Goal: Complete application form: Complete application form

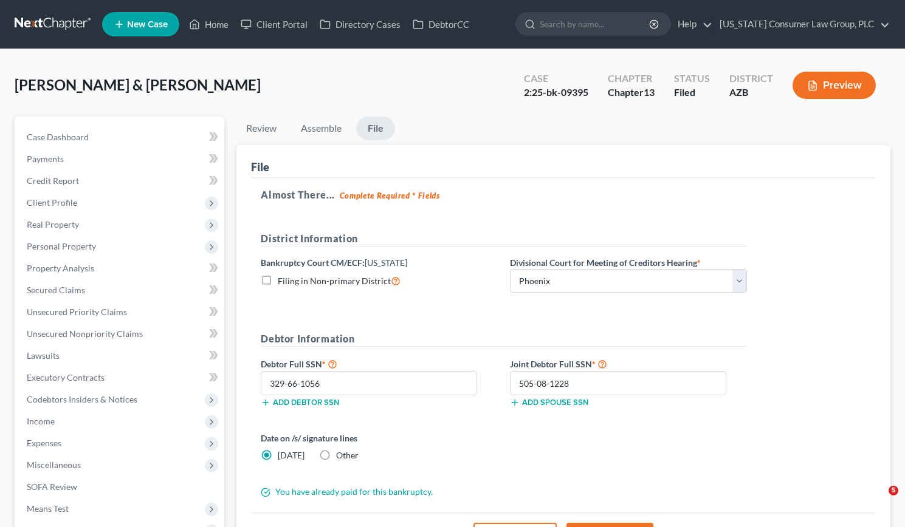
select select "0"
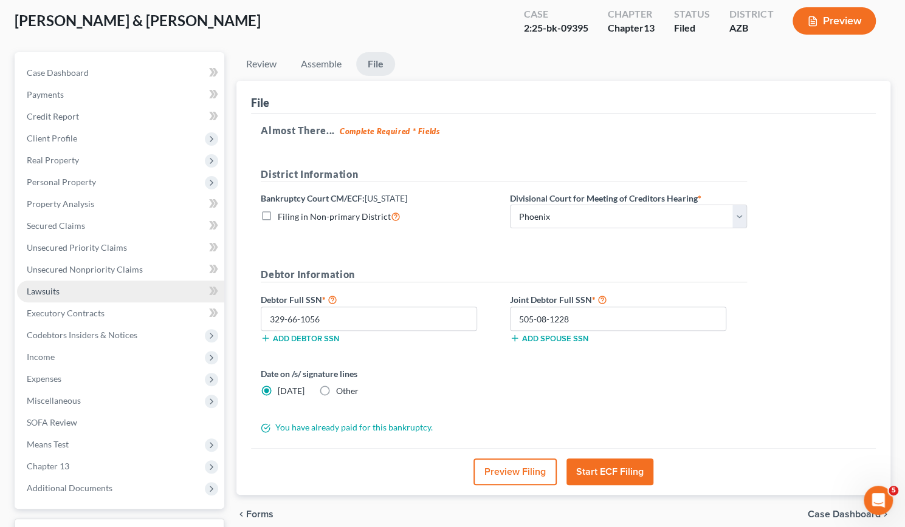
scroll to position [63, 0]
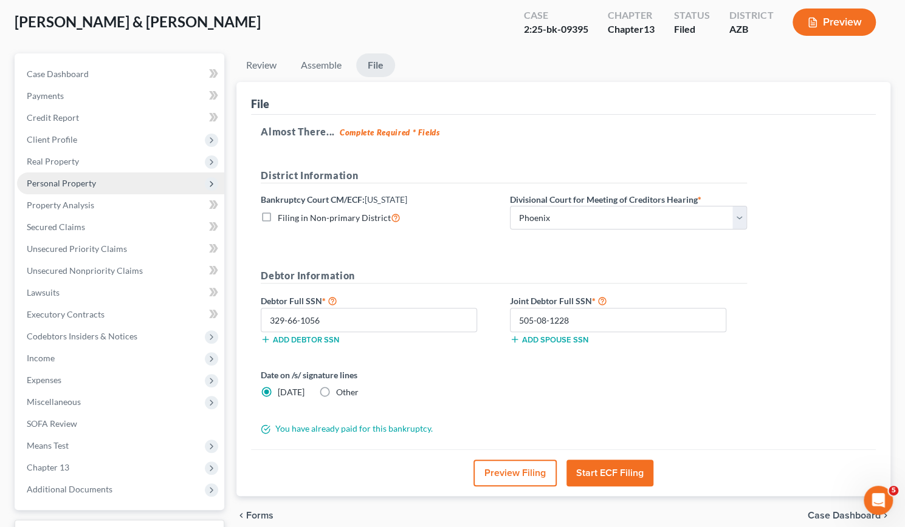
click at [58, 185] on span "Personal Property" at bounding box center [61, 183] width 69 height 10
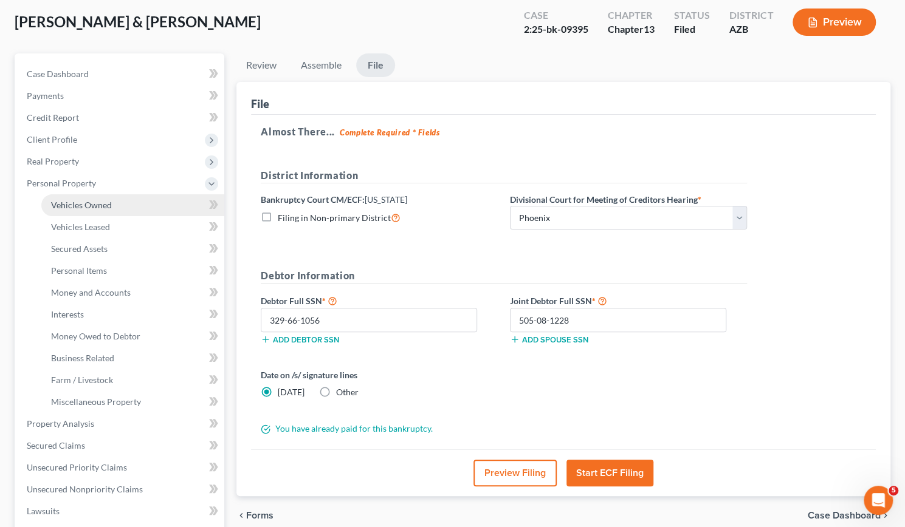
click at [86, 205] on span "Vehicles Owned" at bounding box center [81, 205] width 61 height 10
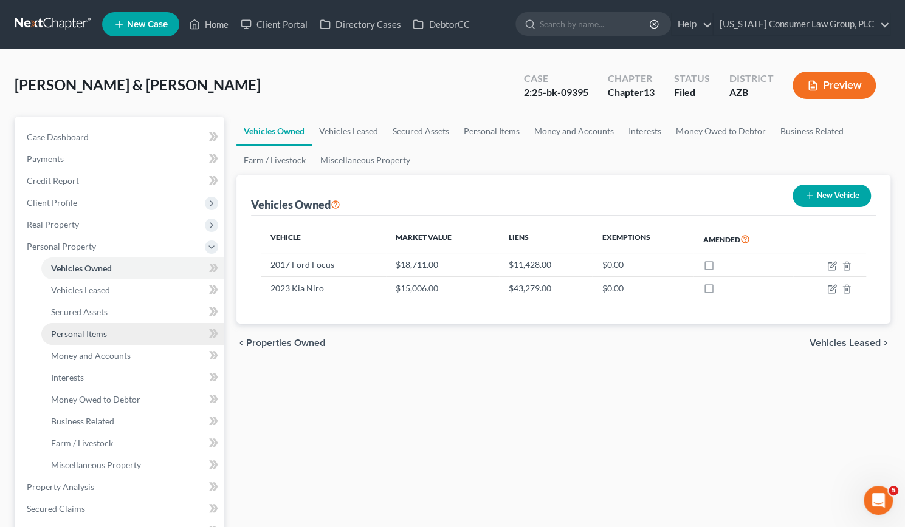
click at [79, 332] on span "Personal Items" at bounding box center [79, 334] width 56 height 10
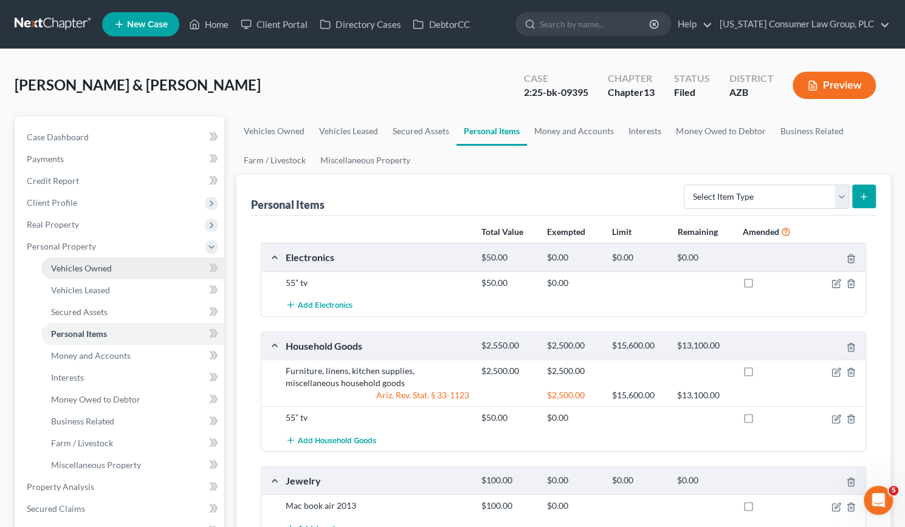
click at [79, 260] on link "Vehicles Owned" at bounding box center [132, 269] width 183 height 22
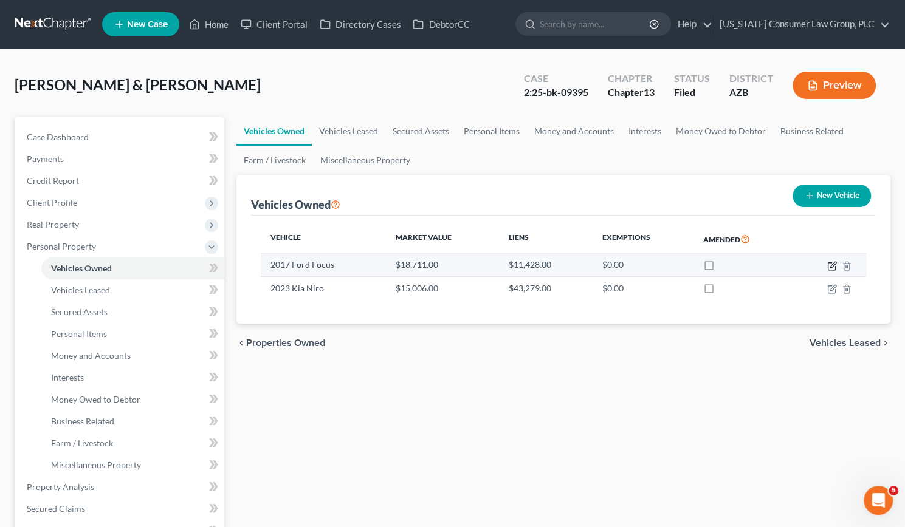
click at [832, 262] on icon "button" at bounding box center [832, 266] width 10 height 10
select select "0"
select select "9"
select select "0"
select select "2"
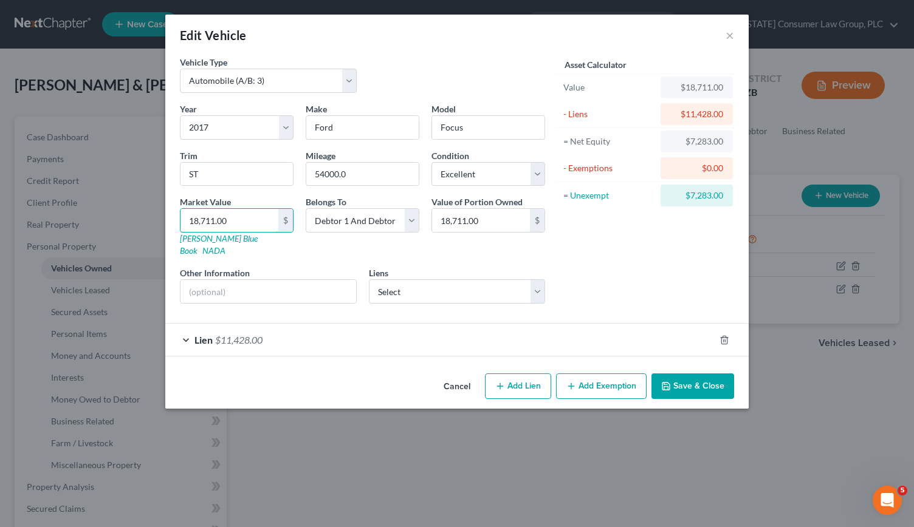
type input "1"
type input "1.00"
type input "15"
type input "15.00"
type input "150"
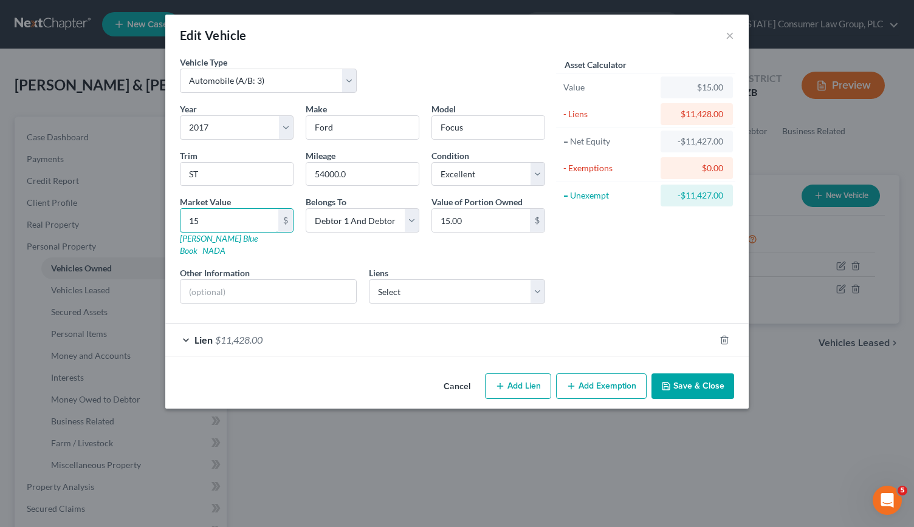
type input "150.00"
type input "1500"
type input "1,500.00"
type input "1,5006"
type input "15,006.00"
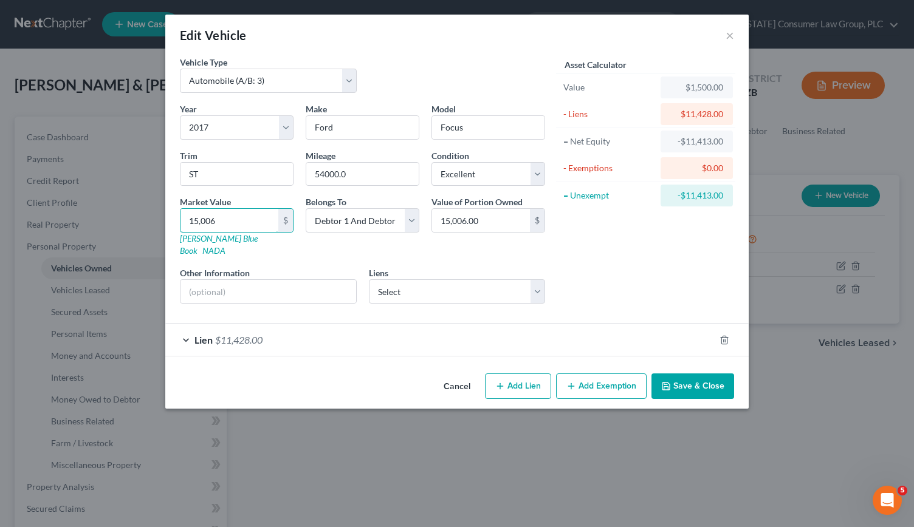
type input "15,006"
click at [681, 374] on button "Save & Close" at bounding box center [692, 387] width 83 height 26
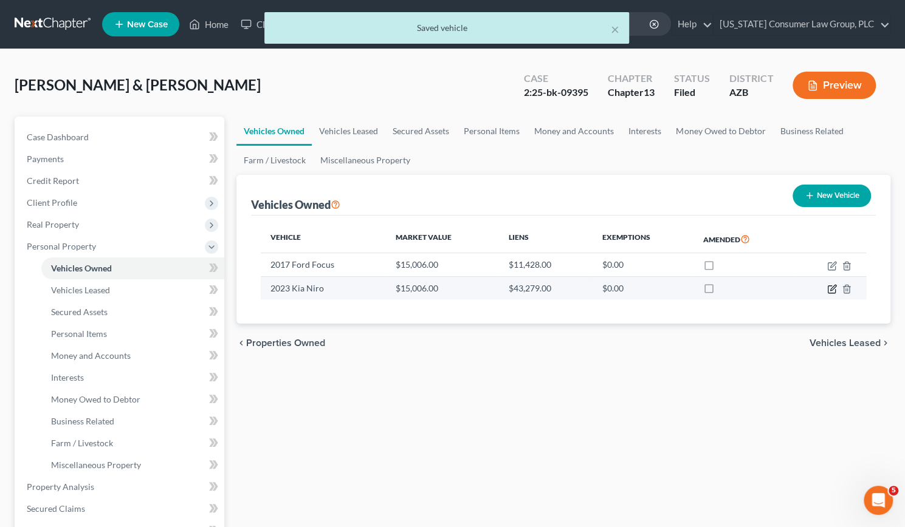
click at [832, 290] on icon "button" at bounding box center [832, 289] width 10 height 10
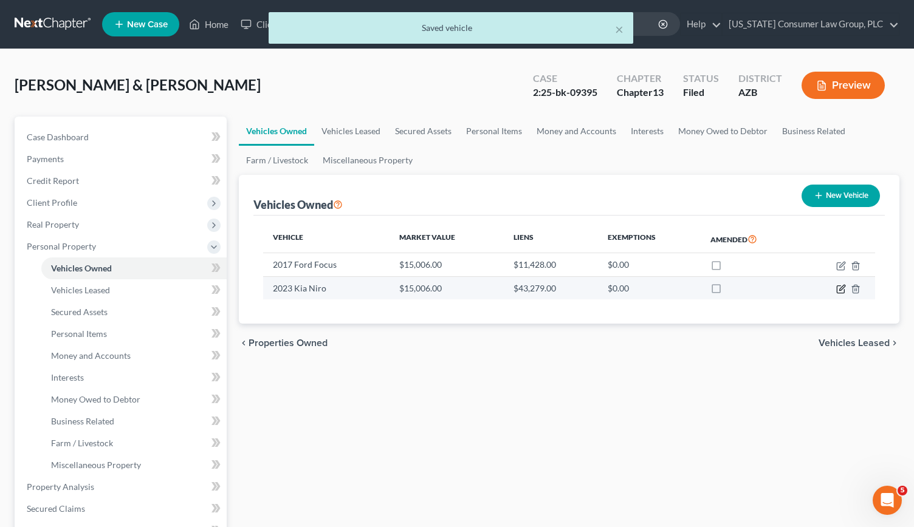
select select "0"
select select "3"
select select "0"
select select "2"
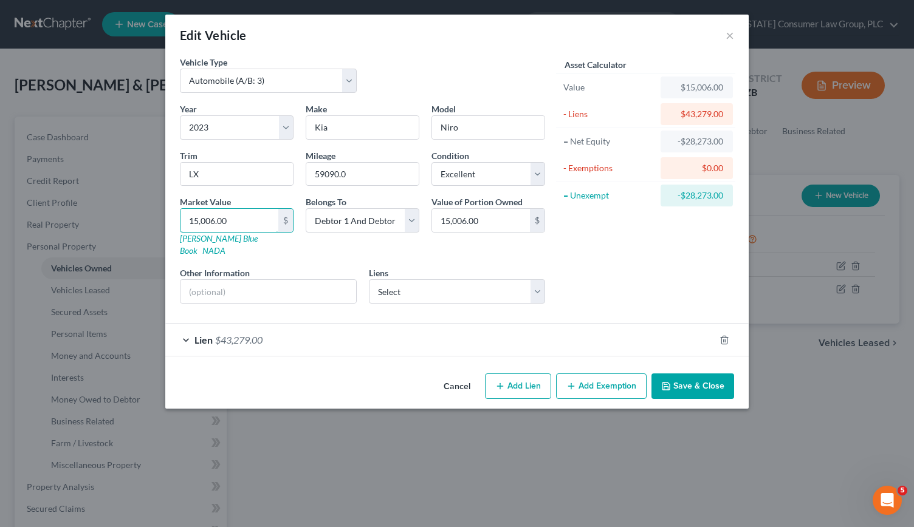
type input "1"
type input "1.00"
type input "18"
type input "18.00"
type input "187"
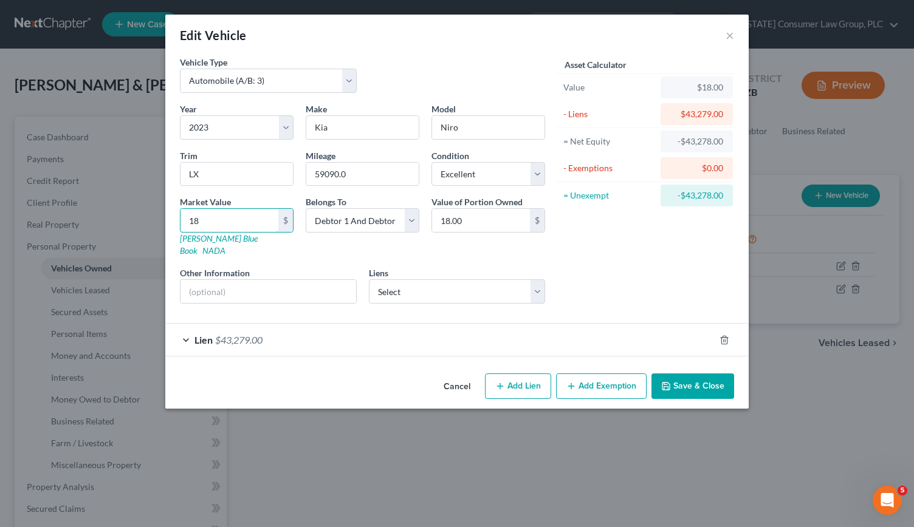
type input "187.00"
type input "1871"
type input "1,871.00"
type input "1,8711"
type input "18,711.00"
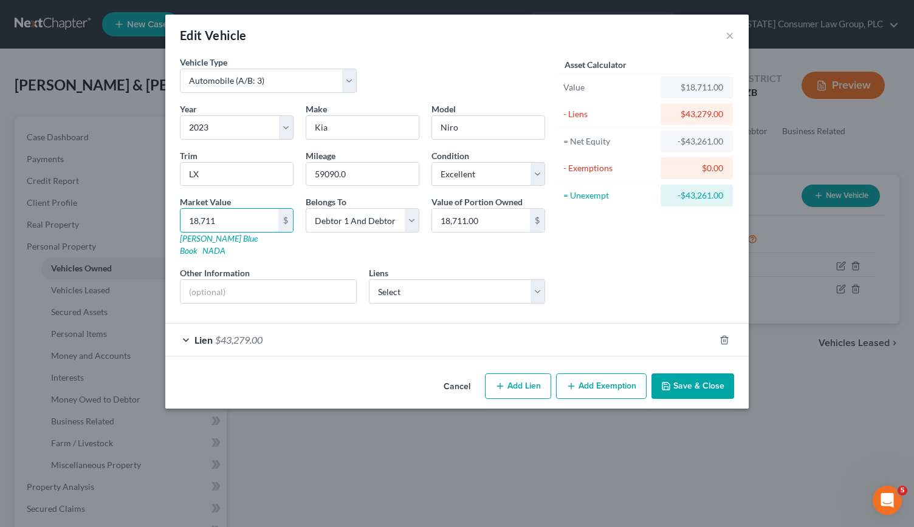
type input "18,711"
click at [705, 374] on button "Save & Close" at bounding box center [692, 387] width 83 height 26
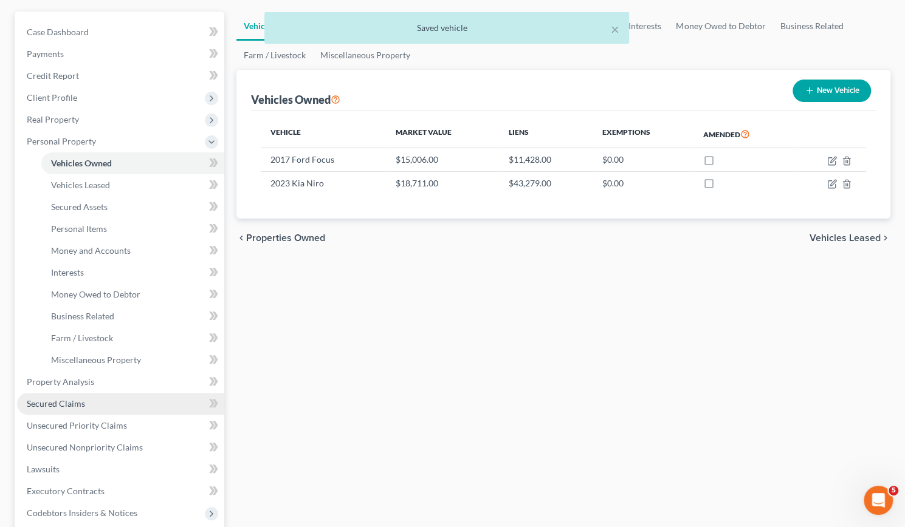
click at [70, 405] on span "Secured Claims" at bounding box center [56, 404] width 58 height 10
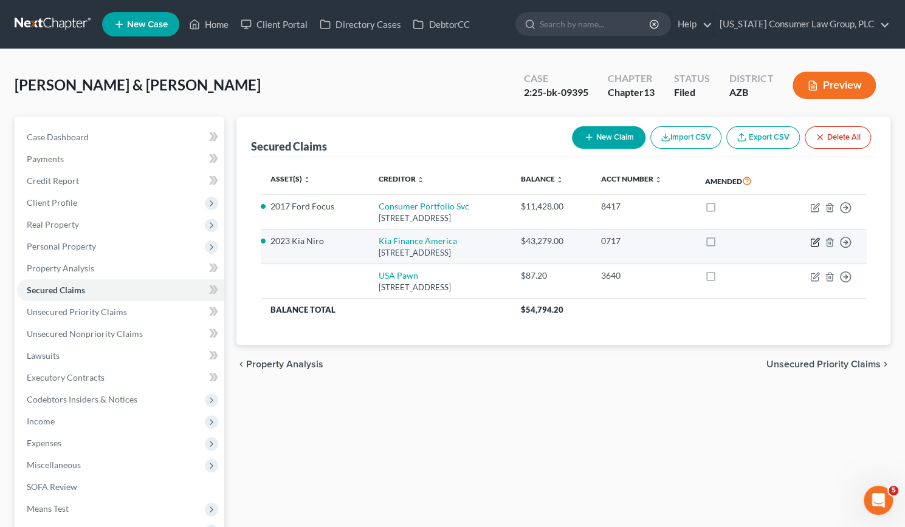
click at [814, 242] on icon "button" at bounding box center [815, 240] width 5 height 5
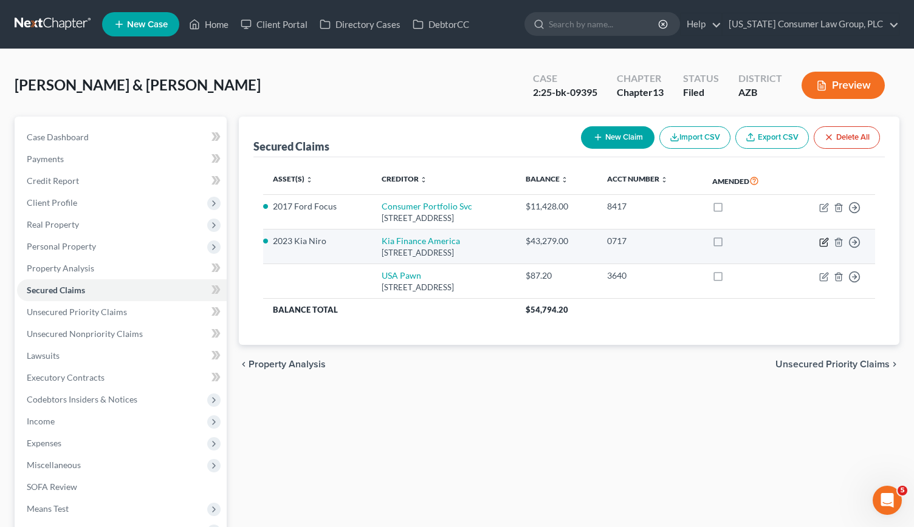
select select "4"
select select "2"
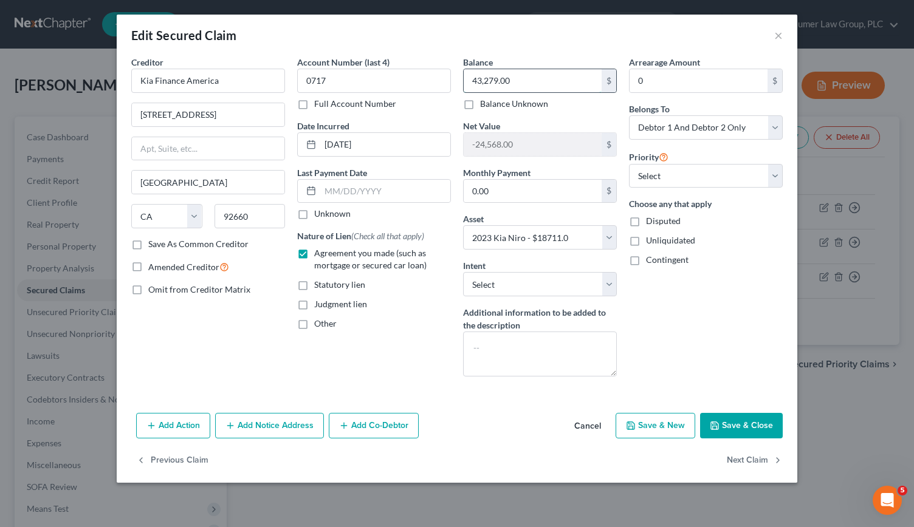
click at [529, 78] on input "43,279.00" at bounding box center [533, 80] width 138 height 23
type input "18,711"
click at [738, 420] on button "Save & Close" at bounding box center [741, 426] width 83 height 26
select select
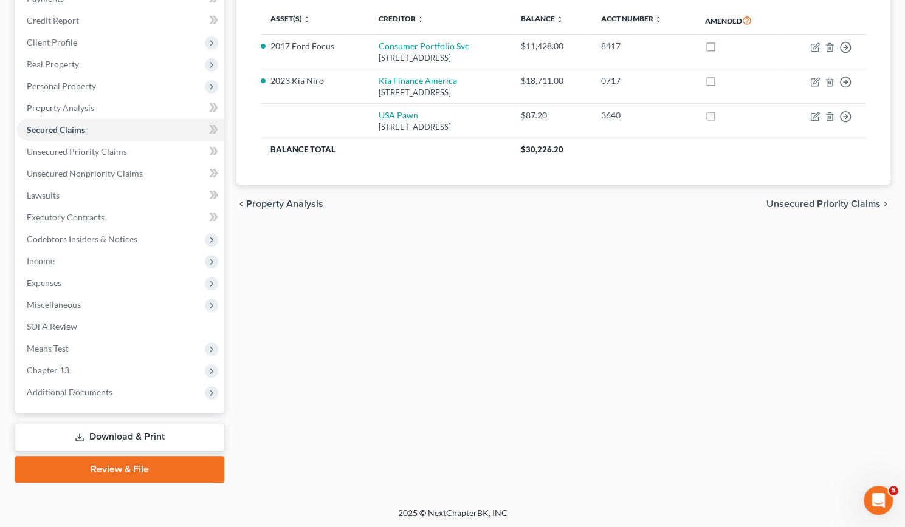
scroll to position [160, 0]
click at [68, 369] on span "Chapter 13" at bounding box center [48, 370] width 43 height 10
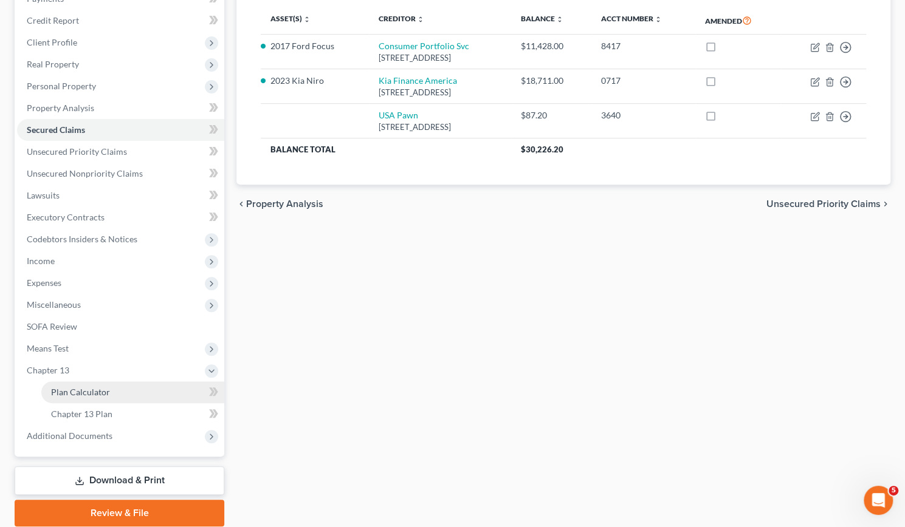
click at [76, 391] on span "Plan Calculator" at bounding box center [80, 392] width 59 height 10
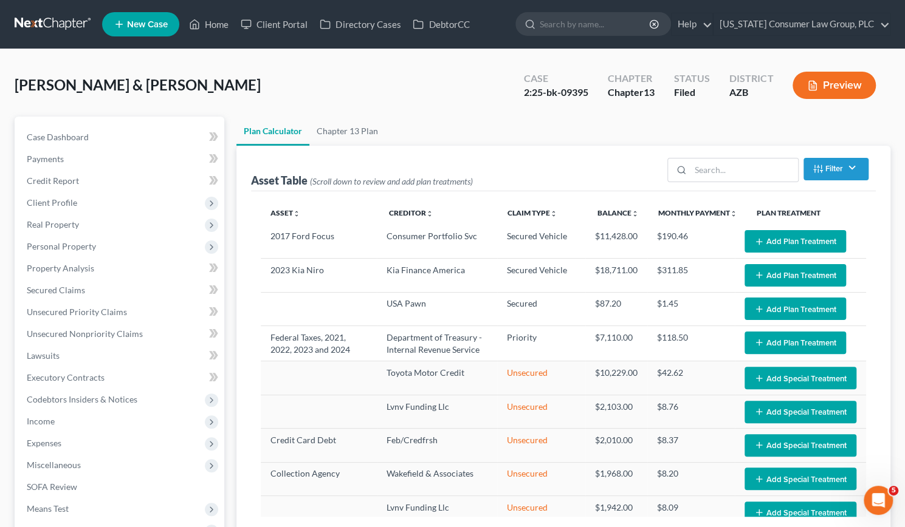
select select "59"
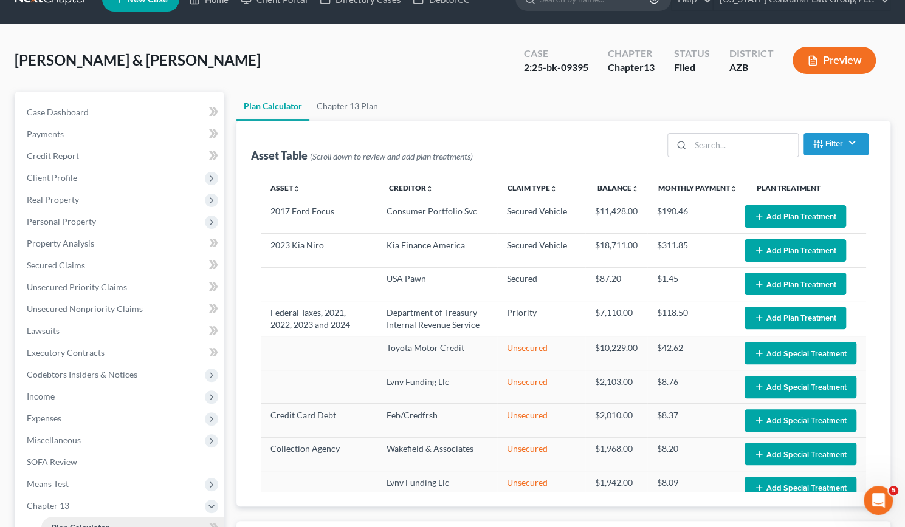
scroll to position [26, 0]
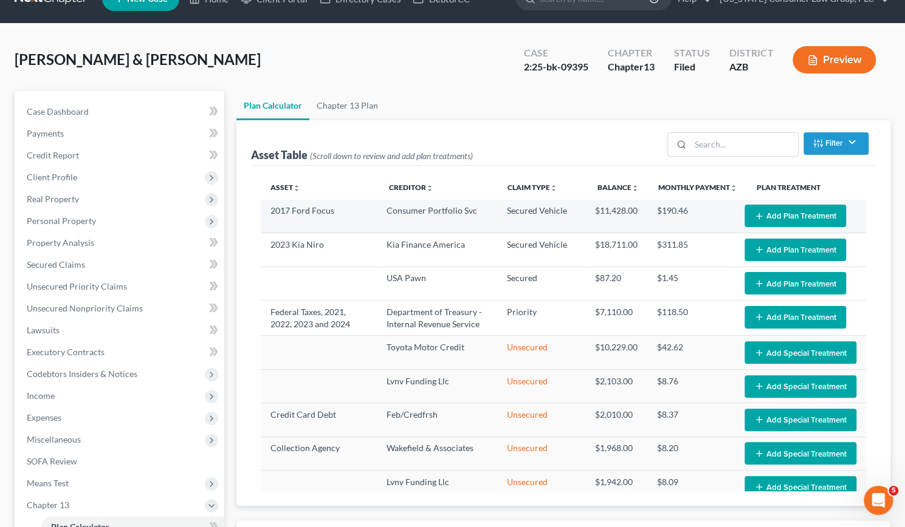
click at [795, 210] on button "Add Plan Treatment" at bounding box center [794, 216] width 101 height 22
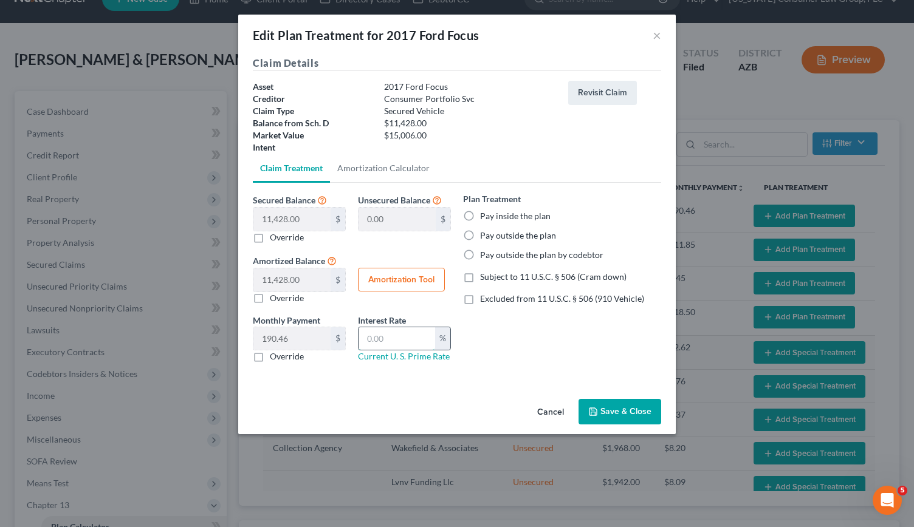
click at [396, 335] on input "text" at bounding box center [396, 338] width 77 height 23
type input "9.5"
click at [403, 275] on button "Amortization Tool" at bounding box center [401, 280] width 87 height 24
type input "11,428.00"
type input "9.5"
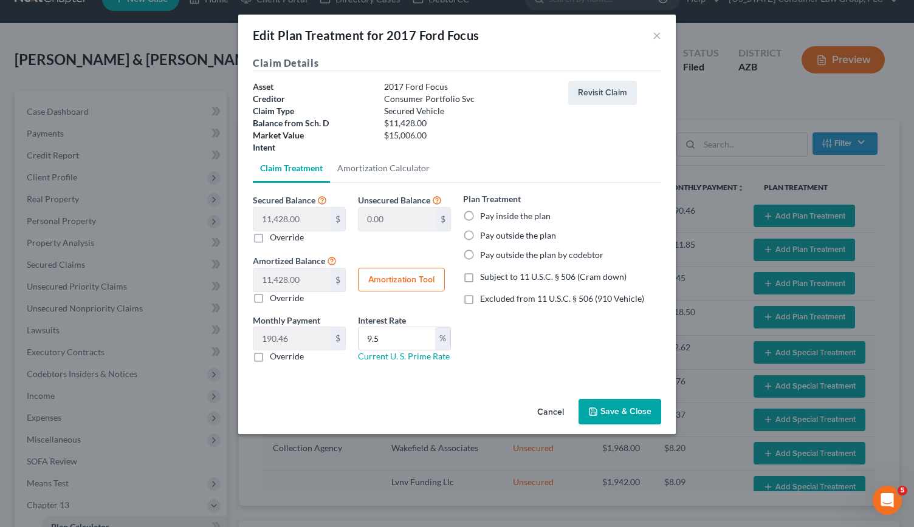
type input "60"
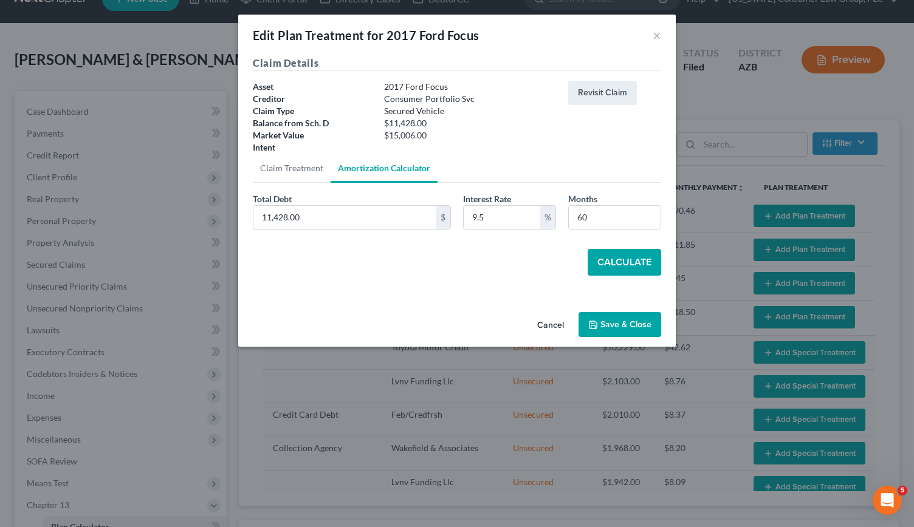
click at [628, 258] on button "Calculate" at bounding box center [625, 262] width 74 height 27
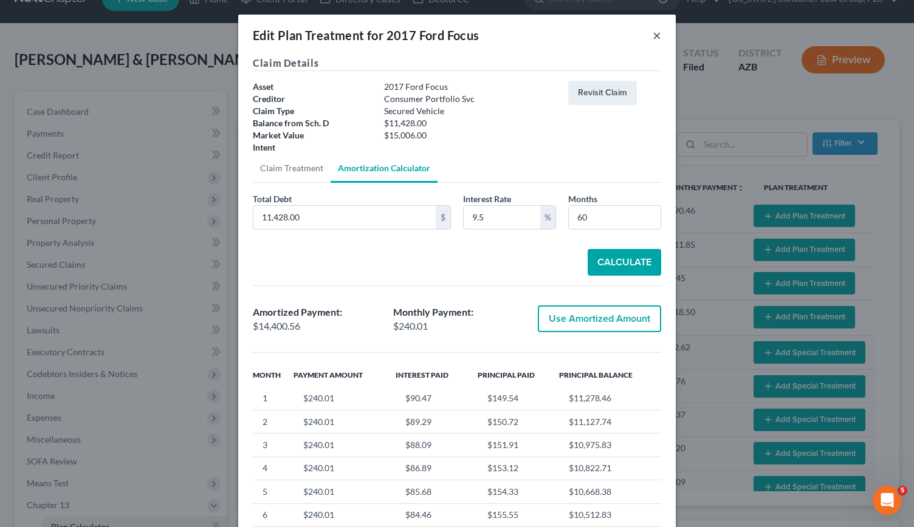
click at [653, 39] on button "×" at bounding box center [657, 35] width 9 height 15
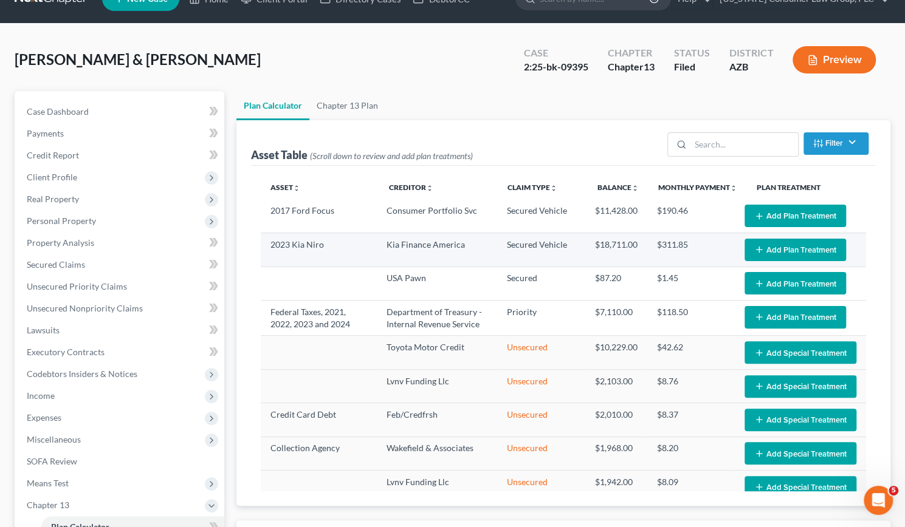
click at [769, 250] on button "Add Plan Treatment" at bounding box center [794, 250] width 101 height 22
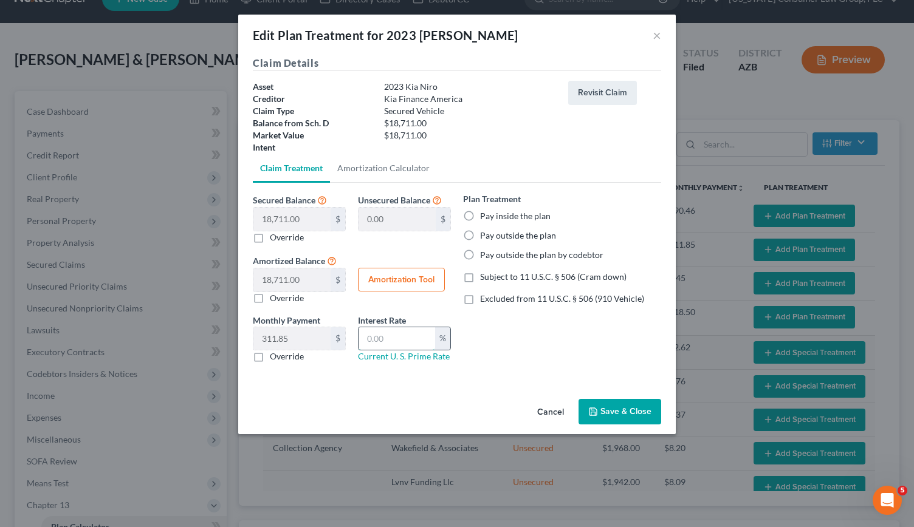
click at [397, 342] on input "text" at bounding box center [396, 338] width 77 height 23
type input "9.5"
click at [412, 280] on button "Amortization Tool" at bounding box center [401, 280] width 87 height 24
type input "18,711.00"
type input "9.5"
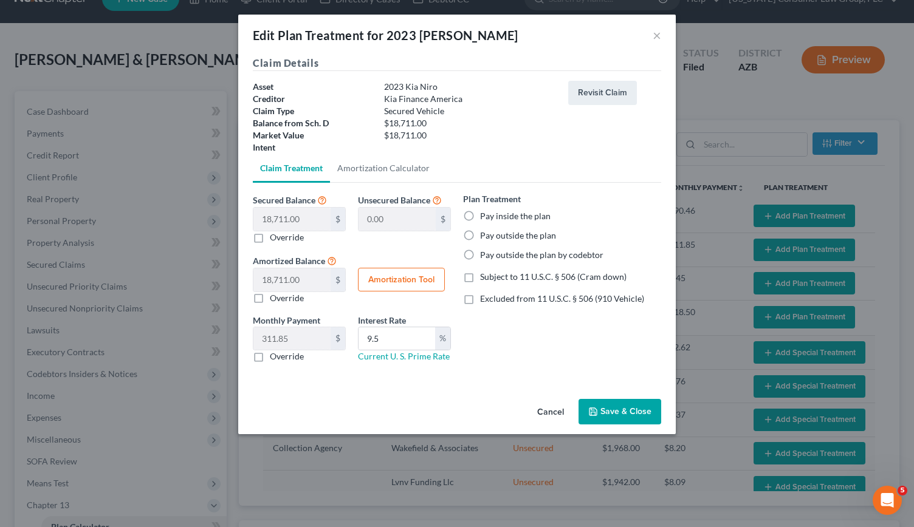
type input "60"
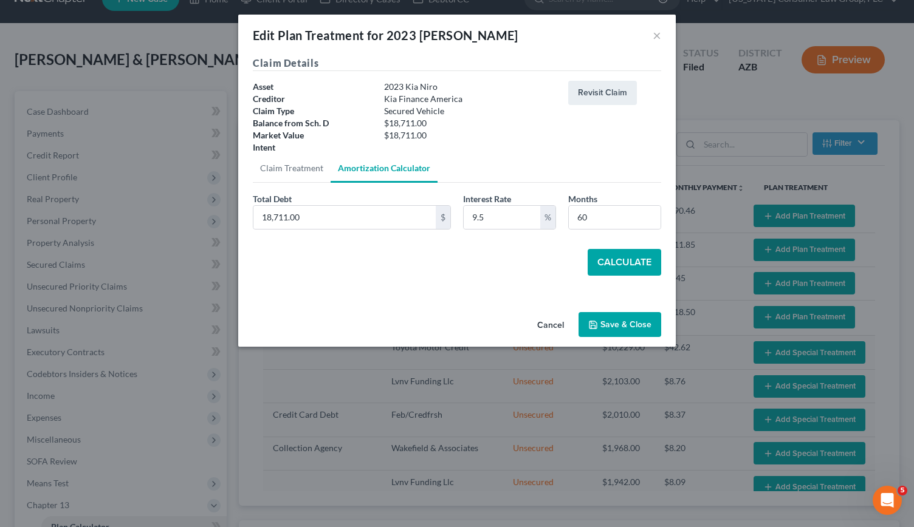
click at [623, 259] on button "Calculate" at bounding box center [625, 262] width 74 height 27
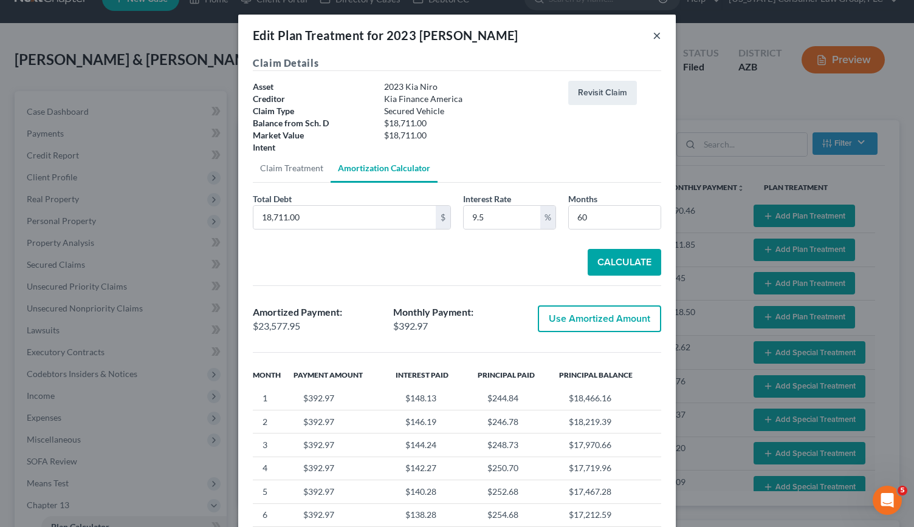
click at [653, 33] on button "×" at bounding box center [657, 35] width 9 height 15
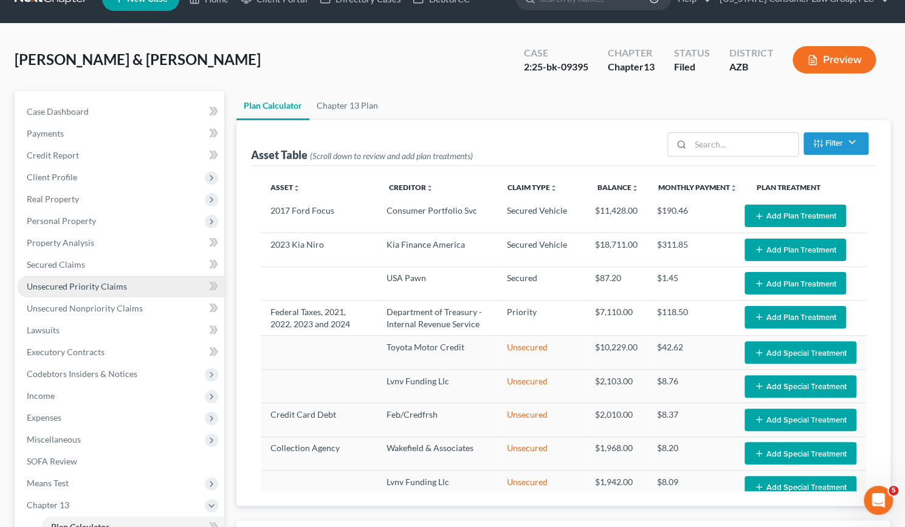
click at [87, 284] on span "Unsecured Priority Claims" at bounding box center [77, 286] width 100 height 10
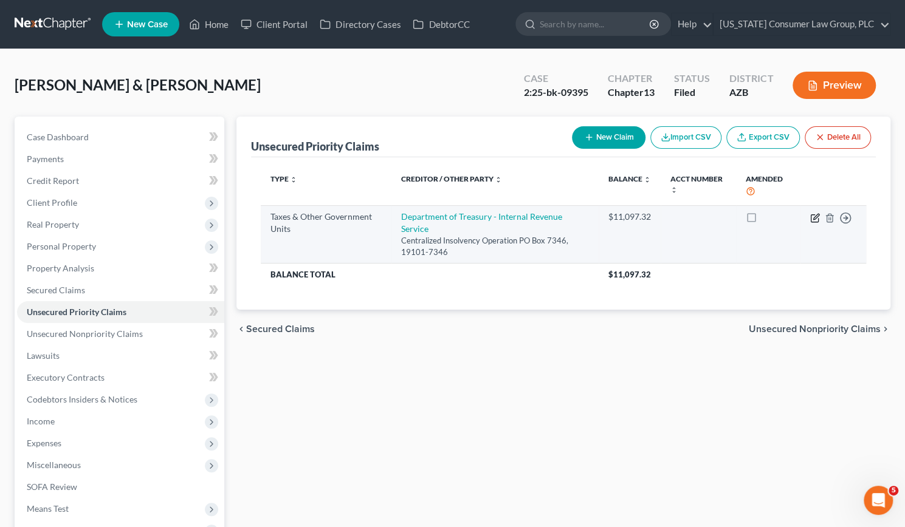
click at [812, 216] on icon "button" at bounding box center [815, 218] width 10 height 10
select select "0"
select select "2"
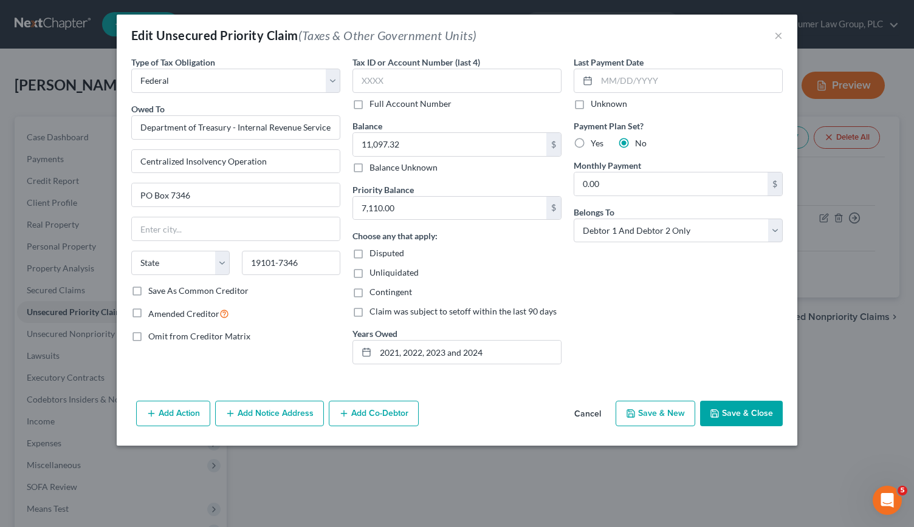
click at [749, 413] on button "Save & Close" at bounding box center [741, 414] width 83 height 26
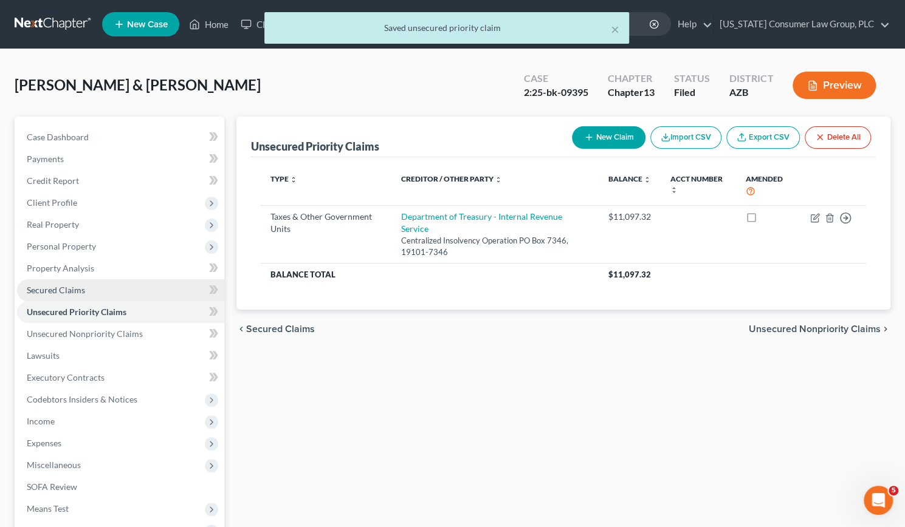
click at [69, 284] on link "Secured Claims" at bounding box center [120, 290] width 207 height 22
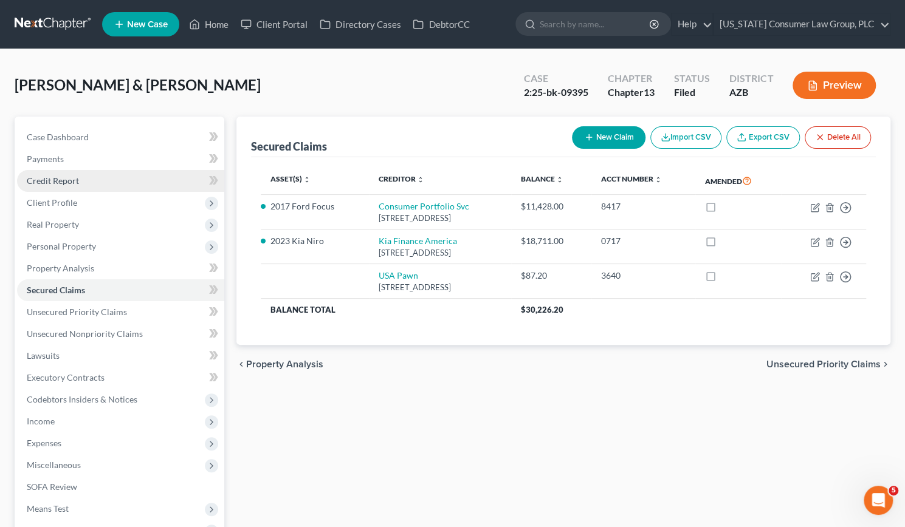
click at [58, 178] on span "Credit Report" at bounding box center [53, 181] width 52 height 10
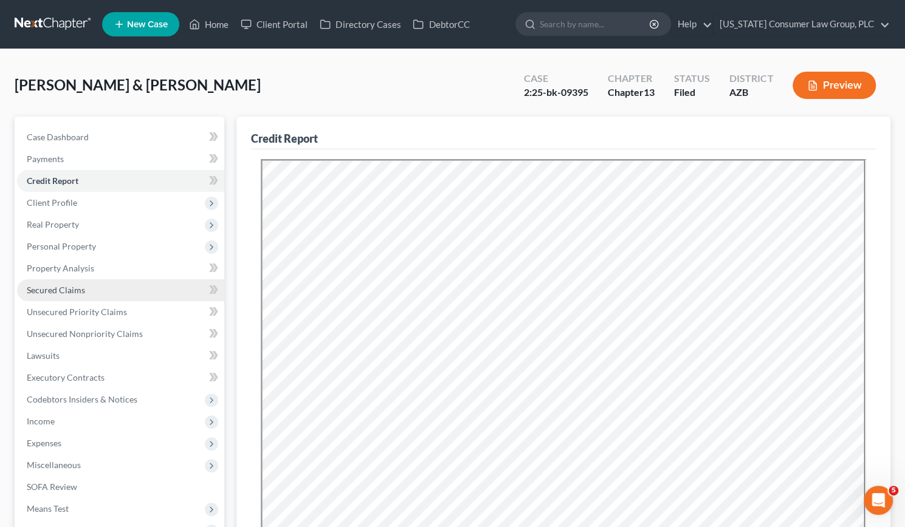
click at [61, 287] on span "Secured Claims" at bounding box center [56, 290] width 58 height 10
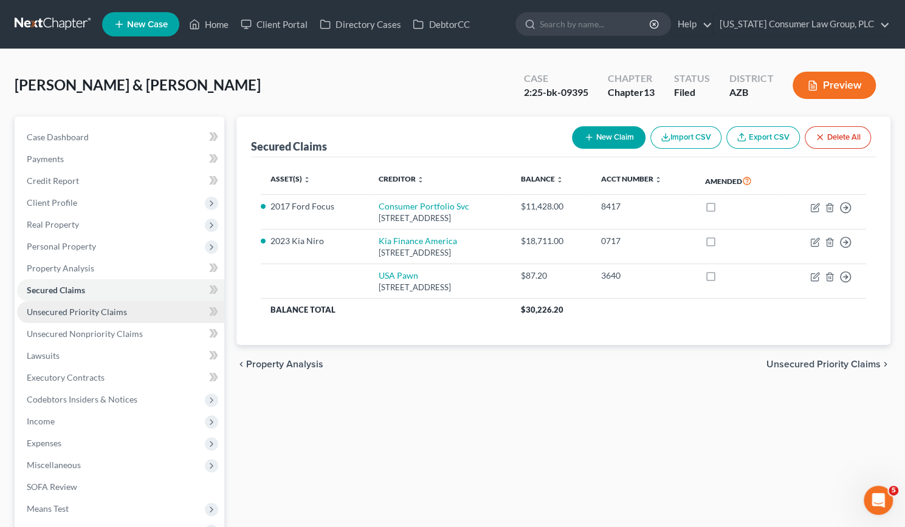
click at [45, 315] on span "Unsecured Priority Claims" at bounding box center [77, 312] width 100 height 10
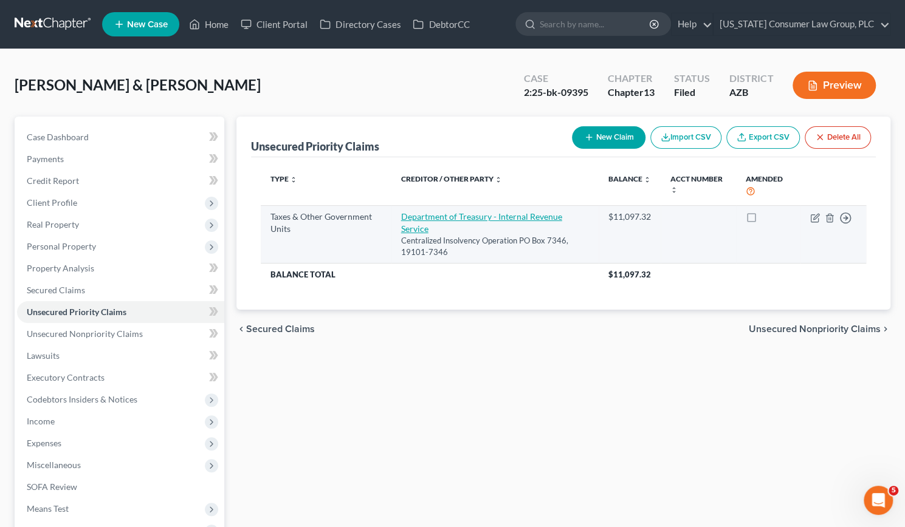
click at [541, 218] on link "Department of Treasury - Internal Revenue Service" at bounding box center [481, 222] width 161 height 22
select select "0"
select select "2"
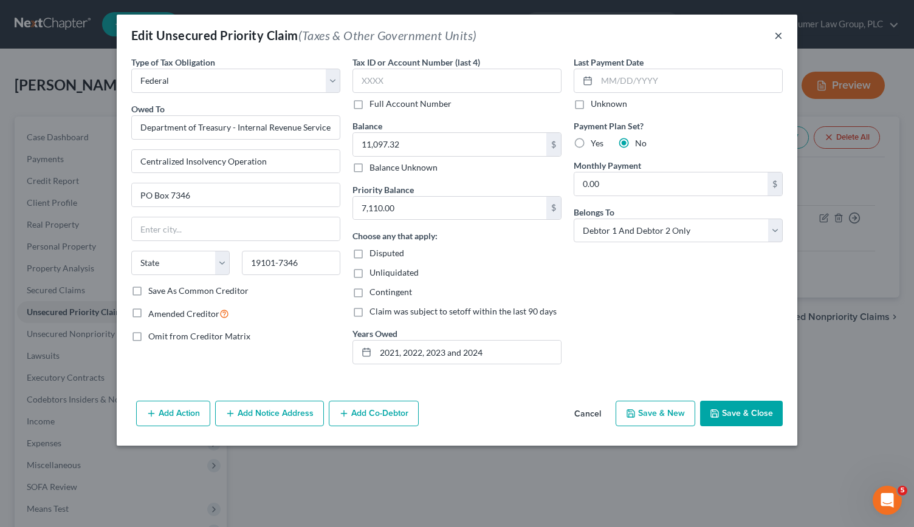
click at [778, 32] on button "×" at bounding box center [778, 35] width 9 height 15
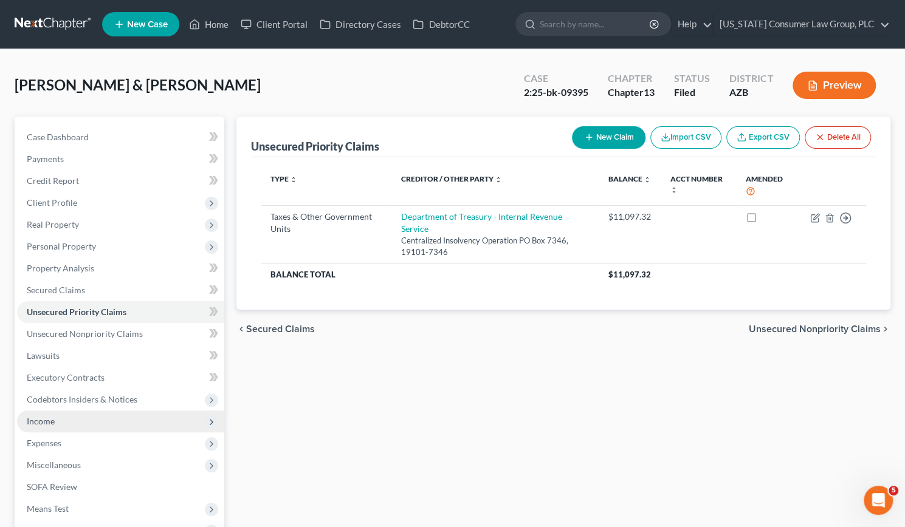
click at [40, 416] on span "Income" at bounding box center [41, 421] width 28 height 10
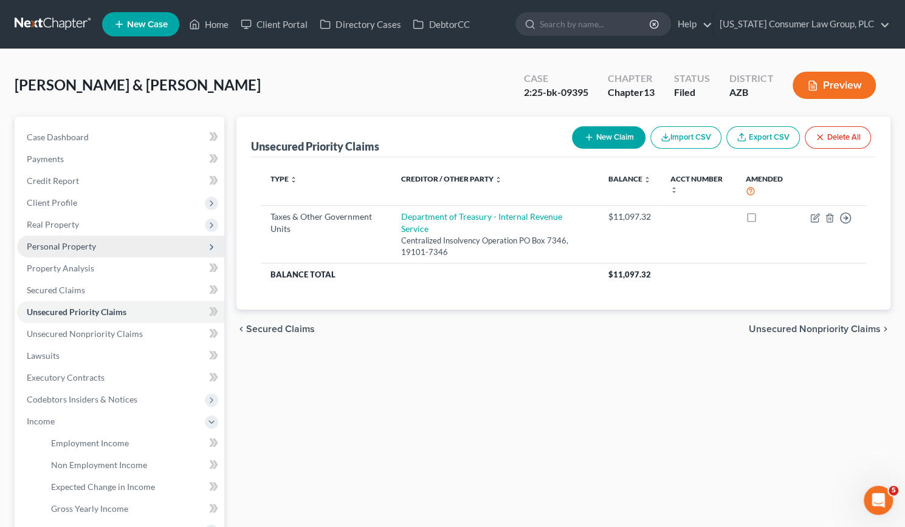
click at [47, 240] on span "Personal Property" at bounding box center [120, 247] width 207 height 22
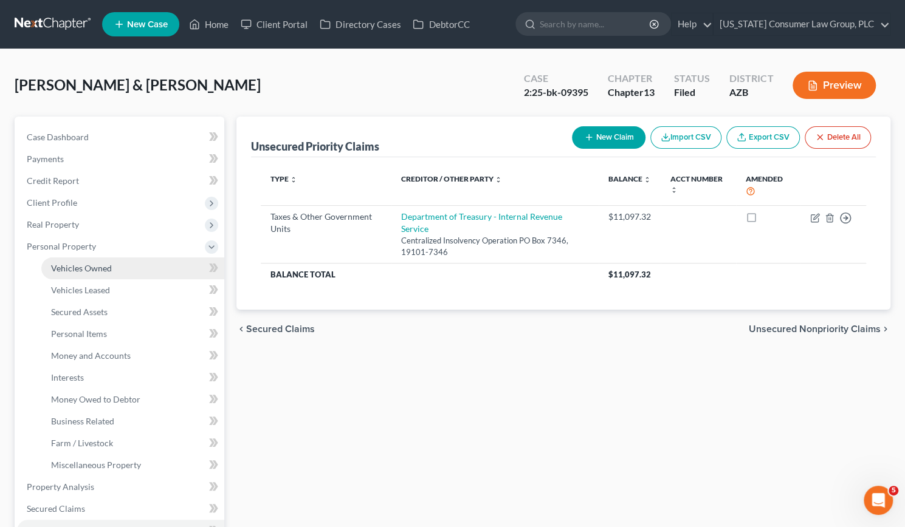
click at [81, 266] on span "Vehicles Owned" at bounding box center [81, 268] width 61 height 10
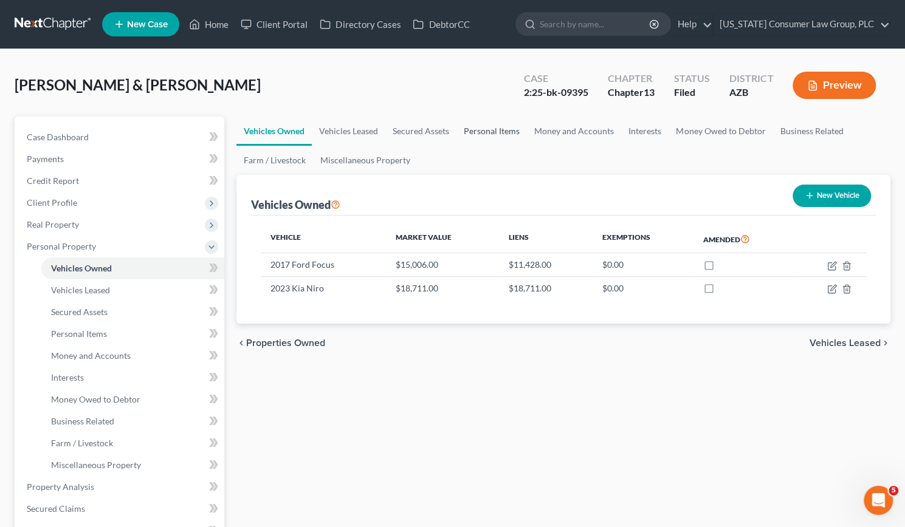
click at [495, 128] on link "Personal Items" at bounding box center [491, 131] width 70 height 29
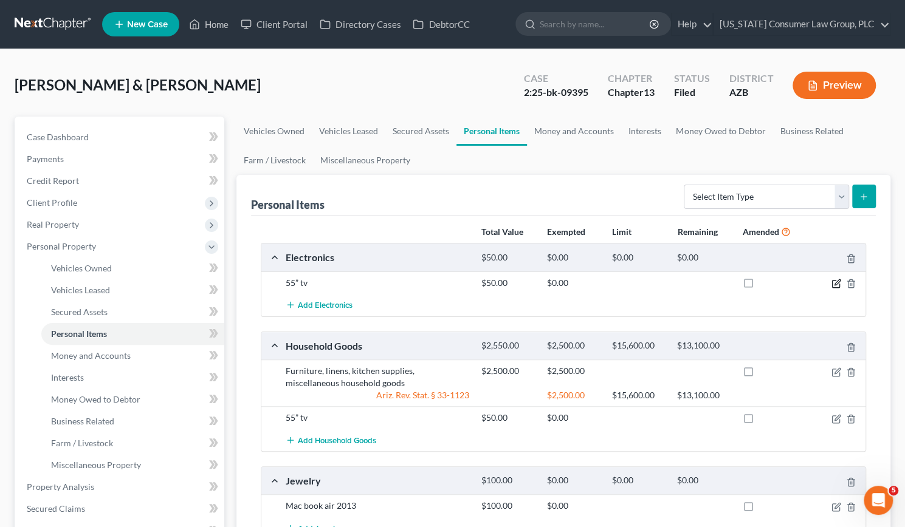
click at [836, 279] on icon "button" at bounding box center [836, 284] width 10 height 10
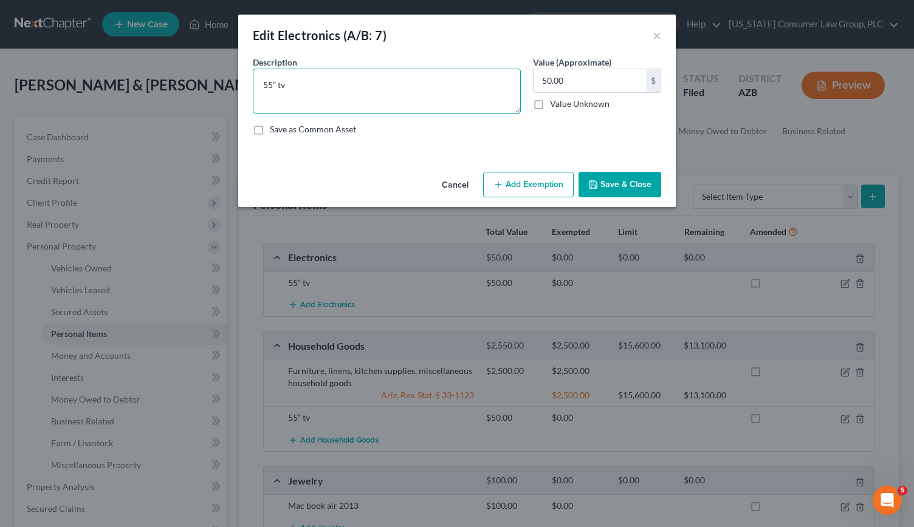
click at [354, 87] on textarea "55” tv" at bounding box center [387, 91] width 268 height 45
drag, startPoint x: 287, startPoint y: 87, endPoint x: 272, endPoint y: 86, distance: 14.6
click at [272, 86] on textarea "55” tv and 65in TV" at bounding box center [387, 91] width 268 height 45
type textarea "55in TVand 65in TV"
type input "100"
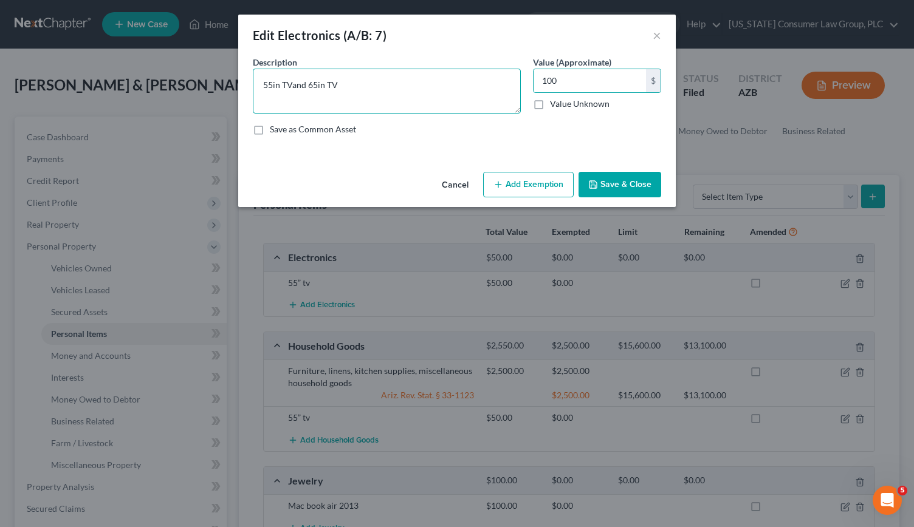
click at [289, 83] on textarea "55in TVand 65in TV" at bounding box center [387, 91] width 268 height 45
type textarea "55in TV and 65in TV"
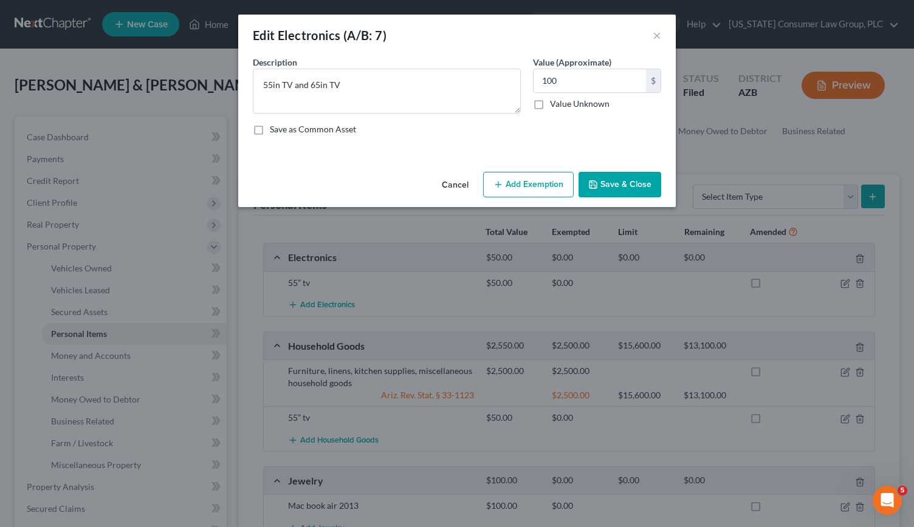
click at [608, 182] on button "Save & Close" at bounding box center [619, 185] width 83 height 26
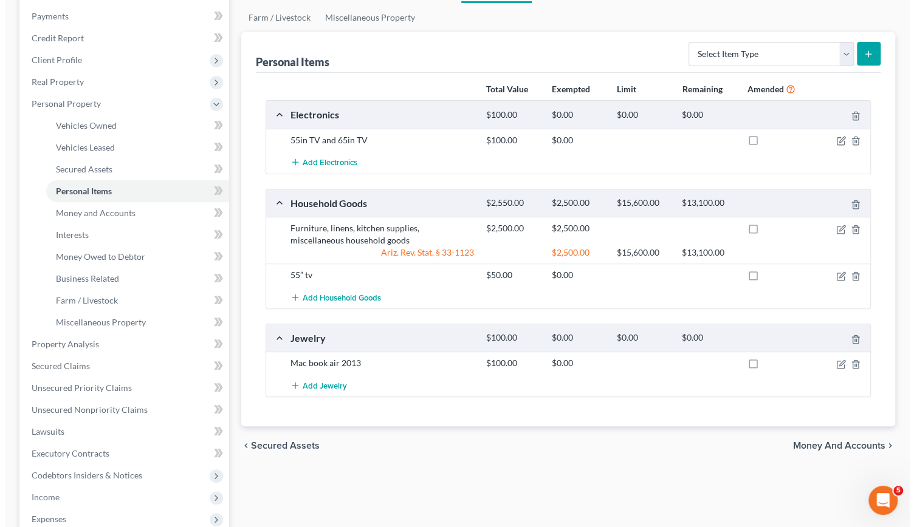
scroll to position [143, 0]
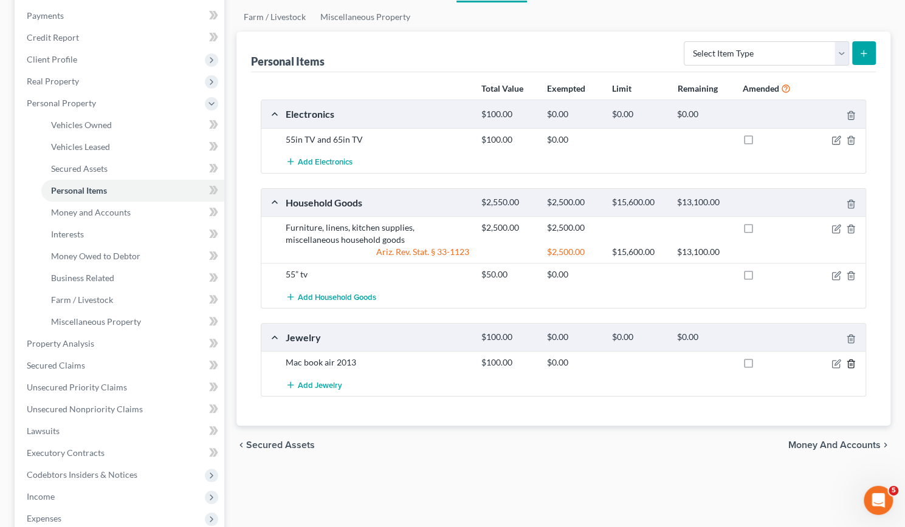
click at [854, 363] on icon "button" at bounding box center [851, 364] width 10 height 10
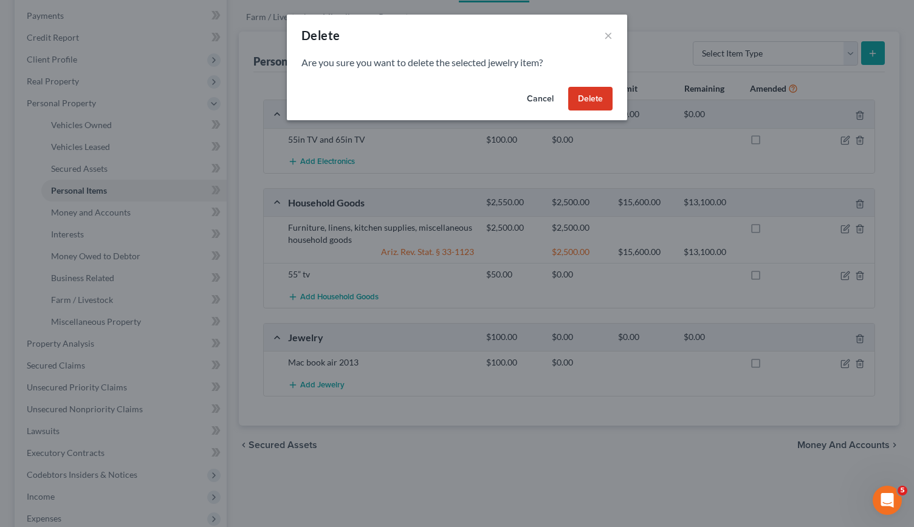
click at [587, 94] on button "Delete" at bounding box center [590, 99] width 44 height 24
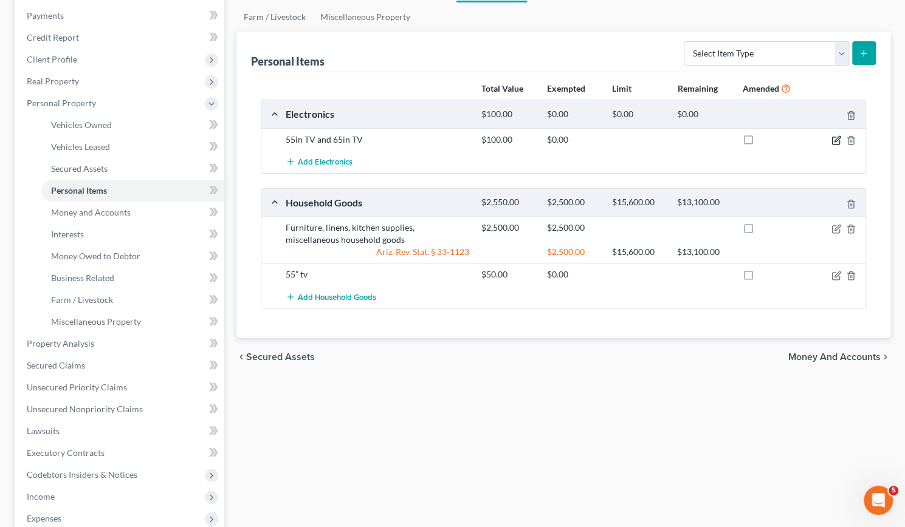
click at [837, 140] on icon "button" at bounding box center [836, 138] width 5 height 5
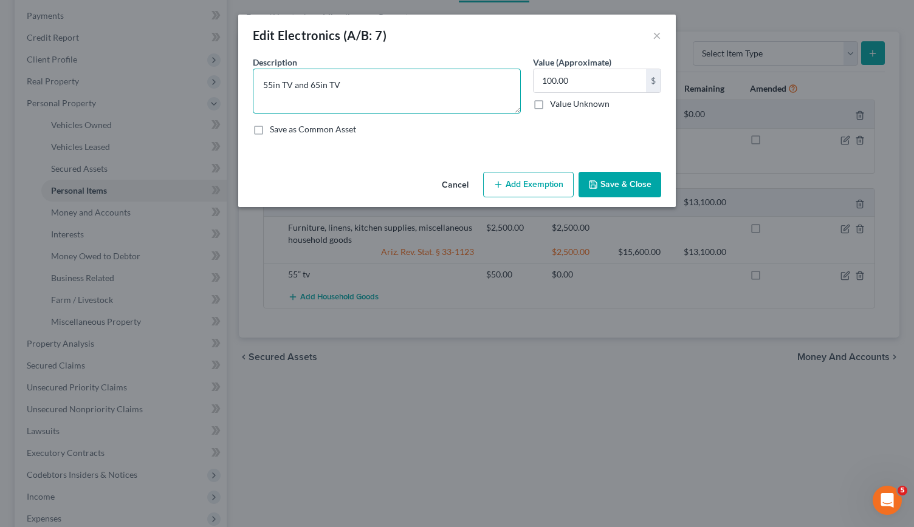
click at [462, 88] on textarea "55in TV and 65in TV" at bounding box center [387, 91] width 268 height 45
click at [307, 86] on textarea "55in TV and 65in TV" at bounding box center [387, 91] width 268 height 45
click at [333, 87] on textarea "55in TV, 65in TV" at bounding box center [387, 91] width 268 height 45
type textarea "55in TV, 65in TV, 2013 MacBook Air"
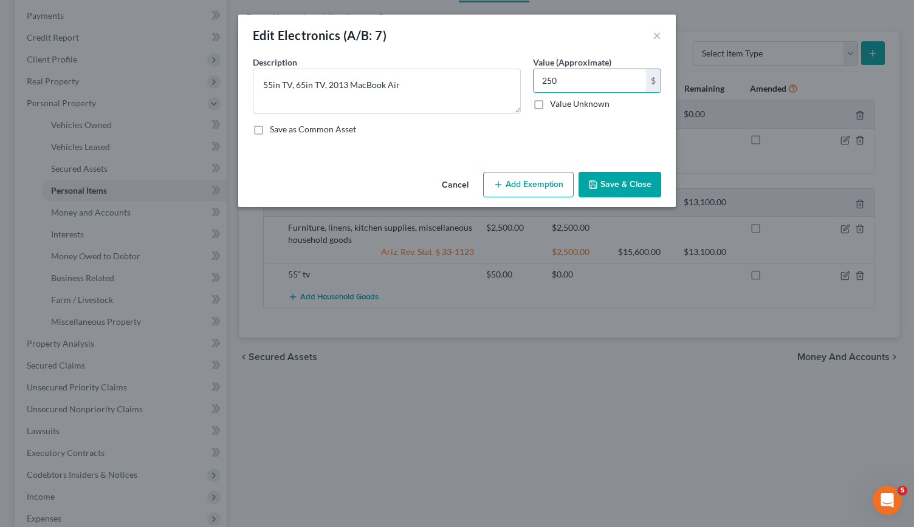
type input "250"
click at [538, 185] on button "Add Exemption" at bounding box center [528, 185] width 91 height 26
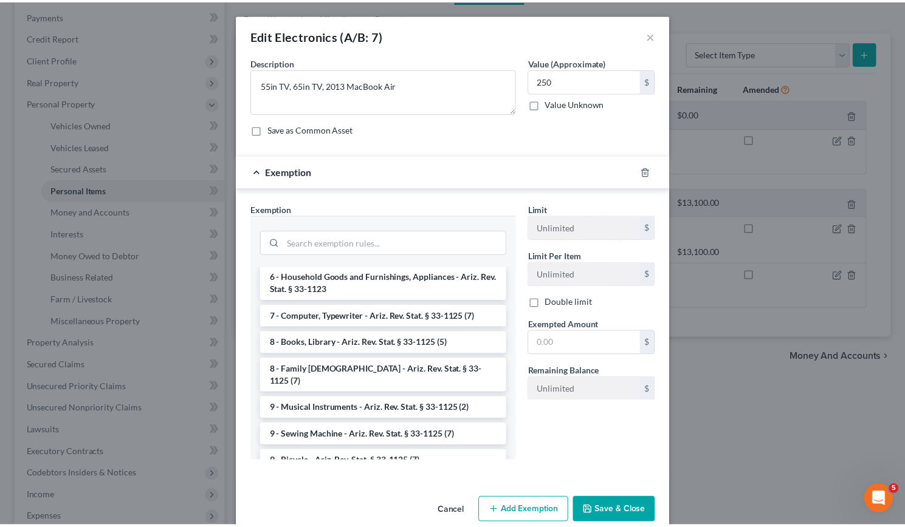
scroll to position [1436, 0]
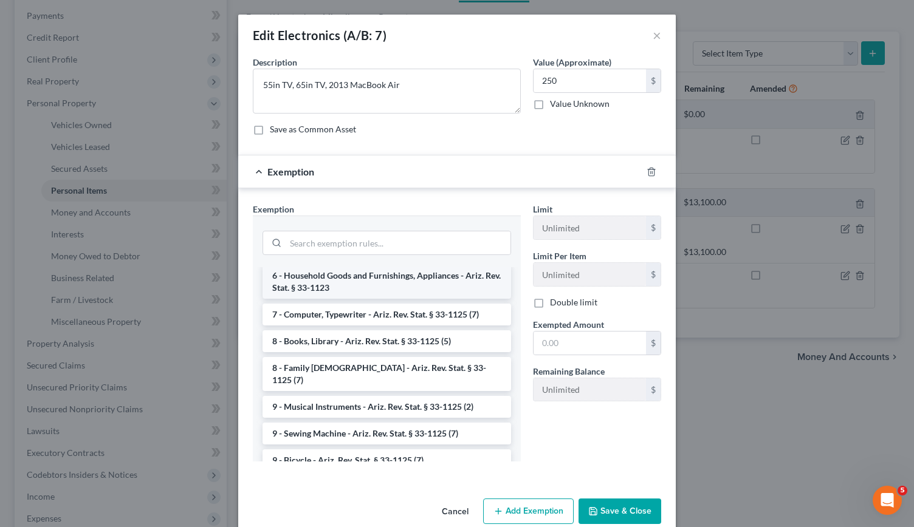
click at [369, 284] on li "6 - Household Goods and Furnishings, Appliances - Ariz. Rev. Stat. § 33-1123" at bounding box center [386, 282] width 249 height 34
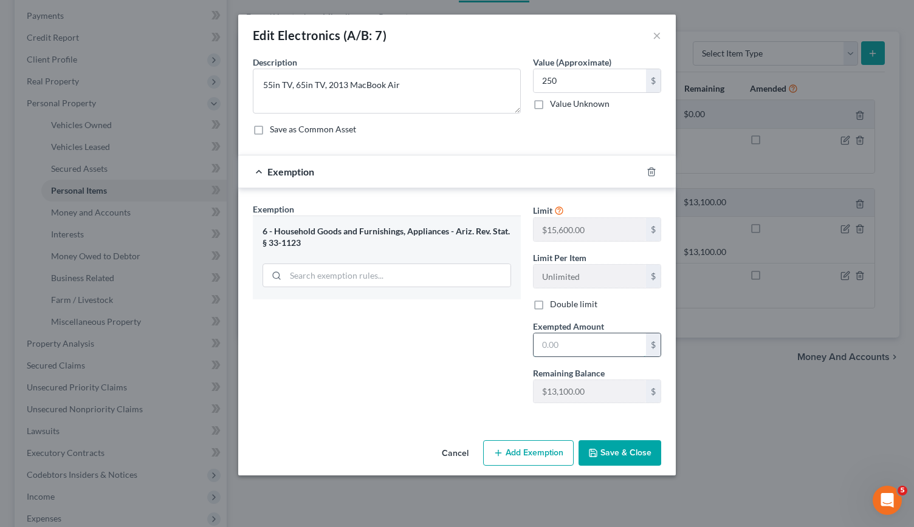
click at [560, 343] on input "text" at bounding box center [589, 345] width 112 height 23
type input "250"
click at [631, 458] on button "Save & Close" at bounding box center [619, 454] width 83 height 26
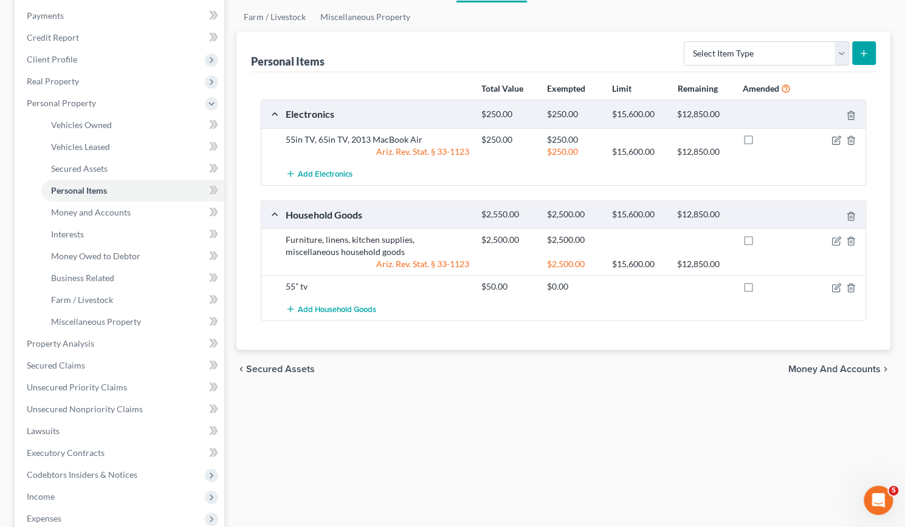
click at [862, 54] on icon "submit" at bounding box center [864, 54] width 10 height 10
click at [838, 49] on select "Select Item Type Clothing (A/B: 11) Collectibles Of Value (A/B: 8) Electronics …" at bounding box center [766, 53] width 165 height 24
select select "clothing"
click at [685, 41] on select "Select Item Type Clothing (A/B: 11) Collectibles Of Value (A/B: 8) Electronics …" at bounding box center [766, 53] width 165 height 24
click at [869, 50] on button "submit" at bounding box center [864, 53] width 24 height 24
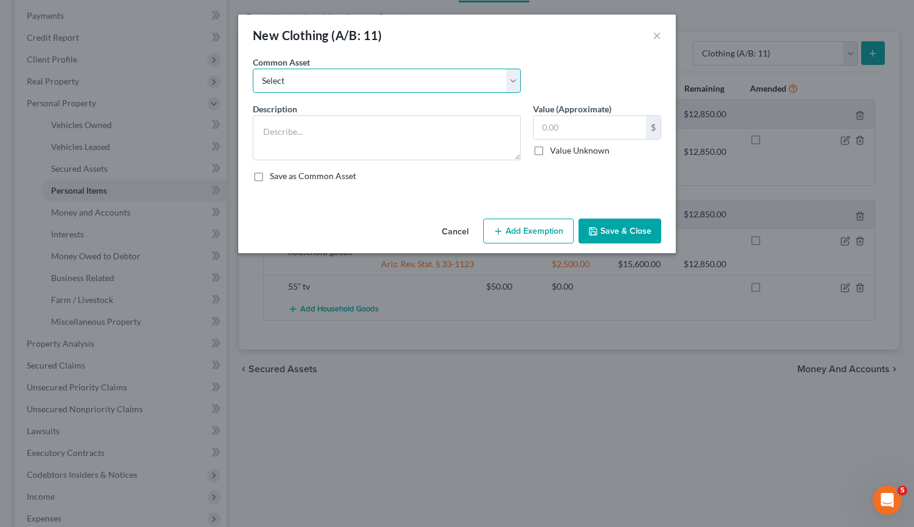
click at [512, 77] on select "Select Everyday clothing, shoes, coats" at bounding box center [387, 81] width 268 height 24
select select "0"
click at [253, 69] on select "Select Everyday clothing, shoes, coats" at bounding box center [387, 81] width 268 height 24
type textarea "Everyday clothing, shoes, coats"
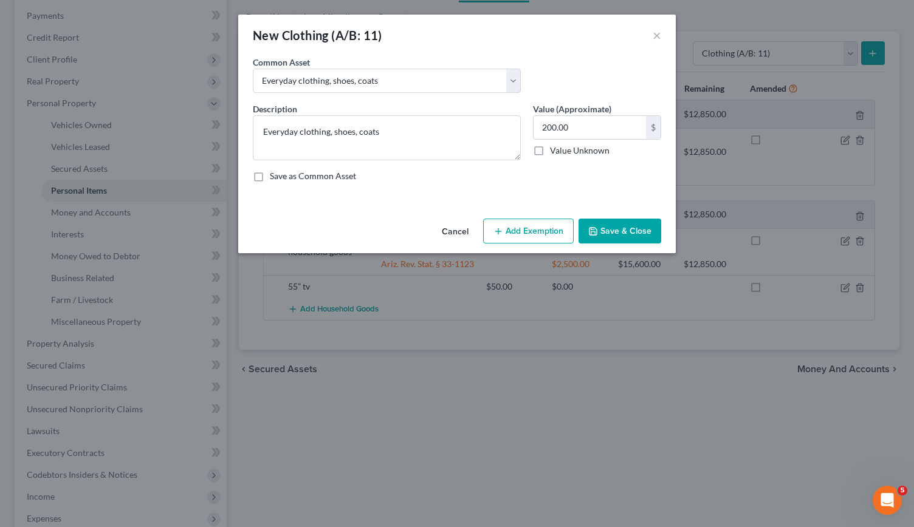
click at [532, 229] on button "Add Exemption" at bounding box center [528, 232] width 91 height 26
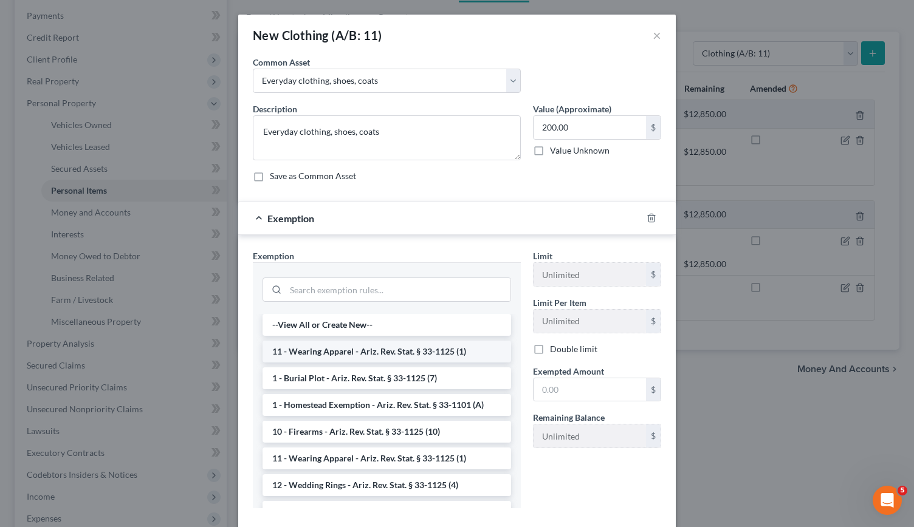
click at [403, 351] on li "11 - Wearing Apparel - Ariz. Rev. Stat. § 33-1125 (1)" at bounding box center [386, 352] width 249 height 22
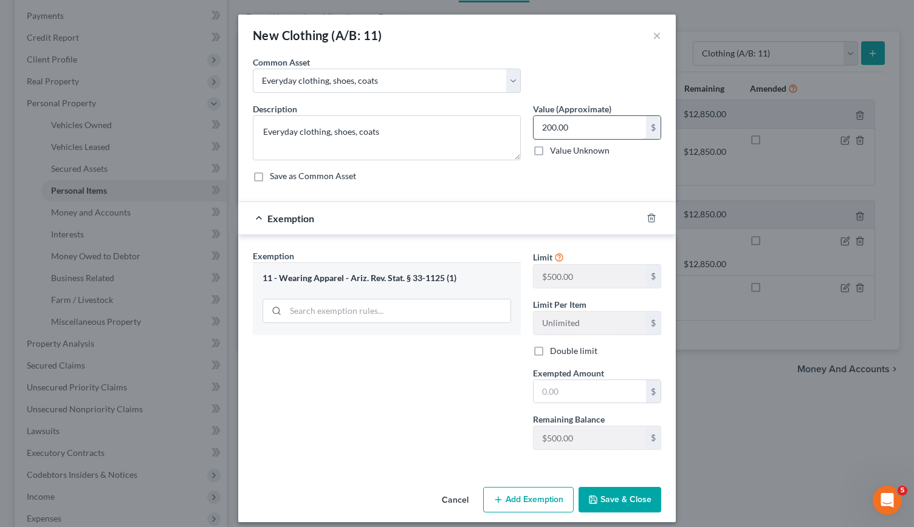
click at [574, 123] on input "200.00" at bounding box center [589, 127] width 112 height 23
type input "500"
click at [548, 398] on input "text" at bounding box center [589, 391] width 112 height 23
type input "500"
click at [608, 503] on button "Save & Close" at bounding box center [619, 500] width 83 height 26
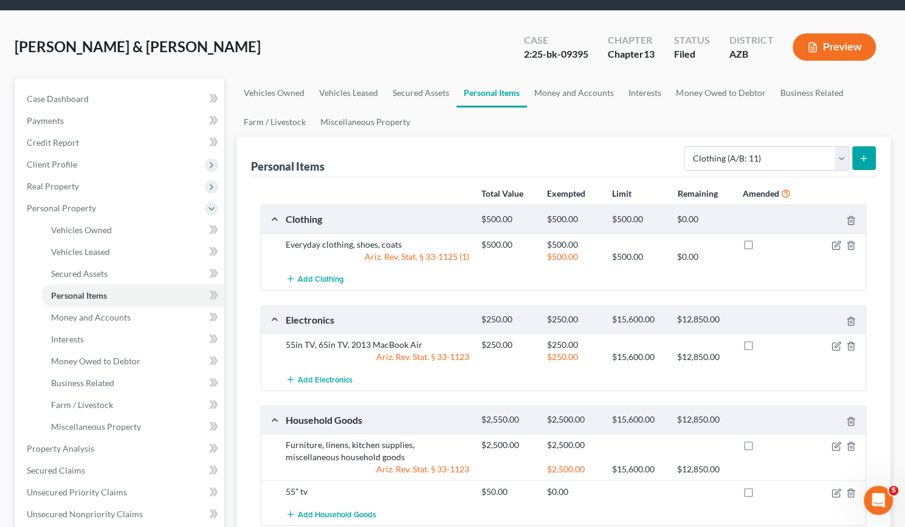
scroll to position [38, 0]
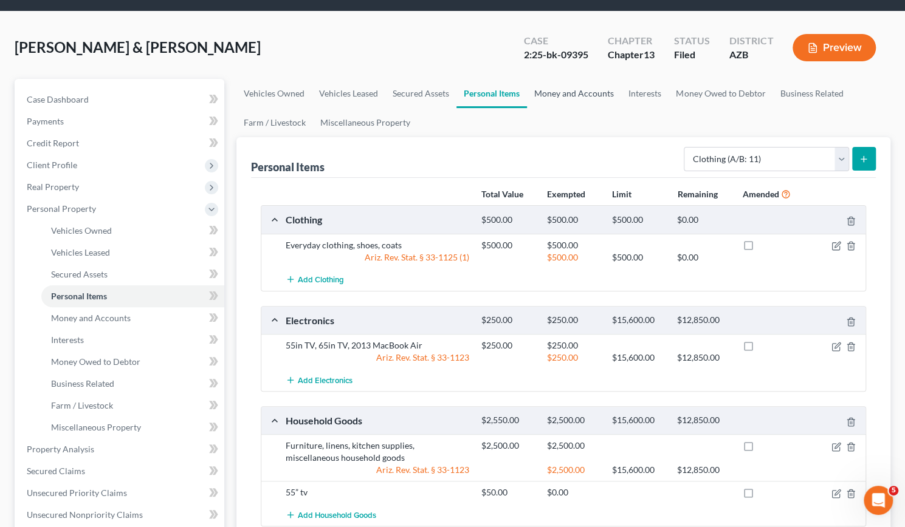
click at [549, 97] on link "Money and Accounts" at bounding box center [574, 93] width 94 height 29
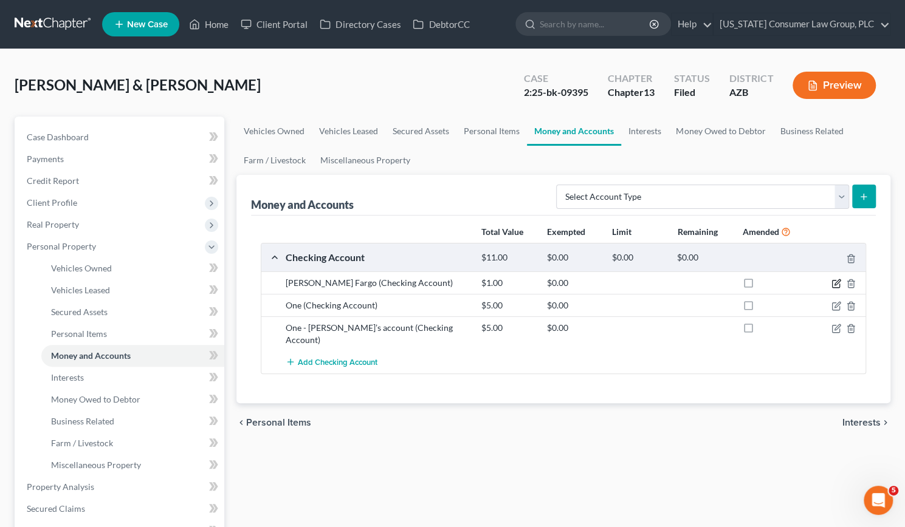
click at [835, 283] on icon "button" at bounding box center [836, 284] width 10 height 10
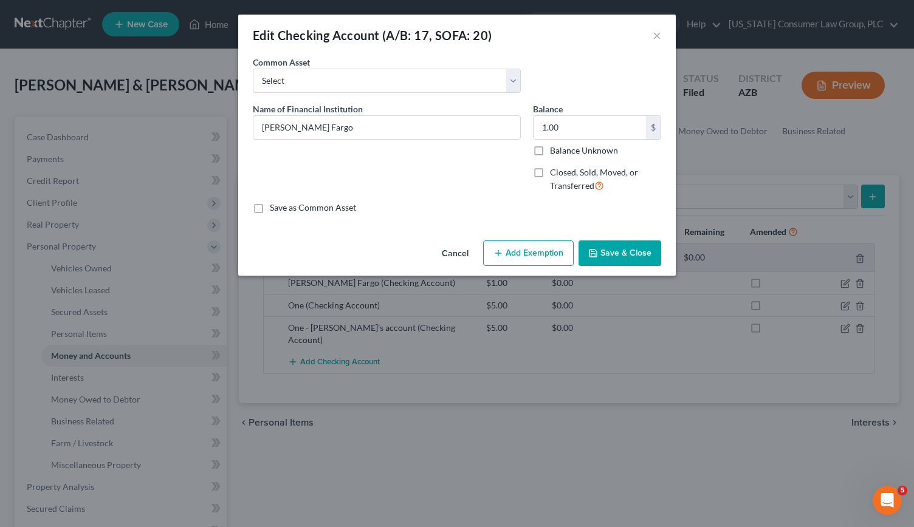
click at [550, 170] on label "Closed, Sold, Moved, or Transferred" at bounding box center [605, 179] width 111 height 26
click at [555, 170] on input "Closed, Sold, Moved, or Transferred" at bounding box center [559, 170] width 8 height 8
checkbox input "true"
select select "1"
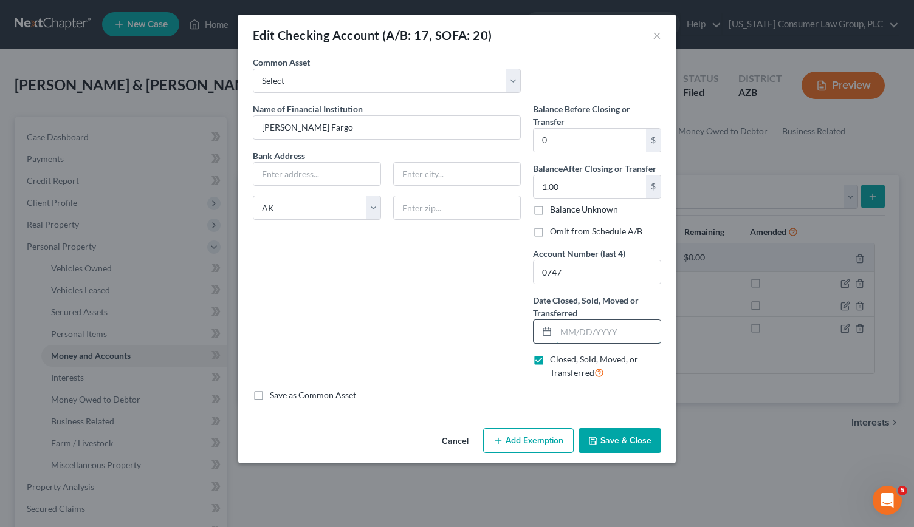
click at [583, 331] on input "text" at bounding box center [608, 331] width 105 height 23
type input "[DATE]"
click at [567, 191] on input "1.00" at bounding box center [589, 187] width 112 height 23
type input "0"
click at [614, 442] on button "Save & Close" at bounding box center [619, 441] width 83 height 26
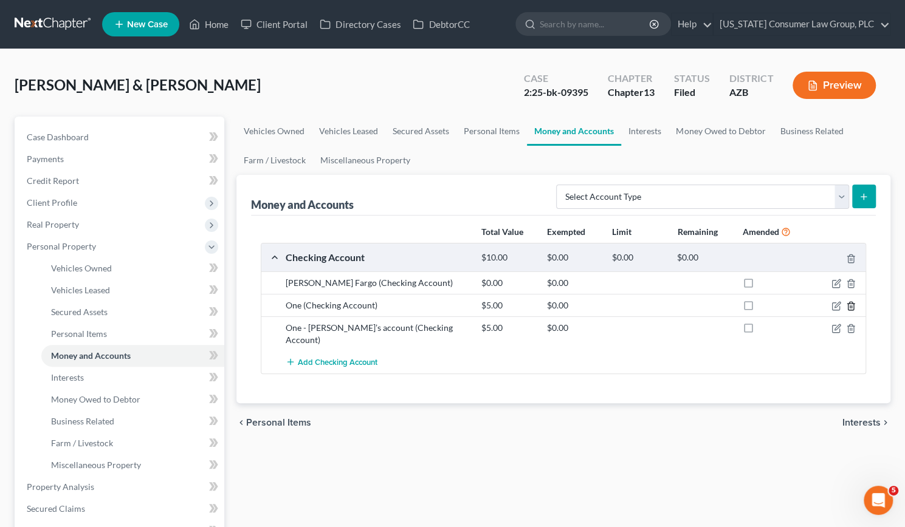
click at [850, 306] on line "button" at bounding box center [850, 307] width 0 height 2
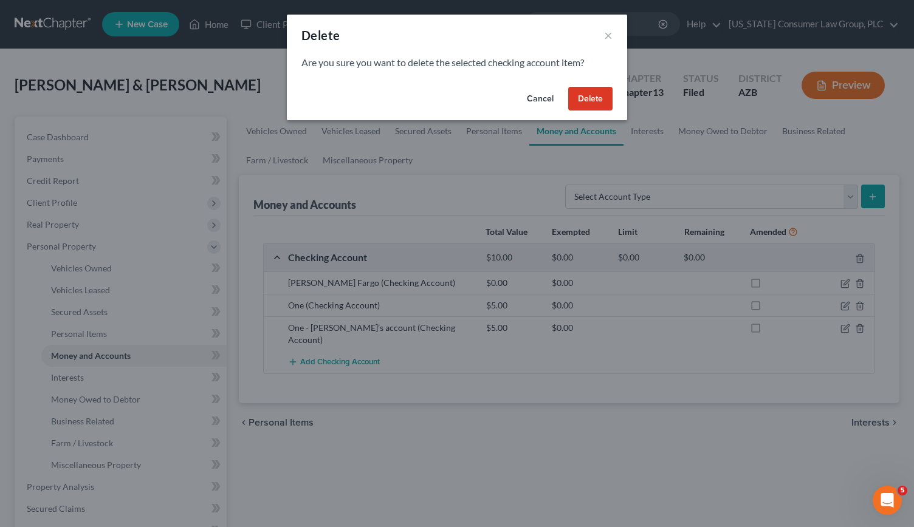
click at [588, 98] on button "Delete" at bounding box center [590, 99] width 44 height 24
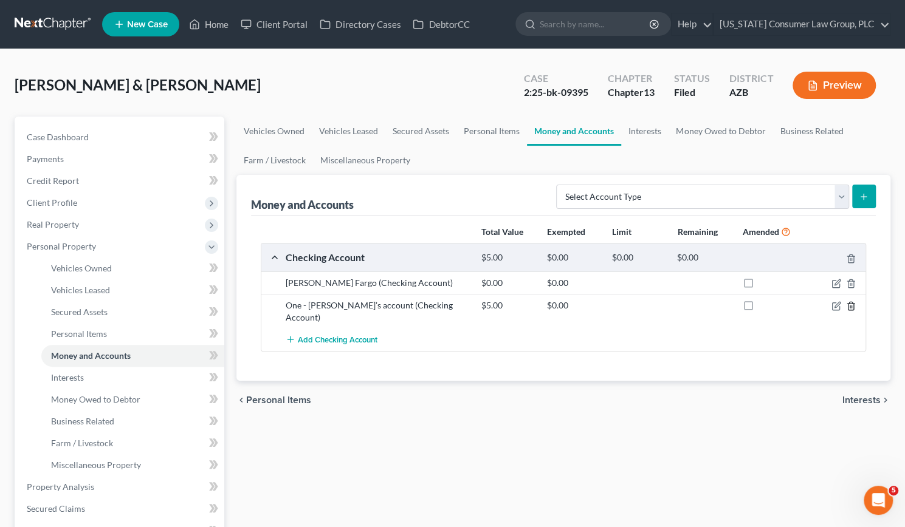
click at [849, 302] on icon "button" at bounding box center [851, 306] width 10 height 10
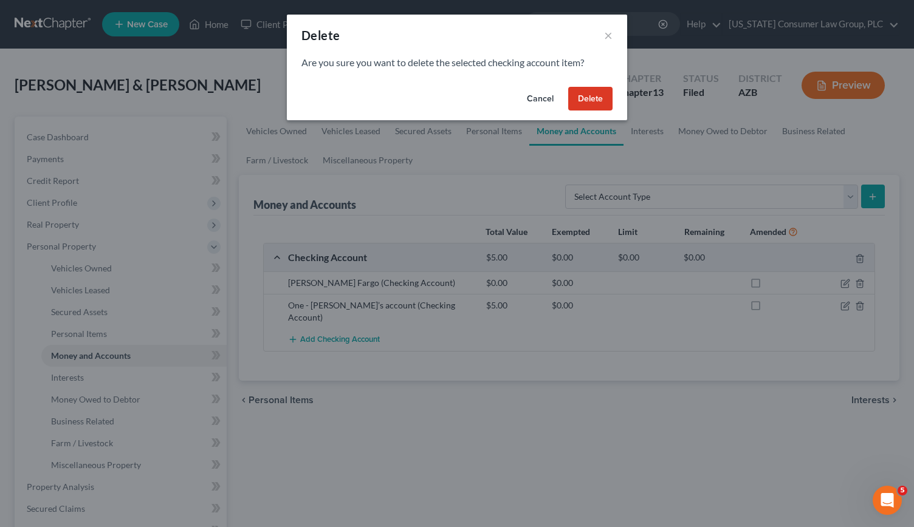
click at [598, 92] on button "Delete" at bounding box center [590, 99] width 44 height 24
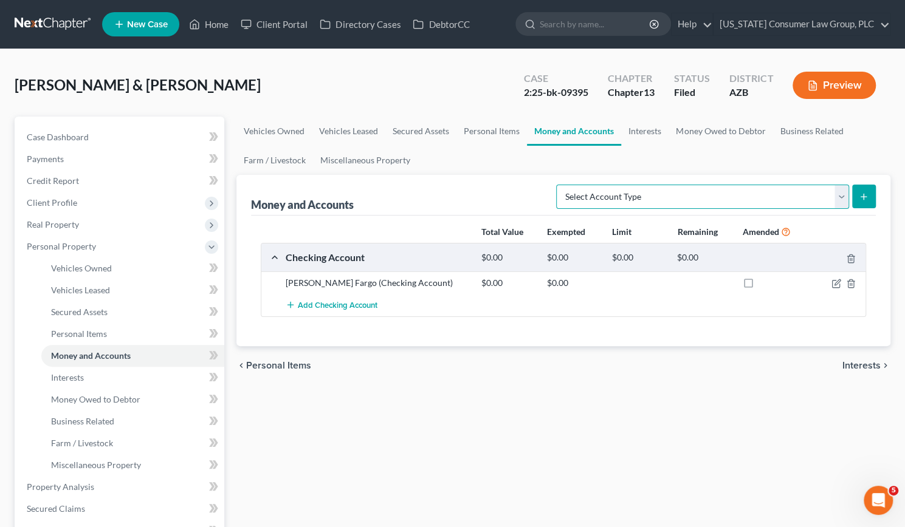
click at [843, 195] on select "Select Account Type Brokerage (A/B: 18, SOFA: 20) Cash on Hand (A/B: 16) Certif…" at bounding box center [702, 197] width 293 height 24
select select "checking"
click at [560, 185] on select "Select Account Type Brokerage (A/B: 18, SOFA: 20) Cash on Hand (A/B: 16) Certif…" at bounding box center [702, 197] width 293 height 24
click at [859, 196] on icon "submit" at bounding box center [864, 197] width 10 height 10
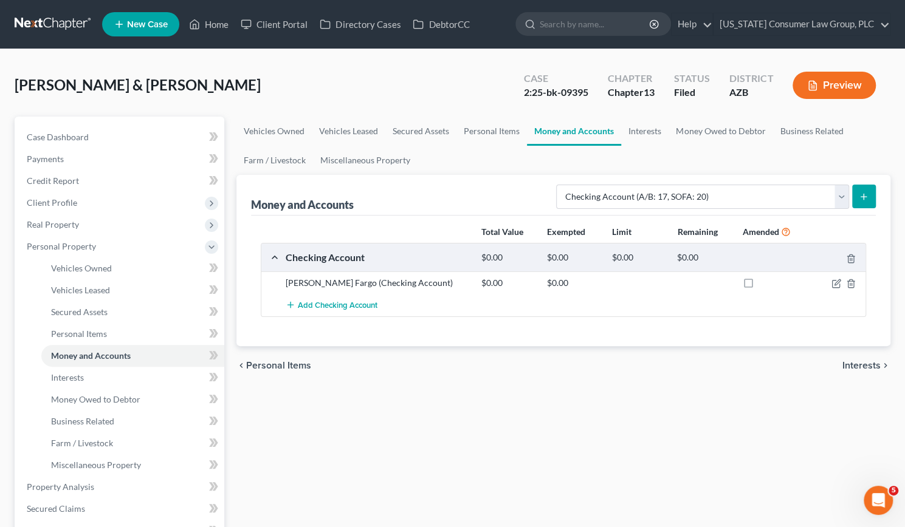
click at [865, 192] on icon "submit" at bounding box center [864, 197] width 10 height 10
click at [750, 460] on div "Vehicles Owned Vehicles Leased Secured Assets Personal Items Money and Accounts…" at bounding box center [563, 490] width 666 height 746
click at [862, 195] on icon "submit" at bounding box center [864, 197] width 10 height 10
click at [838, 191] on select "Select Account Type Brokerage (A/B: 18, SOFA: 20) Cash on Hand (A/B: 16) Certif…" at bounding box center [702, 197] width 293 height 24
click at [560, 185] on select "Select Account Type Brokerage (A/B: 18, SOFA: 20) Cash on Hand (A/B: 16) Certif…" at bounding box center [702, 197] width 293 height 24
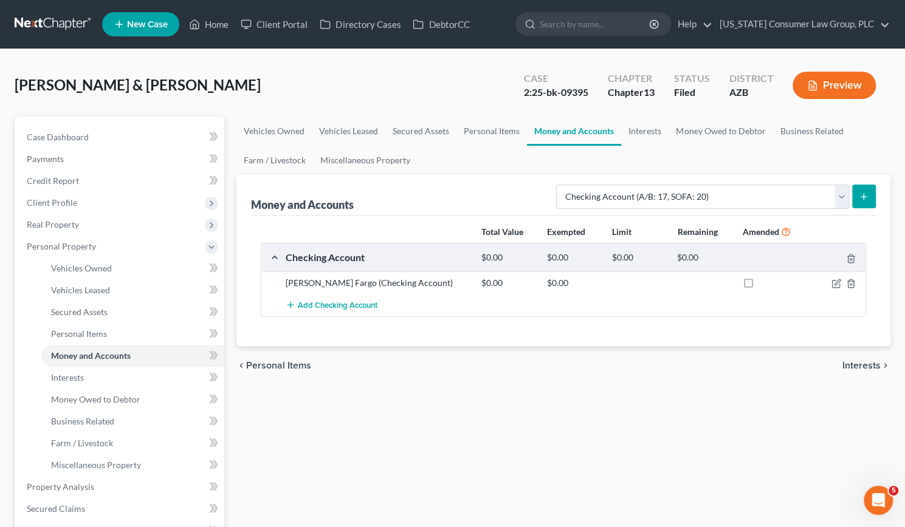
click at [861, 194] on icon "submit" at bounding box center [864, 197] width 10 height 10
click at [845, 197] on select "Select Account Type Brokerage (A/B: 18, SOFA: 20) Cash on Hand (A/B: 16) Certif…" at bounding box center [702, 197] width 293 height 24
select select "checking"
click at [560, 185] on select "Select Account Type Brokerage (A/B: 18, SOFA: 20) Cash on Hand (A/B: 16) Certif…" at bounding box center [702, 197] width 293 height 24
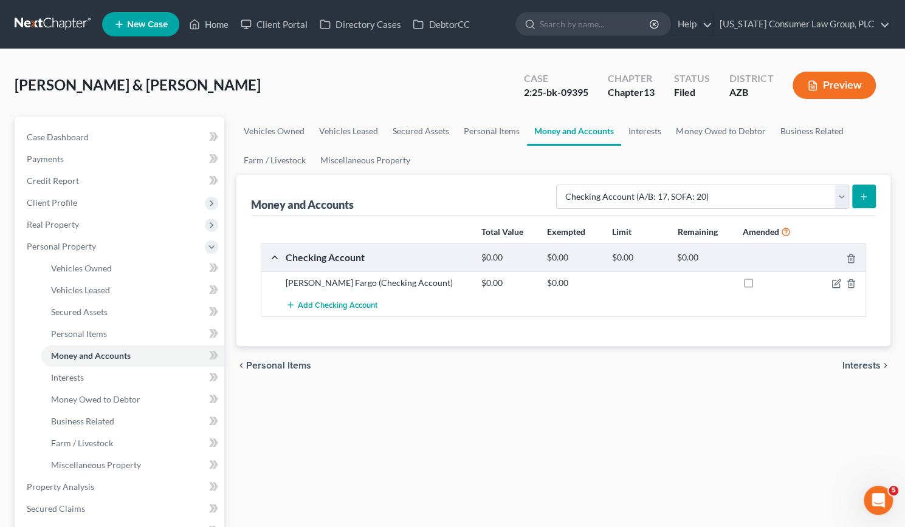
click at [867, 196] on icon "submit" at bounding box center [864, 197] width 10 height 10
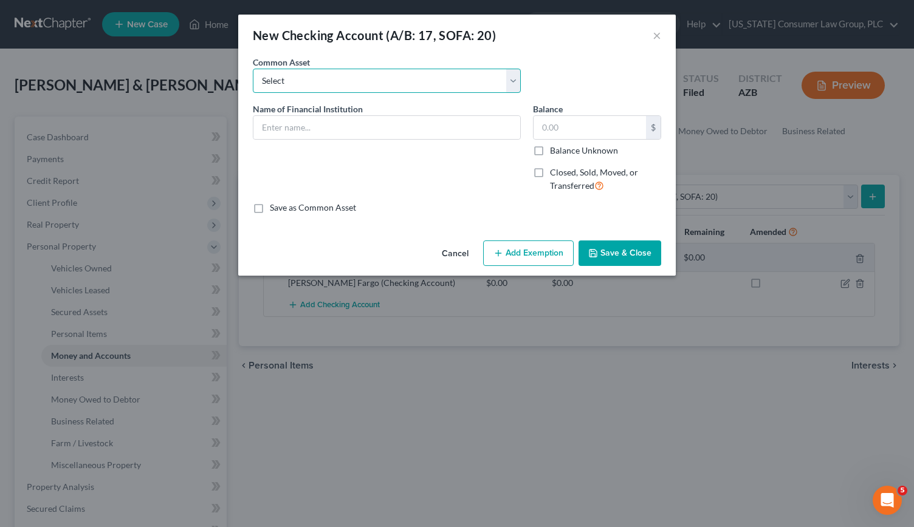
click at [306, 80] on select "Select Chase #8197 [Joint account with third party]" at bounding box center [387, 81] width 268 height 24
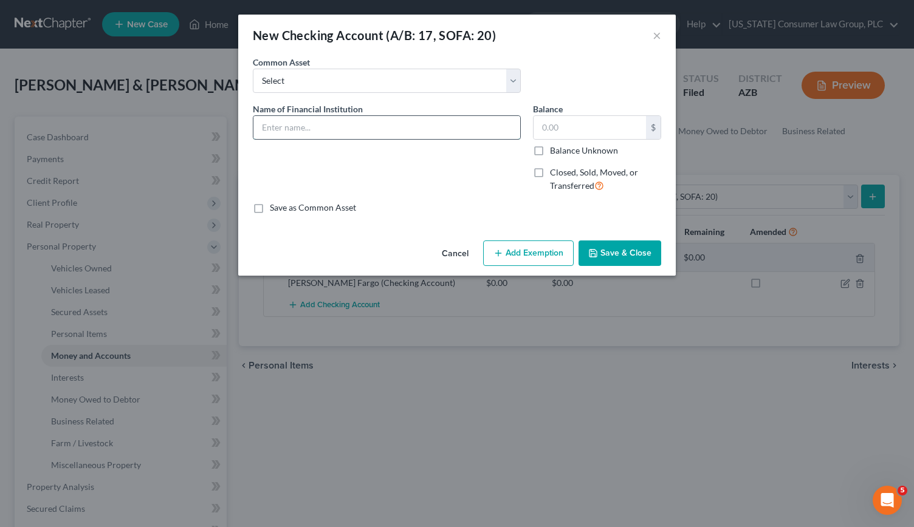
click at [292, 128] on input "text" at bounding box center [386, 127] width 267 height 23
type input "One Pay #5051"
click at [594, 250] on icon "button" at bounding box center [592, 253] width 7 height 7
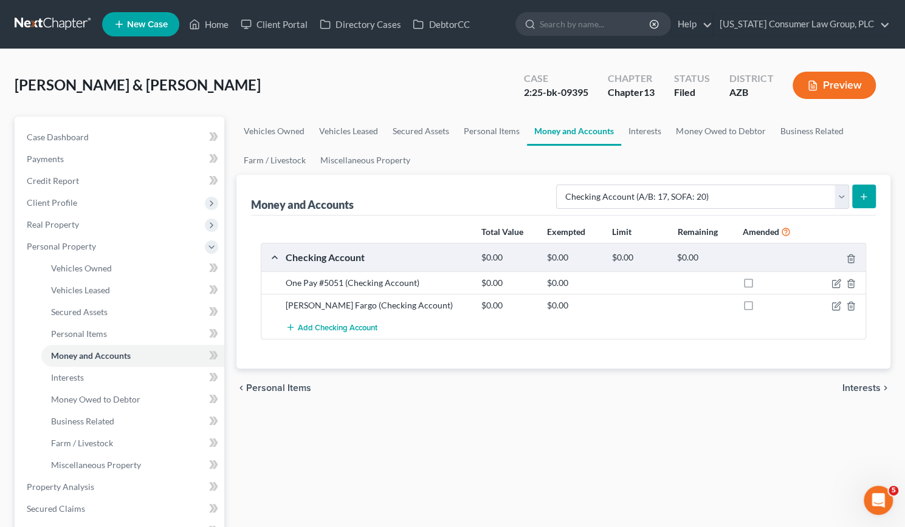
click at [865, 197] on line "submit" at bounding box center [863, 197] width 5 height 0
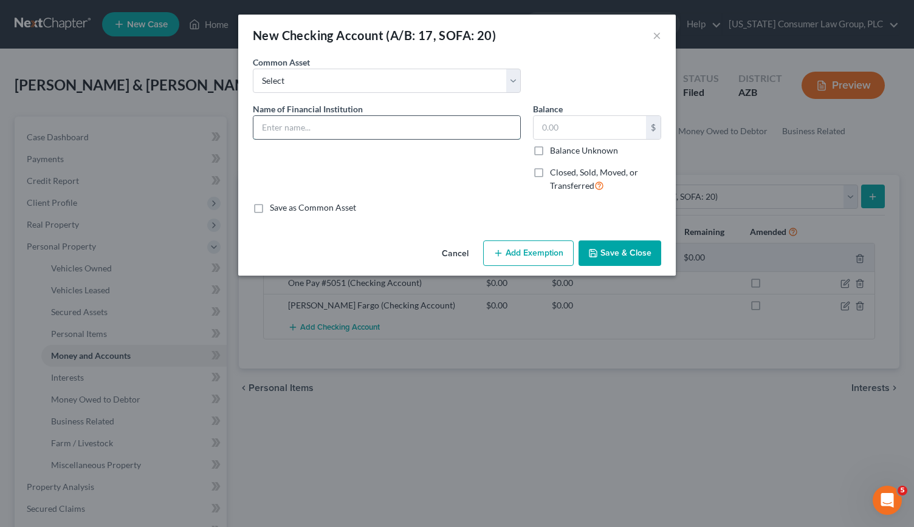
click at [405, 126] on input "text" at bounding box center [386, 127] width 267 height 23
type input "US Bank #0705 (opened 8/21/25)"
click at [606, 247] on button "Save & Close" at bounding box center [619, 254] width 83 height 26
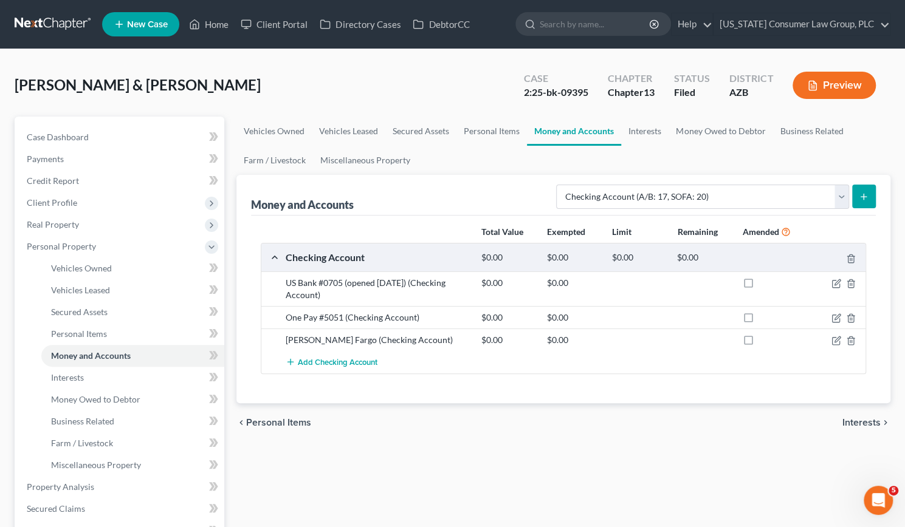
click at [864, 192] on icon "submit" at bounding box center [864, 197] width 10 height 10
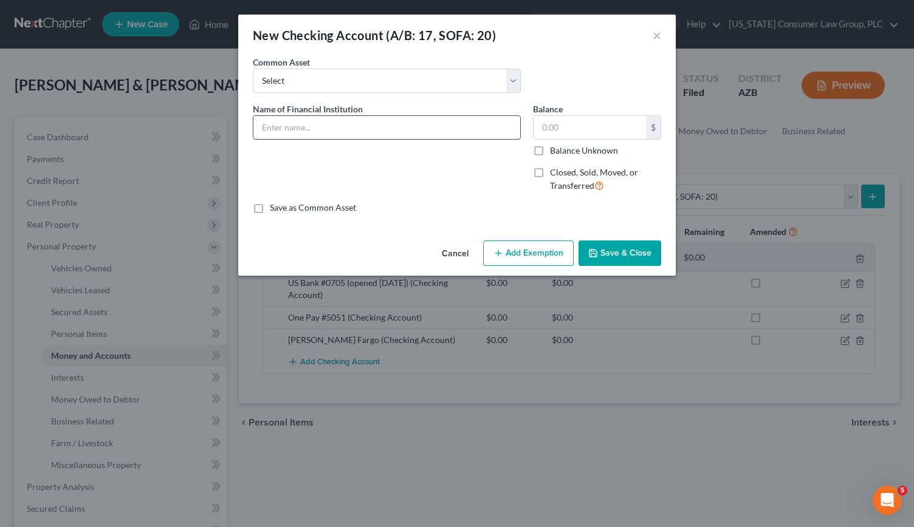
click at [363, 123] on input "text" at bounding box center [386, 127] width 267 height 23
type input "One Pay #4531"
click at [610, 251] on button "Save & Close" at bounding box center [619, 254] width 83 height 26
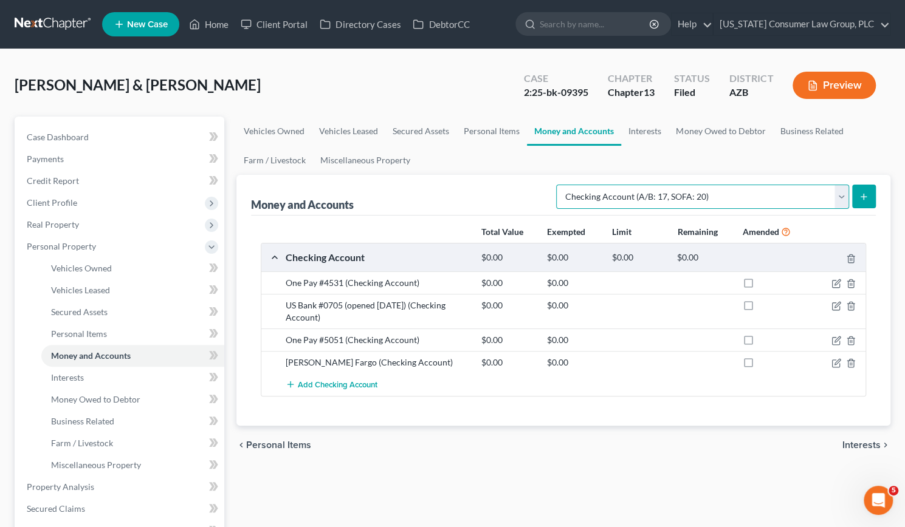
click at [841, 191] on select "Select Account Type Brokerage (A/B: 18, SOFA: 20) Cash on Hand (A/B: 16) Certif…" at bounding box center [702, 197] width 293 height 24
select select "savings"
click at [560, 185] on select "Select Account Type Brokerage (A/B: 18, SOFA: 20) Cash on Hand (A/B: 16) Certif…" at bounding box center [702, 197] width 293 height 24
click at [863, 195] on icon "submit" at bounding box center [864, 197] width 10 height 10
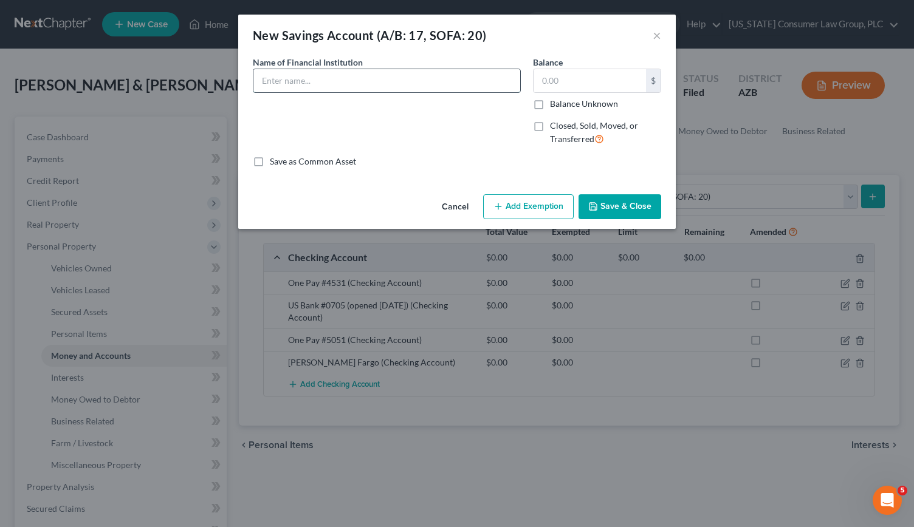
click at [315, 81] on input "text" at bounding box center [386, 80] width 267 height 23
type input "One Pay #5052"
click at [609, 204] on button "Save & Close" at bounding box center [619, 207] width 83 height 26
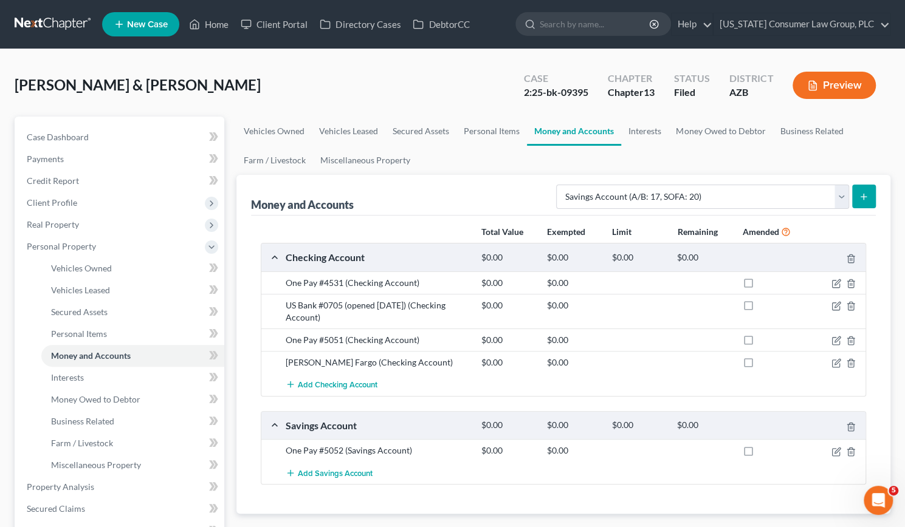
click at [866, 195] on icon "submit" at bounding box center [864, 197] width 10 height 10
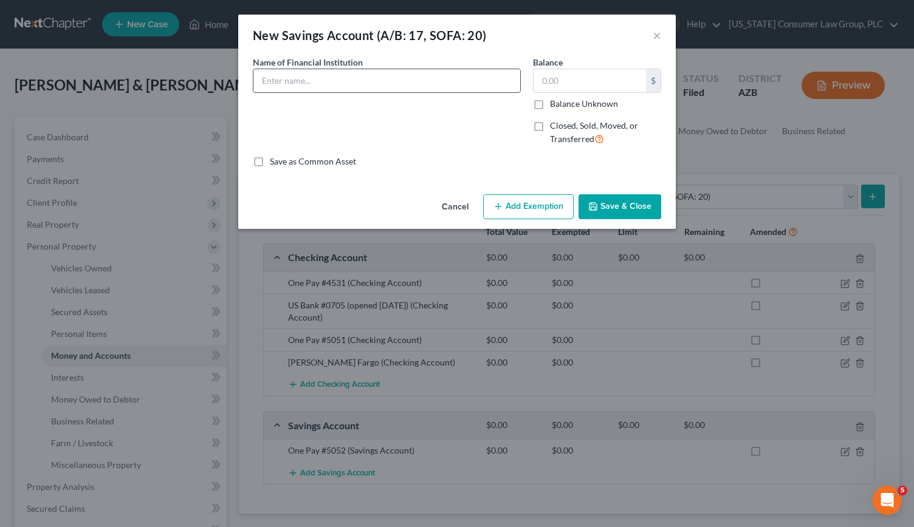
click at [295, 82] on input "text" at bounding box center [386, 80] width 267 height 23
type input "One Pay #4532"
click at [625, 210] on button "Save & Close" at bounding box center [619, 207] width 83 height 26
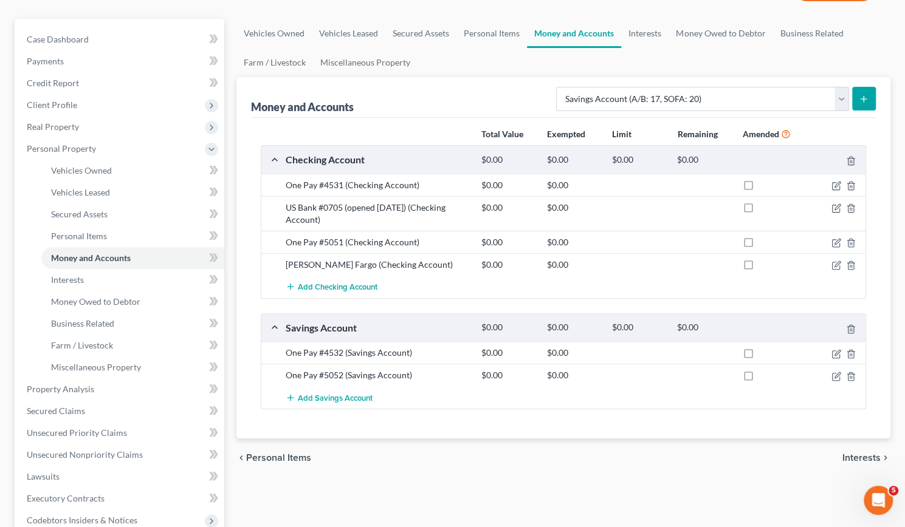
scroll to position [98, 0]
click at [312, 397] on span "Add Savings Account" at bounding box center [335, 398] width 75 height 10
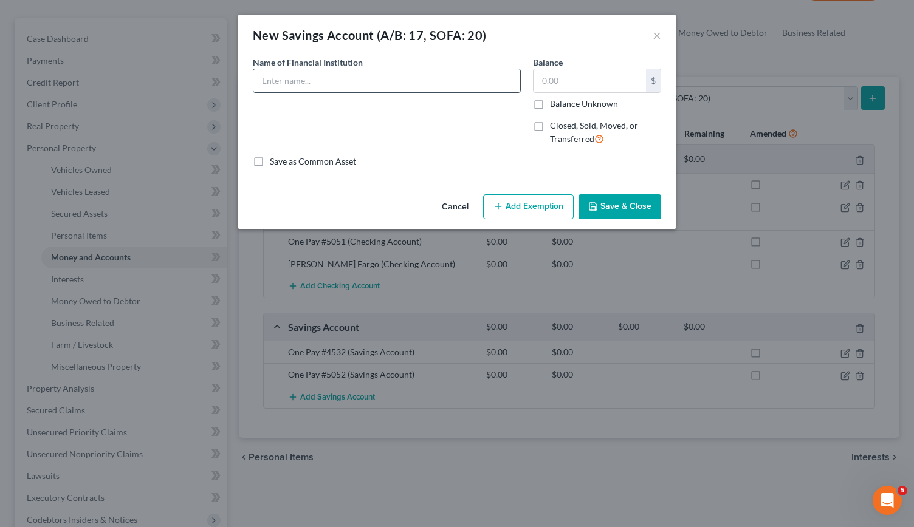
click at [278, 74] on input "text" at bounding box center [386, 80] width 267 height 23
type input "US Bank #7390"
click at [616, 204] on button "Save & Close" at bounding box center [619, 207] width 83 height 26
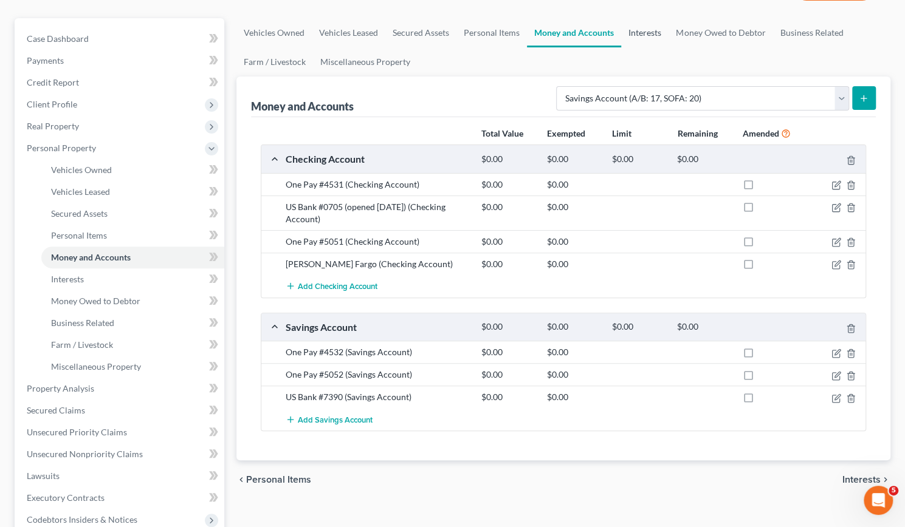
click at [645, 31] on link "Interests" at bounding box center [644, 32] width 47 height 29
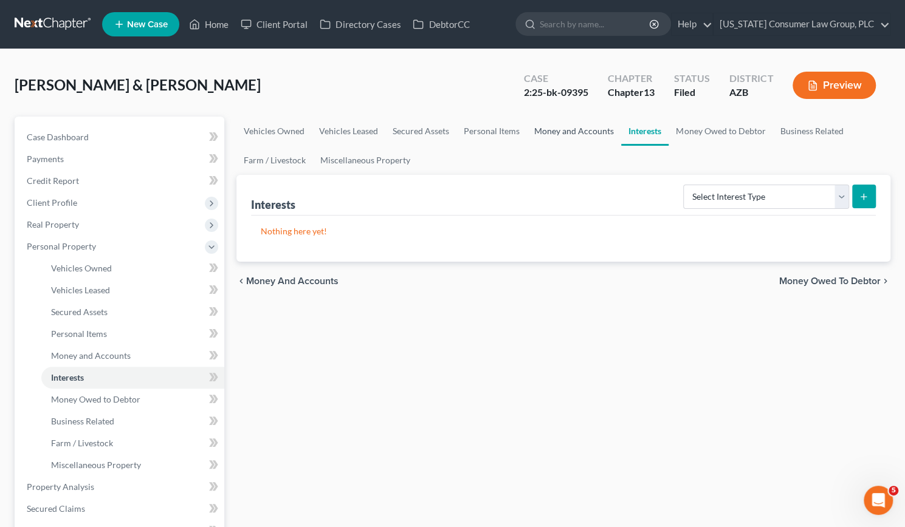
click at [585, 133] on link "Money and Accounts" at bounding box center [574, 131] width 94 height 29
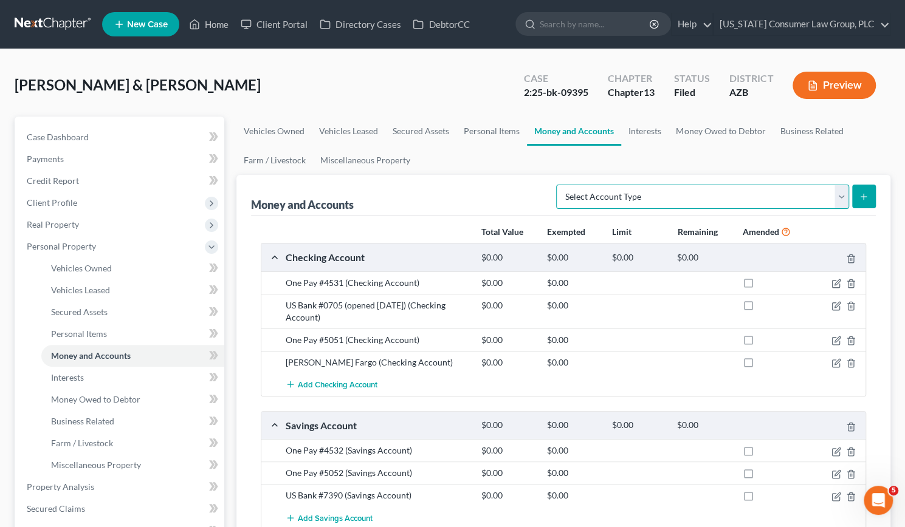
click at [840, 196] on select "Select Account Type Brokerage (A/B: 18, SOFA: 20) Cash on Hand (A/B: 16) Certif…" at bounding box center [702, 197] width 293 height 24
select select "money_market"
click at [560, 185] on select "Select Account Type Brokerage (A/B: 18, SOFA: 20) Cash on Hand (A/B: 16) Certif…" at bounding box center [702, 197] width 293 height 24
click at [866, 196] on icon "submit" at bounding box center [864, 197] width 10 height 10
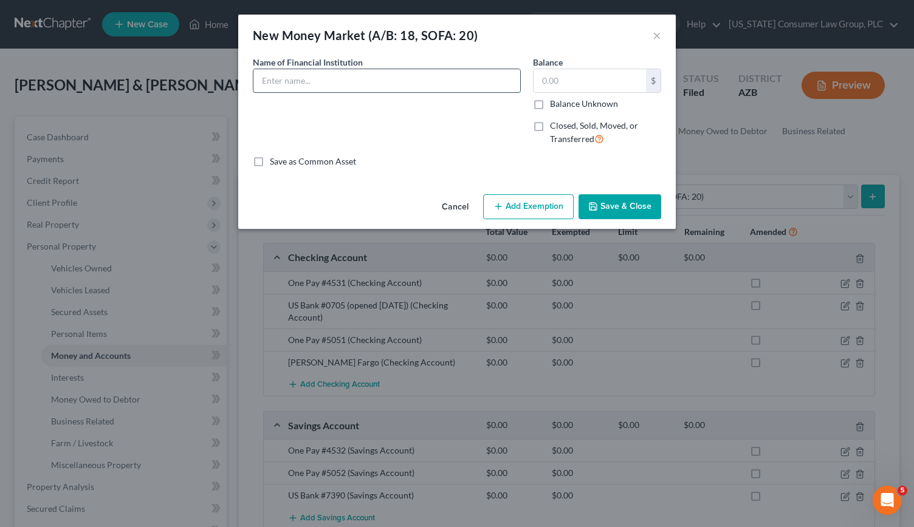
click at [287, 83] on input "text" at bounding box center [386, 80] width 267 height 23
type input "Schwab One #7608"
click at [626, 204] on button "Save & Close" at bounding box center [619, 207] width 83 height 26
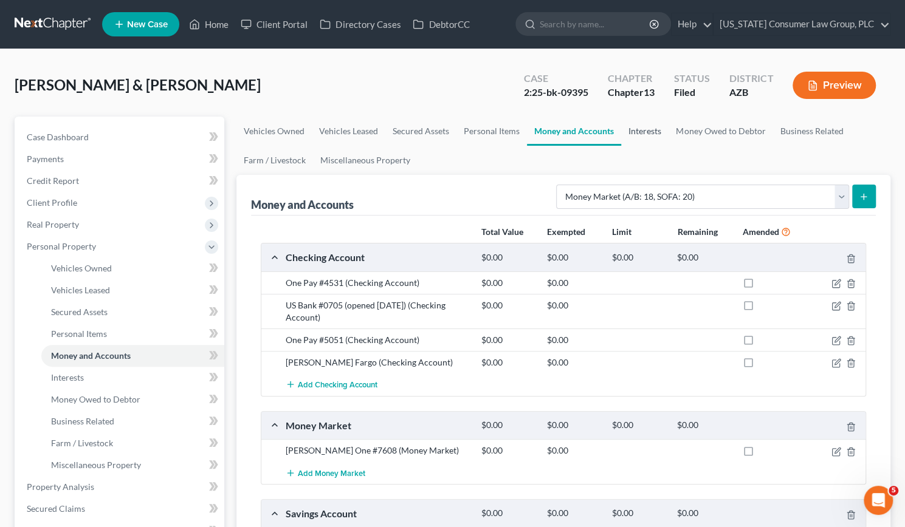
click at [646, 129] on link "Interests" at bounding box center [644, 131] width 47 height 29
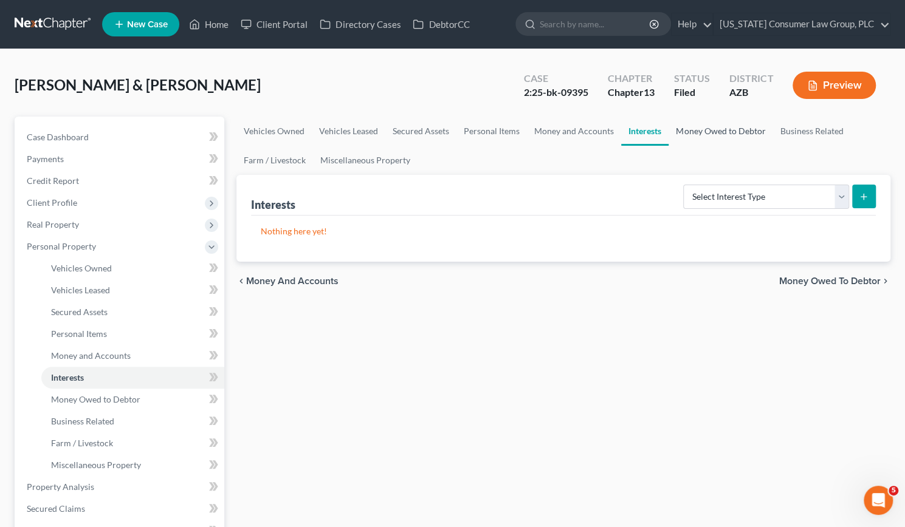
click at [709, 129] on link "Money Owed to Debtor" at bounding box center [720, 131] width 104 height 29
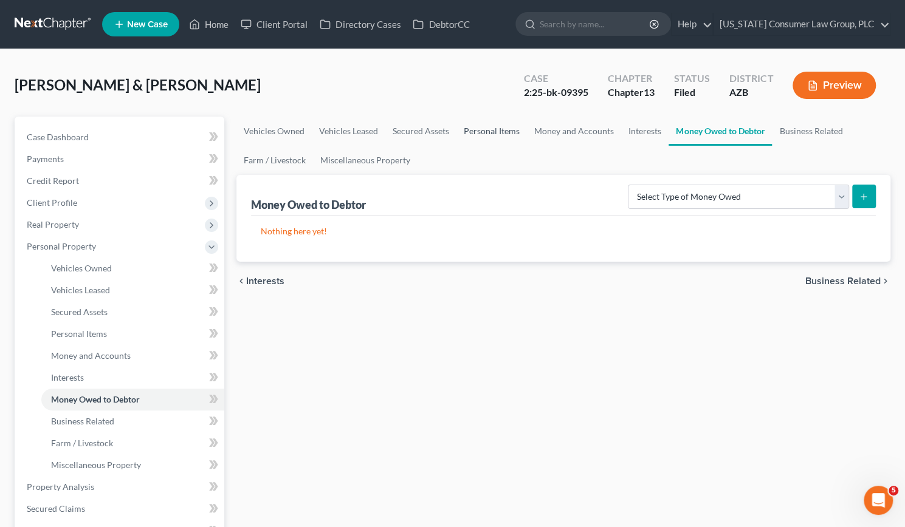
click at [490, 128] on link "Personal Items" at bounding box center [491, 131] width 70 height 29
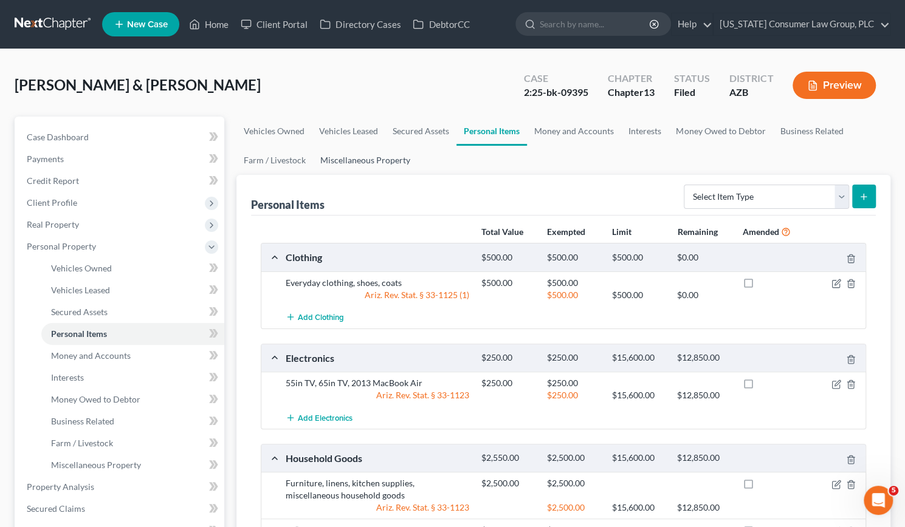
click at [373, 157] on link "Miscellaneous Property" at bounding box center [365, 160] width 105 height 29
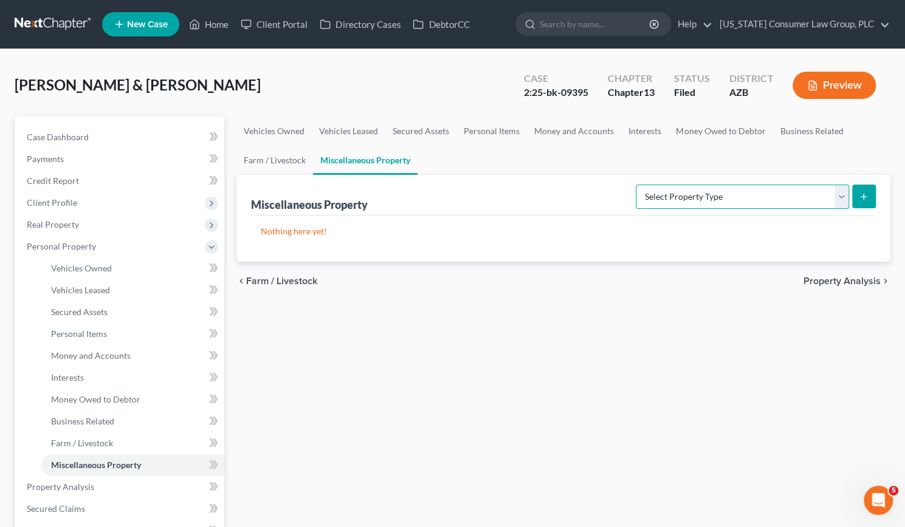
click at [837, 196] on select "Select Property Type Assigned for Creditor Benefit Within 1 Year (SOFA: 12) Hol…" at bounding box center [742, 197] width 213 height 24
click at [498, 125] on link "Personal Items" at bounding box center [491, 131] width 70 height 29
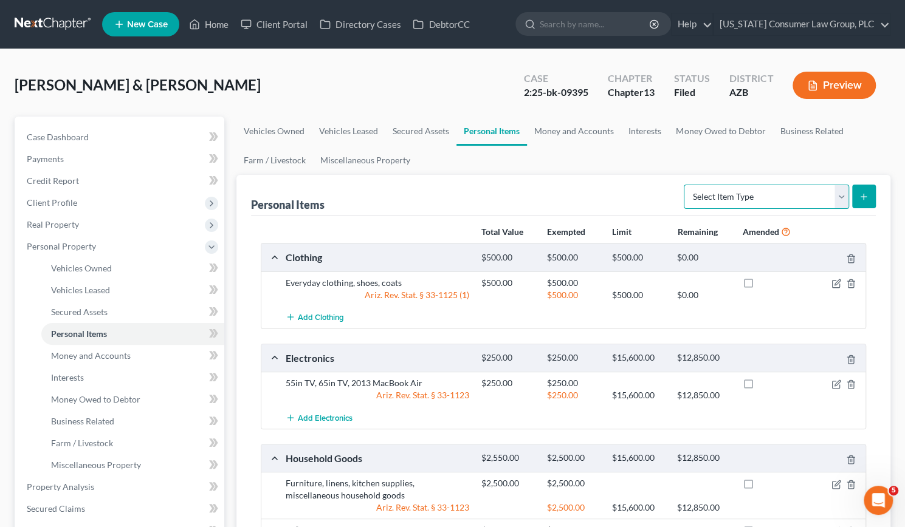
click at [842, 199] on select "Select Item Type Clothing (A/B: 11) Collectibles Of Value (A/B: 8) Electronics …" at bounding box center [766, 197] width 165 height 24
select select "other"
click at [685, 185] on select "Select Item Type Clothing (A/B: 11) Collectibles Of Value (A/B: 8) Electronics …" at bounding box center [766, 197] width 165 height 24
click at [866, 194] on icon "submit" at bounding box center [864, 197] width 10 height 10
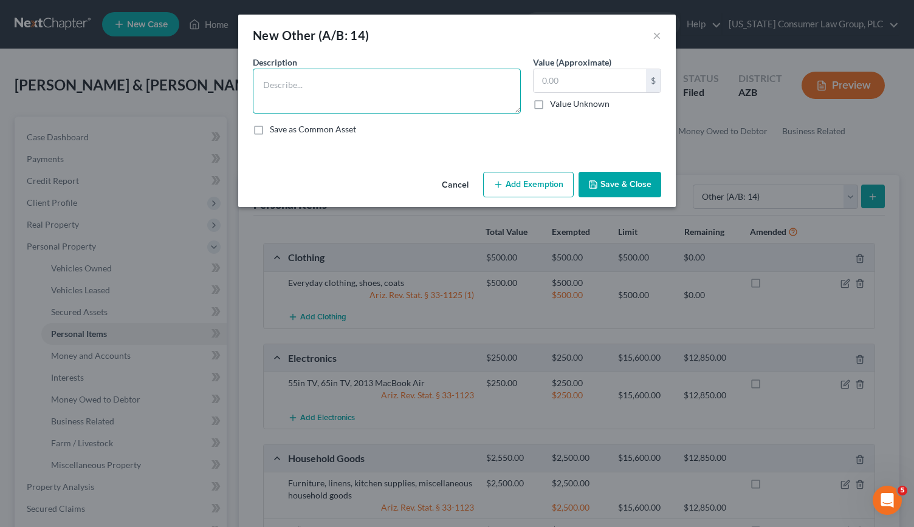
click at [301, 85] on textarea at bounding box center [387, 91] width 268 height 45
paste textarea "matco 24” long ratchet blue handle -$150"
drag, startPoint x: 390, startPoint y: 84, endPoint x: 420, endPoint y: 84, distance: 29.8
click at [420, 84] on textarea "matco 24” long ratchet blue handle -$150" at bounding box center [387, 91] width 268 height 45
type textarea "matco 24” long ratchet blue handle"
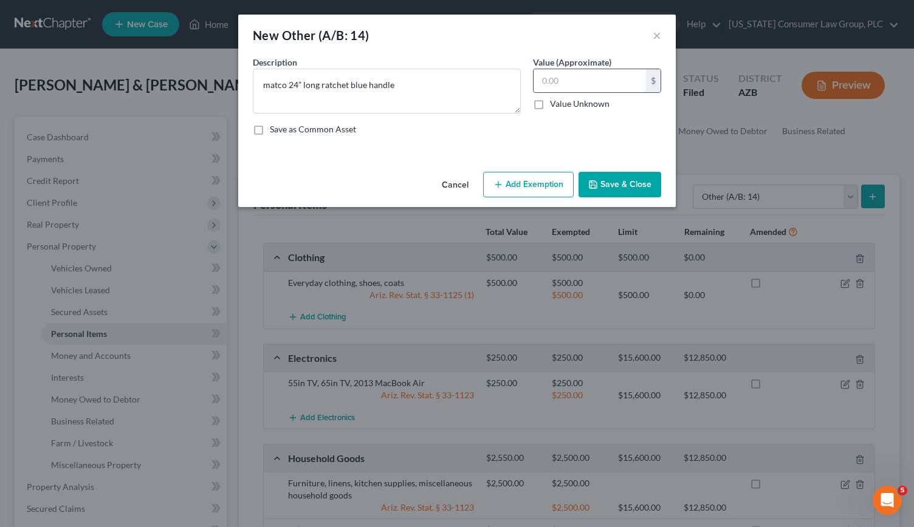
click at [552, 77] on input "text" at bounding box center [589, 80] width 112 height 23
type input "150"
click at [602, 177] on button "Save & Close" at bounding box center [619, 185] width 83 height 26
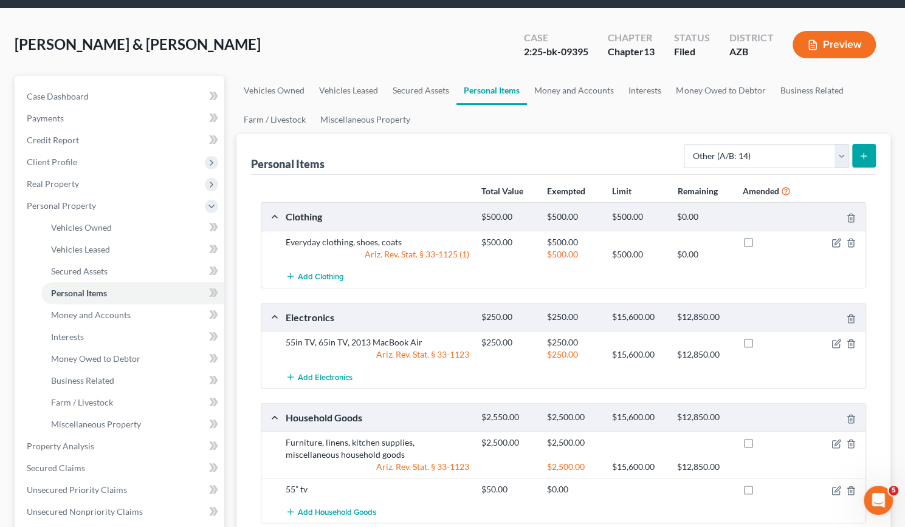
scroll to position [39, 0]
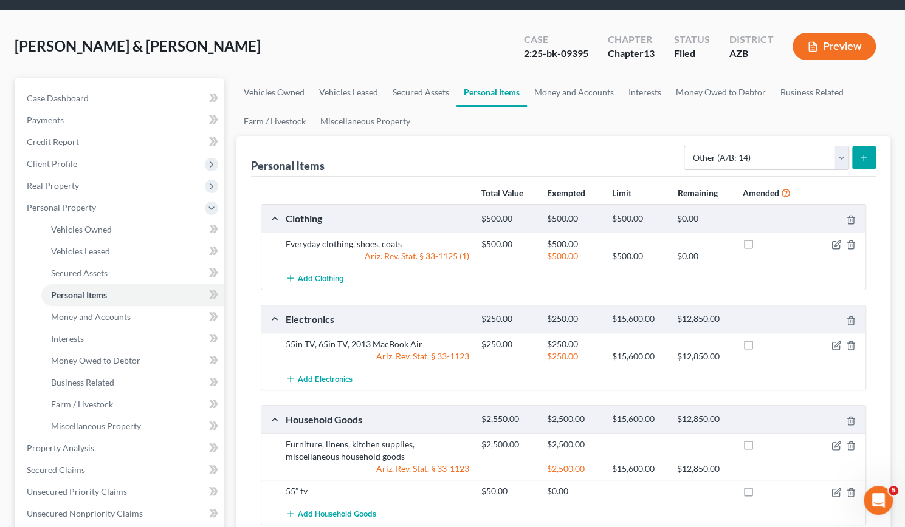
click at [865, 154] on icon "submit" at bounding box center [864, 158] width 10 height 10
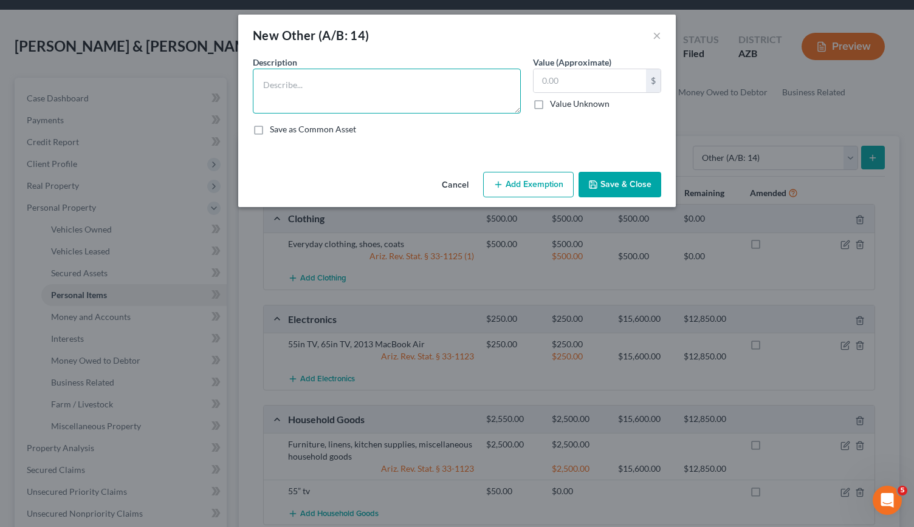
click at [274, 78] on textarea at bounding box center [387, 91] width 268 height 45
paste textarea "matco 1/2” drive impact wrench orange"
type textarea "matco 1/2” drive impact wrench orange"
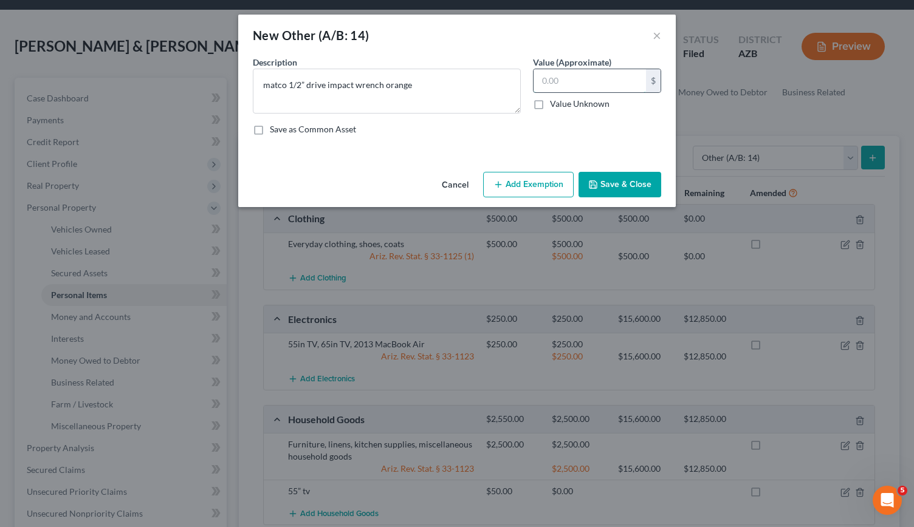
click at [575, 78] on input "text" at bounding box center [589, 80] width 112 height 23
type input "250"
click at [616, 183] on button "Save & Close" at bounding box center [619, 185] width 83 height 26
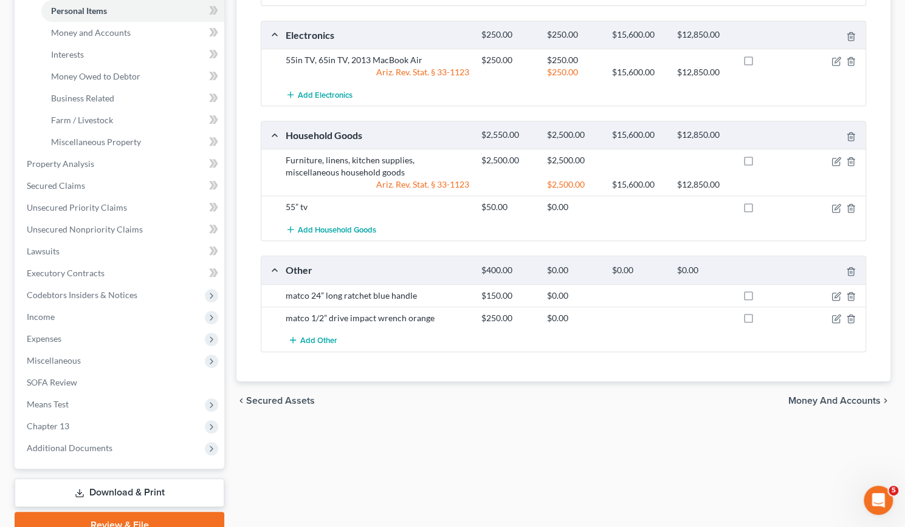
scroll to position [324, 0]
click at [836, 314] on icon "button" at bounding box center [836, 319] width 10 height 10
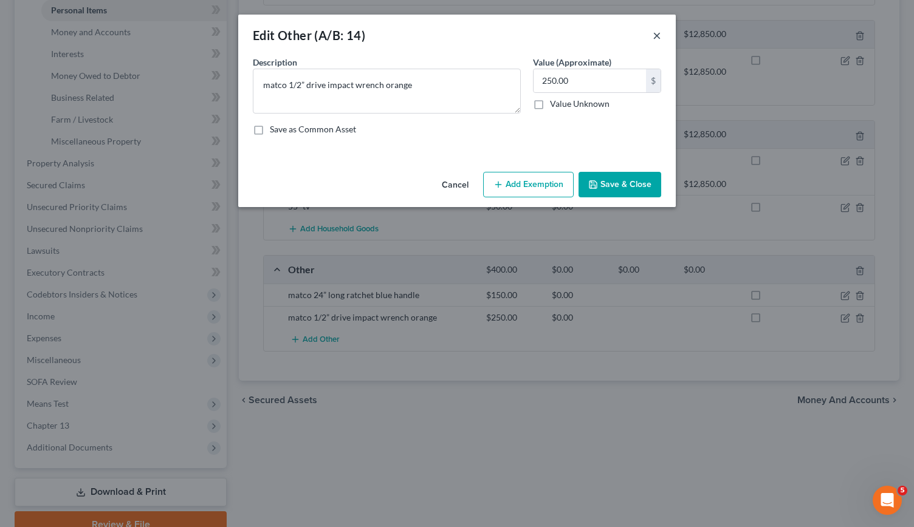
click at [653, 35] on button "×" at bounding box center [657, 35] width 9 height 15
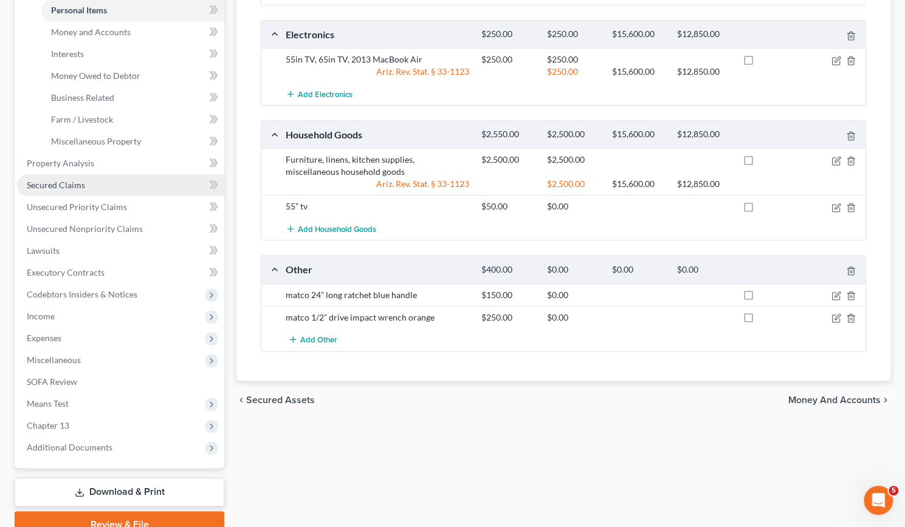
click at [86, 177] on link "Secured Claims" at bounding box center [120, 185] width 207 height 22
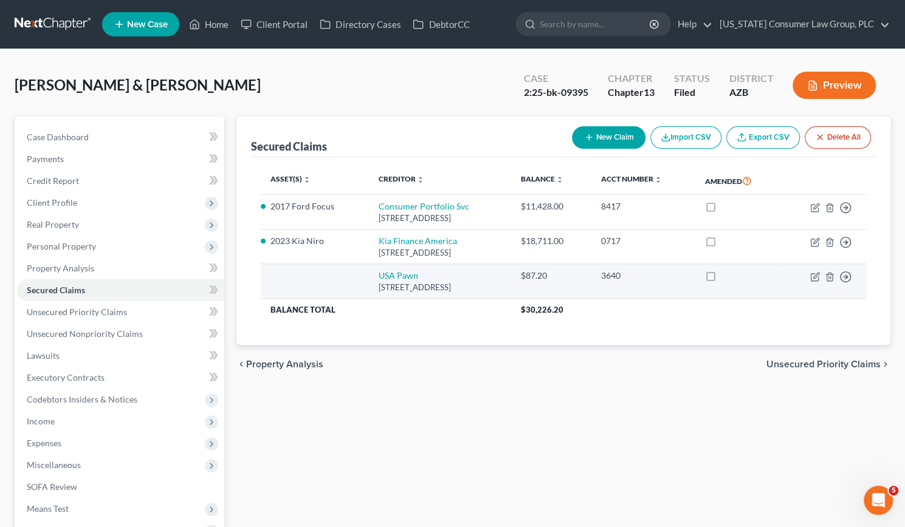
click at [511, 292] on td "USA Pawn 2500 Bee Cave Rd #1 Suite 200, Austin, TX 78746" at bounding box center [440, 281] width 142 height 35
click at [815, 273] on icon "button" at bounding box center [815, 277] width 10 height 10
select select "45"
select select "2"
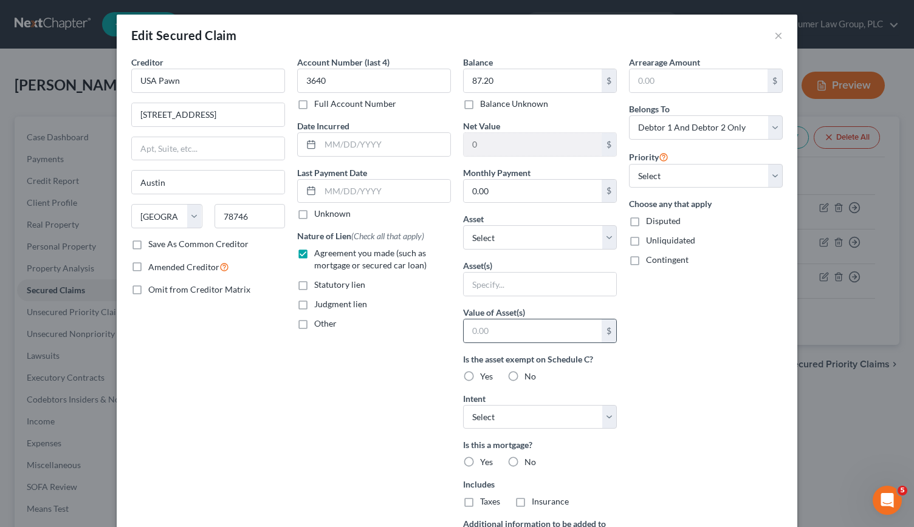
click at [603, 324] on div "$" at bounding box center [609, 331] width 15 height 23
click at [608, 235] on select "Select Other Multiple Assets Household Goods - Furniture, linens, kitchen suppl…" at bounding box center [540, 237] width 154 height 24
click at [463, 225] on select "Select Other Multiple Assets Household Goods - Furniture, linens, kitchen suppl…" at bounding box center [540, 237] width 154 height 24
click at [606, 230] on select "Select Other Multiple Assets Household Goods - Furniture, linens, kitchen suppl…" at bounding box center [540, 237] width 154 height 24
select select "12"
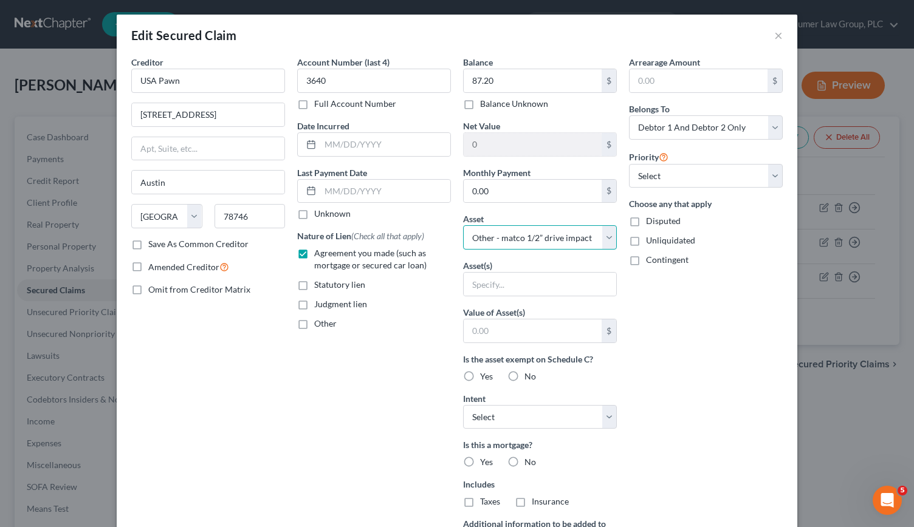
click at [463, 225] on select "Select Other Multiple Assets Household Goods - Furniture, linens, kitchen suppl…" at bounding box center [540, 237] width 154 height 24
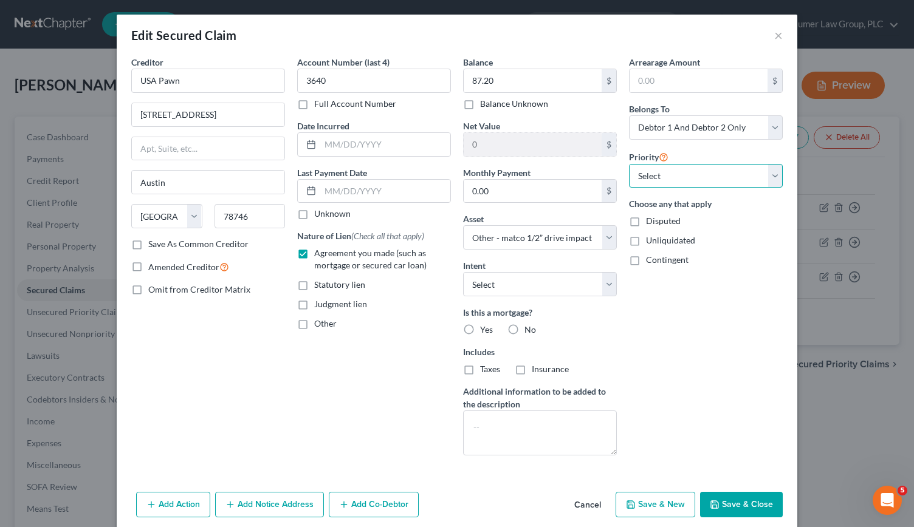
click at [771, 173] on select "Select 1st 2nd 3rd 4th 5th 6th 7th 8th 9th 10th 11th 12th 13th 14th 15th 16th 1…" at bounding box center [706, 176] width 154 height 24
select select "0"
click at [629, 164] on select "Select 1st 2nd 3rd 4th 5th 6th 7th 8th 9th 10th 11th 12th 13th 14th 15th 16th 1…" at bounding box center [706, 176] width 154 height 24
click at [719, 501] on button "Save & Close" at bounding box center [741, 505] width 83 height 26
select select
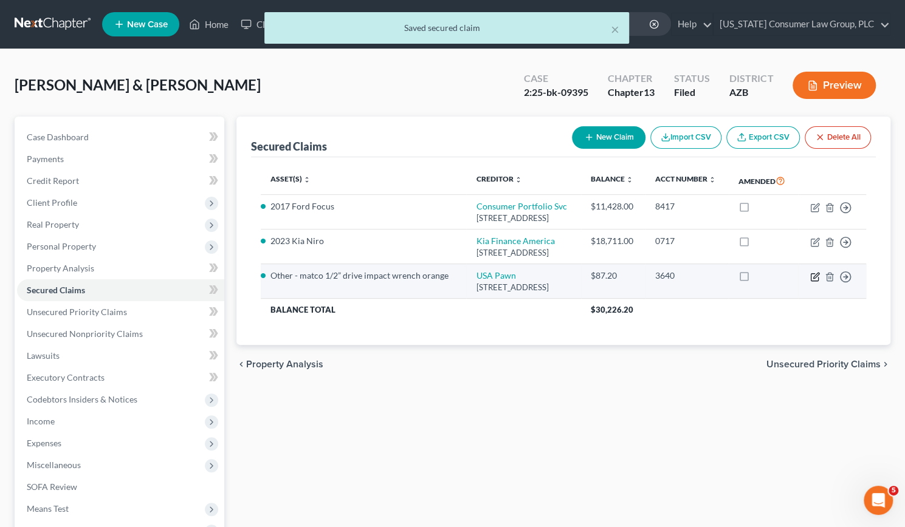
click at [817, 282] on icon "button" at bounding box center [815, 277] width 10 height 10
select select "45"
select select "2"
select select "0"
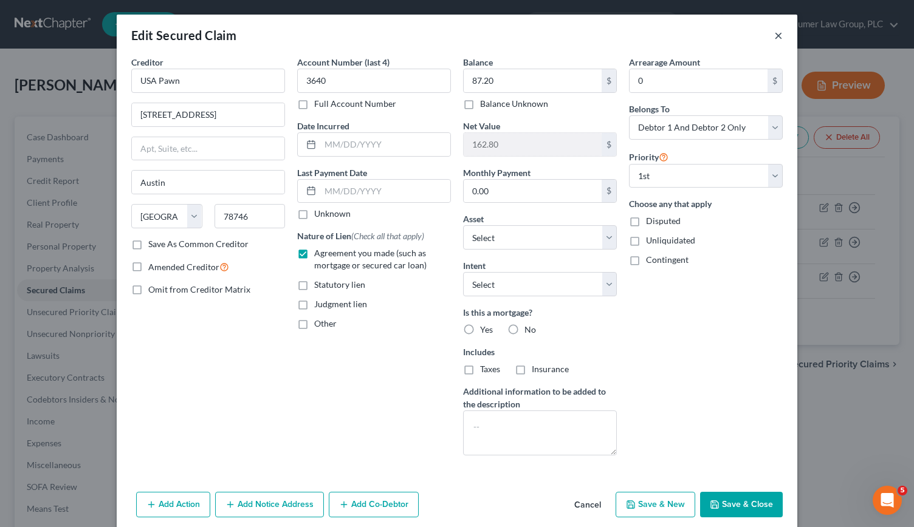
click at [774, 37] on button "×" at bounding box center [778, 35] width 9 height 15
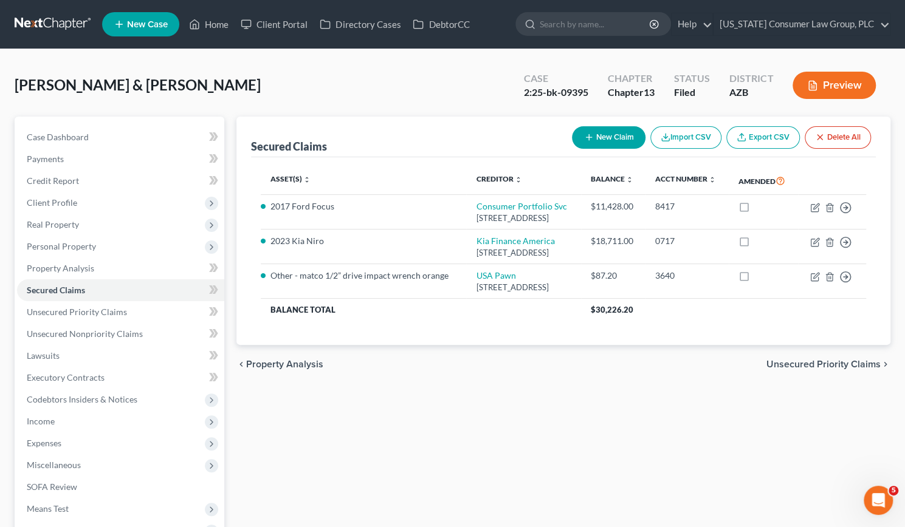
click at [613, 131] on button "New Claim" at bounding box center [609, 137] width 74 height 22
select select "0"
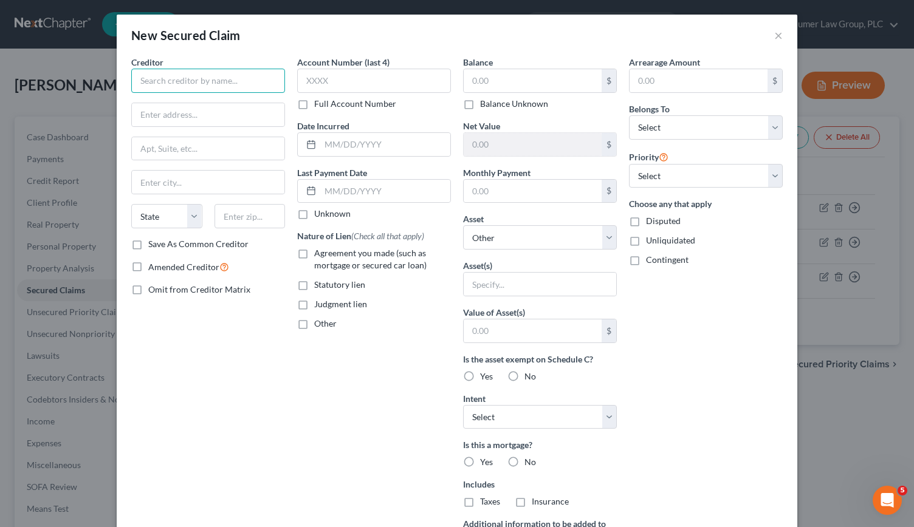
click at [176, 78] on input "text" at bounding box center [208, 81] width 154 height 24
type input "USA Pawn"
click at [160, 114] on input "text" at bounding box center [208, 114] width 153 height 23
type input "2500 Bee Cave Rd. Bldg 1 Suite 200"
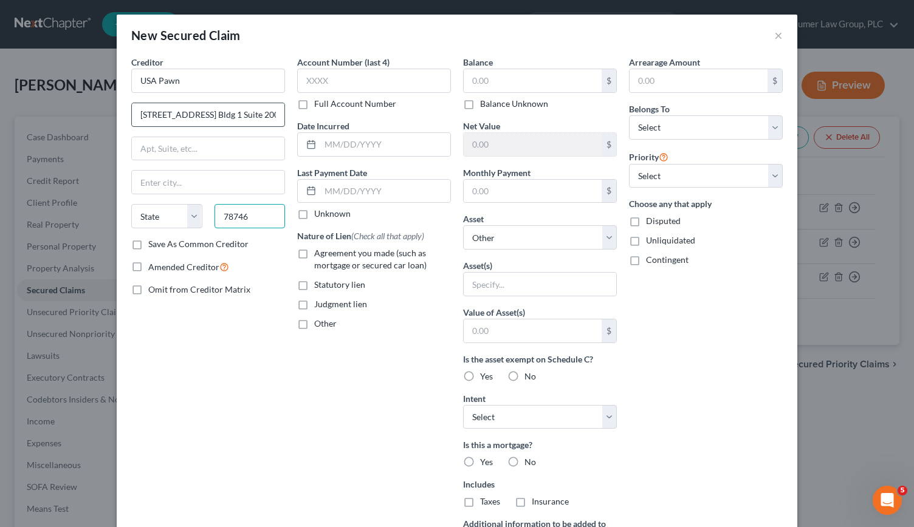
type input "78746"
type input "Austin"
select select "45"
click at [339, 82] on input "text" at bounding box center [374, 81] width 154 height 24
type input "5871"
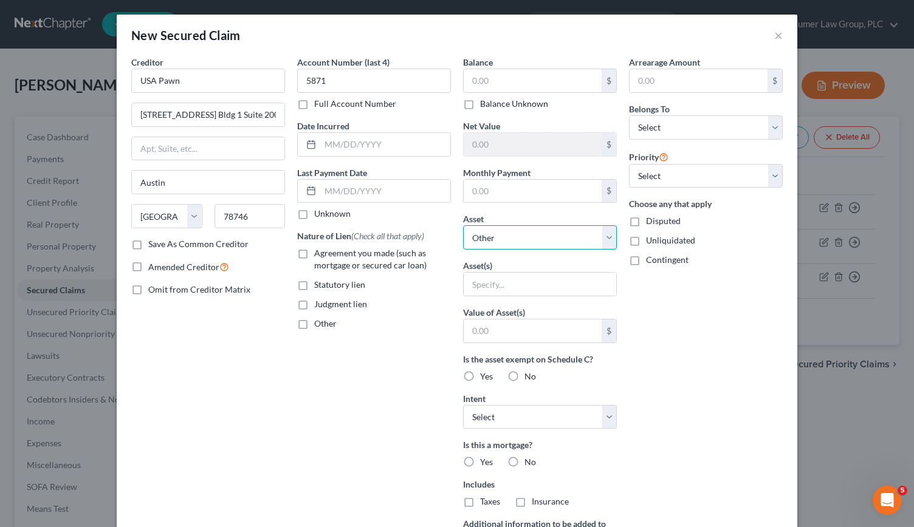
click at [600, 238] on select "Select Other Multiple Assets Household Goods - Furniture, linens, kitchen suppl…" at bounding box center [540, 237] width 154 height 24
select select "11"
click at [463, 225] on select "Select Other Multiple Assets Household Goods - Furniture, linens, kitchen suppl…" at bounding box center [540, 237] width 154 height 24
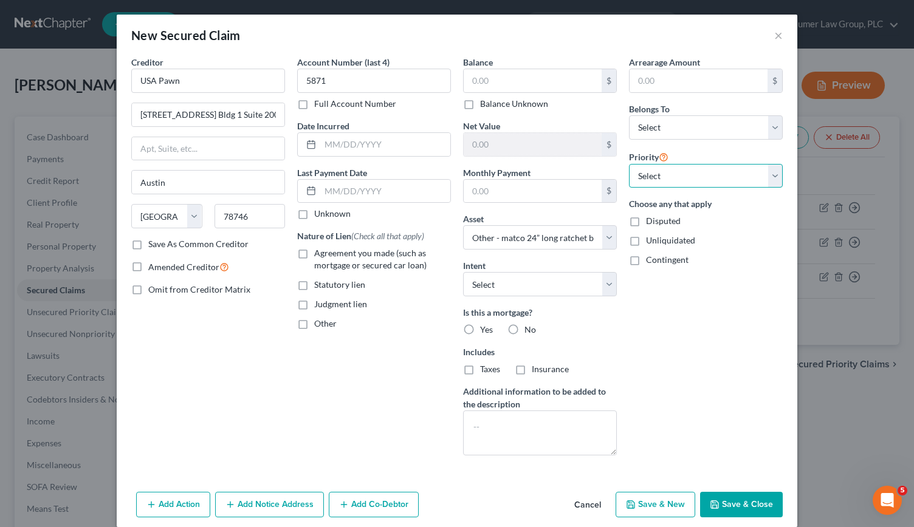
click at [770, 173] on select "Select 1st 2nd 3rd 4th 5th 6th 7th 8th 9th 10th 11th 12th 13th 14th 15th 16th 1…" at bounding box center [706, 176] width 154 height 24
select select "0"
click at [629, 164] on select "Select 1st 2nd 3rd 4th 5th 6th 7th 8th 9th 10th 11th 12th 13th 14th 15th 16th 1…" at bounding box center [706, 176] width 154 height 24
click at [772, 126] on select "Select Debtor 1 Only Debtor 2 Only Debtor 1 And Debtor 2 Only At Least One Of T…" at bounding box center [706, 127] width 154 height 24
select select "2"
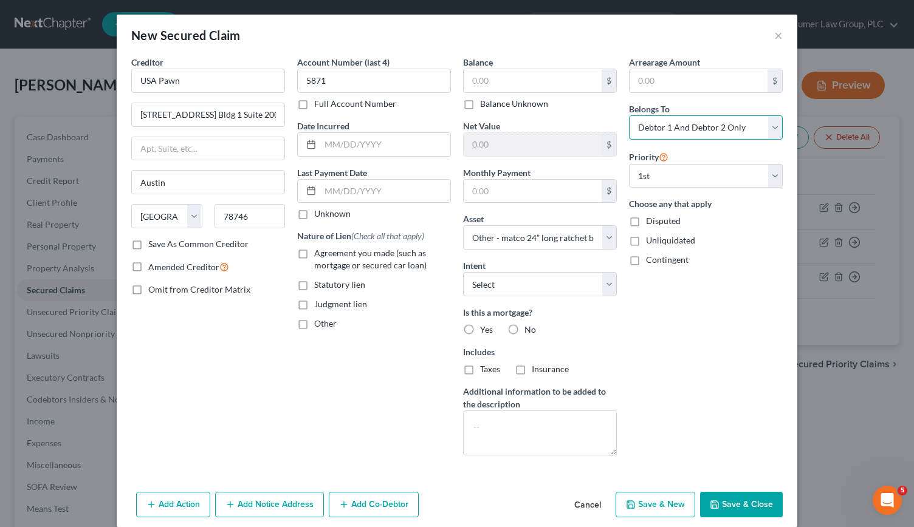
click at [629, 115] on select "Select Debtor 1 Only Debtor 2 Only Debtor 1 And Debtor 2 Only At Least One Of T…" at bounding box center [706, 127] width 154 height 24
click at [740, 509] on button "Save & Close" at bounding box center [741, 505] width 83 height 26
select select
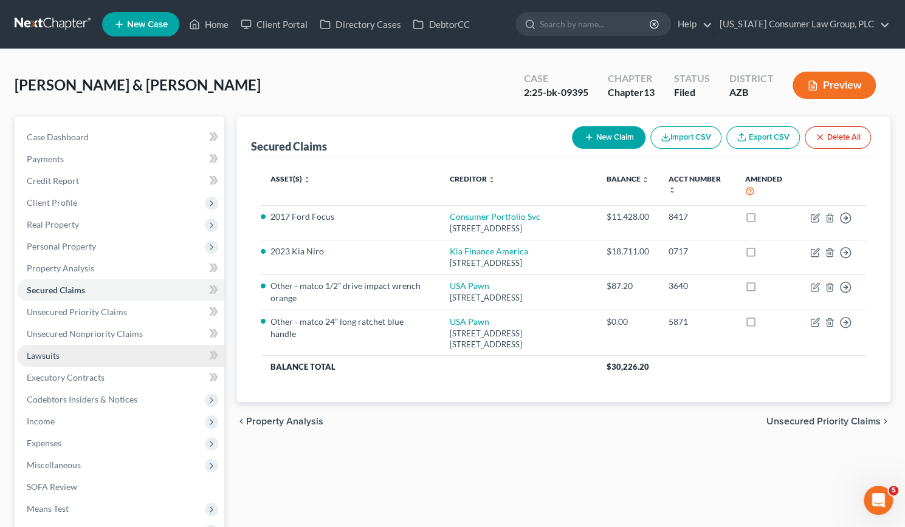
click at [39, 355] on span "Lawsuits" at bounding box center [43, 356] width 33 height 10
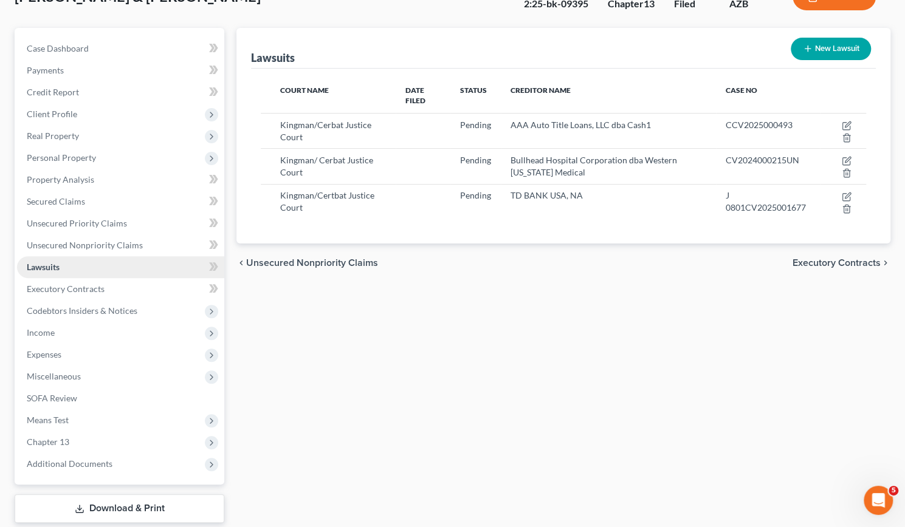
scroll to position [91, 0]
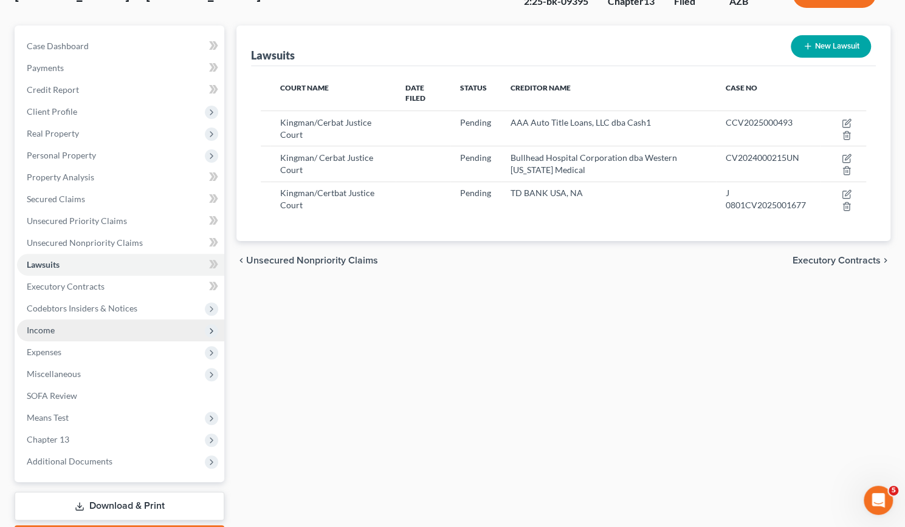
click at [44, 324] on span "Income" at bounding box center [120, 331] width 207 height 22
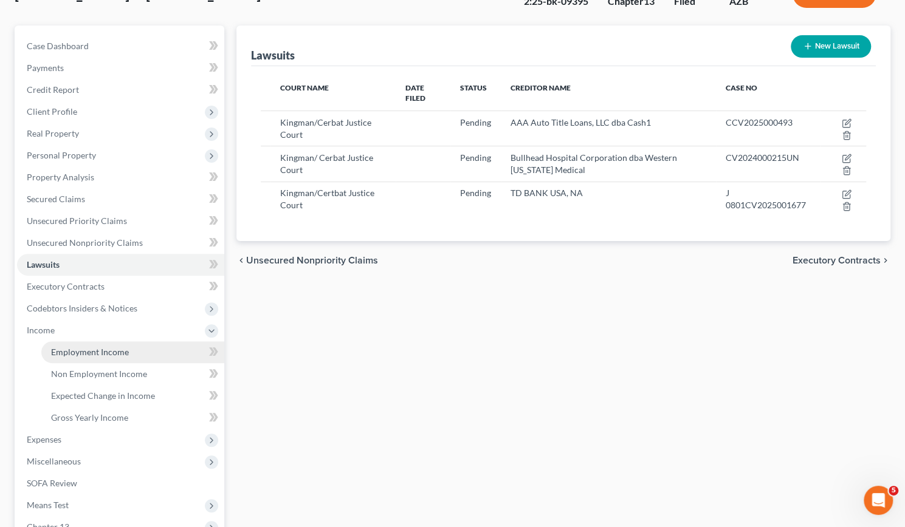
click at [95, 352] on span "Employment Income" at bounding box center [90, 352] width 78 height 10
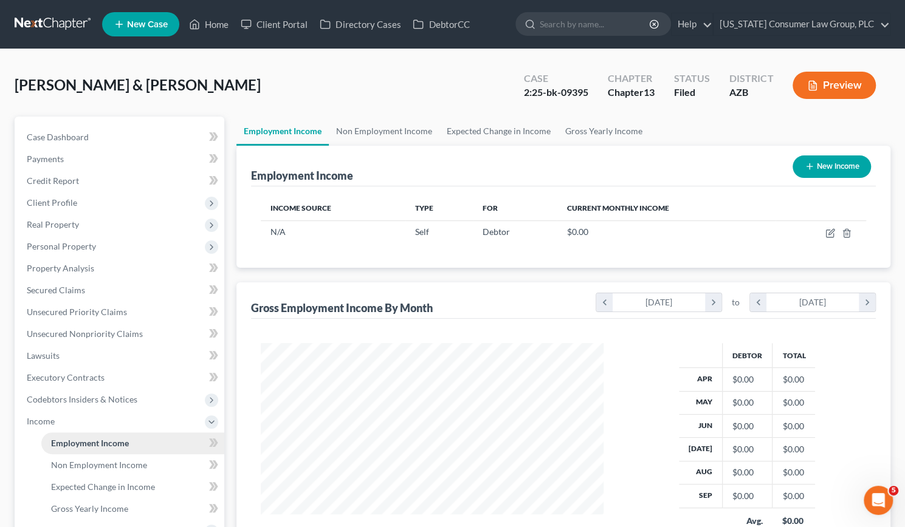
scroll to position [216, 367]
click at [847, 231] on icon "button" at bounding box center [847, 233] width 10 height 10
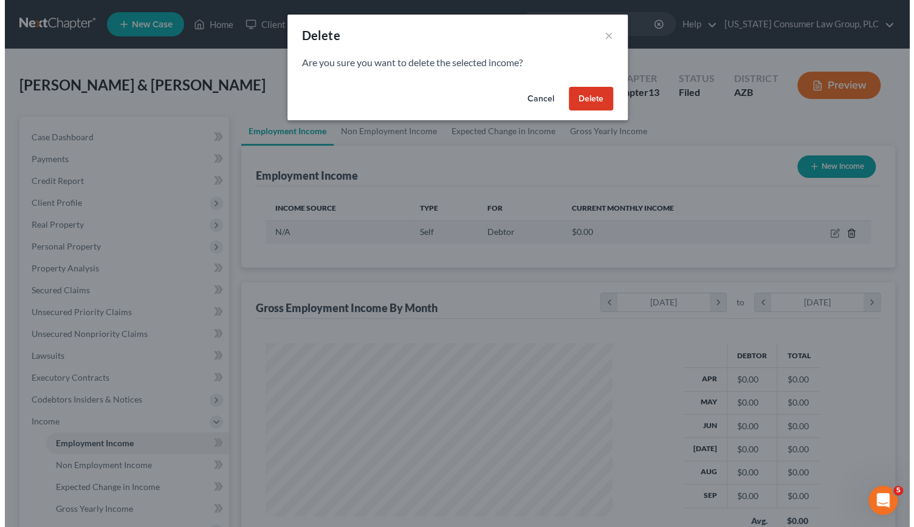
scroll to position [216, 371]
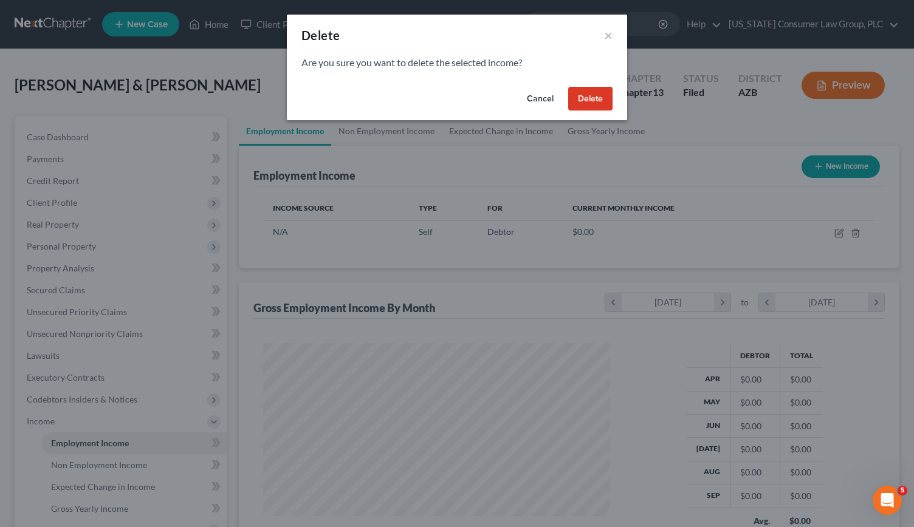
click at [595, 98] on button "Delete" at bounding box center [590, 99] width 44 height 24
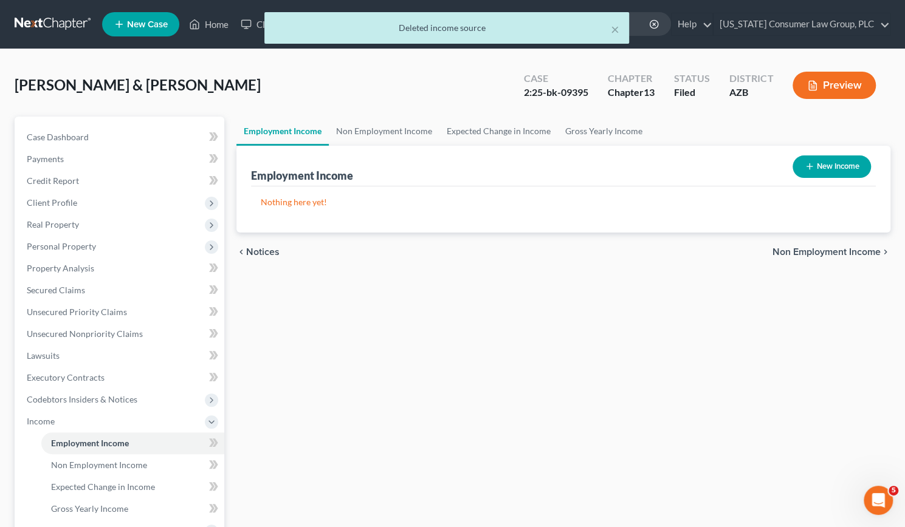
click at [818, 167] on button "New Income" at bounding box center [831, 167] width 78 height 22
select select "0"
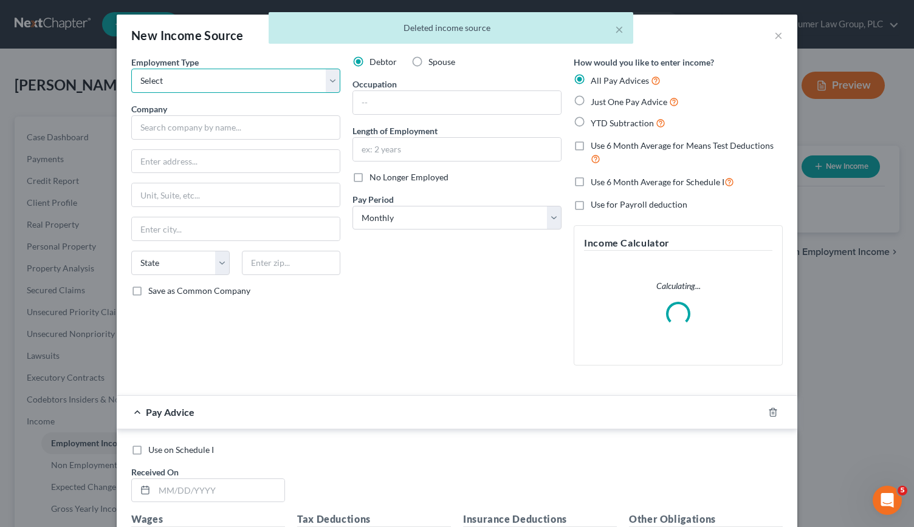
click at [328, 82] on select "Select Full or Part Time Employment Self Employment" at bounding box center [235, 81] width 209 height 24
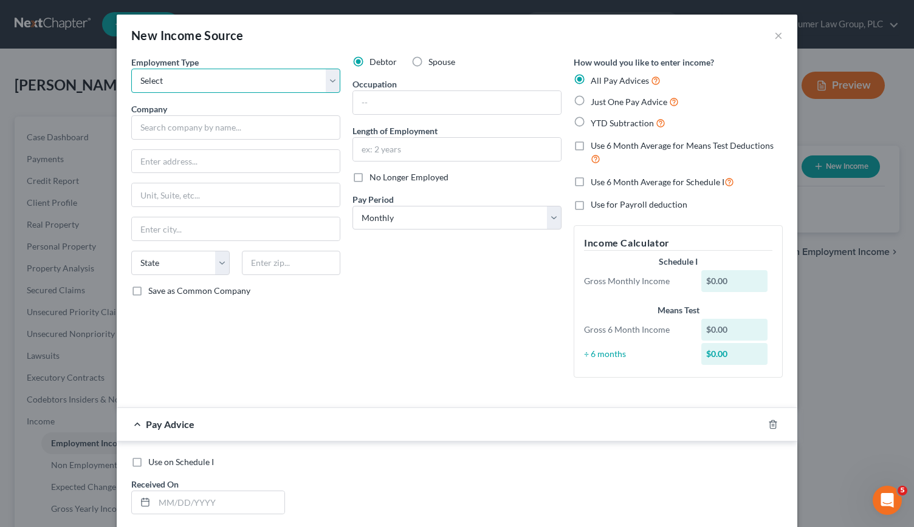
select select "0"
click at [131, 69] on select "Select Full or Part Time Employment Self Employment" at bounding box center [235, 81] width 209 height 24
click at [192, 112] on div "Company *" at bounding box center [235, 121] width 209 height 37
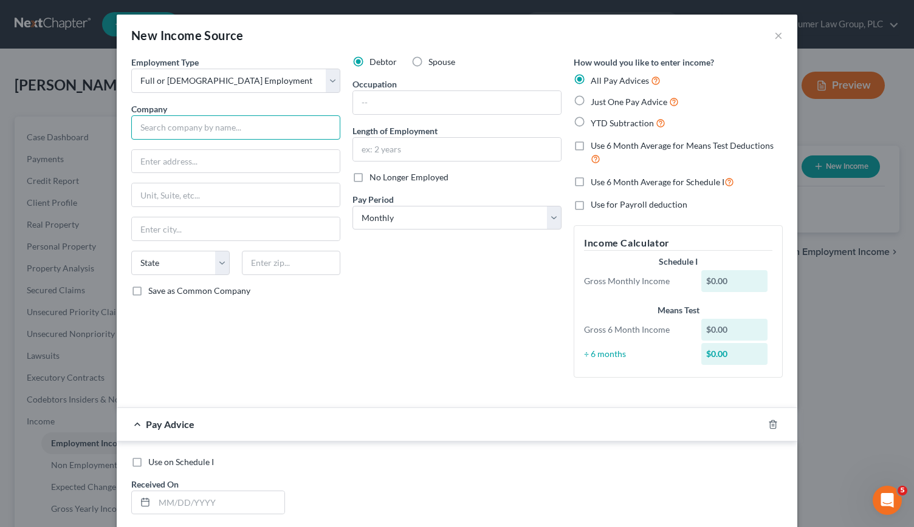
click at [173, 120] on input "text" at bounding box center [235, 127] width 209 height 24
type input "JC Mohave Enterprises LLC"
type input "6510 Showplace Ave."
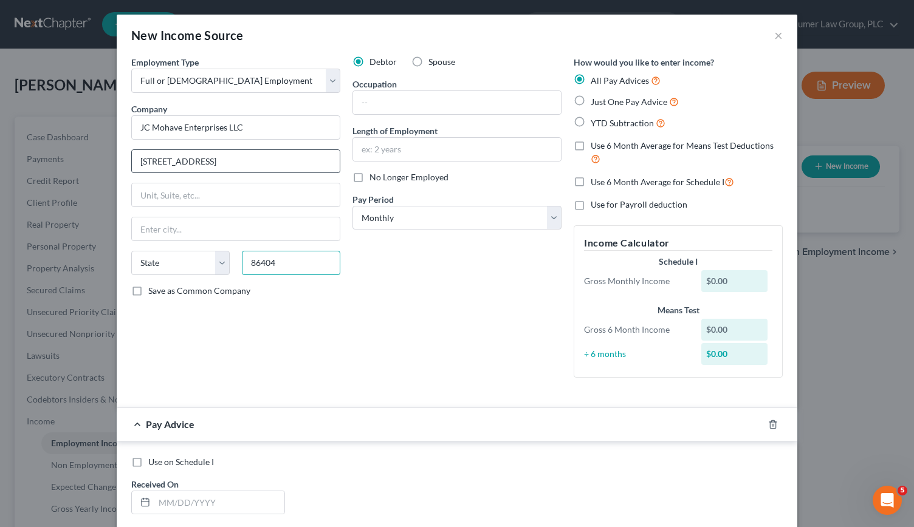
type input "86404"
type input "Lake Havasu City"
select select "3"
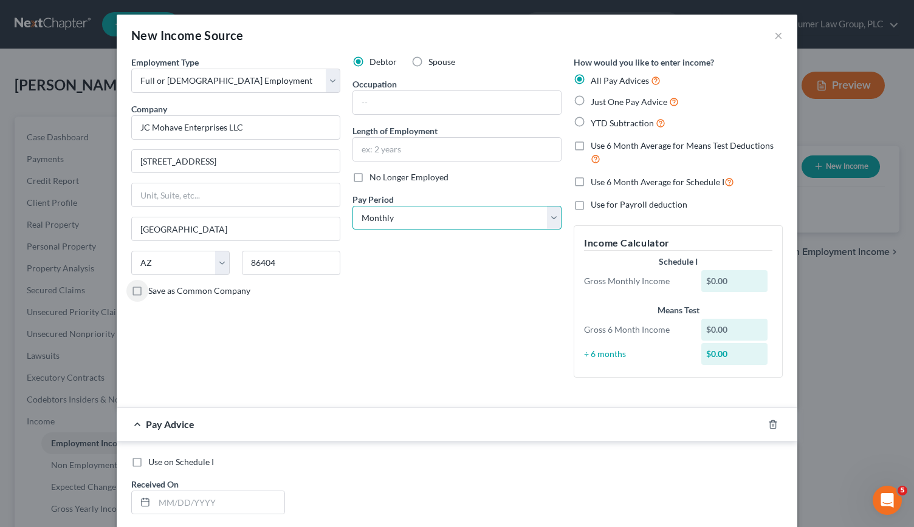
click at [546, 219] on select "Select Monthly Twice Monthly Every Other Week Weekly" at bounding box center [456, 218] width 209 height 24
select select "1"
click at [352, 206] on select "Select Monthly Twice Monthly Every Other Week Weekly" at bounding box center [456, 218] width 209 height 24
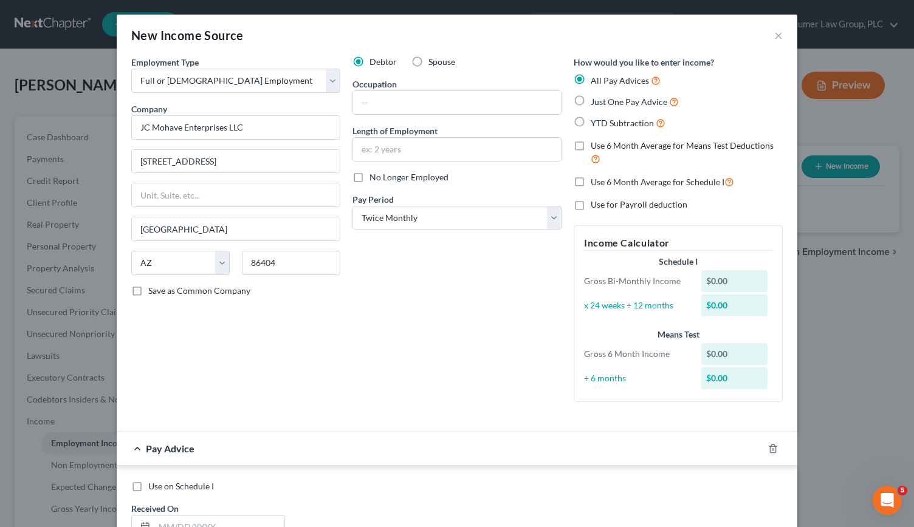
click at [369, 174] on label "No Longer Employed" at bounding box center [408, 177] width 79 height 12
click at [374, 174] on input "No Longer Employed" at bounding box center [378, 175] width 8 height 8
checkbox input "true"
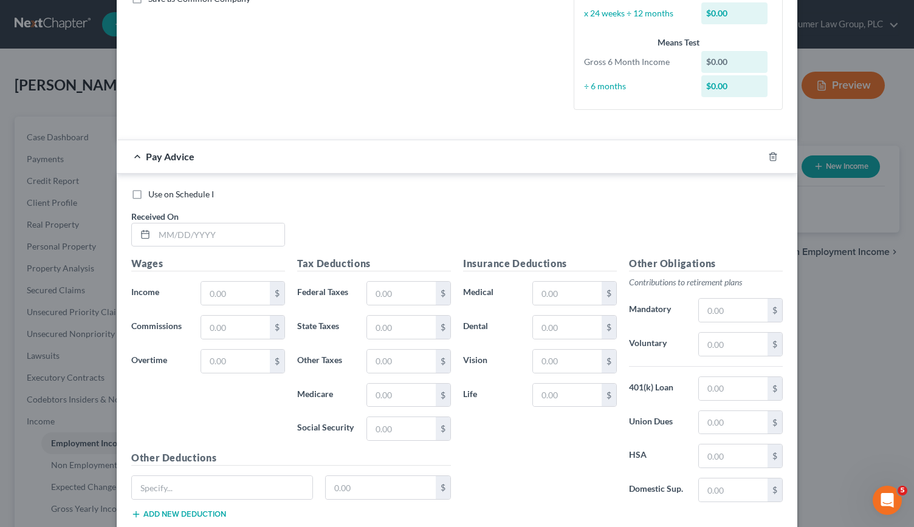
scroll to position [297, 0]
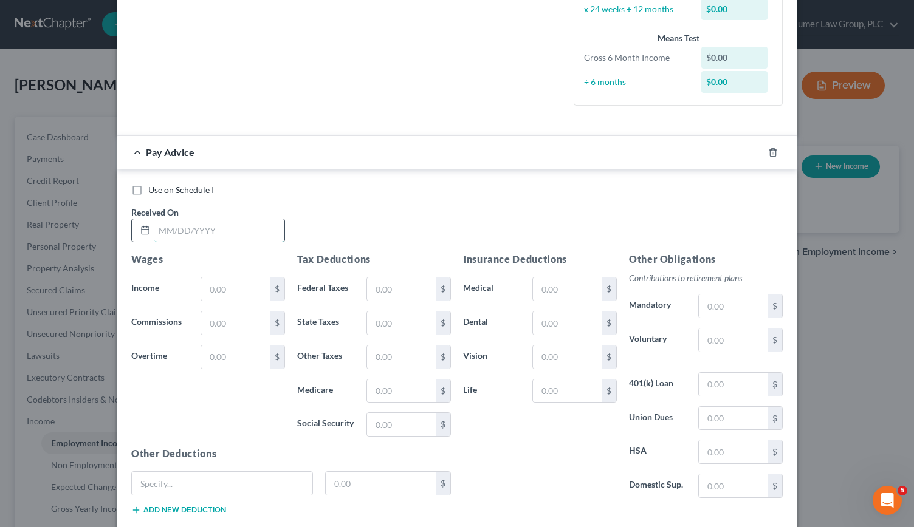
click at [174, 233] on input "text" at bounding box center [219, 230] width 130 height 23
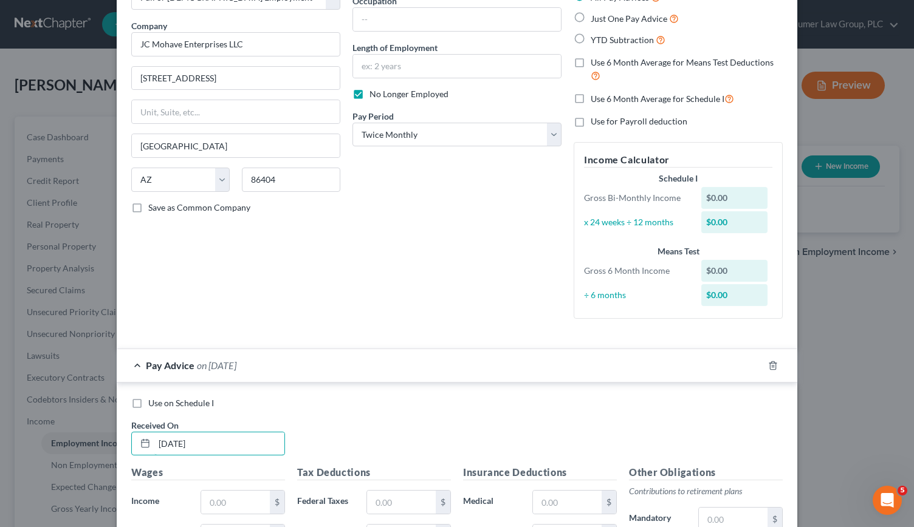
scroll to position [80, 0]
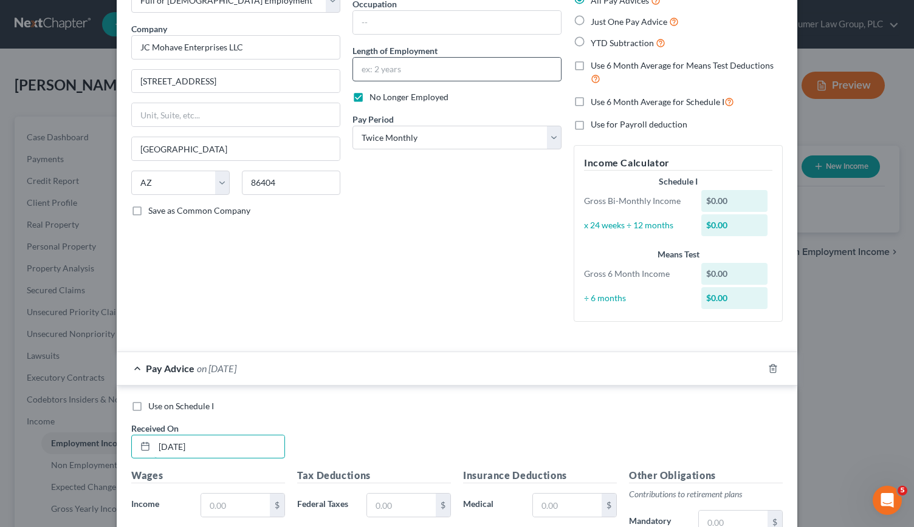
type input "04/04/2025"
click at [389, 75] on input "text" at bounding box center [457, 69] width 208 height 23
click at [374, 27] on input "text" at bounding box center [457, 22] width 208 height 23
type input "t"
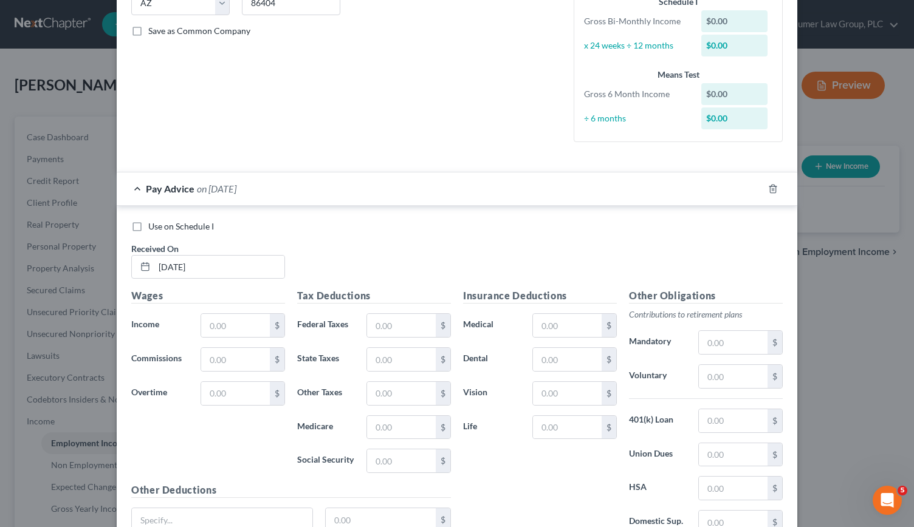
scroll to position [269, 0]
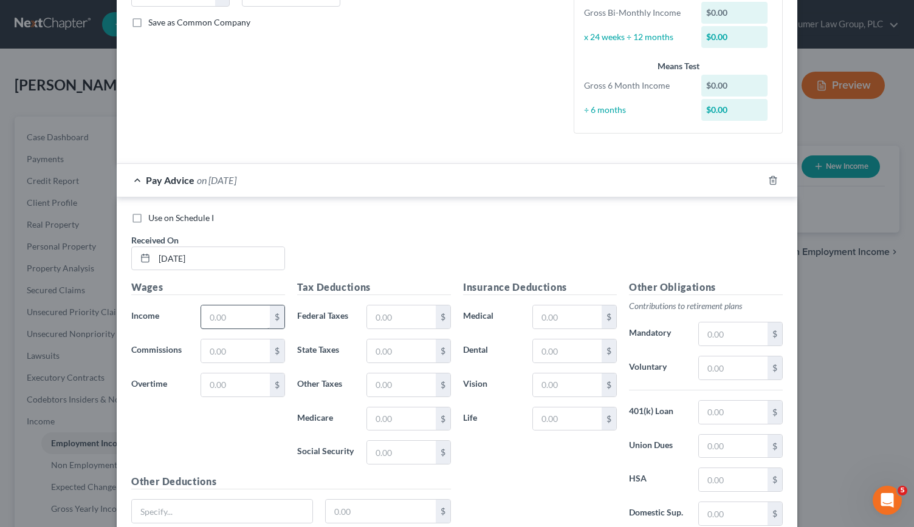
type input "Technician"
click at [228, 321] on input "text" at bounding box center [235, 317] width 69 height 23
type input "1,306.54"
click at [387, 316] on input "text" at bounding box center [401, 317] width 69 height 23
click at [380, 357] on input "text" at bounding box center [401, 351] width 69 height 23
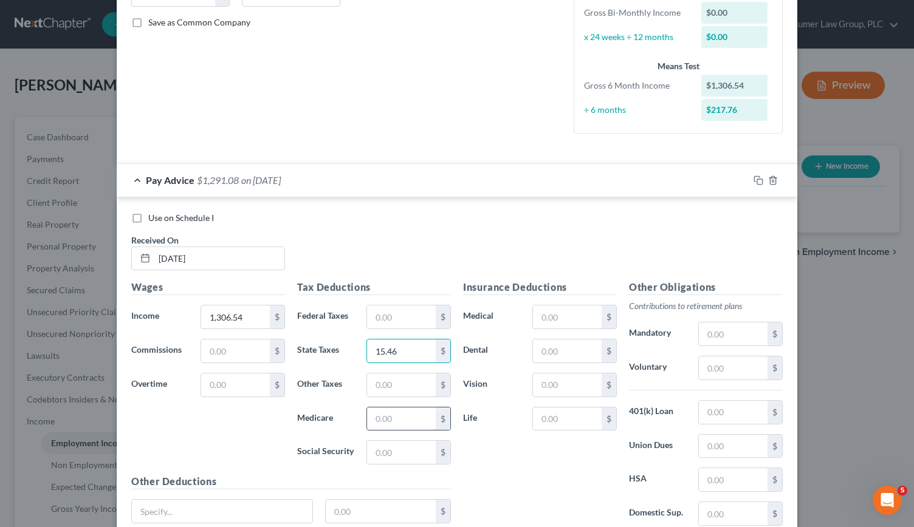
click at [390, 417] on input "text" at bounding box center [401, 419] width 69 height 23
type input "26.65"
click at [387, 385] on input "text" at bounding box center [401, 385] width 69 height 23
click at [391, 419] on input "text" at bounding box center [401, 419] width 69 height 23
click at [384, 444] on input "text" at bounding box center [401, 452] width 69 height 23
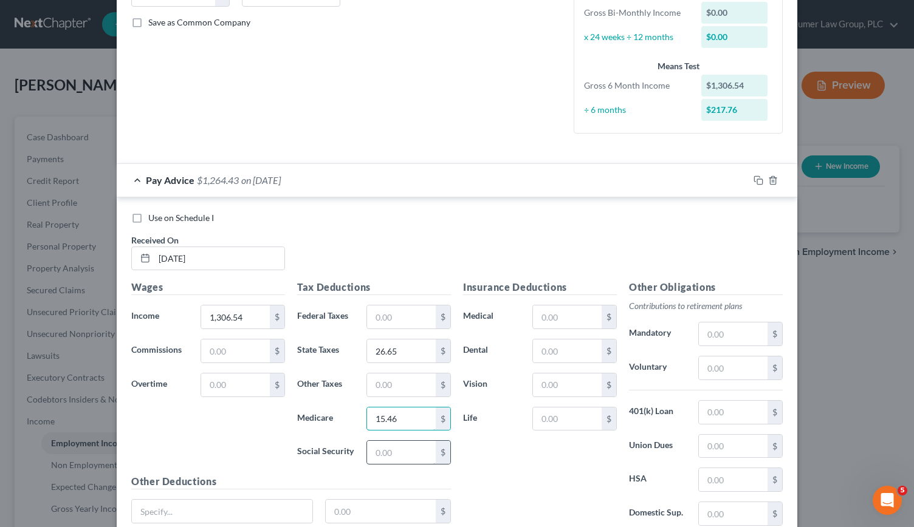
type input "15.46"
click at [393, 447] on input "text" at bounding box center [401, 452] width 69 height 23
type input "66.10"
click at [557, 320] on input "text" at bounding box center [567, 317] width 69 height 23
type input "206.20"
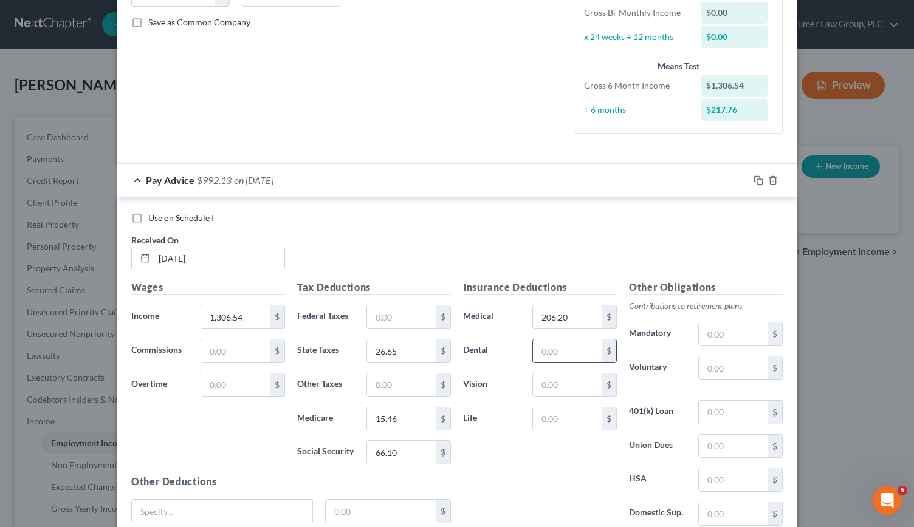
click at [552, 349] on input "text" at bounding box center [567, 351] width 69 height 23
type input "26.89"
click at [552, 383] on input "text" at bounding box center [567, 385] width 69 height 23
type input "7.30"
click at [543, 415] on input "text" at bounding box center [567, 419] width 69 height 23
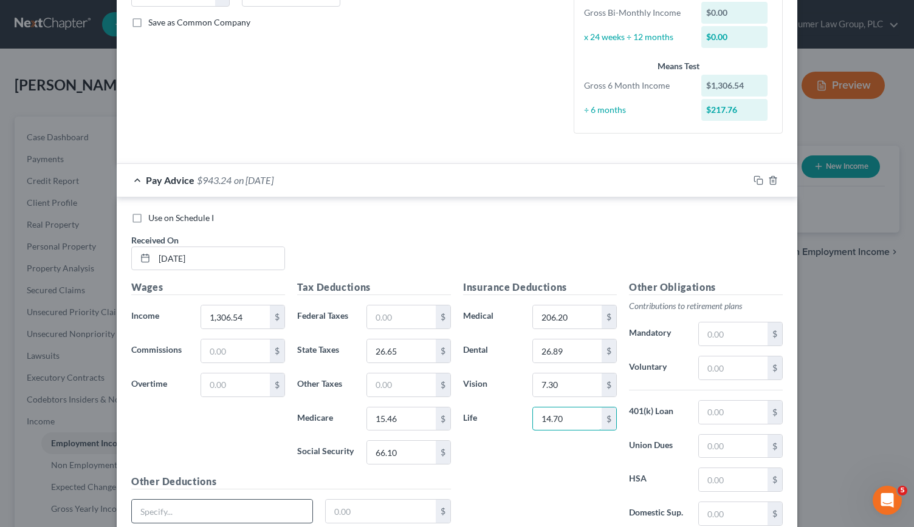
type input "14.70"
click at [183, 513] on input "text" at bounding box center [222, 511] width 180 height 23
type input "LTD"
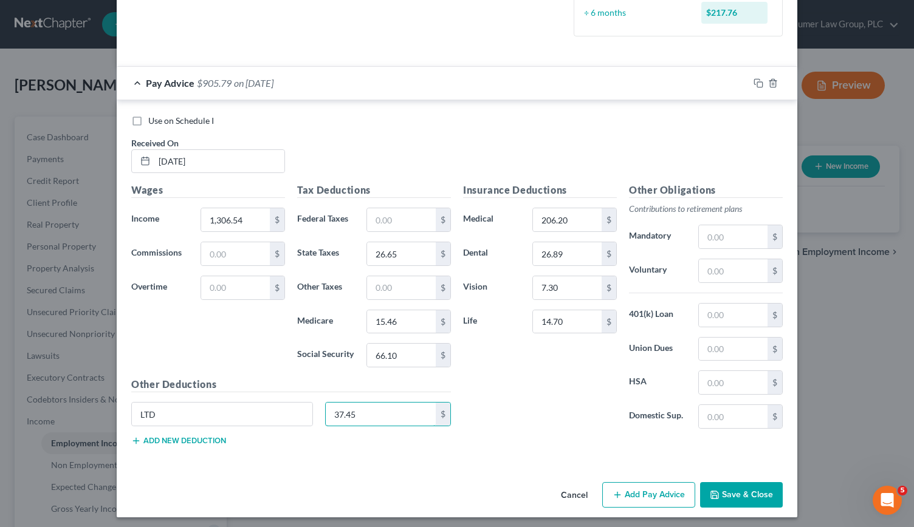
type input "37.45"
click at [641, 488] on button "Add Pay Advice" at bounding box center [648, 495] width 93 height 26
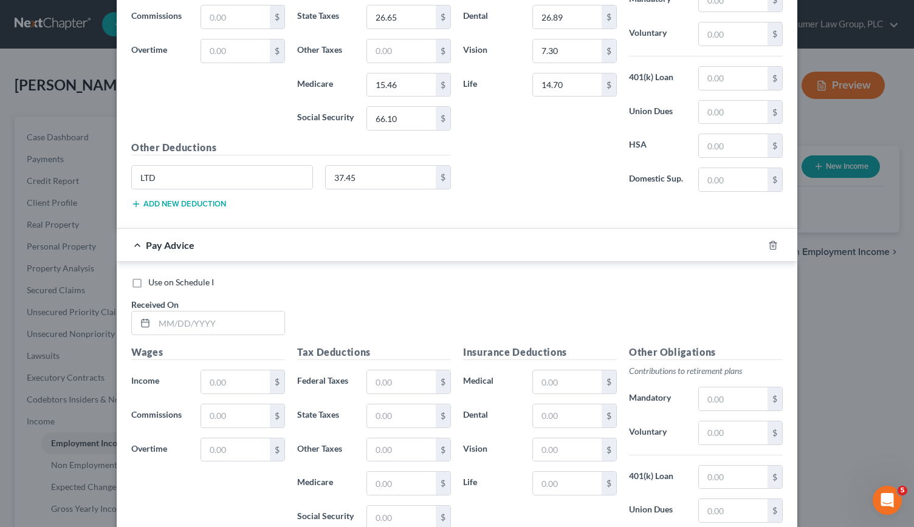
scroll to position [604, 0]
click at [171, 318] on input "text" at bounding box center [219, 321] width 130 height 23
type input "04/18/2025"
click at [239, 375] on input "text" at bounding box center [235, 380] width 69 height 23
type input "235.50"
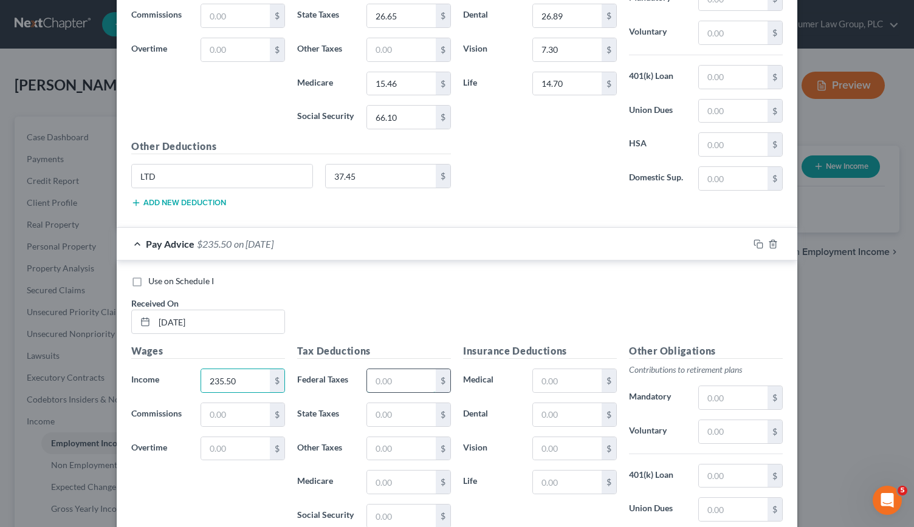
click at [389, 374] on input "text" at bounding box center [401, 380] width 69 height 23
click at [373, 408] on input "text" at bounding box center [401, 414] width 69 height 23
type input "5.88"
click at [372, 471] on input "text" at bounding box center [401, 482] width 69 height 23
type input "3.41"
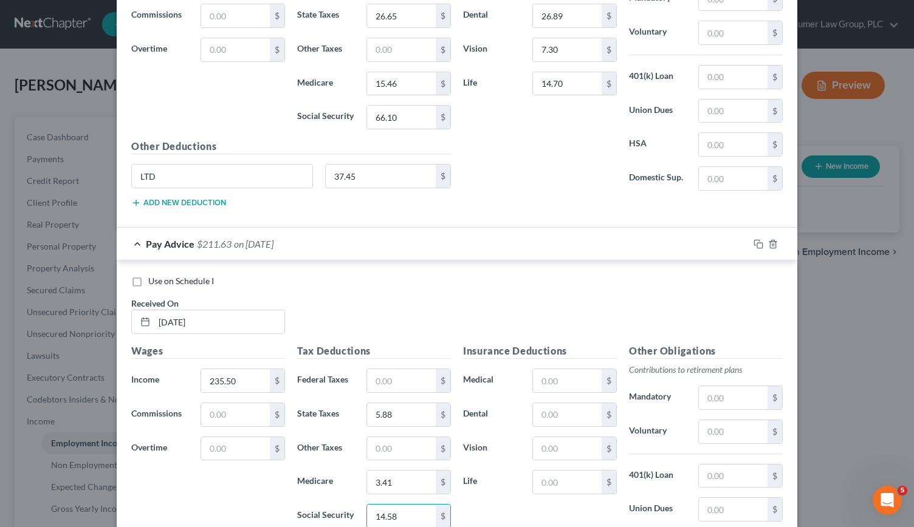
scroll to position [761, 0]
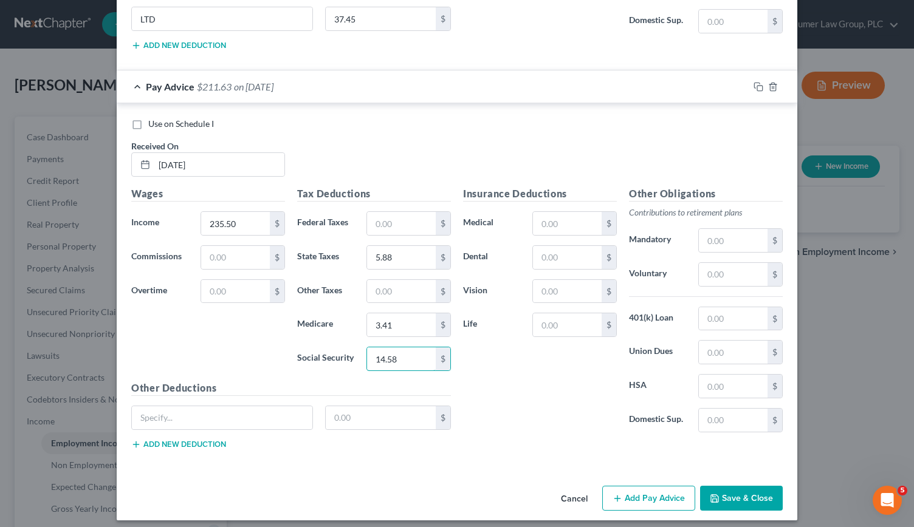
type input "14.58"
click at [636, 493] on button "Add Pay Advice" at bounding box center [648, 499] width 93 height 26
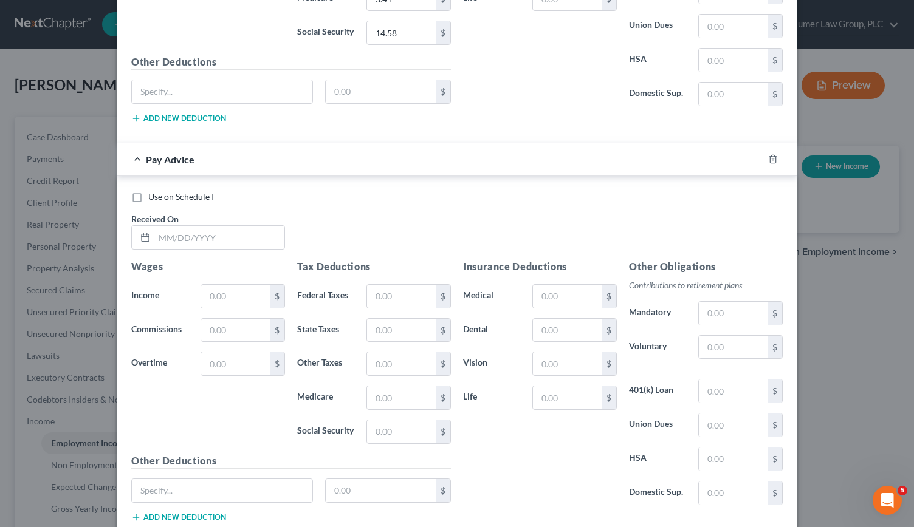
scroll to position [1088, 0]
click at [155, 227] on input "text" at bounding box center [219, 236] width 130 height 23
type input "06/20/205"
type input "109.40"
click at [367, 284] on input "text" at bounding box center [401, 295] width 69 height 23
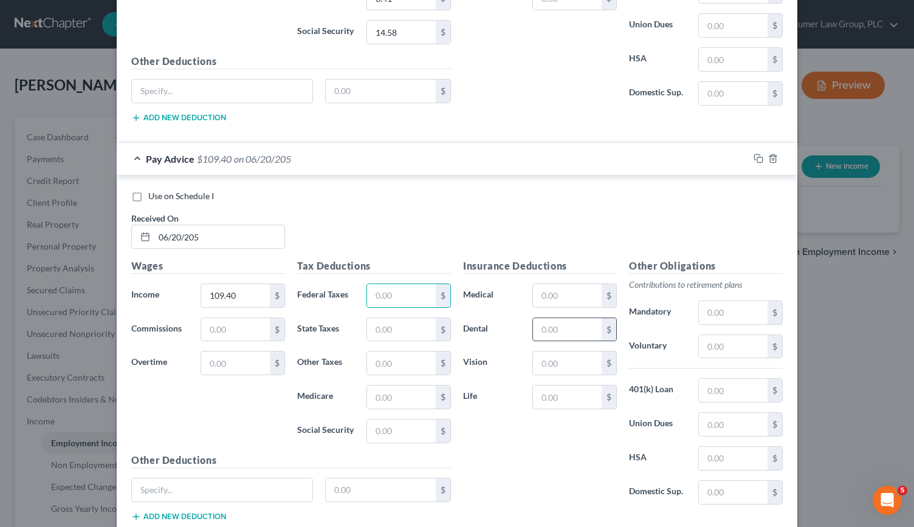
click at [547, 330] on input "text" at bounding box center [567, 329] width 69 height 23
type input "26.89"
click at [557, 359] on input "text" at bounding box center [567, 363] width 69 height 23
type input "7.30"
click at [383, 289] on input "text" at bounding box center [401, 295] width 69 height 23
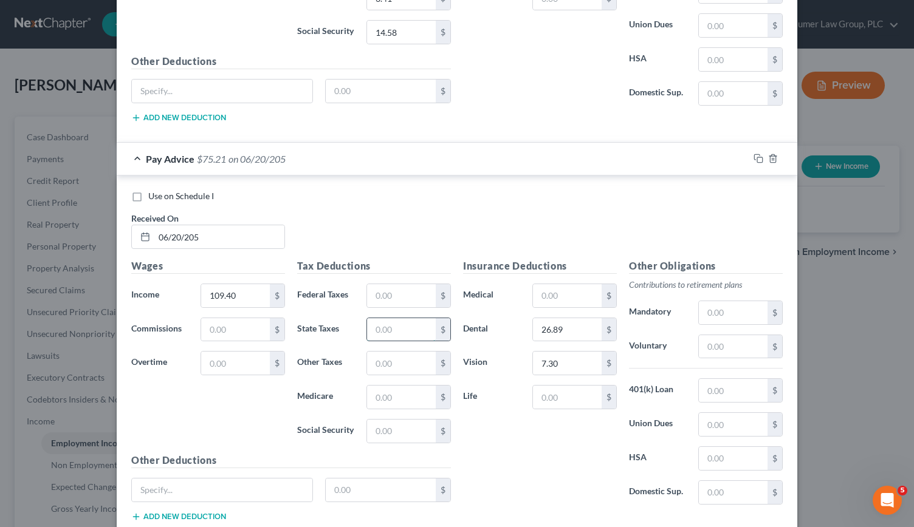
click at [380, 320] on input "text" at bounding box center [401, 329] width 69 height 23
type input "1.88"
type input "1.09"
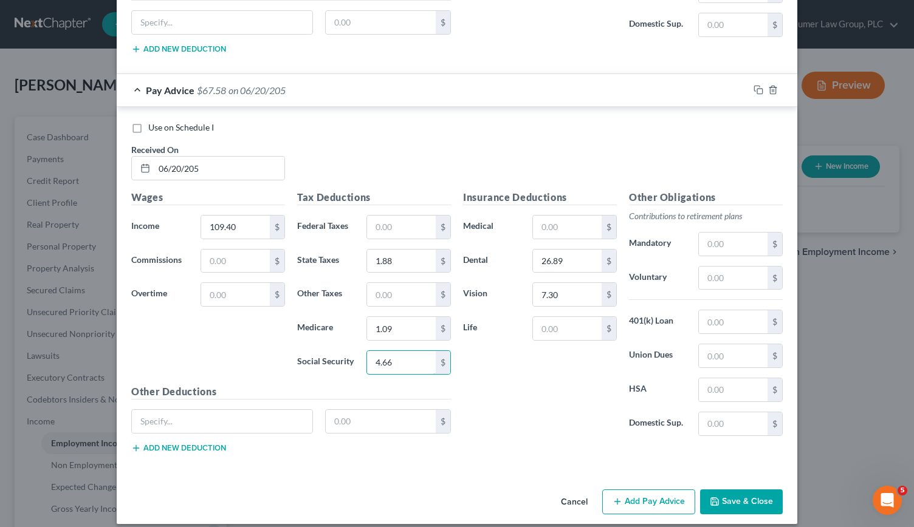
type input "4.66"
click at [741, 490] on button "Save & Close" at bounding box center [741, 503] width 83 height 26
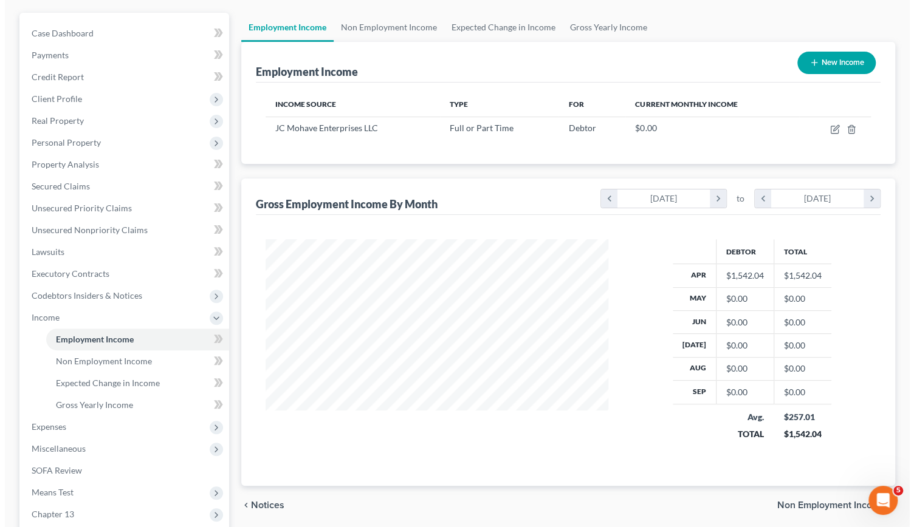
scroll to position [105, 0]
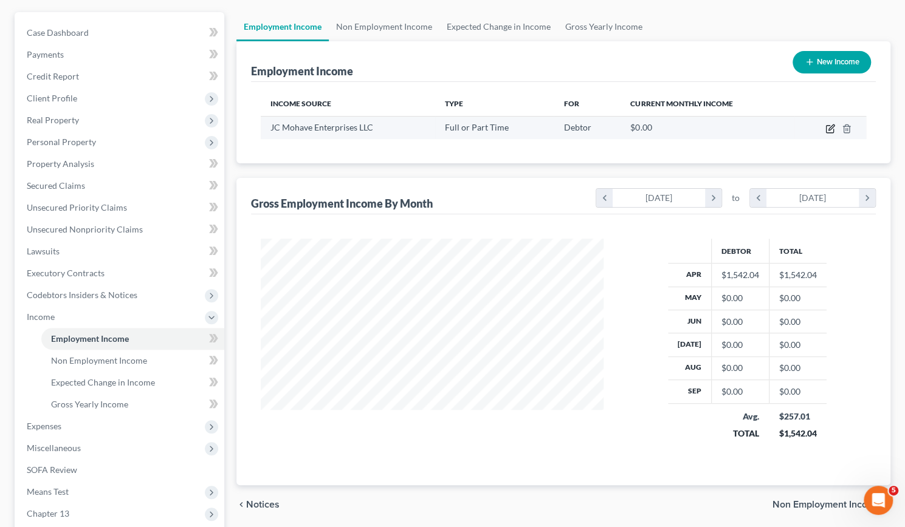
click at [830, 128] on icon "button" at bounding box center [830, 129] width 10 height 10
select select "0"
select select "3"
select select "1"
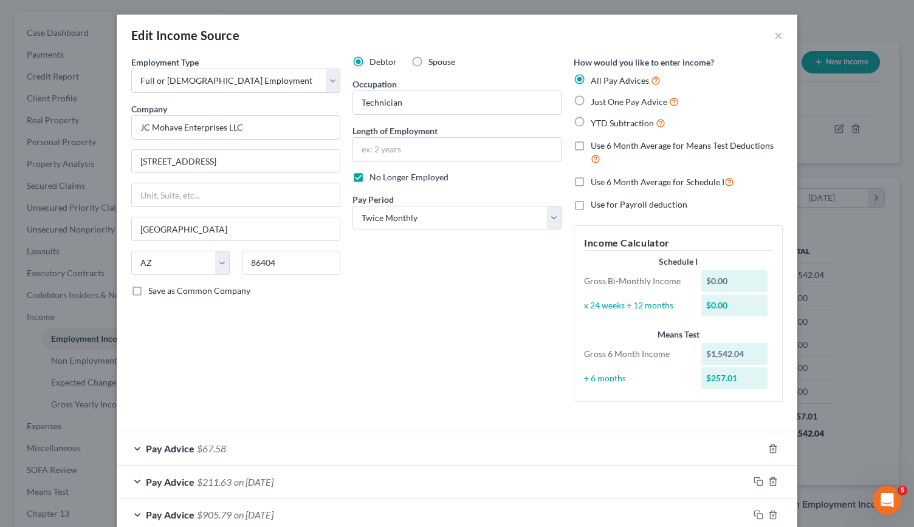
scroll to position [69, 0]
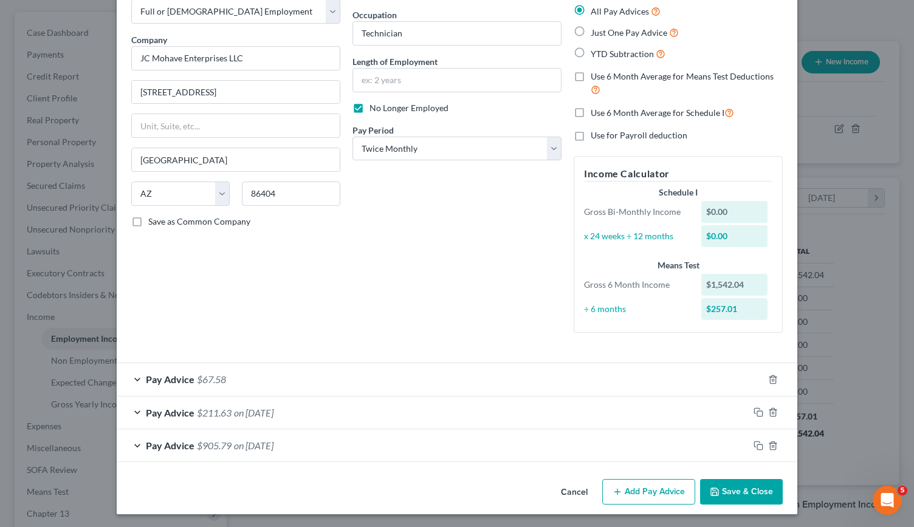
click at [133, 376] on div "Pay Advice $67.58" at bounding box center [440, 379] width 646 height 32
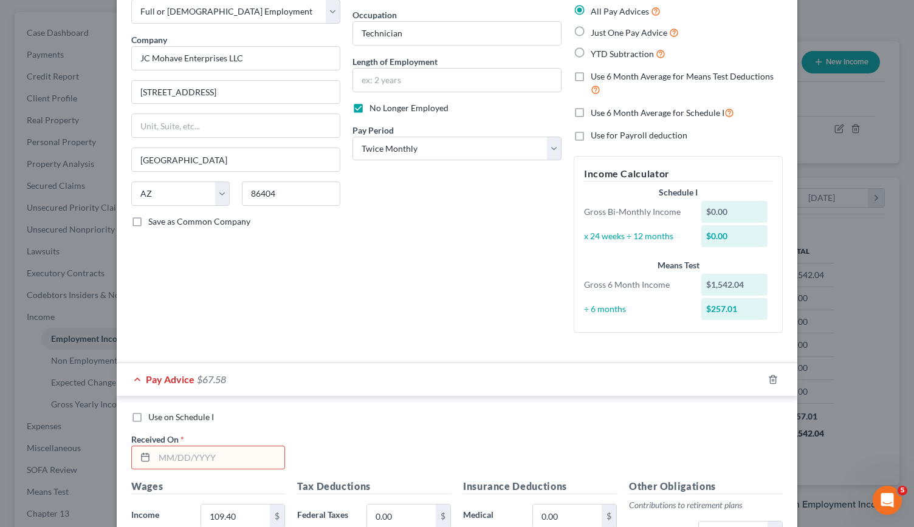
click at [157, 459] on input "text" at bounding box center [219, 458] width 130 height 23
drag, startPoint x: 157, startPoint y: 459, endPoint x: 207, endPoint y: 467, distance: 49.9
click at [207, 467] on input "06/20/" at bounding box center [219, 458] width 130 height 23
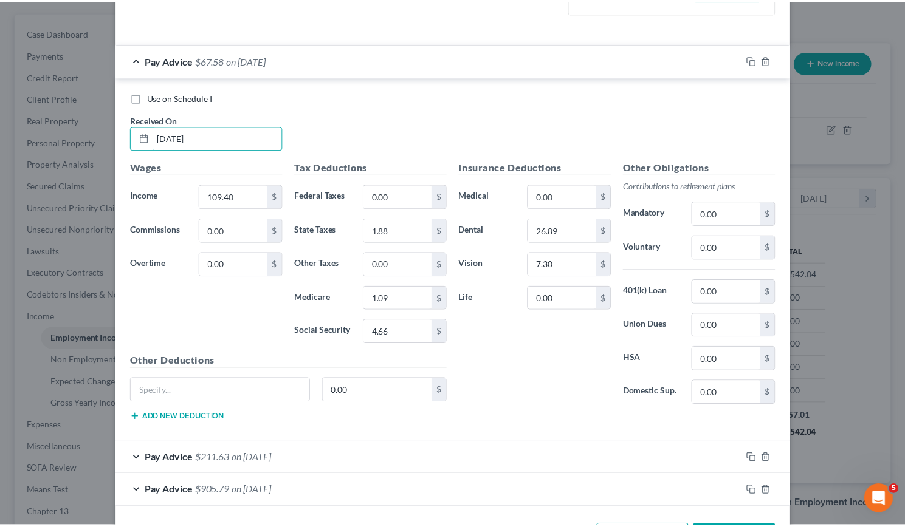
scroll to position [432, 0]
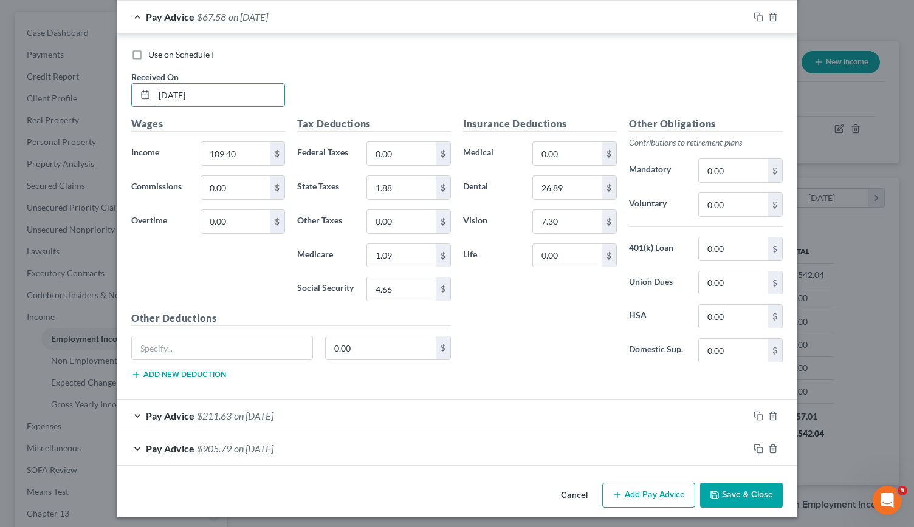
type input "[DATE]"
click at [740, 484] on button "Save & Close" at bounding box center [741, 496] width 83 height 26
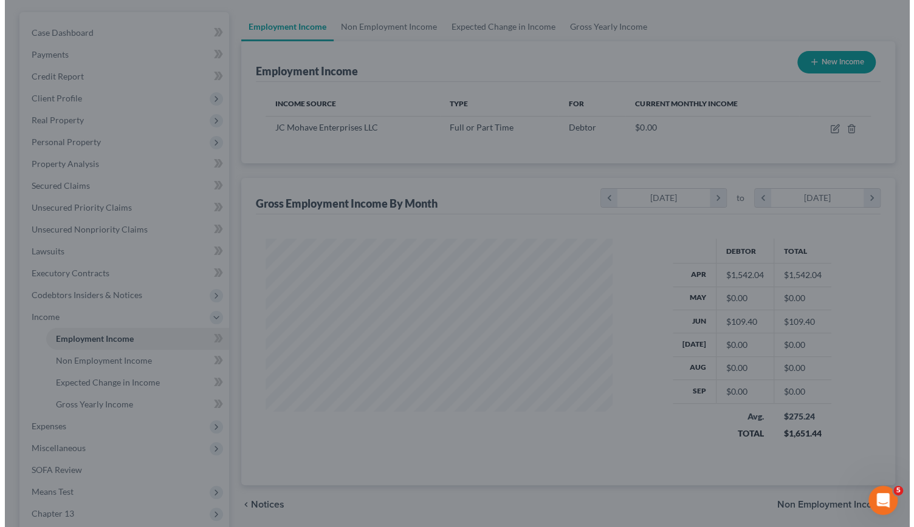
scroll to position [607378, 607227]
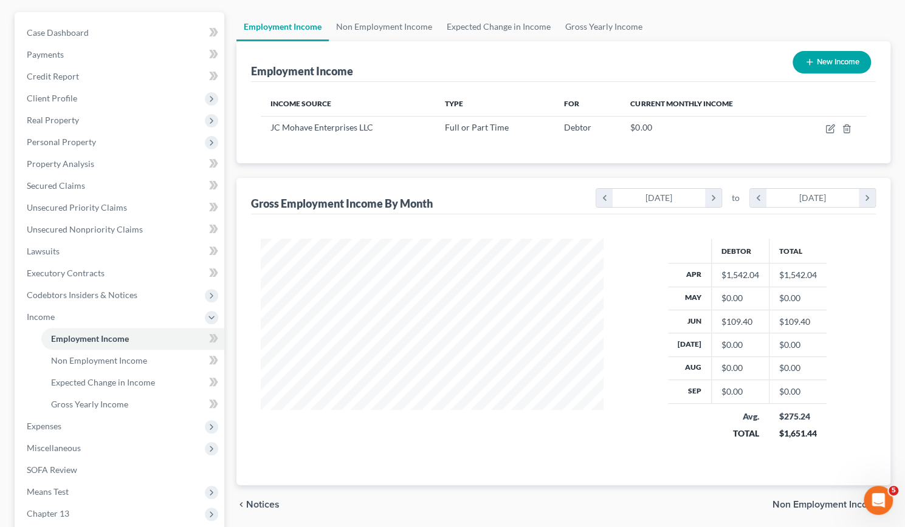
click at [823, 63] on button "New Income" at bounding box center [831, 62] width 78 height 22
select select "0"
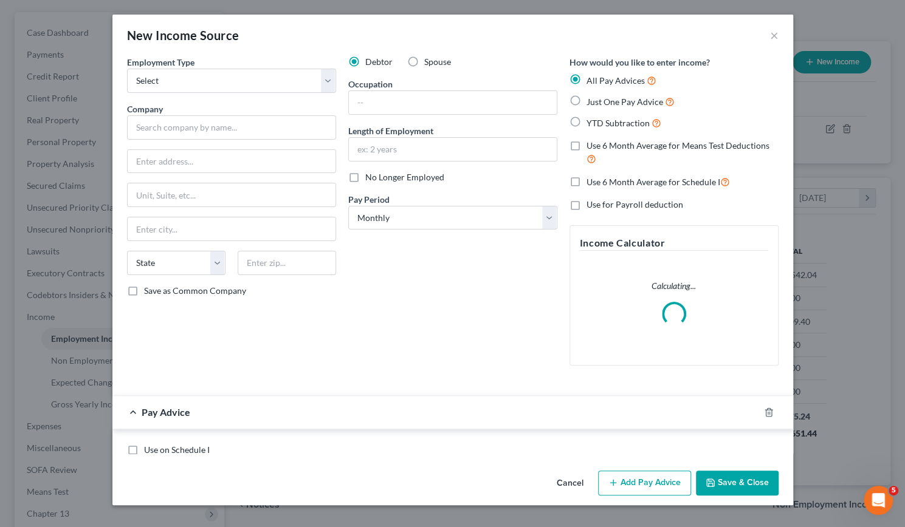
scroll to position [216, 371]
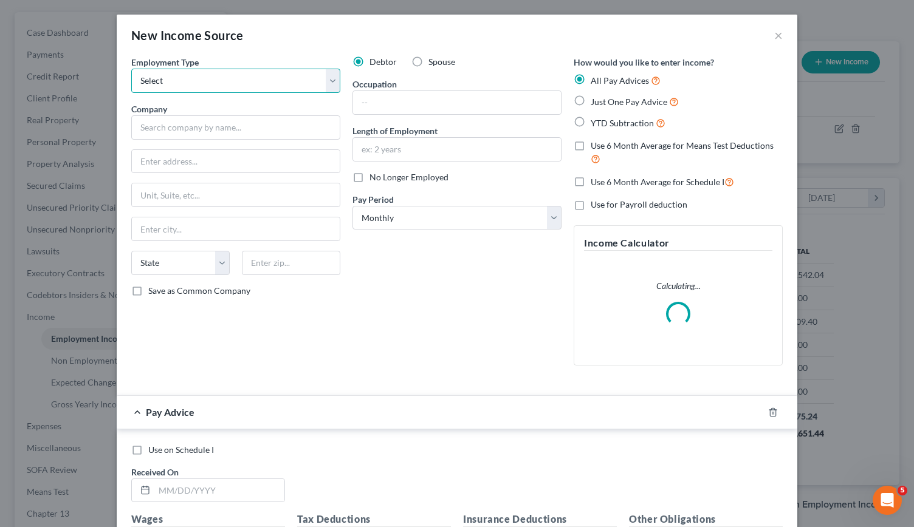
click at [333, 73] on select "Select Full or Part Time Employment Self Employment" at bounding box center [235, 81] width 209 height 24
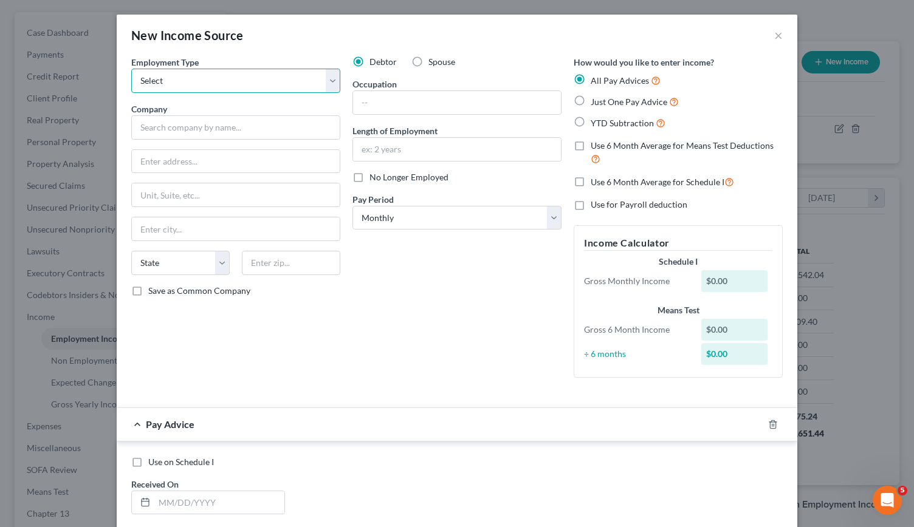
select select "1"
click at [131, 69] on select "Select Full or Part Time Employment Self Employment" at bounding box center [235, 81] width 209 height 24
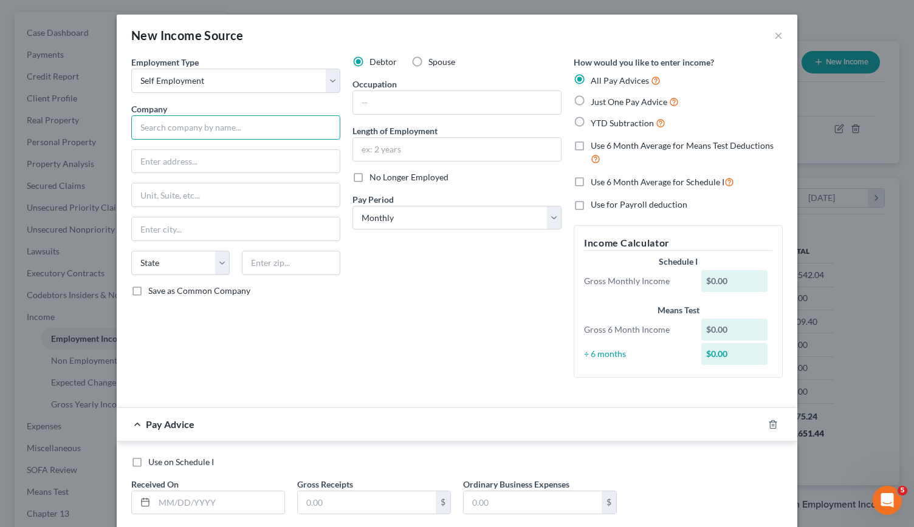
click at [267, 134] on input "text" at bounding box center [235, 127] width 209 height 24
type input "S"
click at [774, 36] on button "×" at bounding box center [778, 35] width 9 height 15
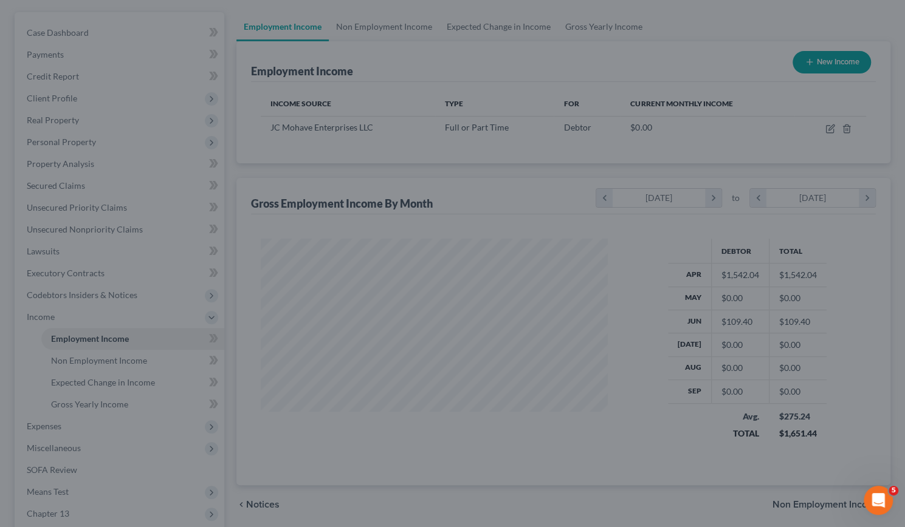
scroll to position [607378, 607227]
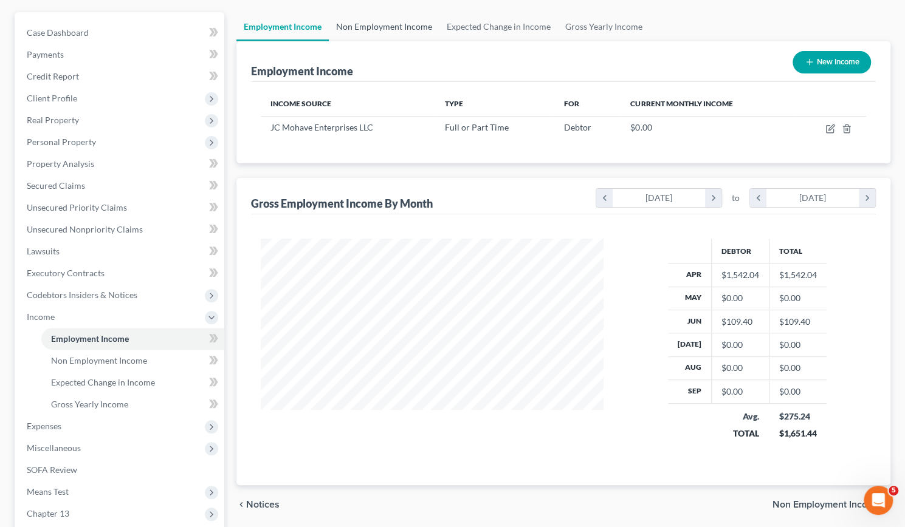
click at [420, 24] on link "Non Employment Income" at bounding box center [384, 26] width 111 height 29
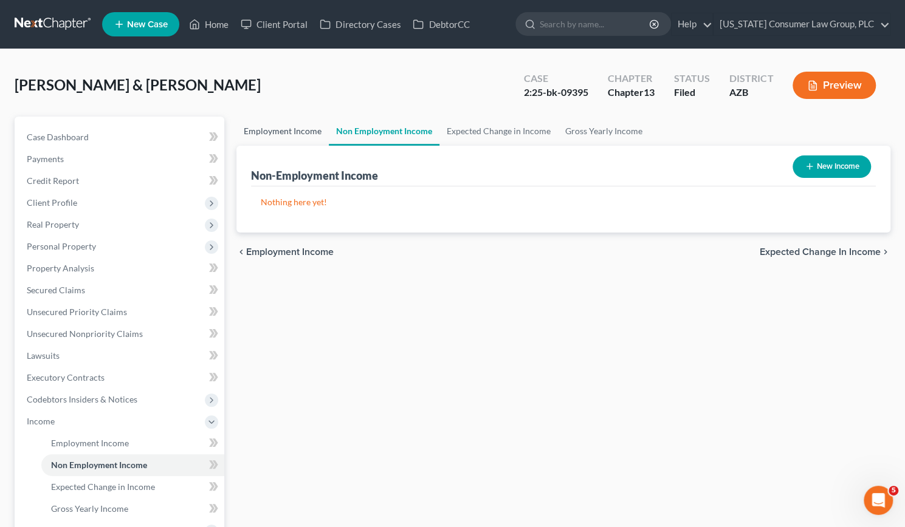
click at [289, 122] on link "Employment Income" at bounding box center [282, 131] width 92 height 29
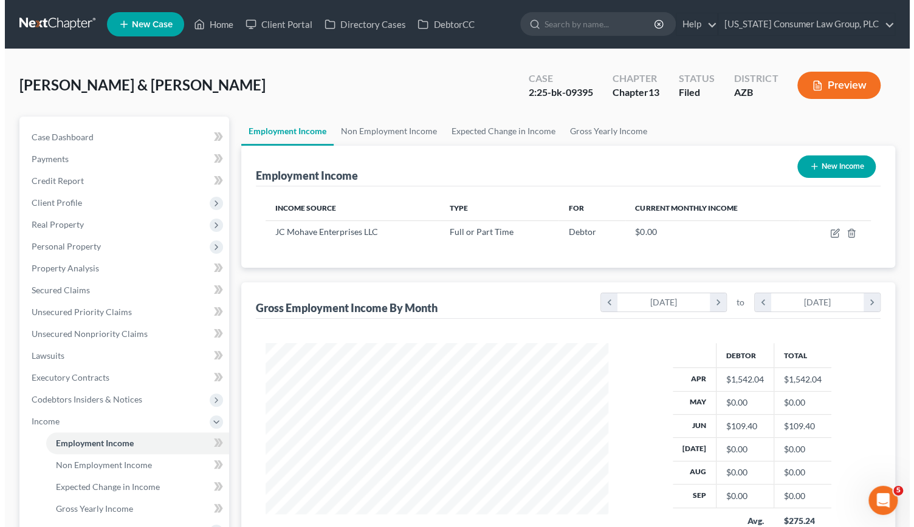
scroll to position [216, 367]
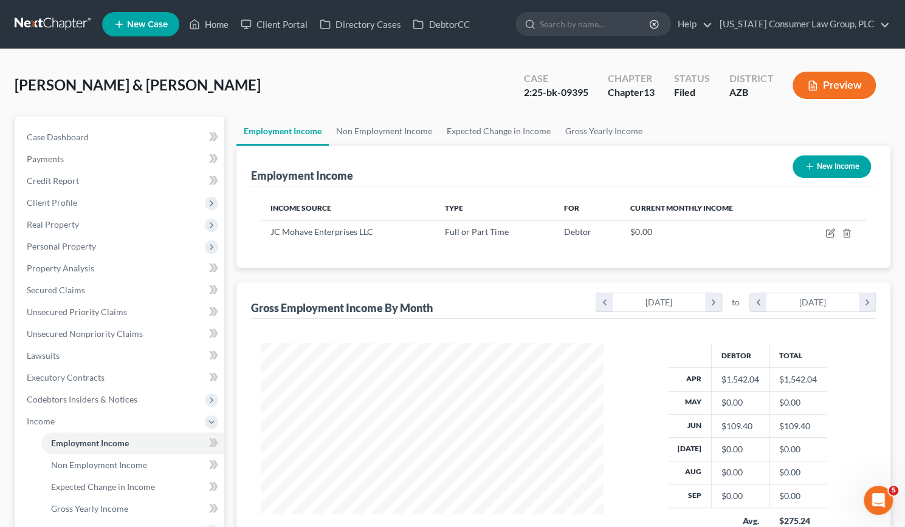
click at [826, 163] on button "New Income" at bounding box center [831, 167] width 78 height 22
select select "0"
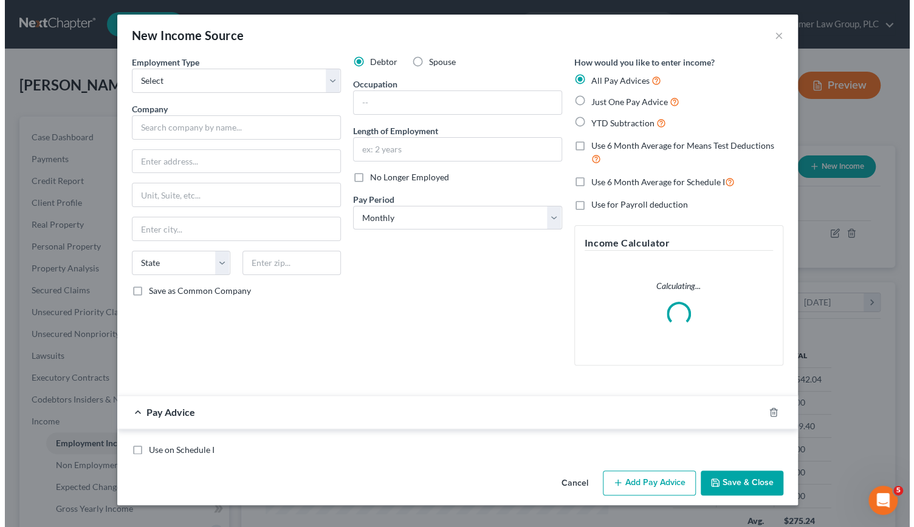
scroll to position [216, 371]
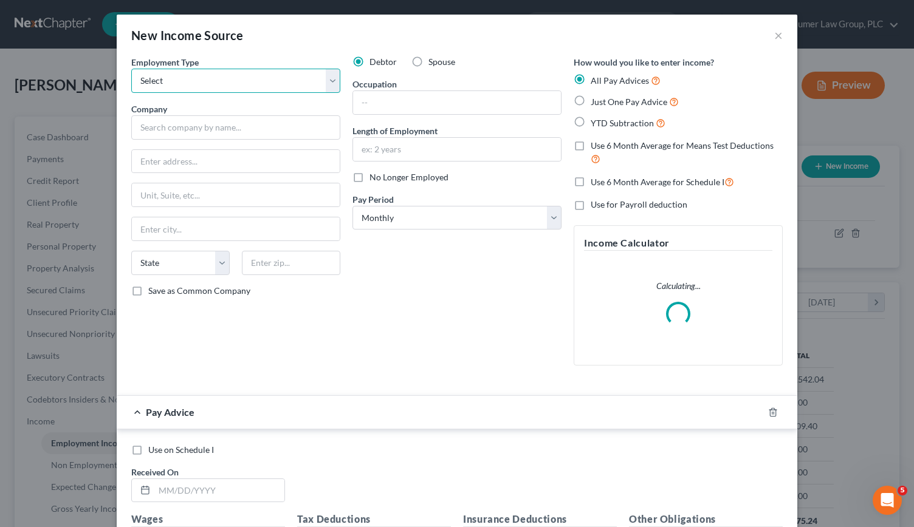
click at [322, 84] on select "Select Full or Part Time Employment Self Employment" at bounding box center [235, 81] width 209 height 24
select select "1"
click at [131, 69] on select "Select Full or Part Time Employment Self Employment" at bounding box center [235, 81] width 209 height 24
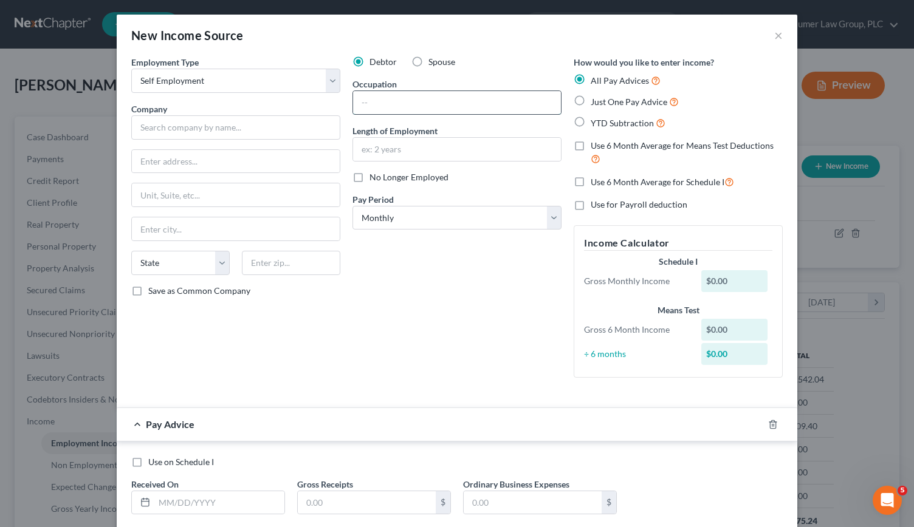
click at [427, 100] on input "text" at bounding box center [457, 102] width 208 height 23
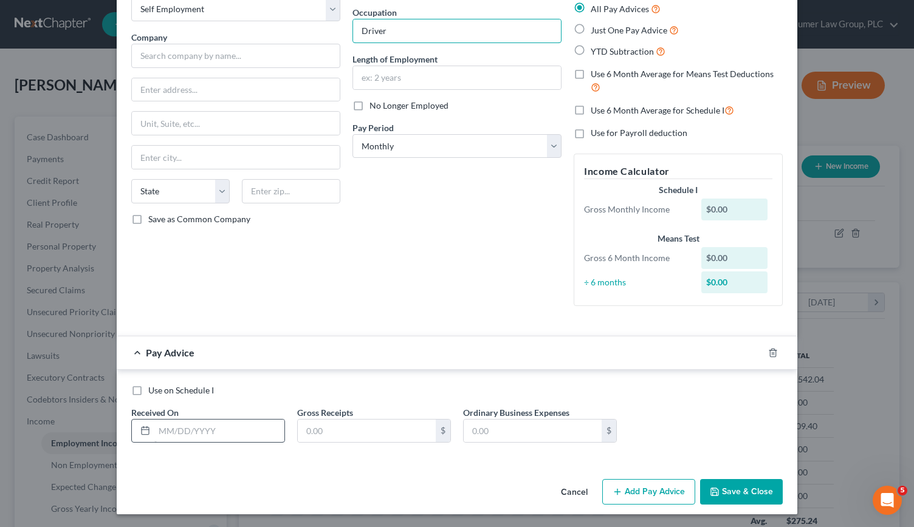
type input "Driver"
click at [168, 425] on input "text" at bounding box center [219, 431] width 130 height 23
type input "04/01/2025"
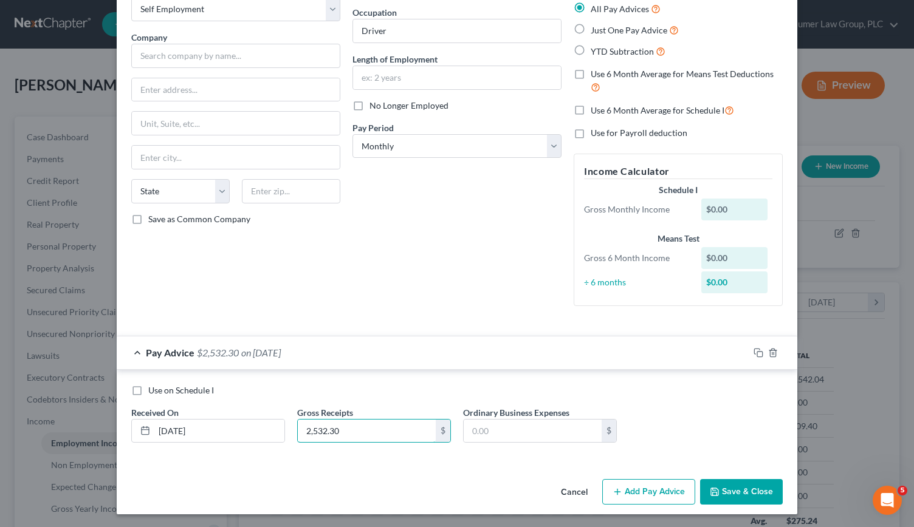
type input "2,532.30"
type input "945"
click at [642, 494] on button "Add Pay Advice" at bounding box center [648, 492] width 93 height 26
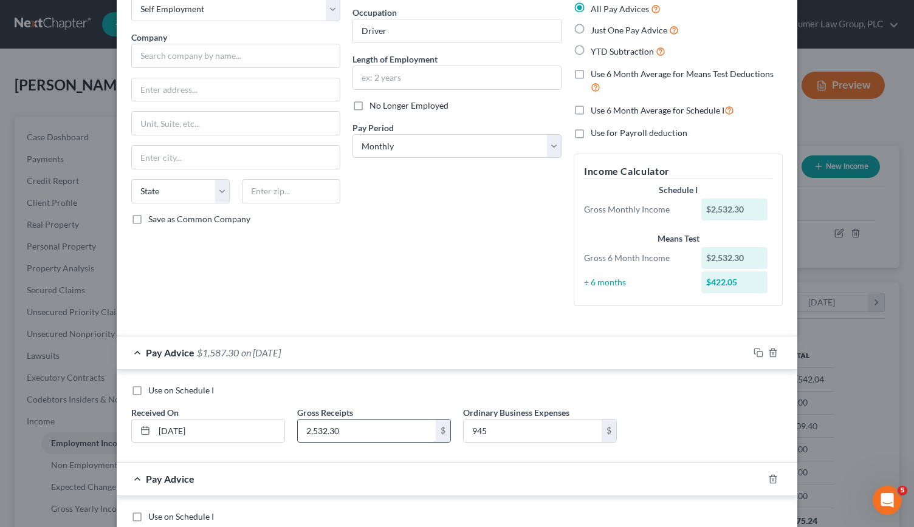
scroll to position [197, 0]
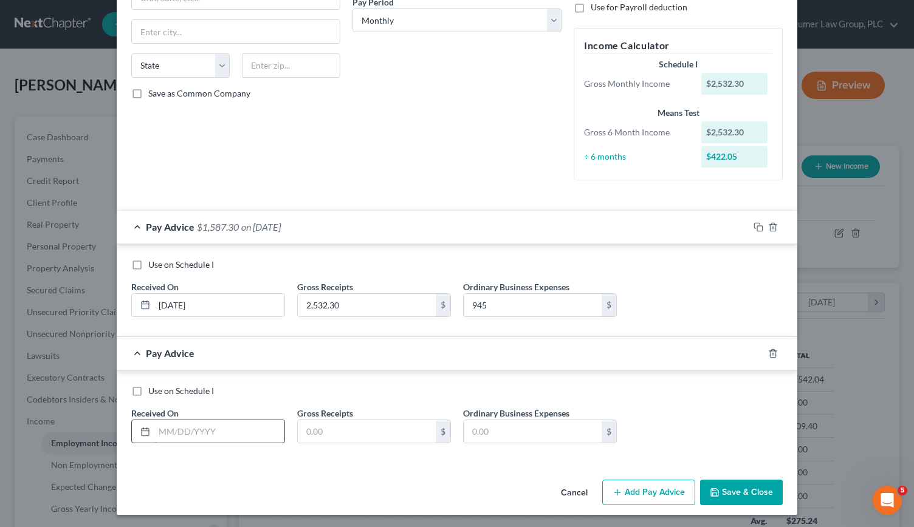
click at [186, 427] on input "text" at bounding box center [219, 431] width 130 height 23
type input "05/01/2025"
type input "4,087.16"
click at [486, 431] on input "text" at bounding box center [533, 431] width 138 height 23
type input "2,020"
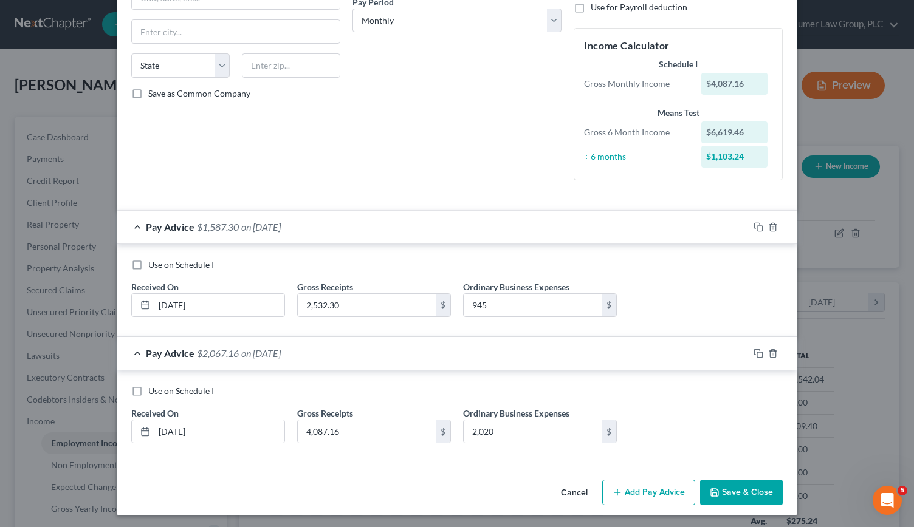
click at [660, 488] on button "Add Pay Advice" at bounding box center [648, 493] width 93 height 26
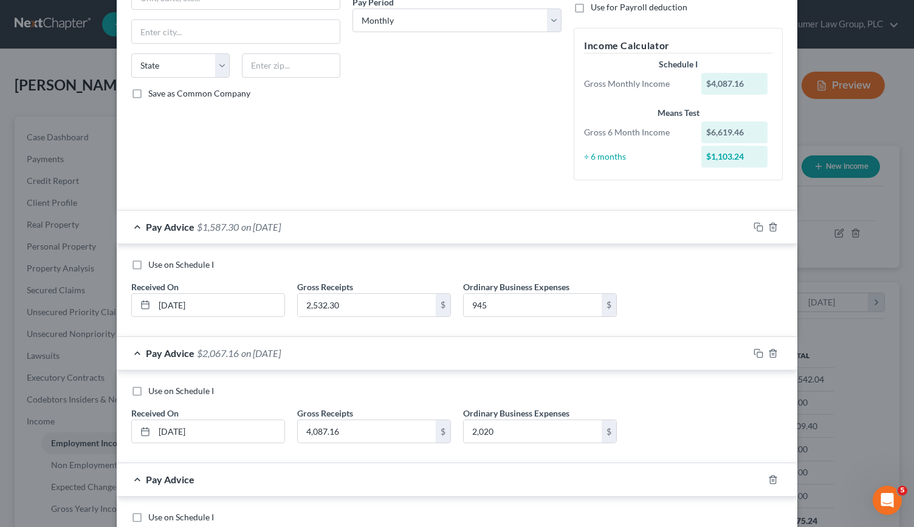
scroll to position [323, 0]
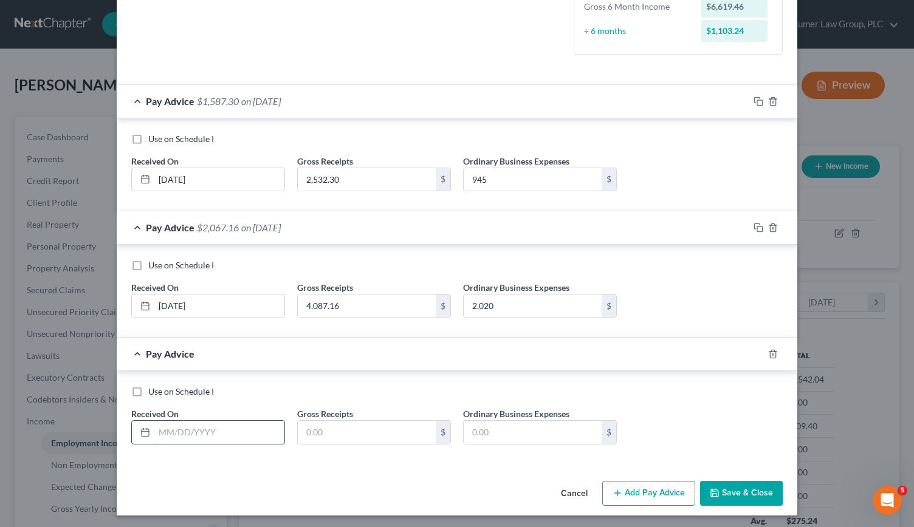
click at [222, 433] on input "text" at bounding box center [219, 432] width 130 height 23
type input "5027.14"
type input "1,880"
click at [654, 487] on button "Add Pay Advice" at bounding box center [648, 494] width 93 height 26
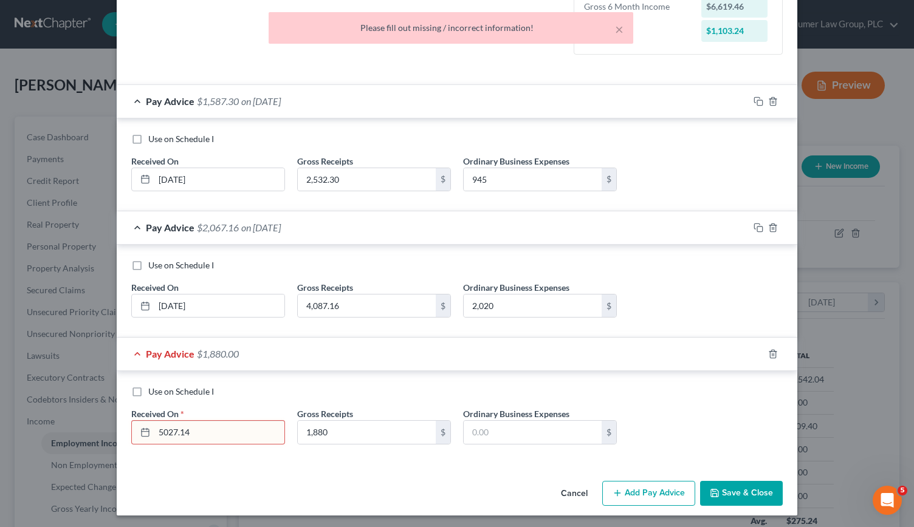
drag, startPoint x: 233, startPoint y: 427, endPoint x: 136, endPoint y: 433, distance: 97.4
click at [136, 433] on div "5027.14" at bounding box center [208, 432] width 154 height 24
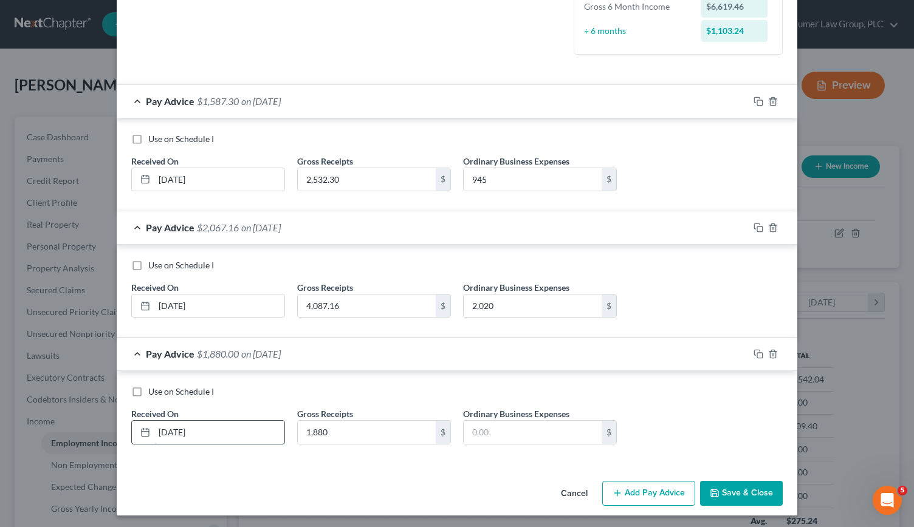
type input "[DATE]"
type input "5,027.14"
click at [489, 436] on input "text" at bounding box center [533, 432] width 138 height 23
type input "1,880"
click at [663, 493] on button "Add Pay Advice" at bounding box center [648, 494] width 93 height 26
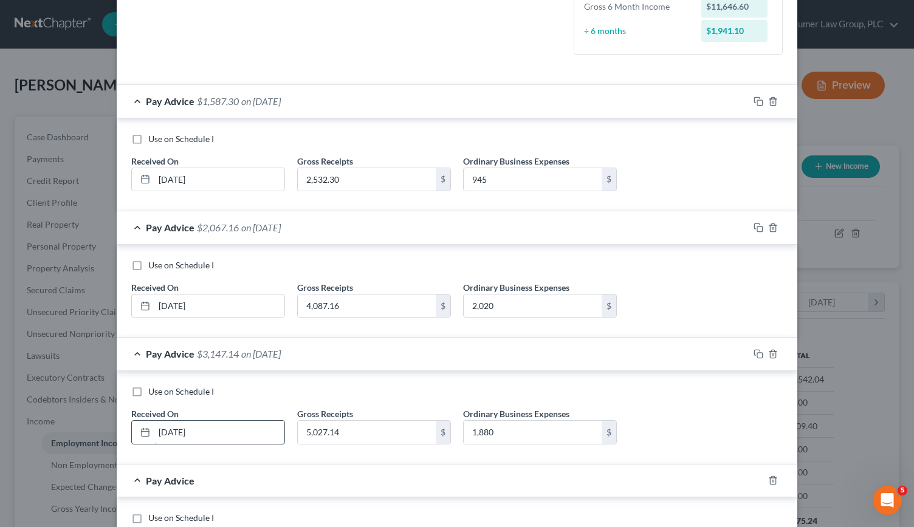
scroll to position [449, 0]
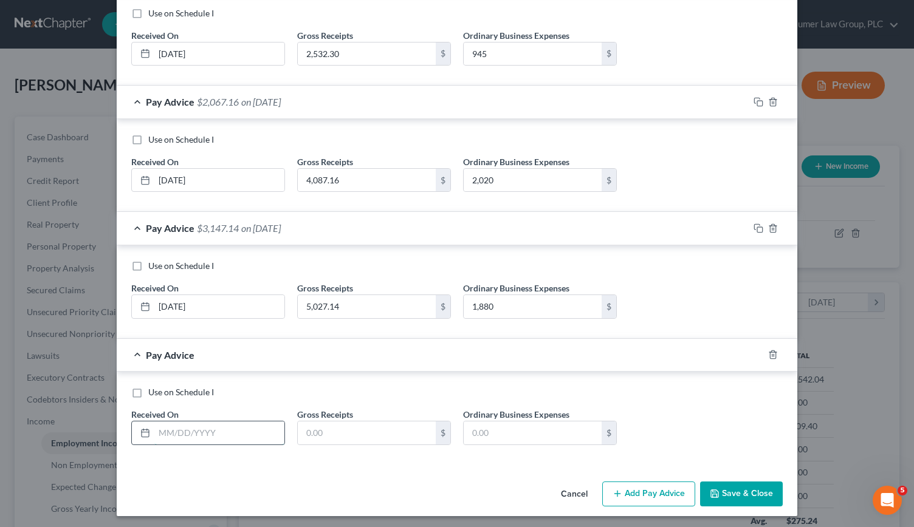
click at [190, 427] on input "text" at bounding box center [219, 433] width 130 height 23
type input "07/01/2025"
type input "6,470.33"
type input "2,180"
click at [642, 488] on button "Add Pay Advice" at bounding box center [648, 495] width 93 height 26
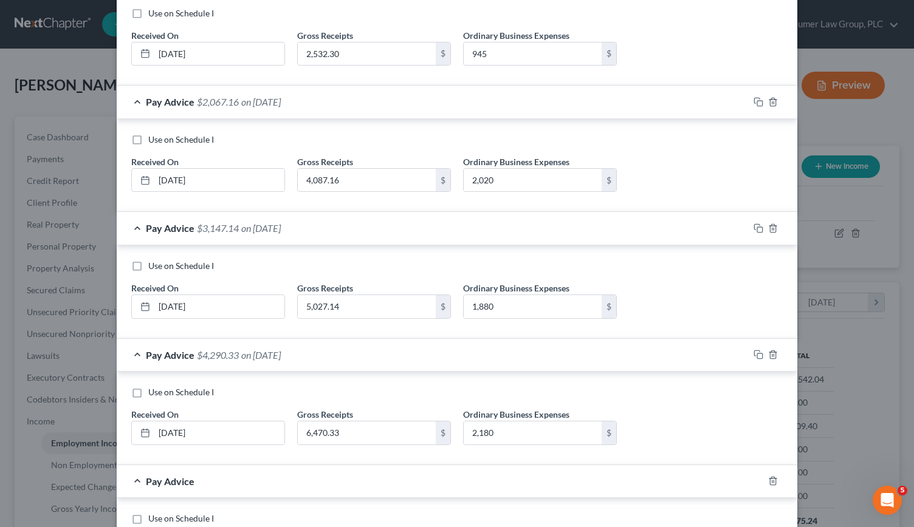
scroll to position [575, 0]
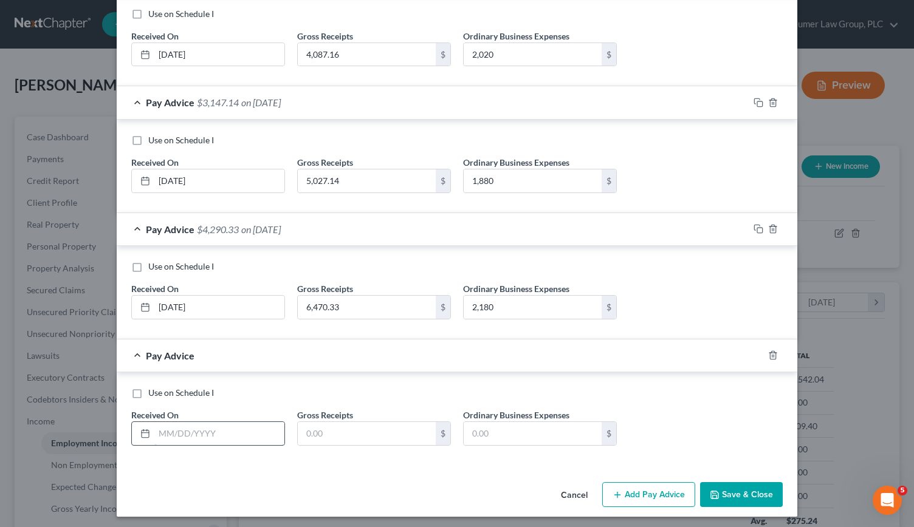
click at [198, 426] on input "text" at bounding box center [219, 433] width 130 height 23
type input "08/01/2025"
type input "5,517.14"
type input "2,180"
click at [646, 487] on button "Add Pay Advice" at bounding box center [648, 495] width 93 height 26
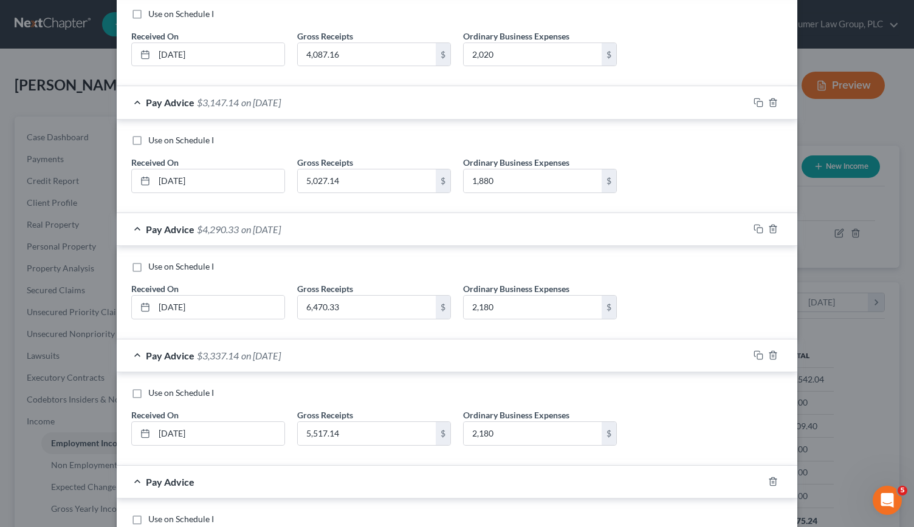
click at [646, 487] on div "Pay Advice" at bounding box center [440, 482] width 646 height 32
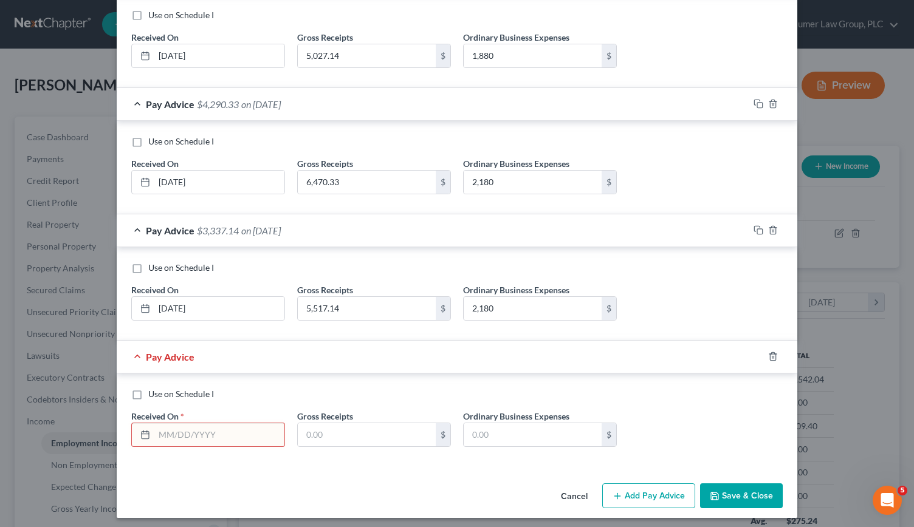
click at [213, 426] on input "text" at bounding box center [219, 434] width 130 height 23
type input "09/01/2025"
type input "4,260.78"
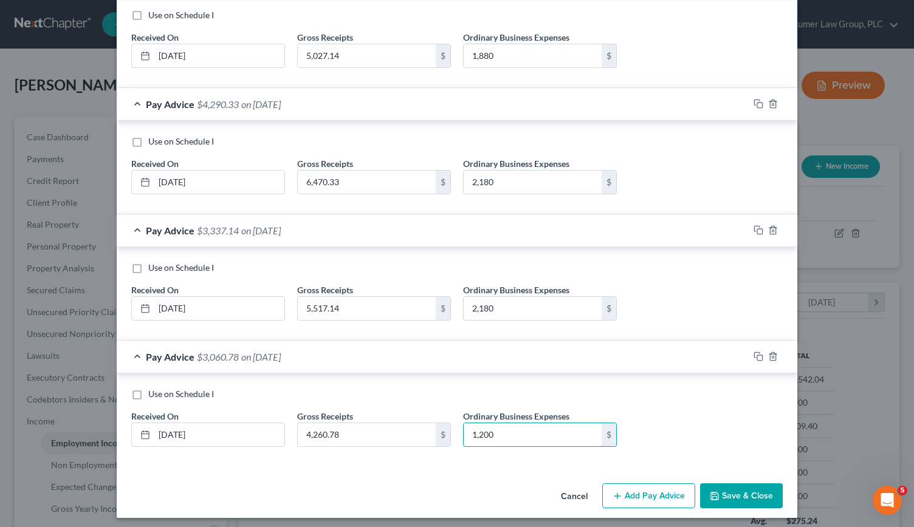
type input "1,200"
click at [746, 490] on button "Save & Close" at bounding box center [741, 497] width 83 height 26
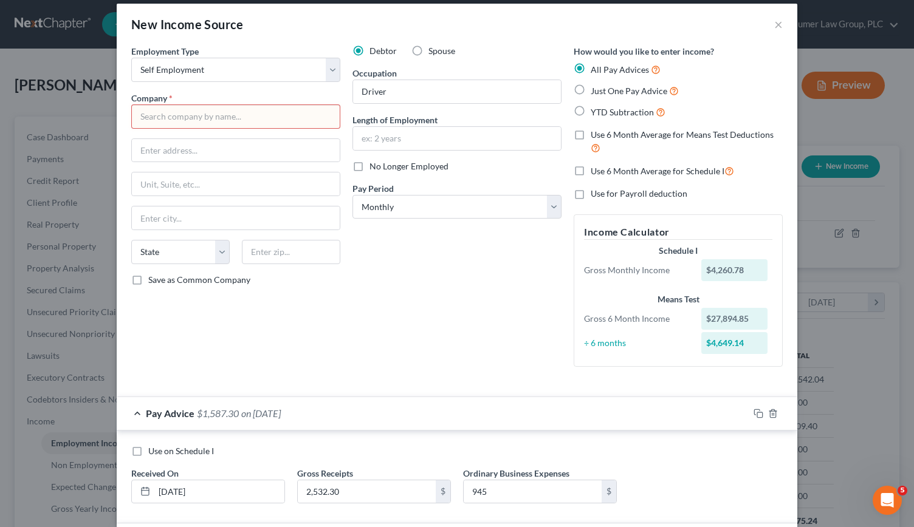
scroll to position [9, 0]
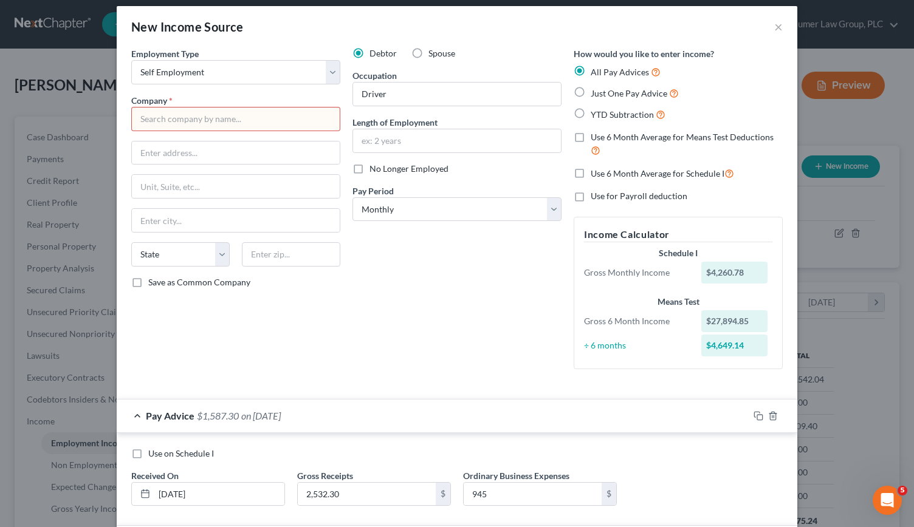
drag, startPoint x: 388, startPoint y: 296, endPoint x: 149, endPoint y: 116, distance: 298.9
click at [149, 116] on input "text" at bounding box center [235, 119] width 209 height 24
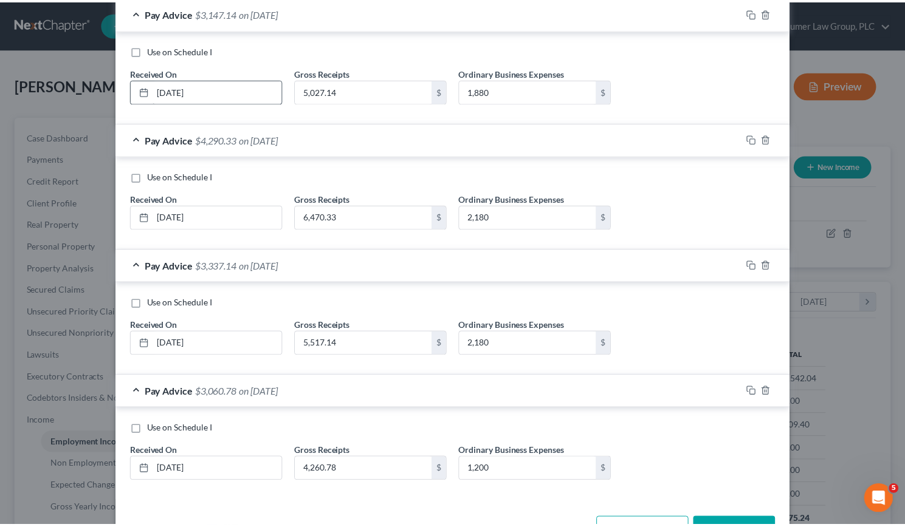
scroll to position [667, 0]
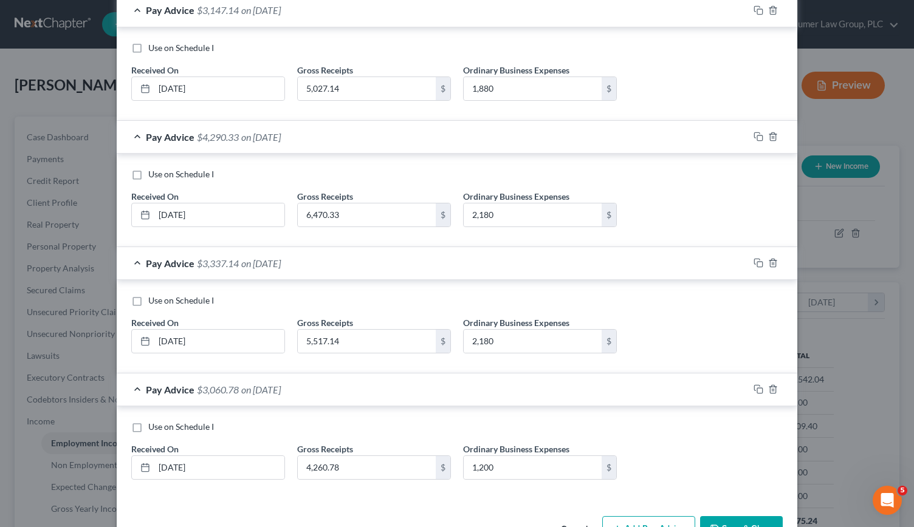
click at [733, 520] on button "Save & Close" at bounding box center [741, 529] width 83 height 26
type input "Self"
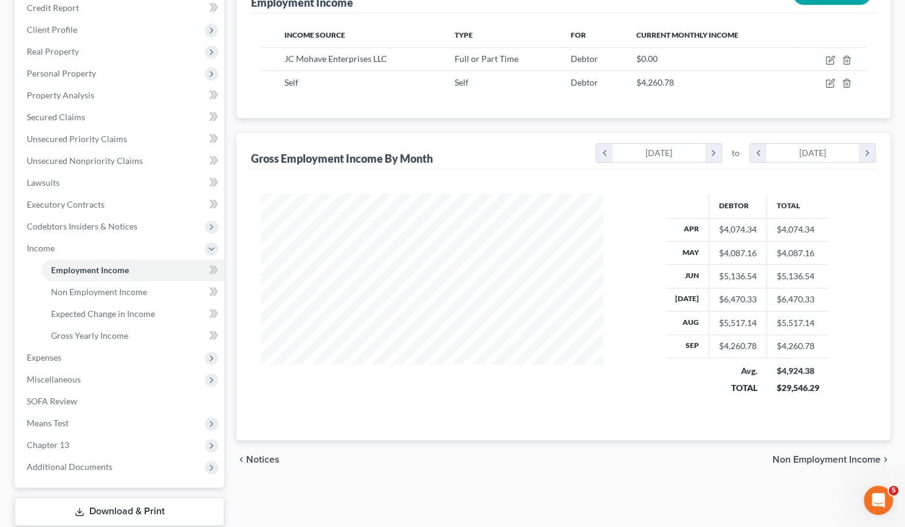
scroll to position [174, 0]
click at [56, 352] on span "Expenses" at bounding box center [44, 357] width 35 height 10
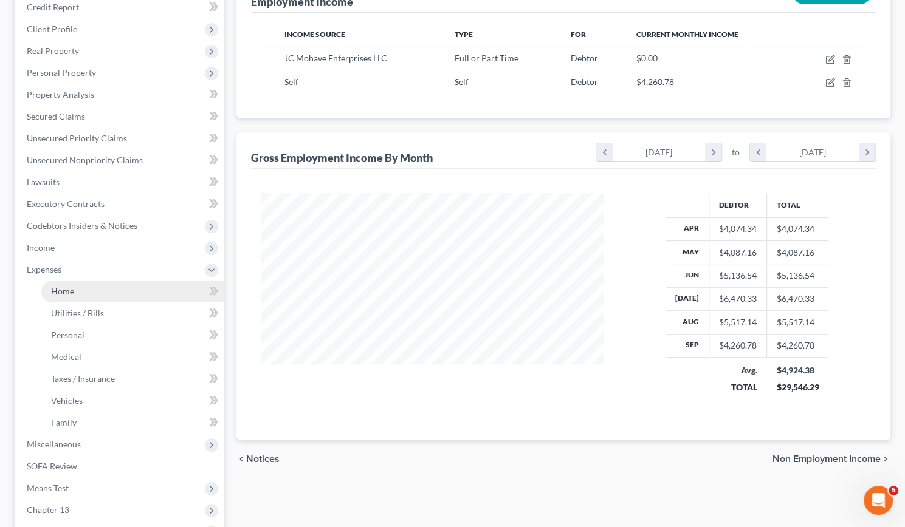
click at [64, 292] on span "Home" at bounding box center [62, 291] width 23 height 10
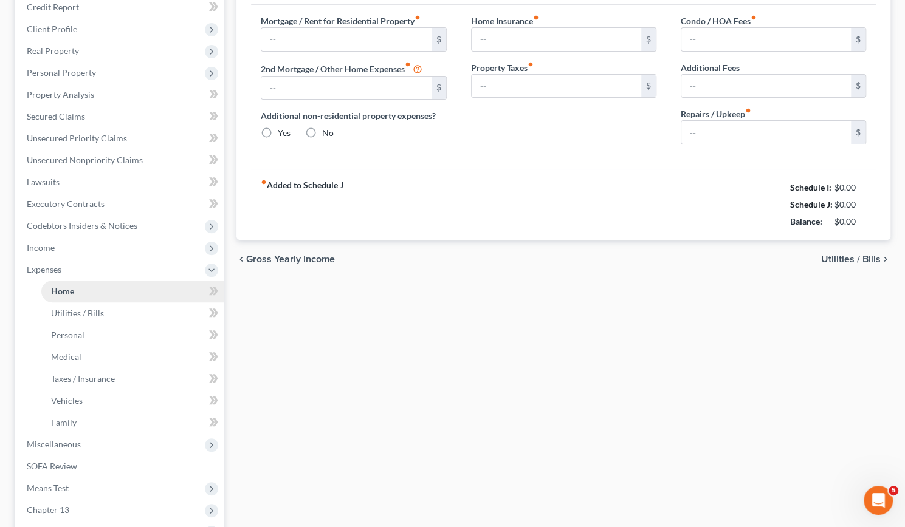
scroll to position [58, 0]
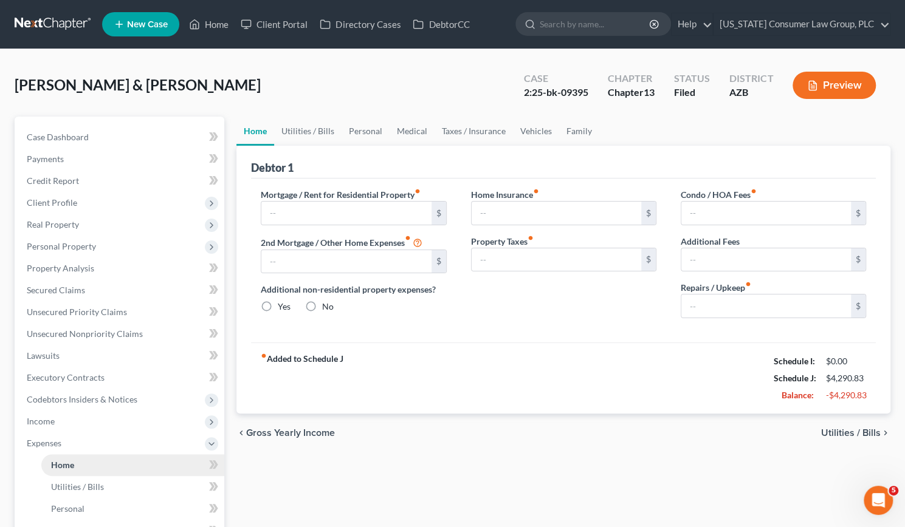
type input "1,250.00"
type input "0.00"
radio input "true"
type input "12.83"
type input "0.00"
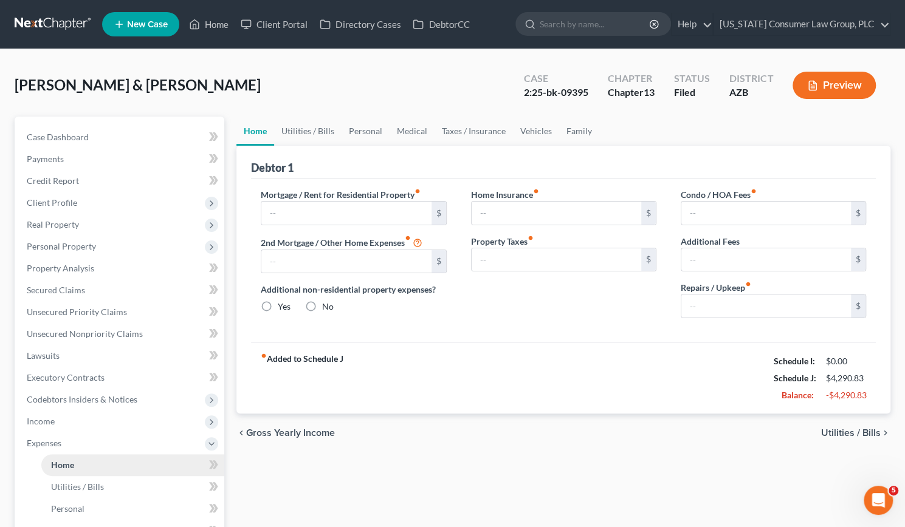
type input "0.00"
type input "100.00"
click at [536, 129] on link "Vehicles" at bounding box center [536, 131] width 46 height 29
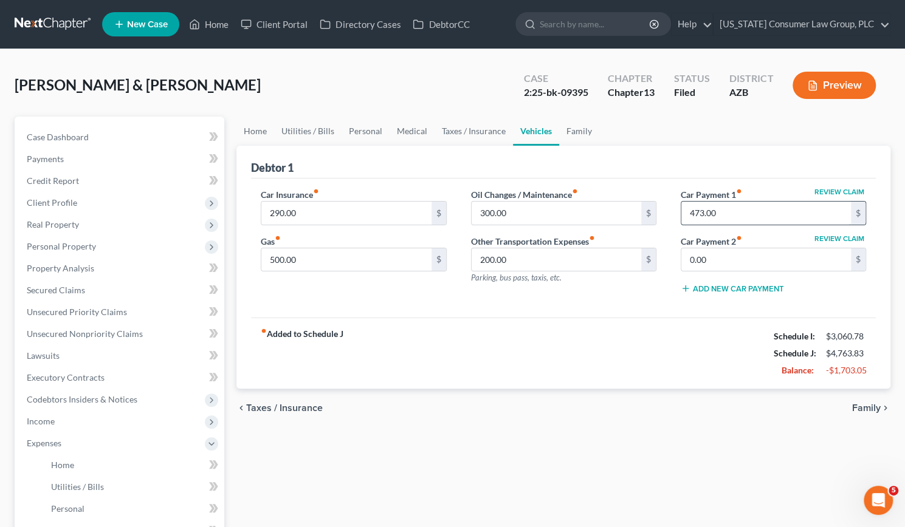
click at [750, 210] on input "473.00" at bounding box center [766, 213] width 170 height 23
click at [625, 371] on div "fiber_manual_record Added to Schedule J Schedule I: $3,060.78 Schedule J: $4,29…" at bounding box center [563, 353] width 625 height 71
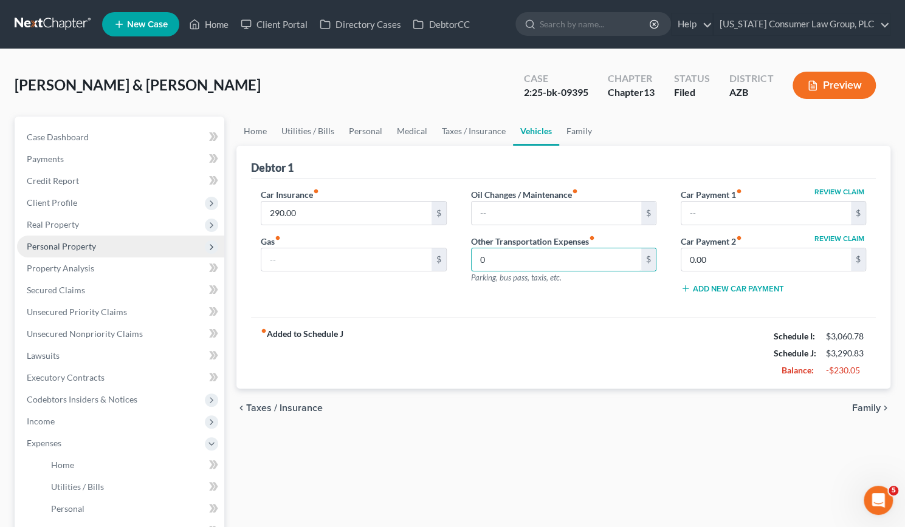
type input "0"
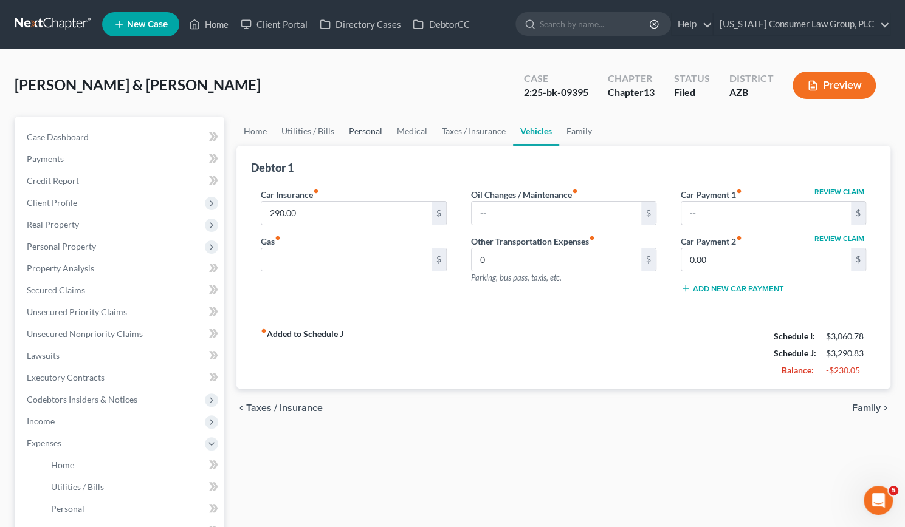
click at [369, 131] on link "Personal" at bounding box center [365, 131] width 48 height 29
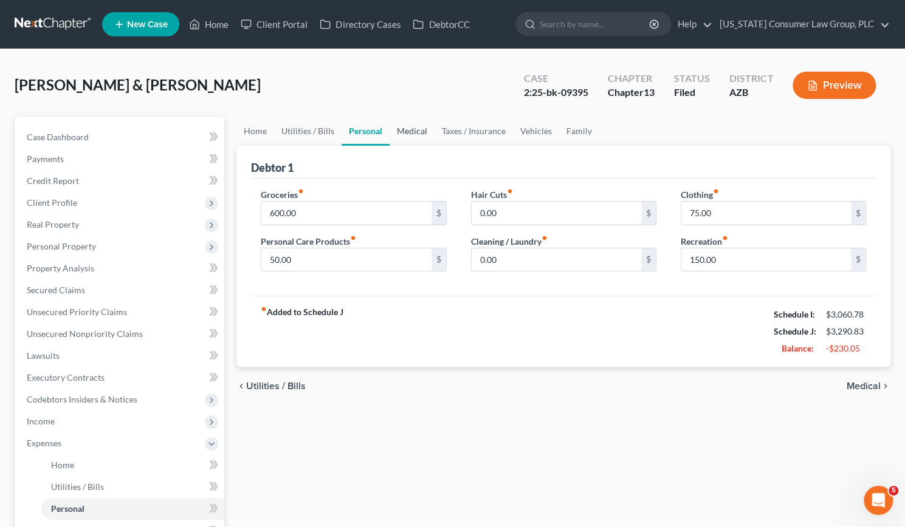
click at [407, 128] on link "Medical" at bounding box center [411, 131] width 45 height 29
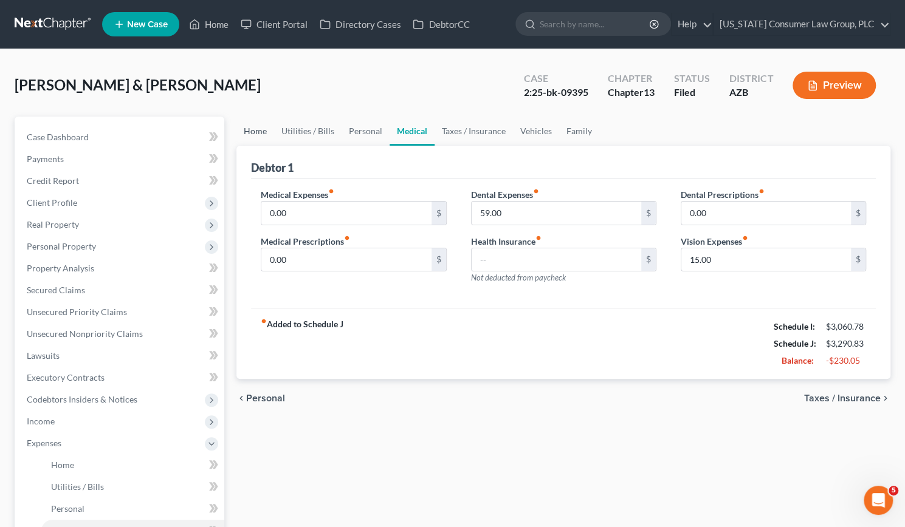
click at [256, 126] on link "Home" at bounding box center [255, 131] width 38 height 29
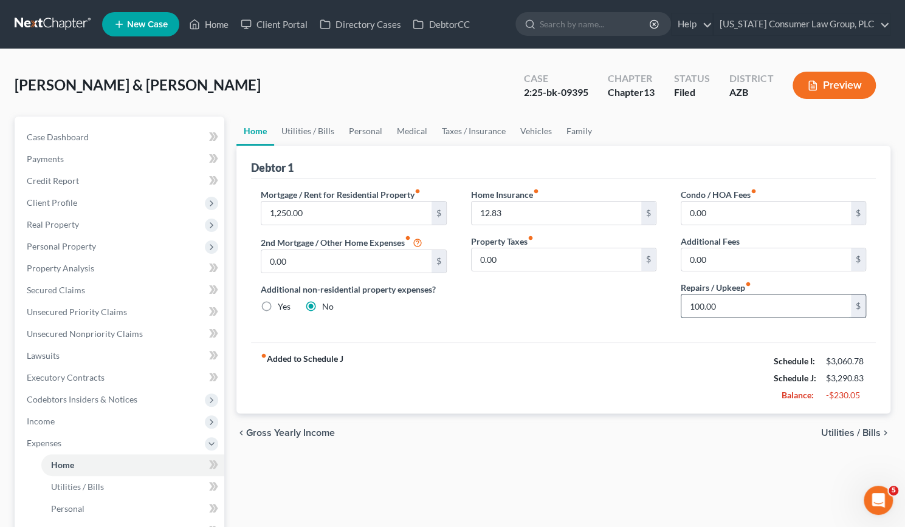
click at [722, 306] on input "100.00" at bounding box center [766, 306] width 170 height 23
click at [293, 128] on link "Utilities / Bills" at bounding box center [307, 131] width 67 height 29
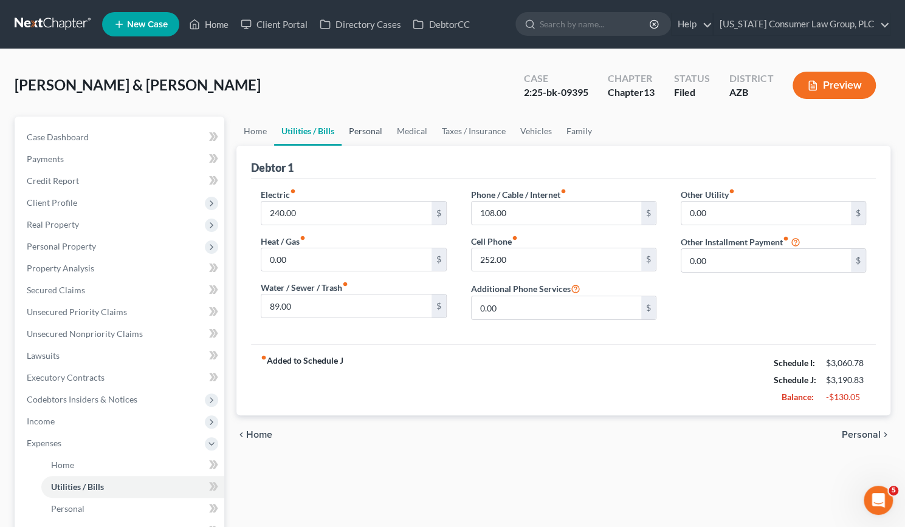
click at [369, 123] on link "Personal" at bounding box center [365, 131] width 48 height 29
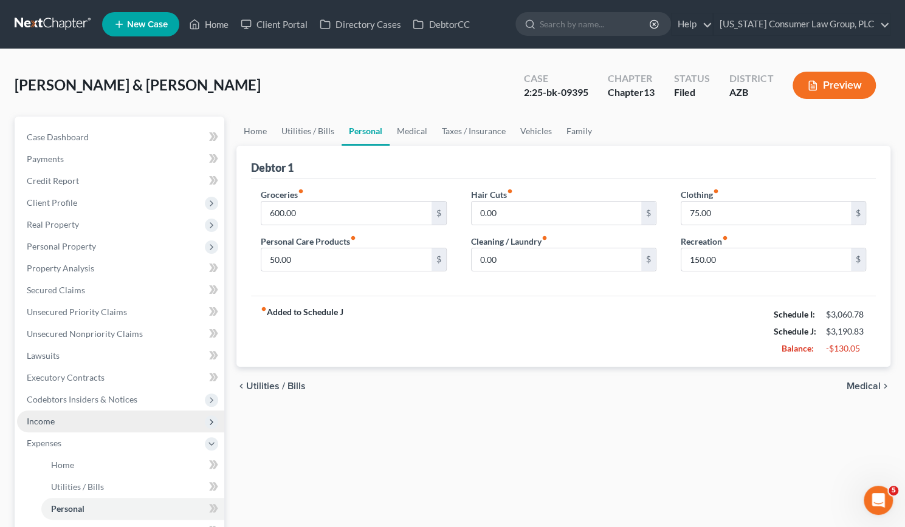
click at [52, 416] on span "Income" at bounding box center [41, 421] width 28 height 10
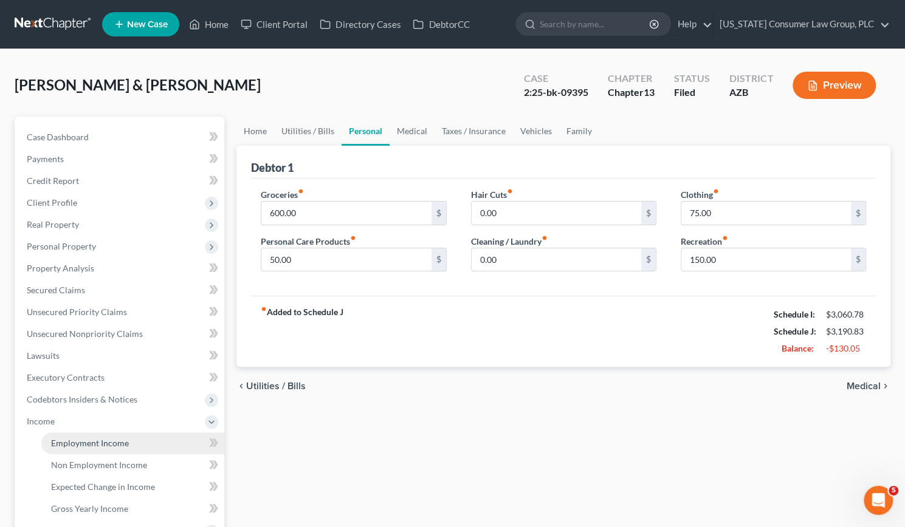
click at [69, 440] on span "Employment Income" at bounding box center [90, 443] width 78 height 10
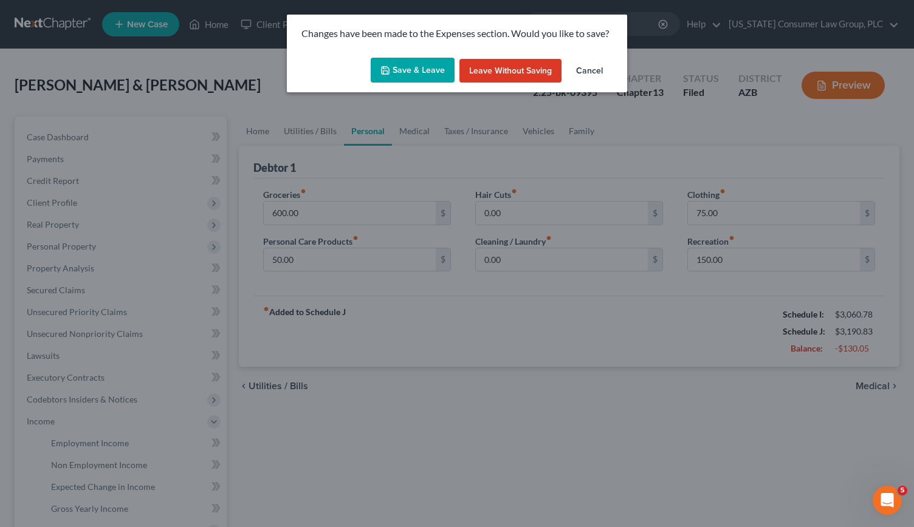
click at [418, 67] on button "Save & Leave" at bounding box center [413, 71] width 84 height 26
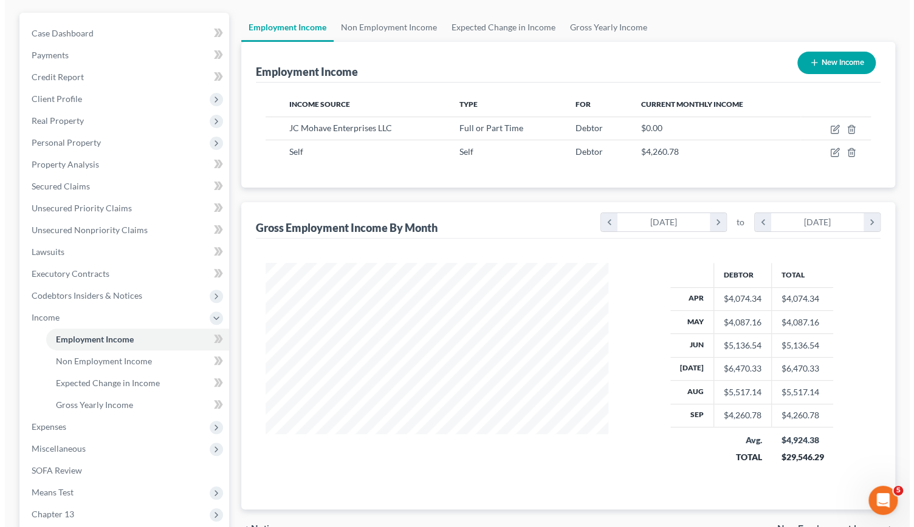
scroll to position [139, 0]
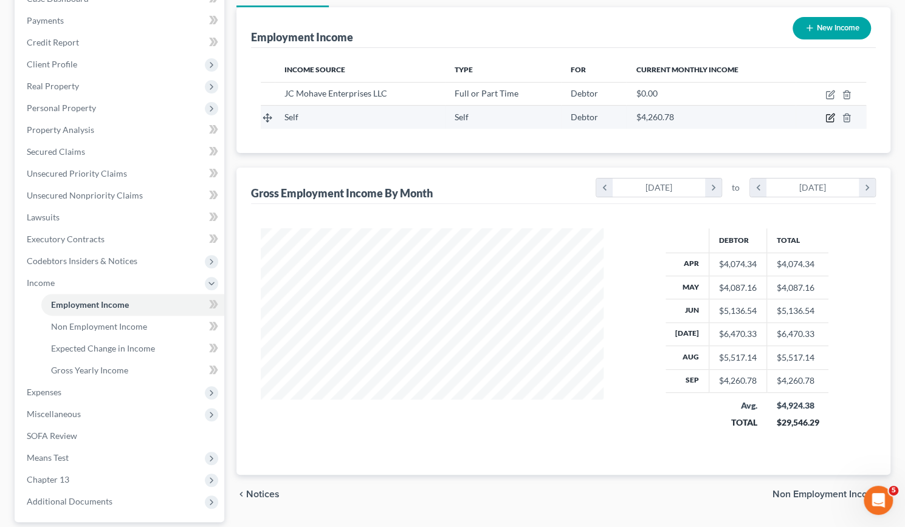
click at [833, 117] on icon "button" at bounding box center [829, 118] width 7 height 7
select select "1"
select select "0"
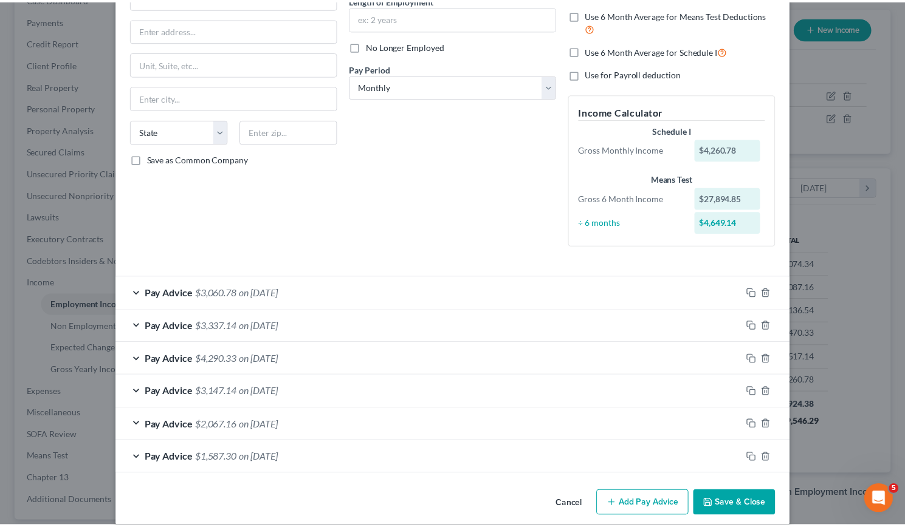
scroll to position [0, 0]
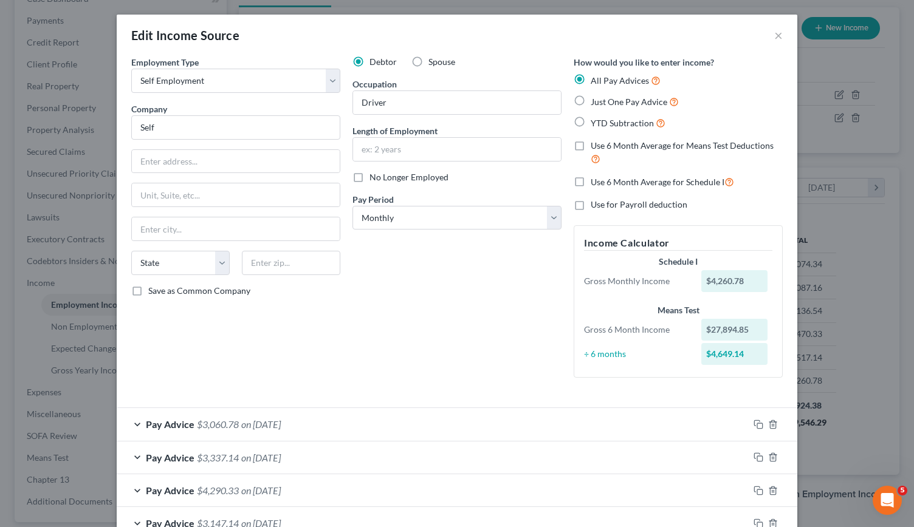
click at [591, 143] on label "Use 6 Month Average for Means Test Deductions" at bounding box center [687, 153] width 192 height 26
click at [595, 143] on input "Use 6 Month Average for Means Test Deductions" at bounding box center [599, 144] width 8 height 8
checkbox input "true"
click at [591, 183] on label "Use 6 Month Average for Schedule I" at bounding box center [662, 182] width 143 height 14
click at [595, 183] on input "Use 6 Month Average for Schedule I" at bounding box center [599, 179] width 8 height 8
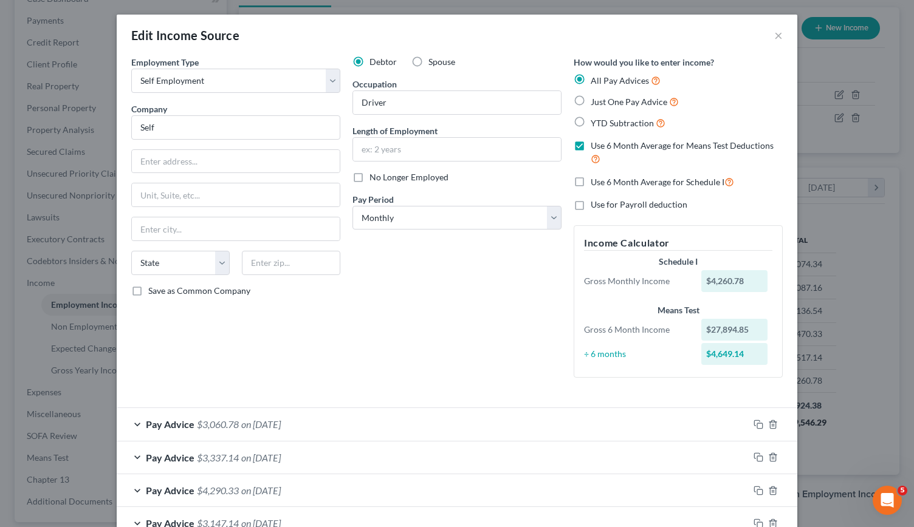
checkbox input "true"
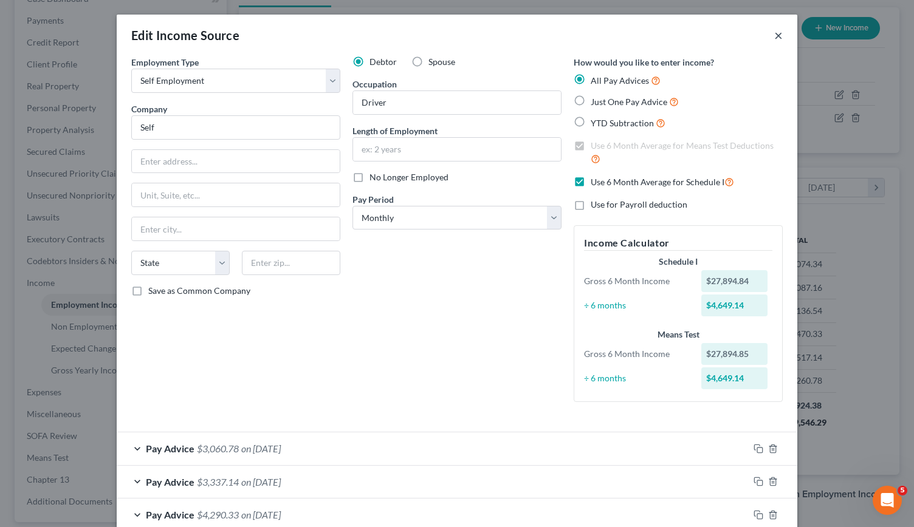
click at [774, 35] on button "×" at bounding box center [778, 35] width 9 height 15
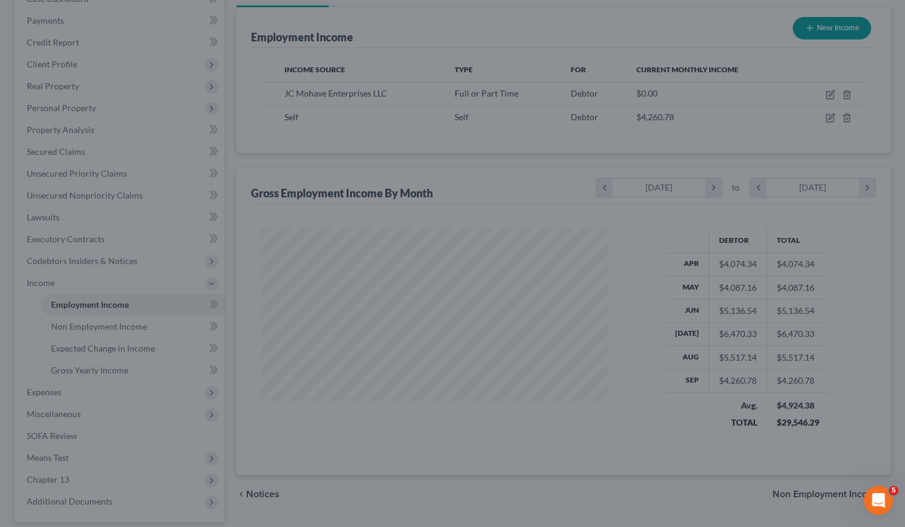
scroll to position [607378, 607227]
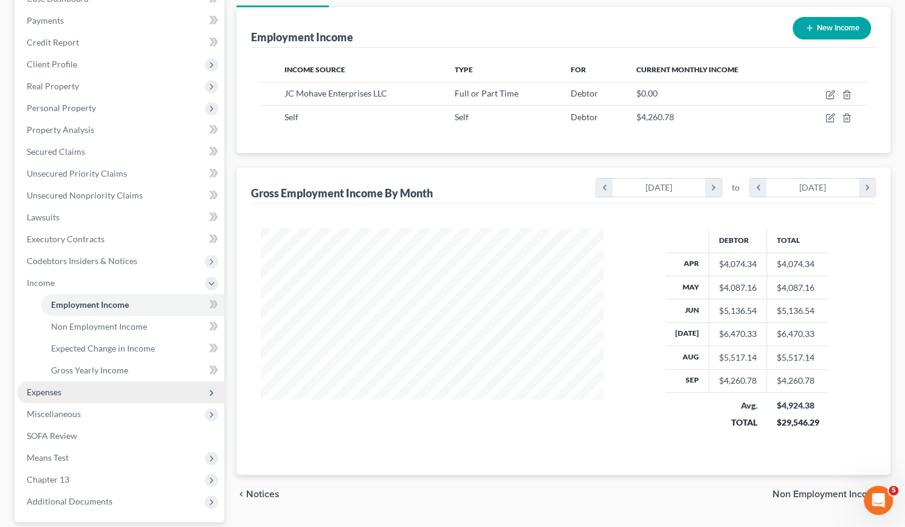
click at [50, 399] on span "Expenses" at bounding box center [120, 393] width 207 height 22
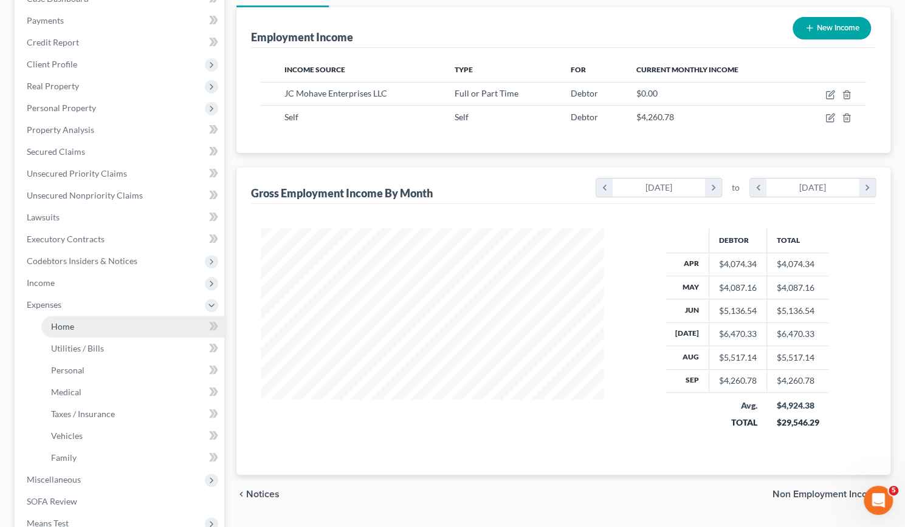
click at [67, 324] on span "Home" at bounding box center [62, 326] width 23 height 10
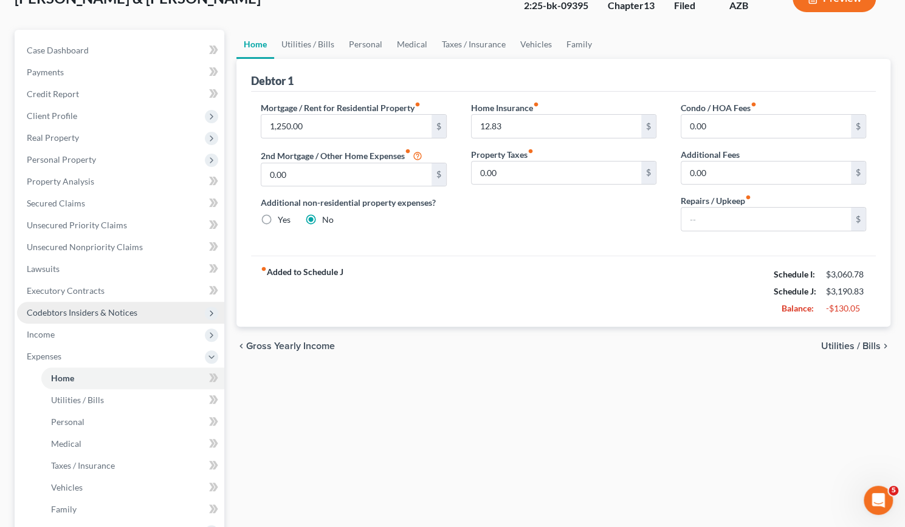
scroll to position [86, 0]
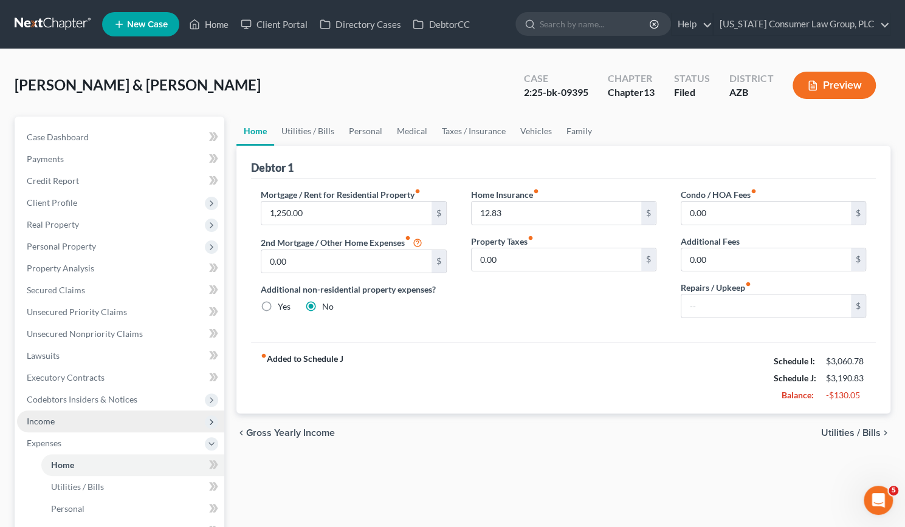
click at [42, 419] on span "Income" at bounding box center [41, 421] width 28 height 10
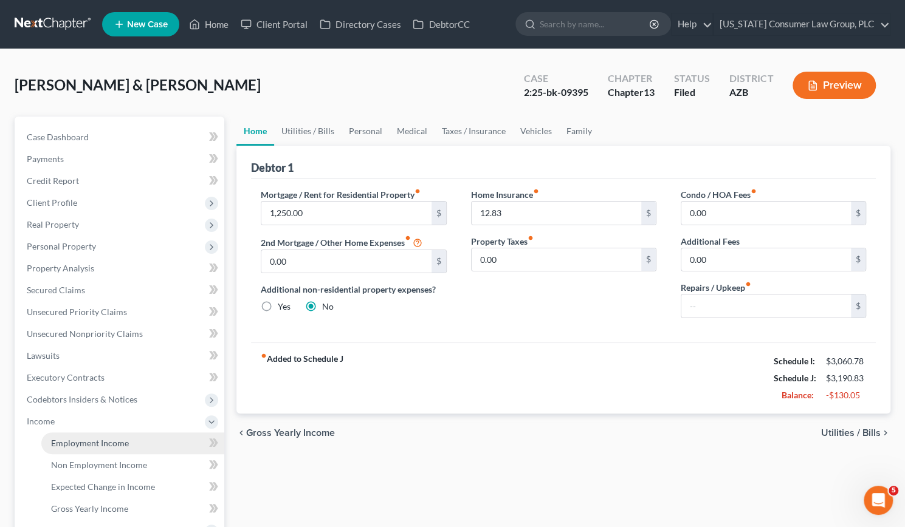
click at [84, 444] on span "Employment Income" at bounding box center [90, 443] width 78 height 10
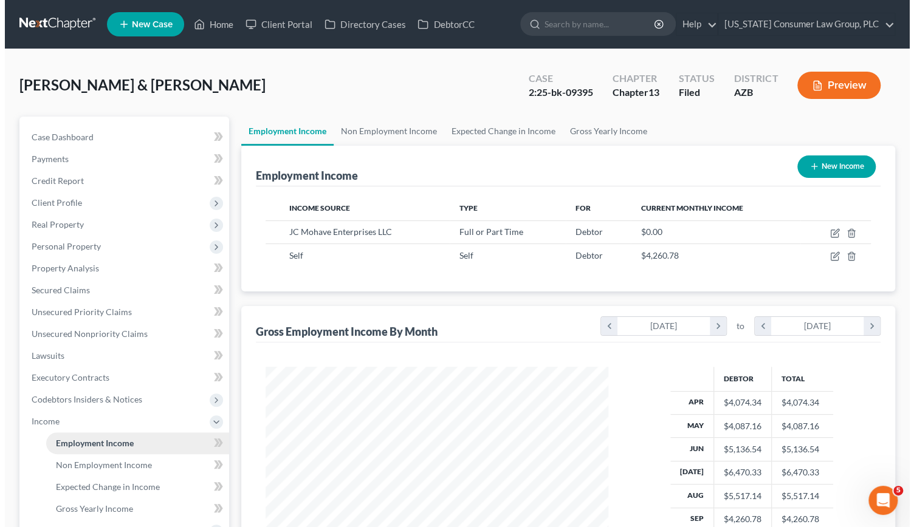
scroll to position [216, 367]
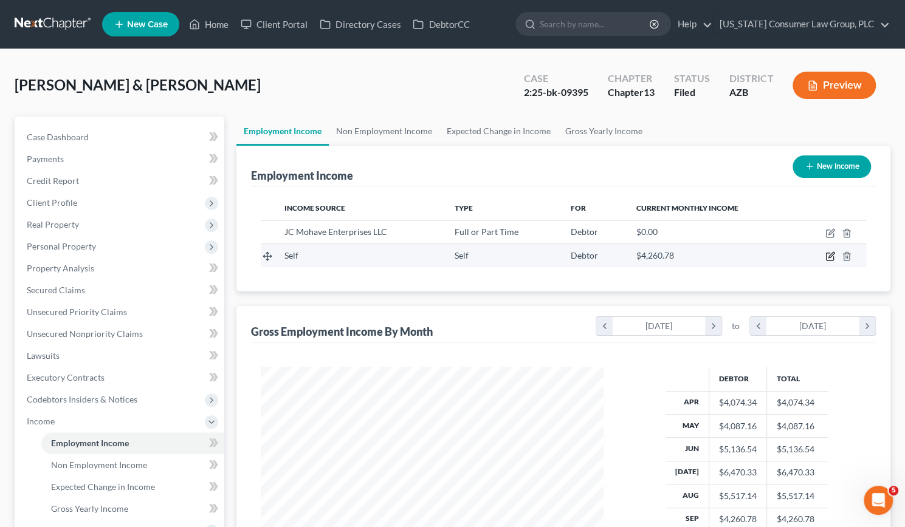
click at [828, 256] on icon "button" at bounding box center [830, 255] width 5 height 5
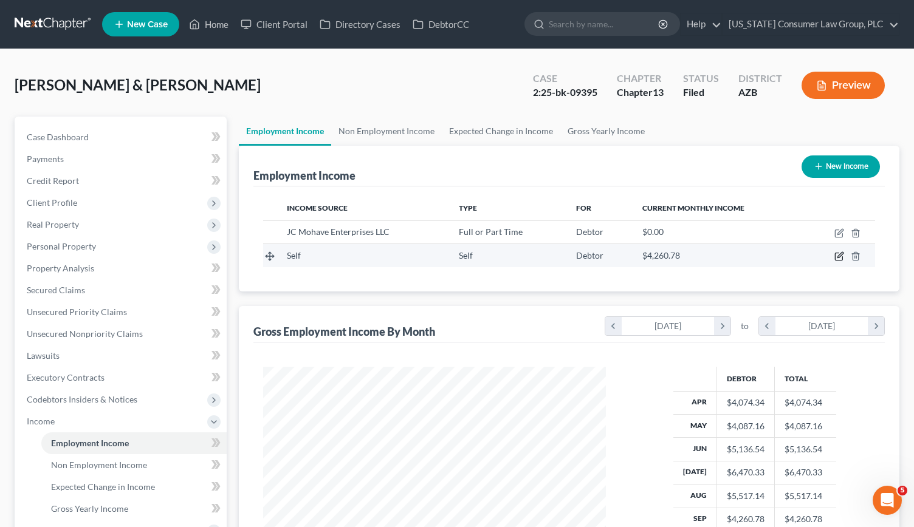
select select "1"
select select "0"
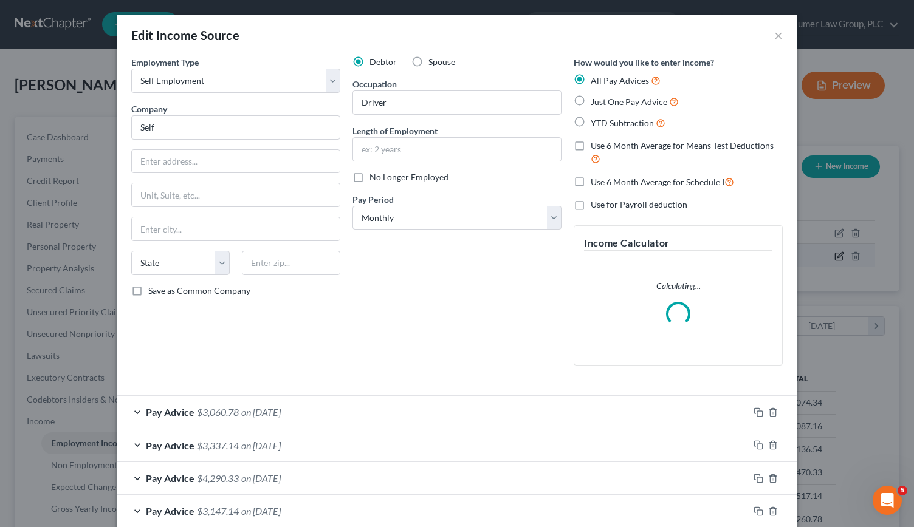
scroll to position [216, 371]
drag, startPoint x: 180, startPoint y: 126, endPoint x: 114, endPoint y: 124, distance: 65.6
click at [117, 124] on div "Employment Type * Select Full or Part Time Employment Self Employment Company *…" at bounding box center [457, 331] width 681 height 550
paste input "elivery services by Walmart, inc. aka Spark driver app"
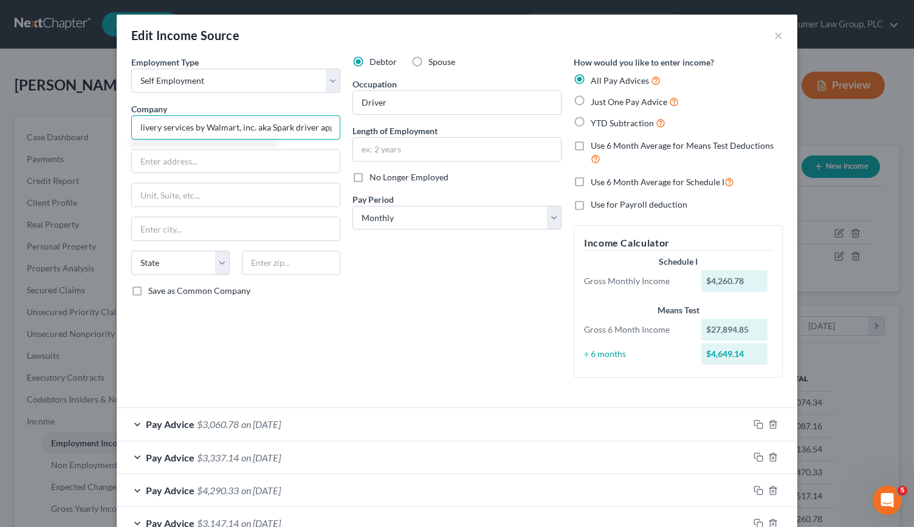
click at [132, 126] on input "elivery services by Walmart, inc. aka Spark driver app" at bounding box center [235, 127] width 209 height 24
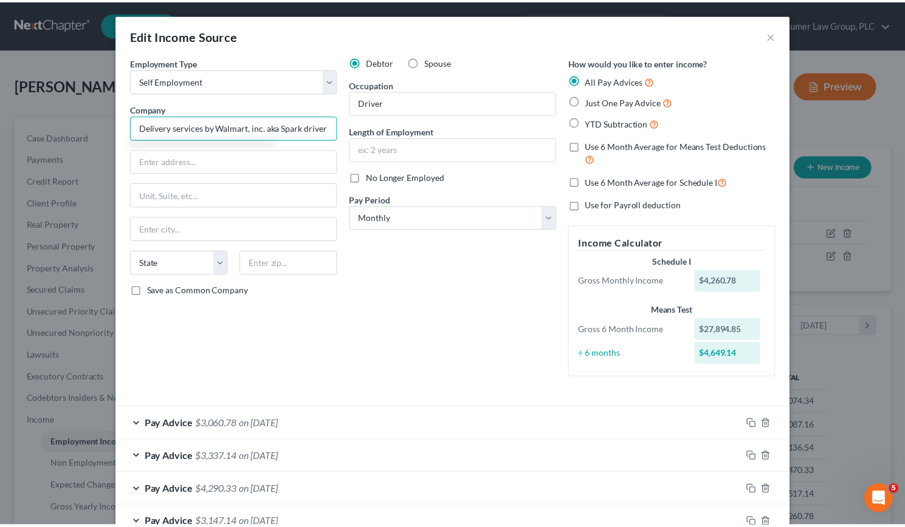
scroll to position [143, 0]
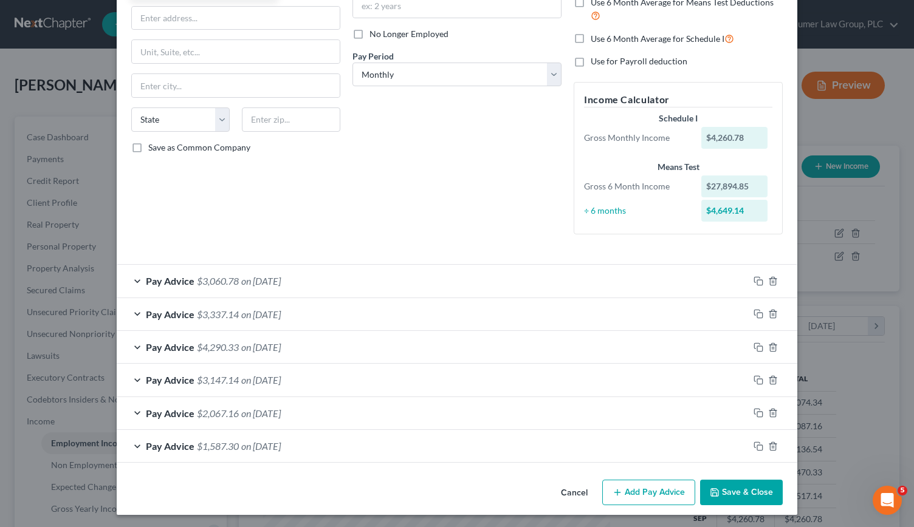
type input "Delivery services by Walmart, inc. aka Spark driver app"
click at [732, 488] on button "Save & Close" at bounding box center [741, 493] width 83 height 26
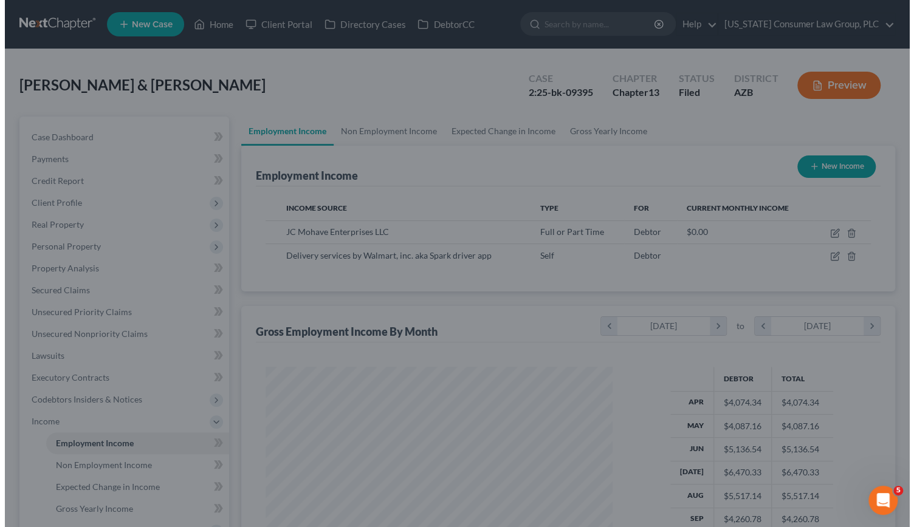
scroll to position [607378, 607227]
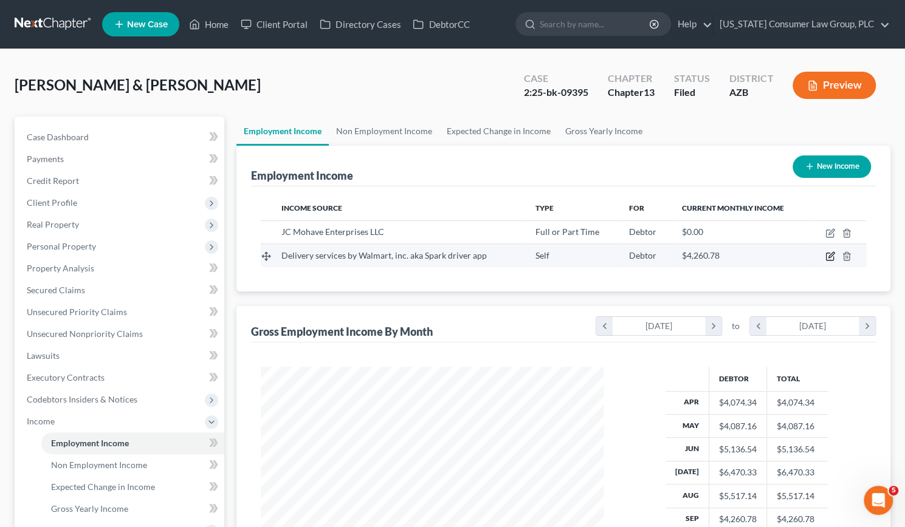
click at [825, 254] on icon "button" at bounding box center [830, 257] width 10 height 10
select select "1"
select select "0"
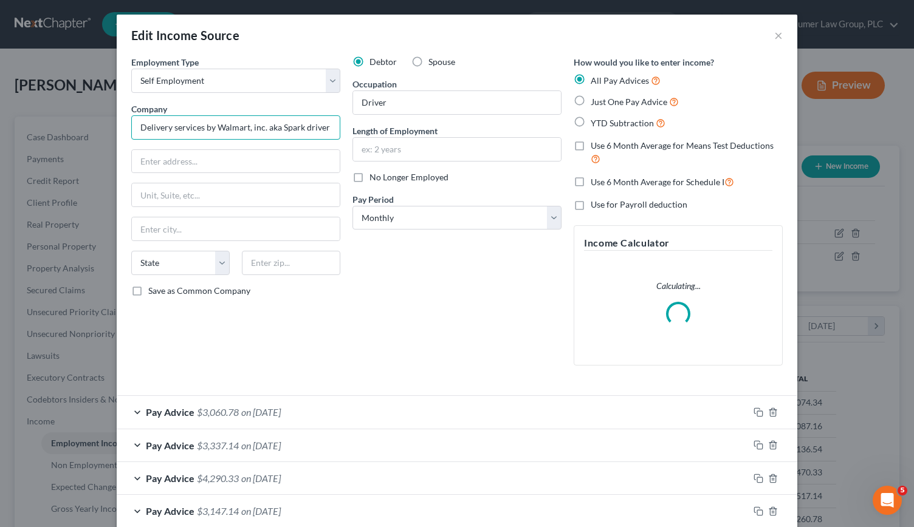
scroll to position [0, 10]
drag, startPoint x: 322, startPoint y: 126, endPoint x: 336, endPoint y: 129, distance: 14.2
click at [336, 129] on div "Employment Type * Select Full or Part Time Employment Self Employment Company *…" at bounding box center [235, 216] width 221 height 320
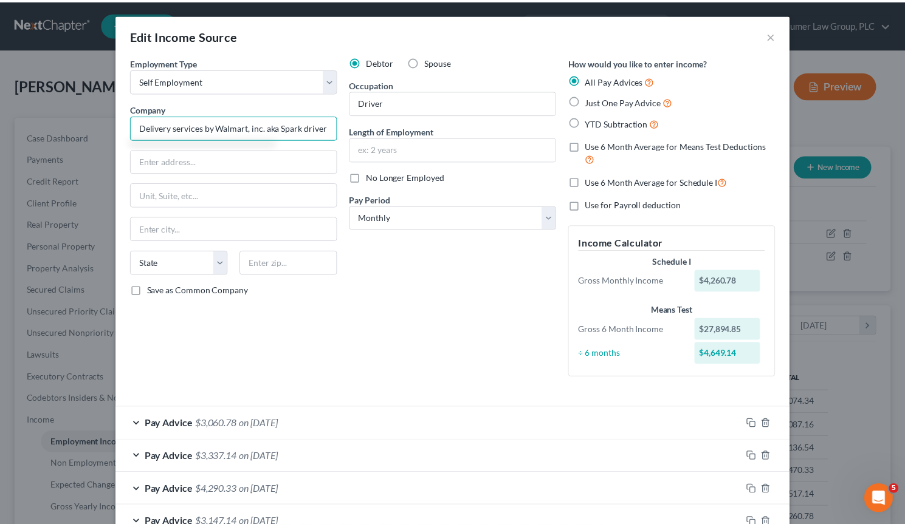
scroll to position [143, 0]
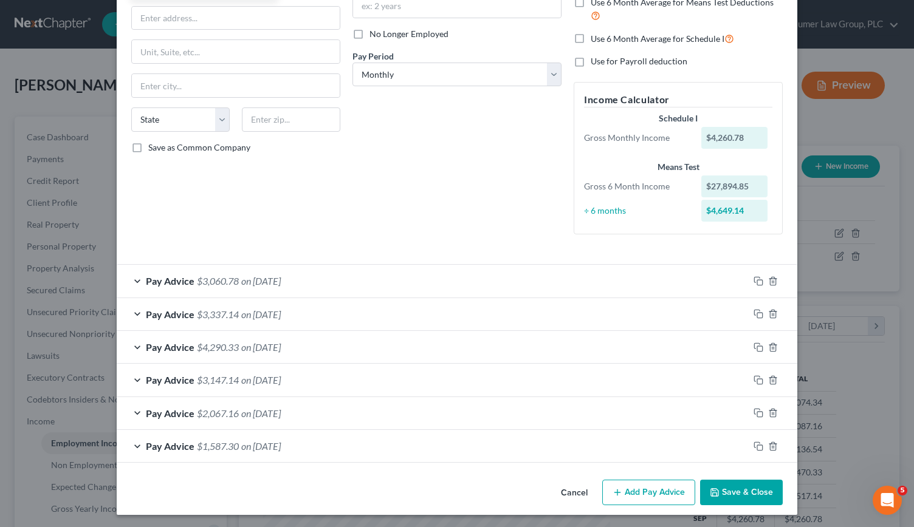
type input "Delivery services by Walmart, inc. aka Spark driver"
click at [736, 492] on button "Save & Close" at bounding box center [741, 493] width 83 height 26
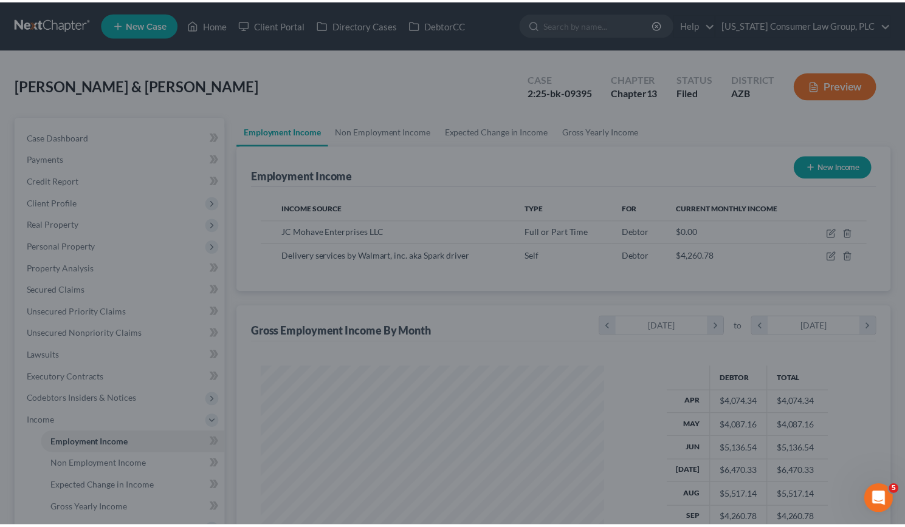
scroll to position [607378, 607227]
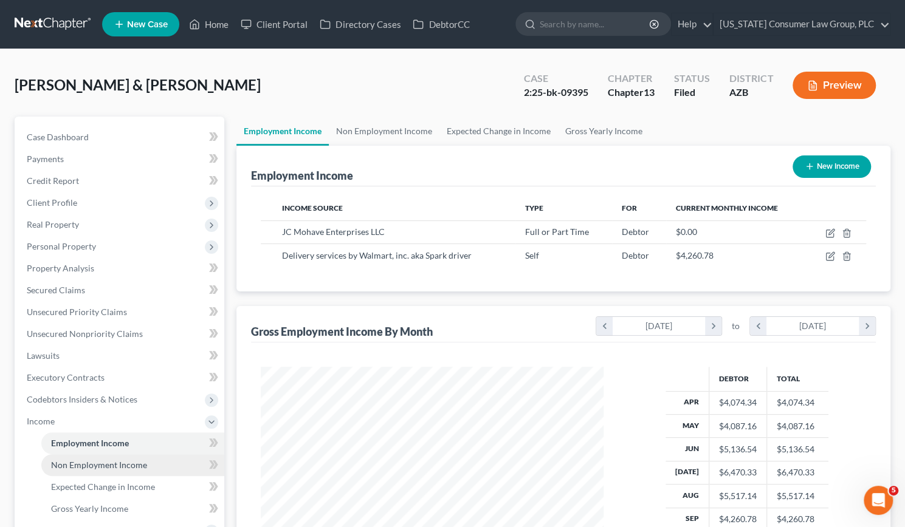
click at [123, 465] on span "Non Employment Income" at bounding box center [99, 465] width 96 height 10
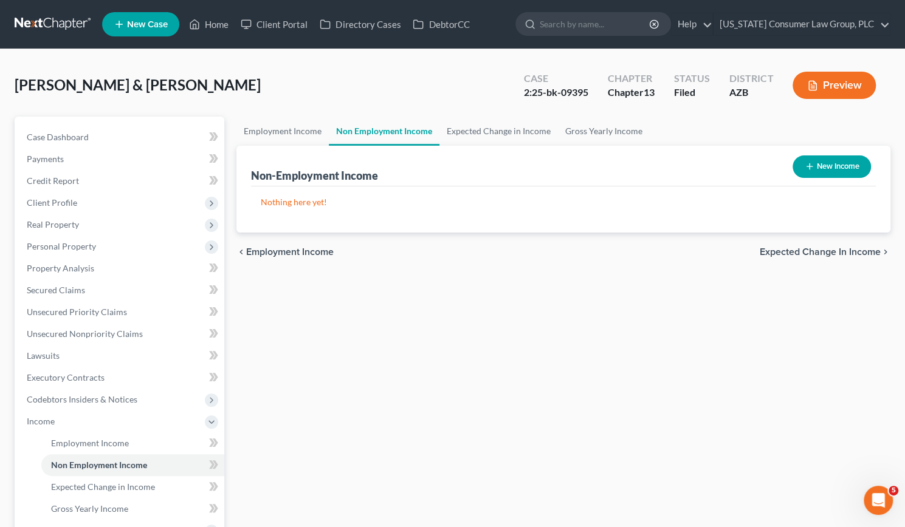
click at [825, 166] on button "New Income" at bounding box center [831, 167] width 78 height 22
select select "0"
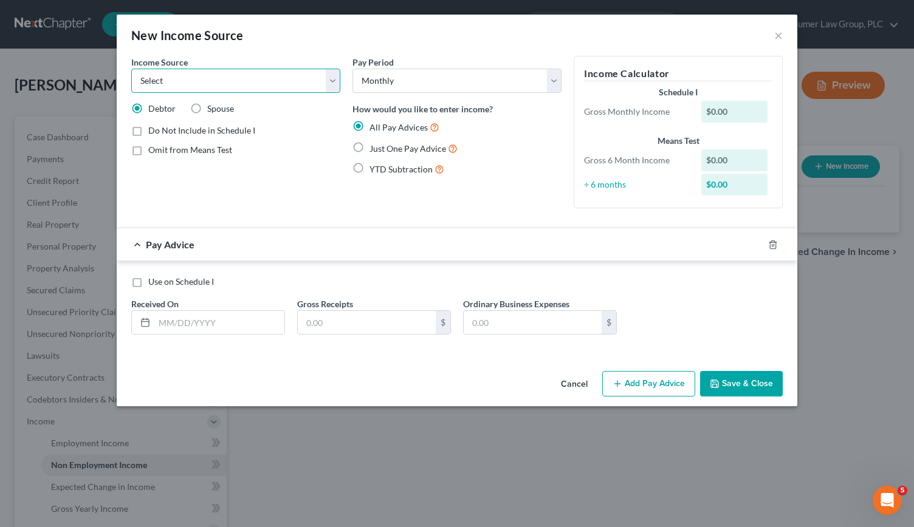
click at [331, 79] on select "Select Unemployment Disability (from employer) Pension Retirement Social Securi…" at bounding box center [235, 81] width 209 height 24
select select "4"
click at [131, 69] on select "Select Unemployment Disability (from employer) Pension Retirement Social Securi…" at bounding box center [235, 81] width 209 height 24
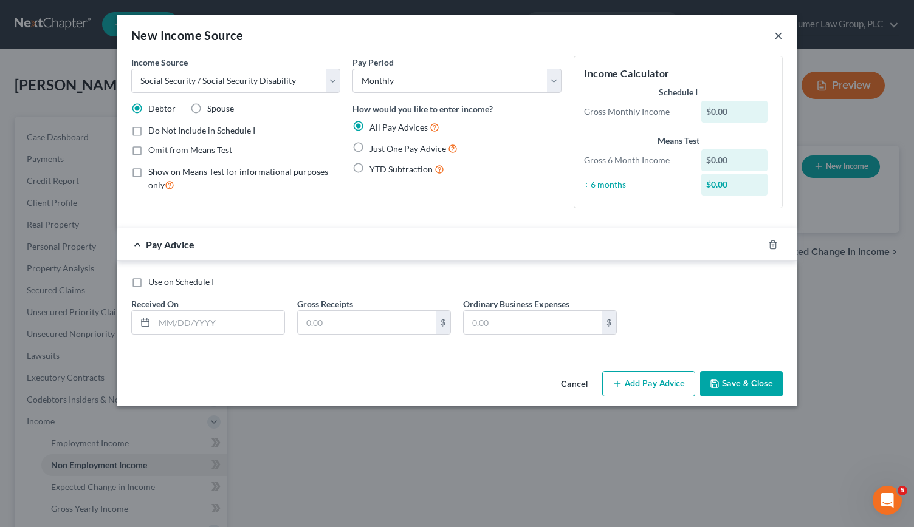
click at [780, 33] on button "×" at bounding box center [778, 35] width 9 height 15
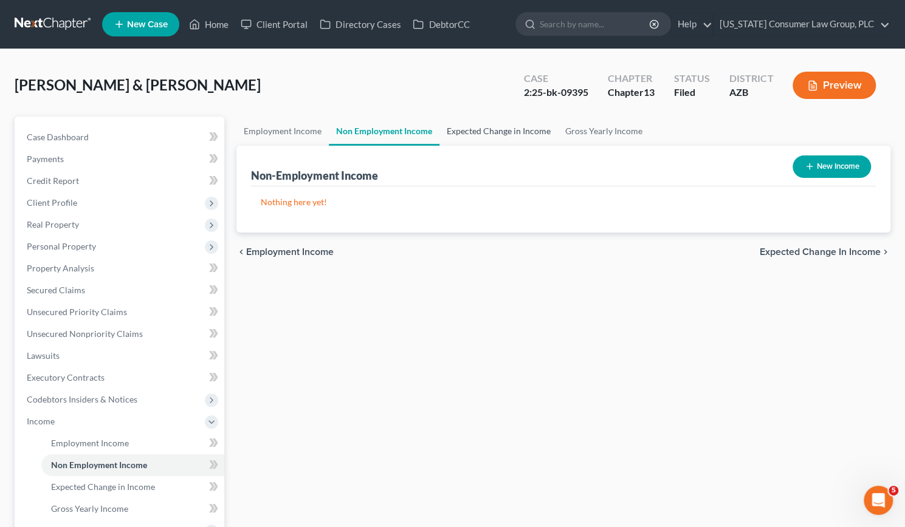
click at [524, 128] on link "Expected Change in Income" at bounding box center [498, 131] width 118 height 29
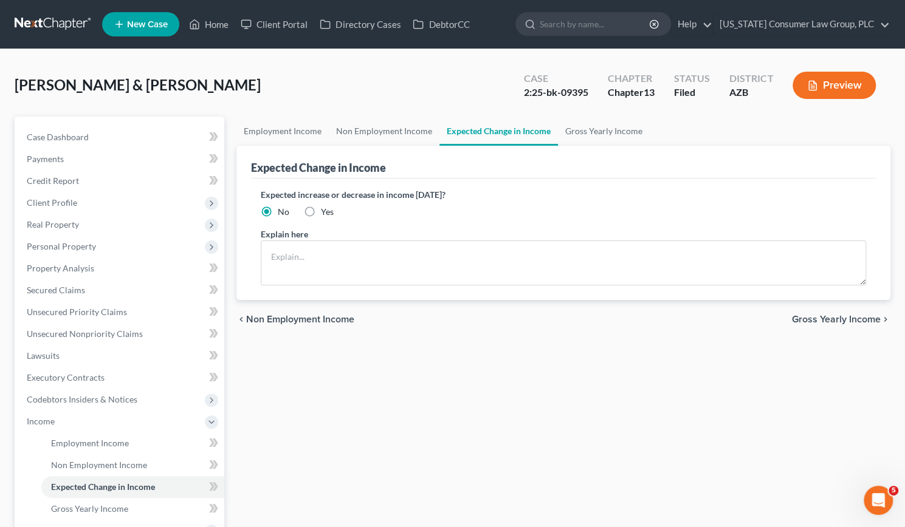
click at [321, 211] on label "Yes" at bounding box center [327, 212] width 13 height 12
click at [326, 211] on input "Yes" at bounding box center [330, 210] width 8 height 8
radio input "true"
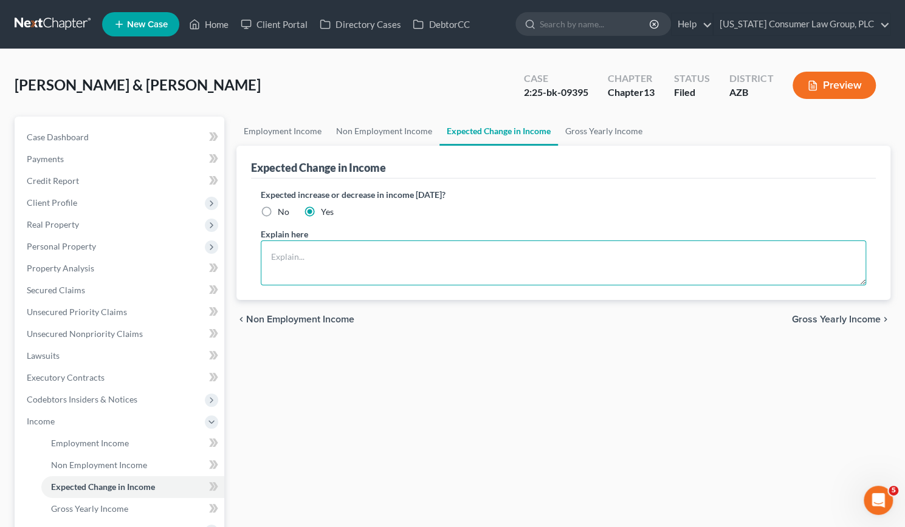
click at [301, 258] on textarea at bounding box center [563, 263] width 605 height 45
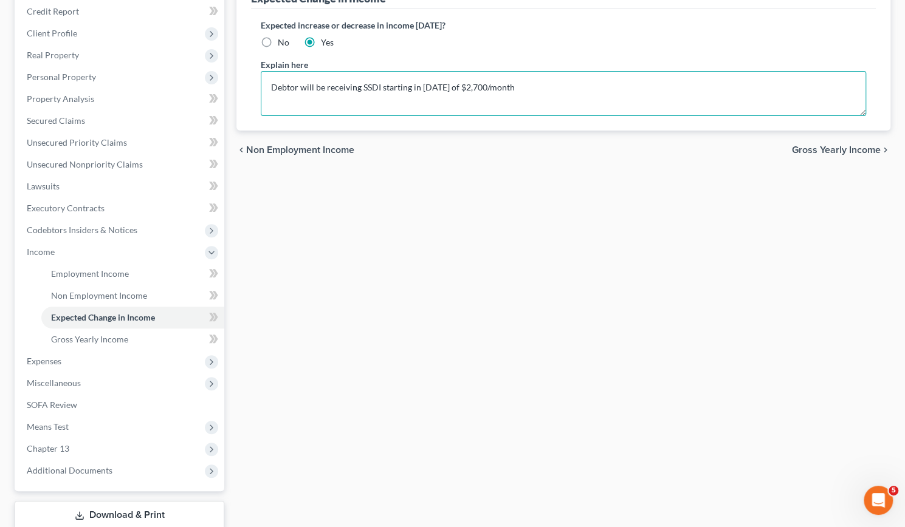
scroll to position [181, 0]
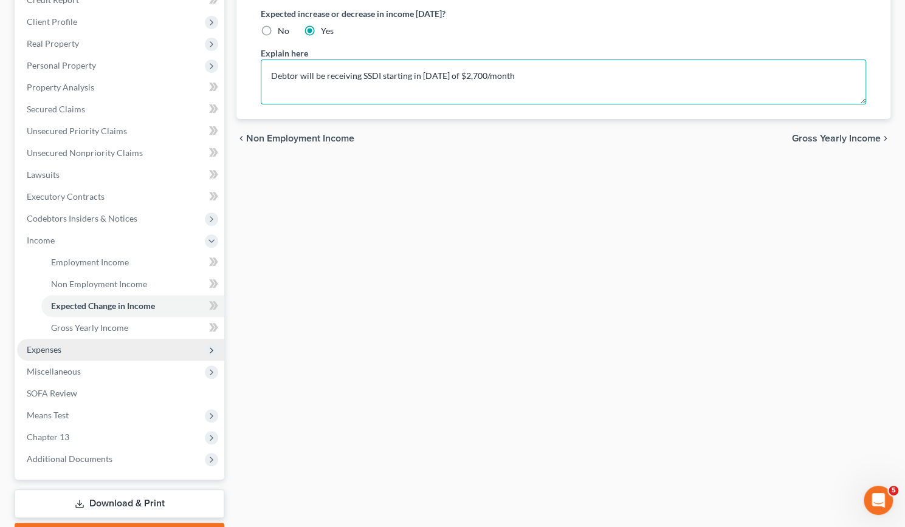
type textarea "Debtor will be receiving SSDI starting in November 2025 of $2,700/month"
click at [39, 346] on span "Expenses" at bounding box center [44, 350] width 35 height 10
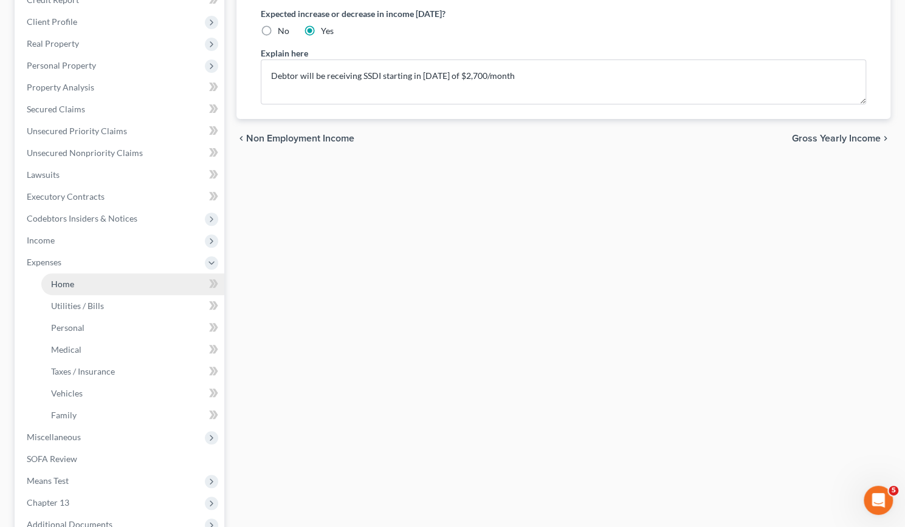
click at [62, 287] on span "Home" at bounding box center [62, 284] width 23 height 10
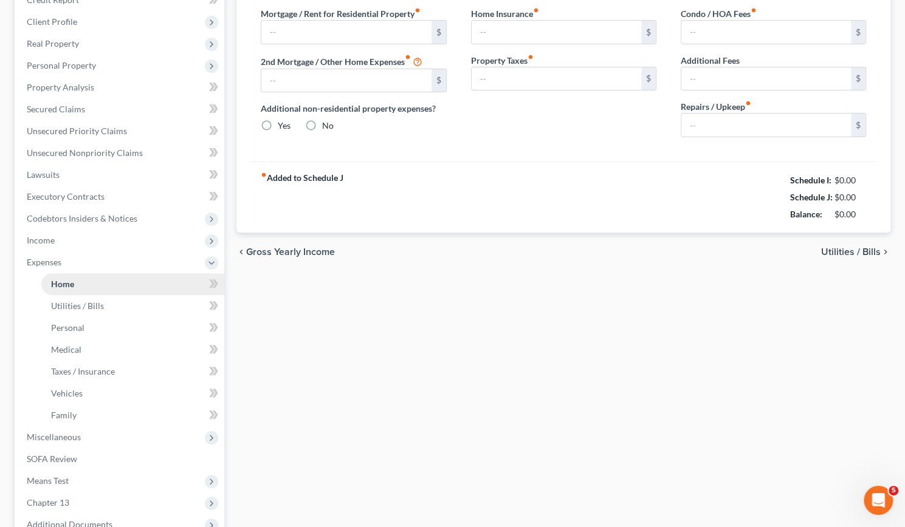
scroll to position [63, 0]
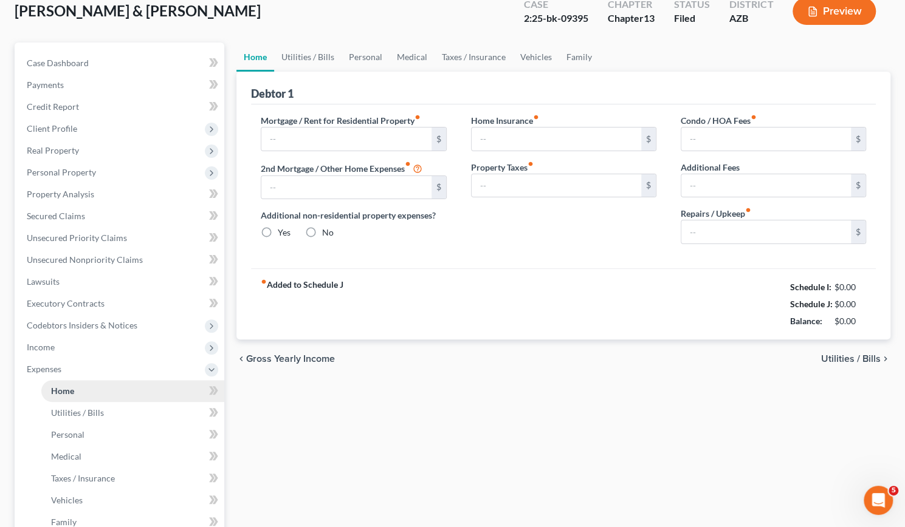
type input "1,250.00"
type input "0.00"
radio input "true"
type input "12.83"
type input "0.00"
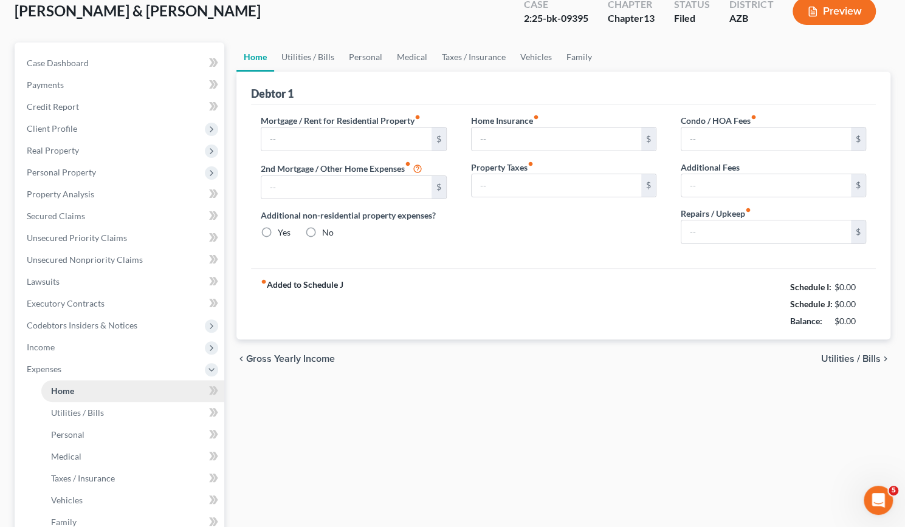
type input "0.00"
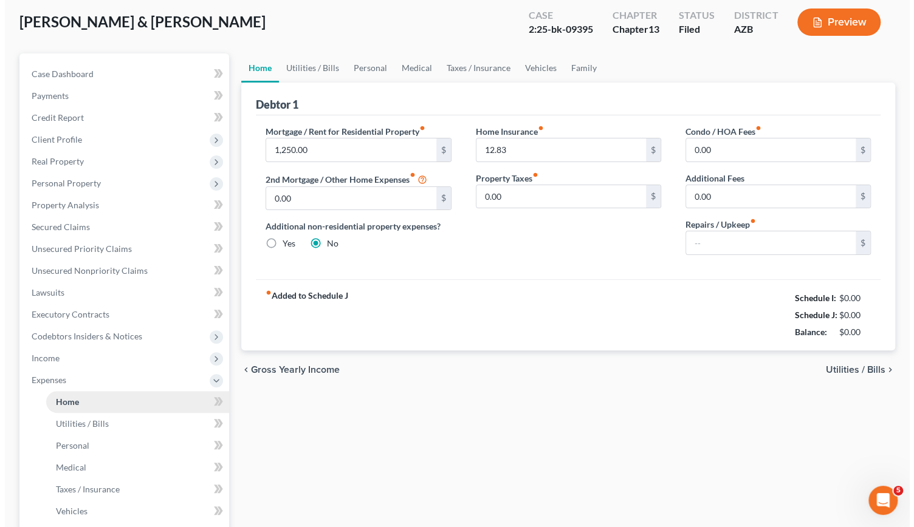
scroll to position [0, 0]
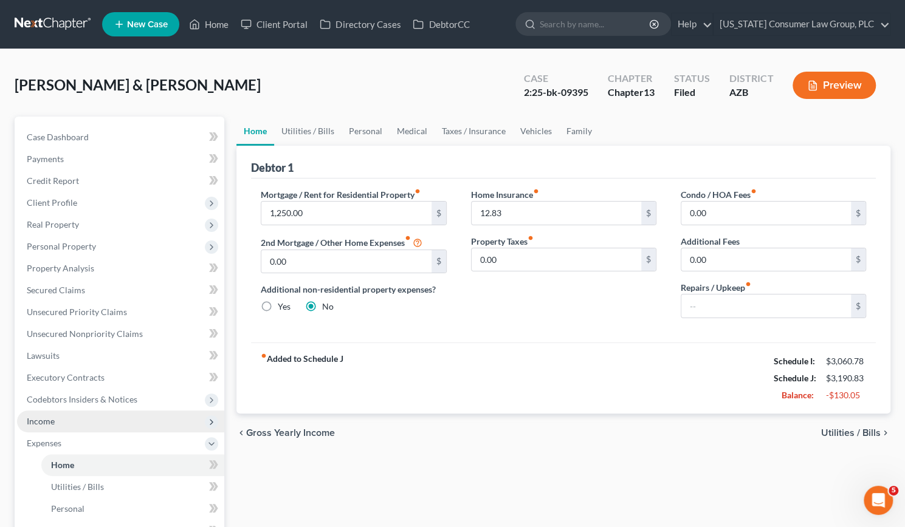
click at [49, 413] on span "Income" at bounding box center [120, 422] width 207 height 22
click at [78, 461] on span "Non Employment Income" at bounding box center [99, 465] width 96 height 10
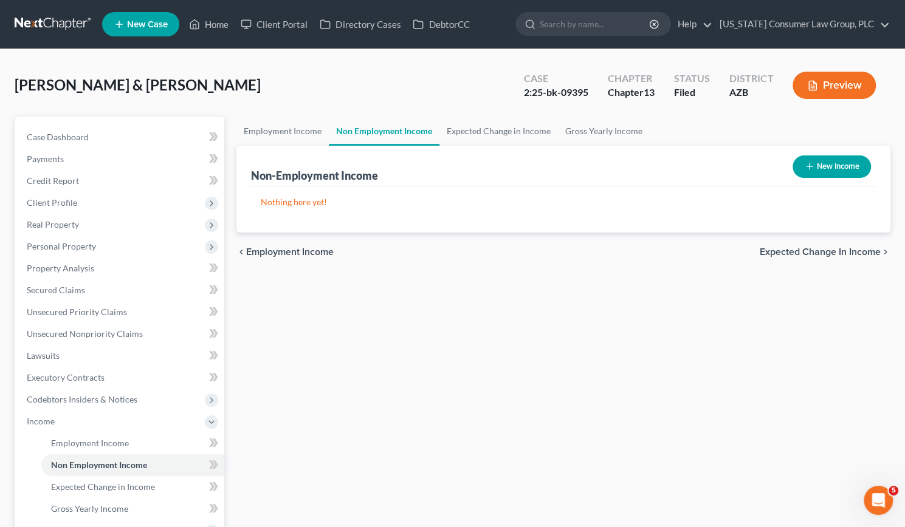
click at [841, 165] on button "New Income" at bounding box center [831, 167] width 78 height 22
select select "0"
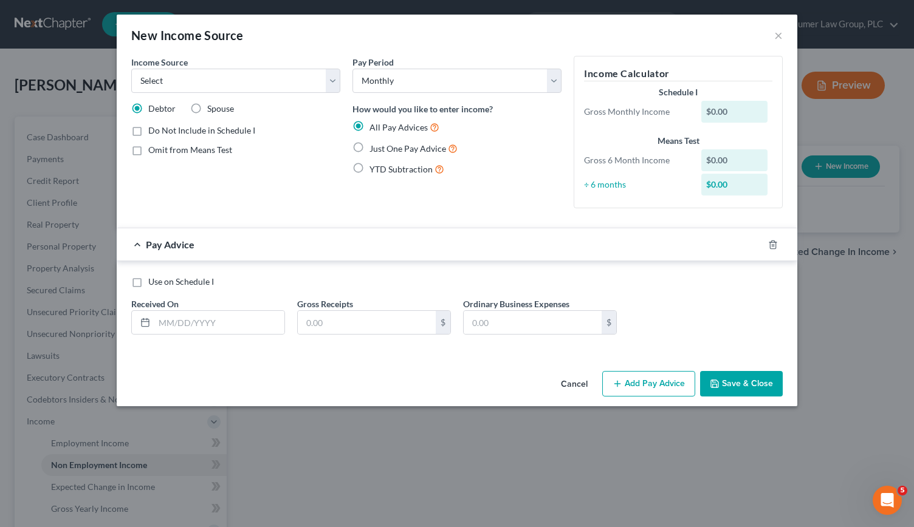
click at [369, 149] on label "Just One Pay Advice" at bounding box center [413, 149] width 88 height 14
click at [374, 149] on input "Just One Pay Advice" at bounding box center [378, 146] width 8 height 8
radio input "true"
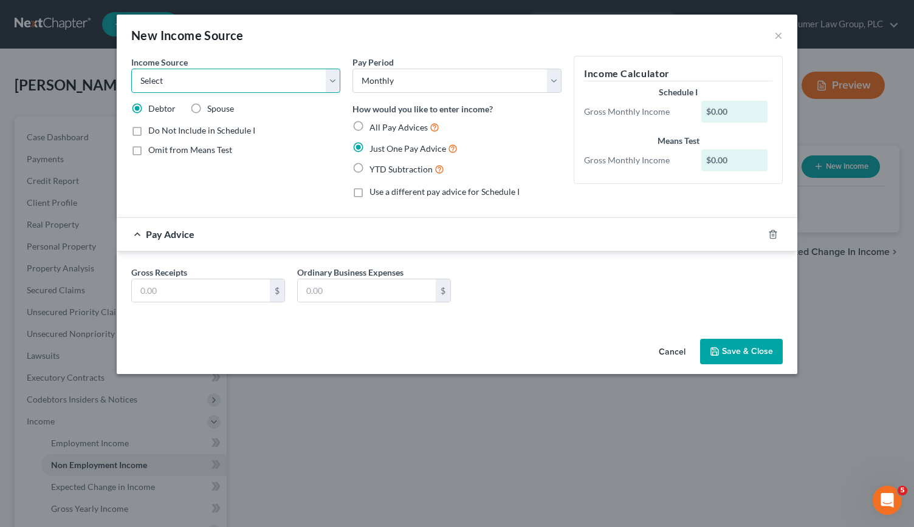
click at [328, 82] on select "Select Unemployment Disability (from employer) Pension Retirement Social Securi…" at bounding box center [235, 81] width 209 height 24
select select "4"
click at [131, 69] on select "Select Unemployment Disability (from employer) Pension Retirement Social Securi…" at bounding box center [235, 81] width 209 height 24
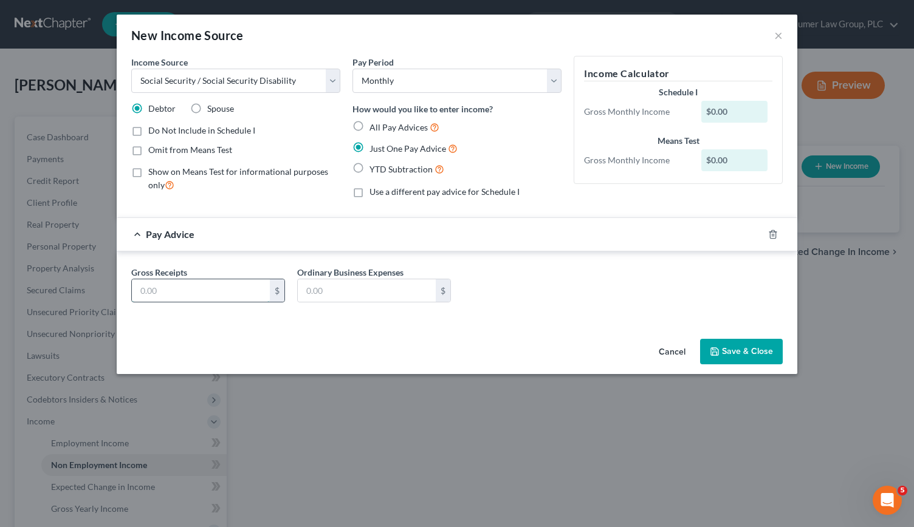
click at [182, 283] on input "text" at bounding box center [201, 290] width 138 height 23
type input "2,700"
click at [750, 348] on button "Save & Close" at bounding box center [741, 352] width 83 height 26
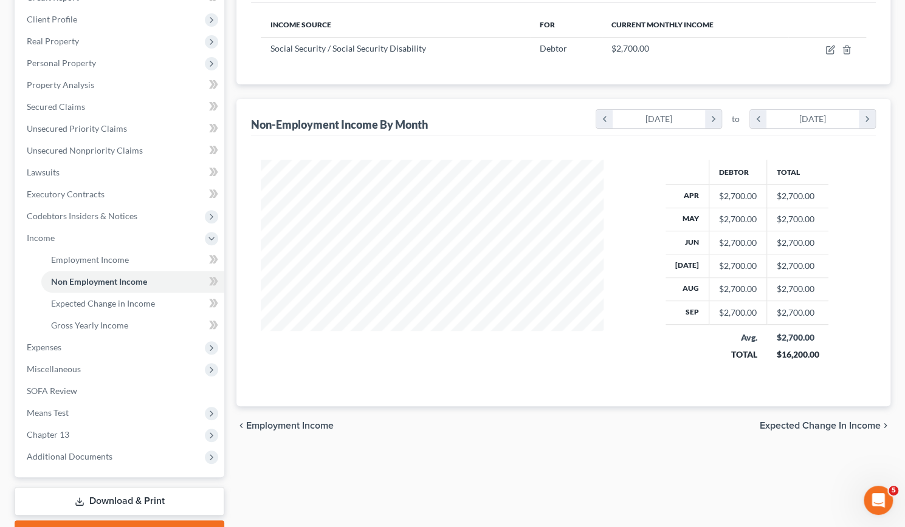
scroll to position [188, 0]
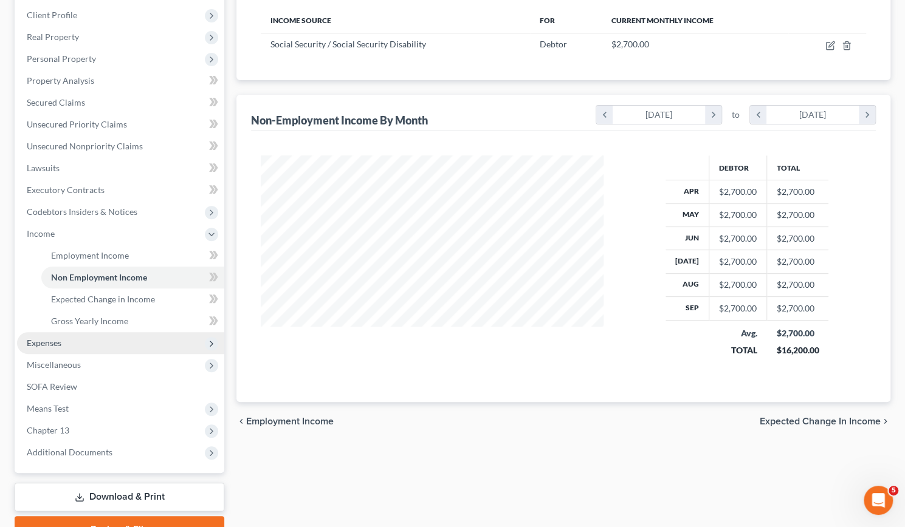
click at [44, 346] on span "Expenses" at bounding box center [44, 343] width 35 height 10
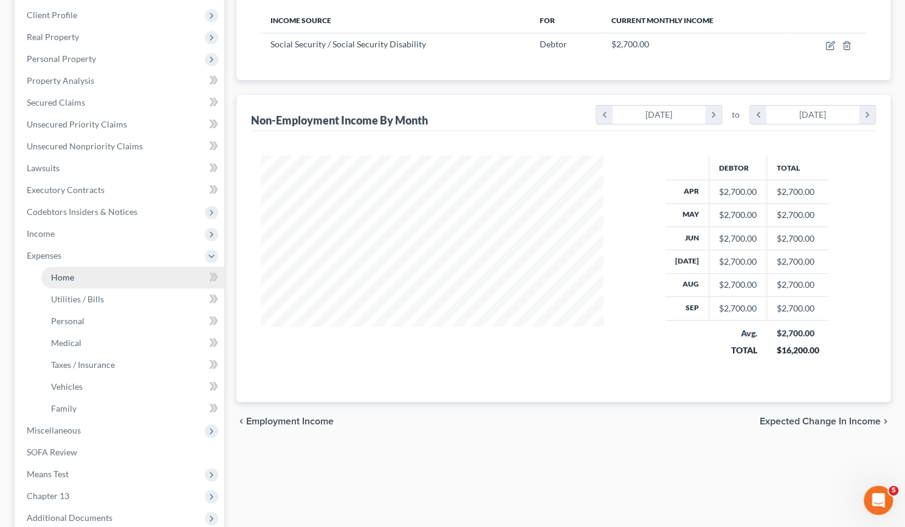
click at [61, 276] on span "Home" at bounding box center [62, 277] width 23 height 10
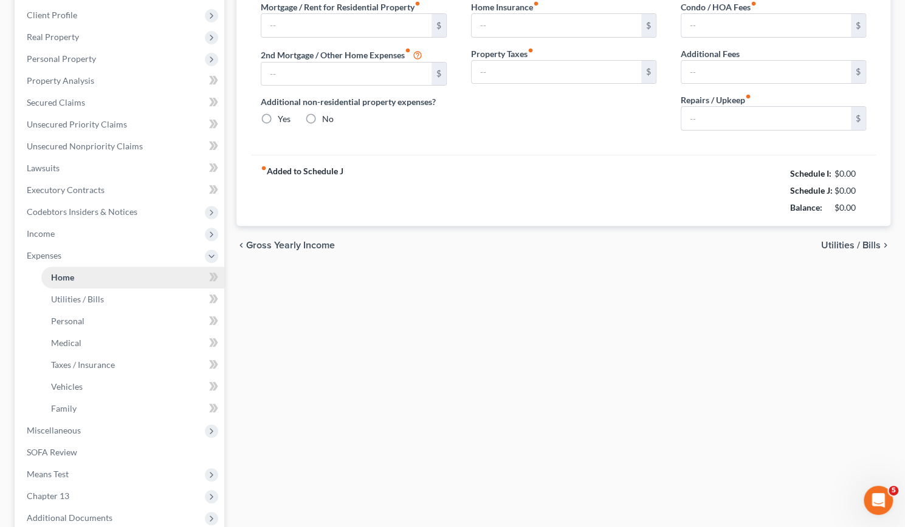
scroll to position [24, 0]
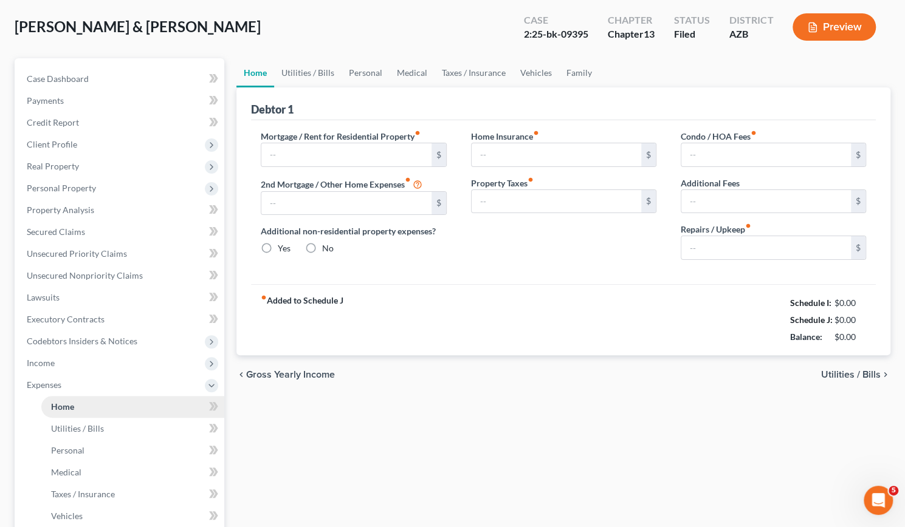
type input "1,250.00"
type input "0.00"
radio input "true"
type input "12.83"
type input "0.00"
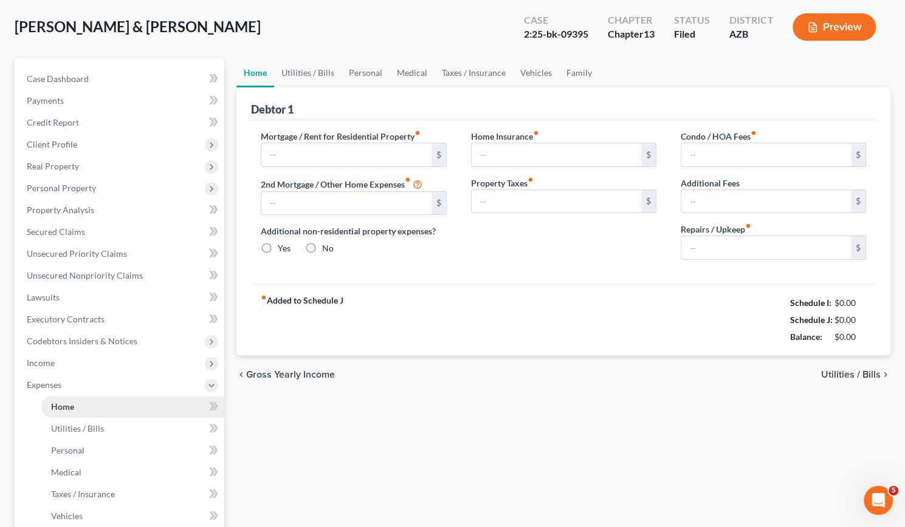
type input "0.00"
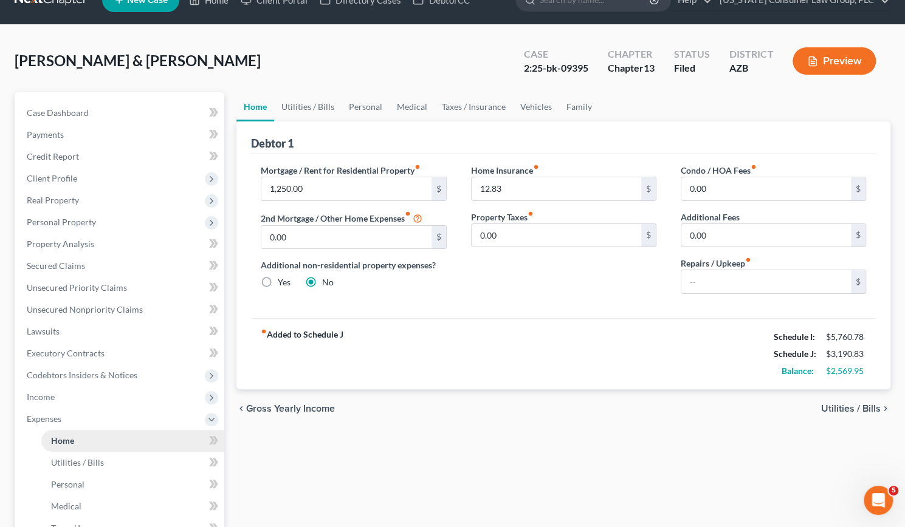
scroll to position [0, 0]
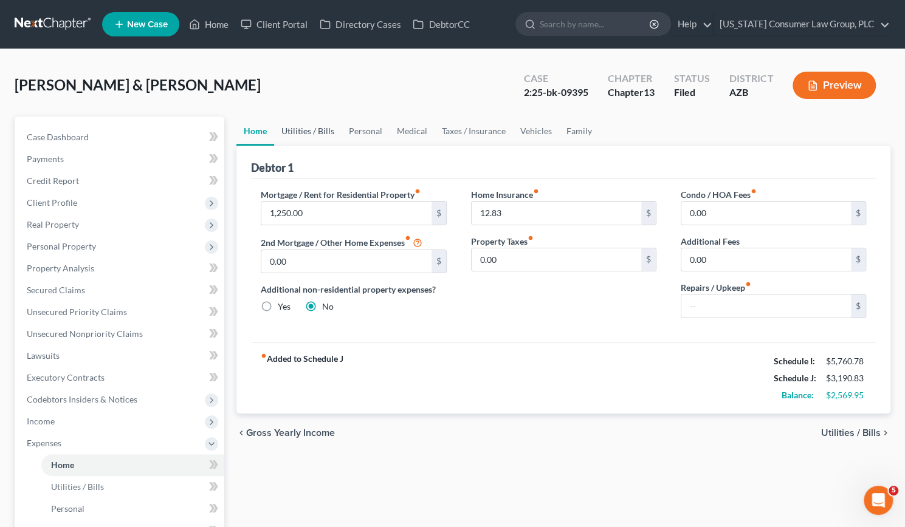
click at [300, 125] on link "Utilities / Bills" at bounding box center [307, 131] width 67 height 29
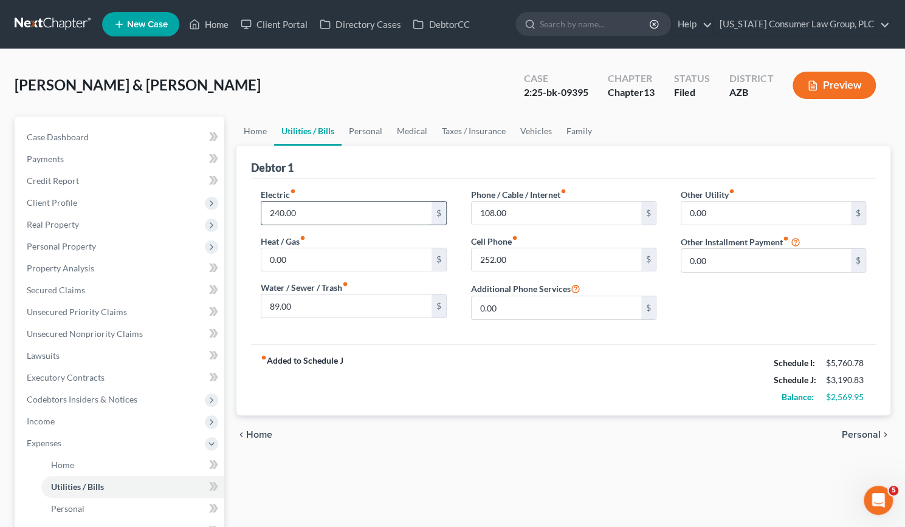
click at [307, 212] on input "240.00" at bounding box center [346, 213] width 170 height 23
type input "350"
click at [327, 307] on input "89.00" at bounding box center [346, 306] width 170 height 23
type input "90"
click at [544, 374] on div "fiber_manual_record Added to Schedule J Schedule I: $5,760.78 Schedule J: $3,30…" at bounding box center [563, 380] width 625 height 71
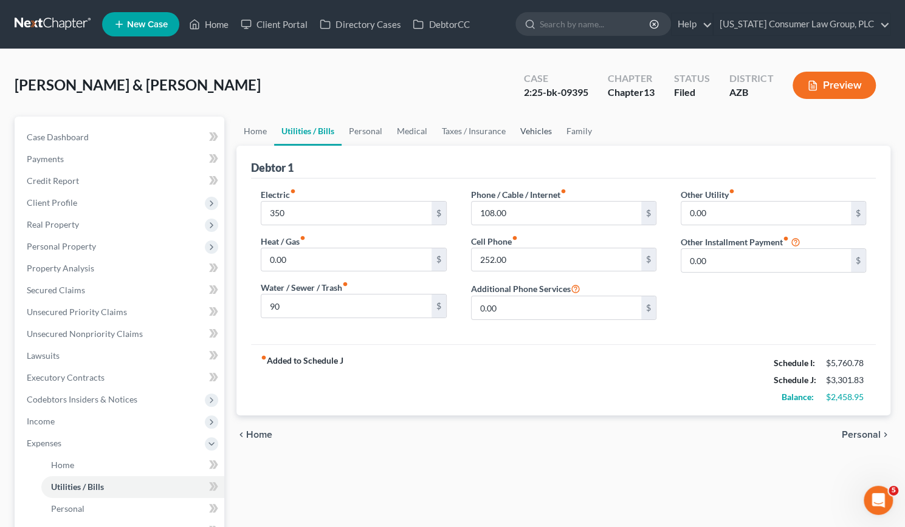
click at [531, 128] on link "Vehicles" at bounding box center [536, 131] width 46 height 29
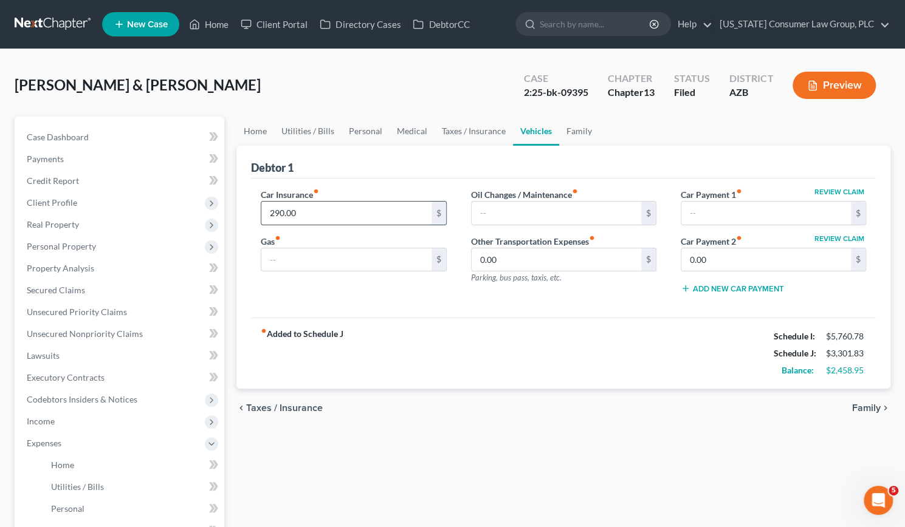
click at [321, 214] on input "290.00" at bounding box center [346, 213] width 170 height 23
type input "292"
click at [351, 128] on link "Personal" at bounding box center [365, 131] width 48 height 29
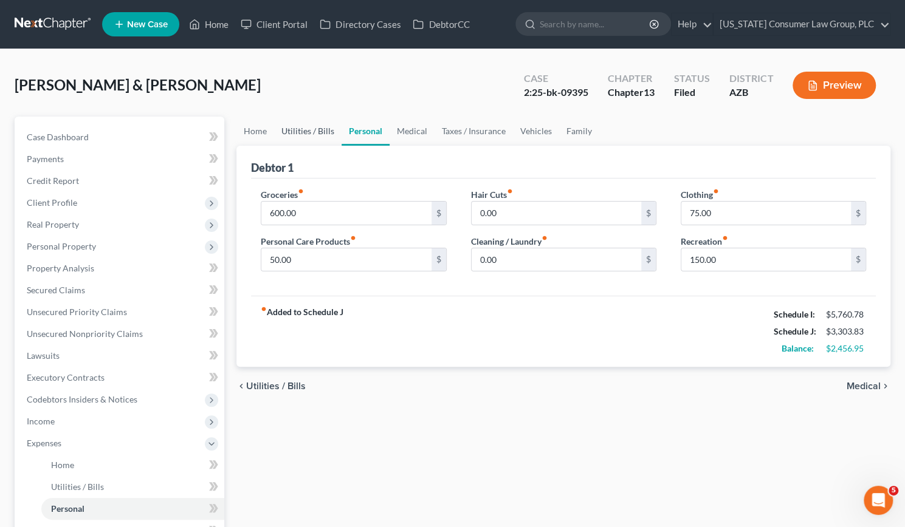
click at [297, 132] on link "Utilities / Bills" at bounding box center [307, 131] width 67 height 29
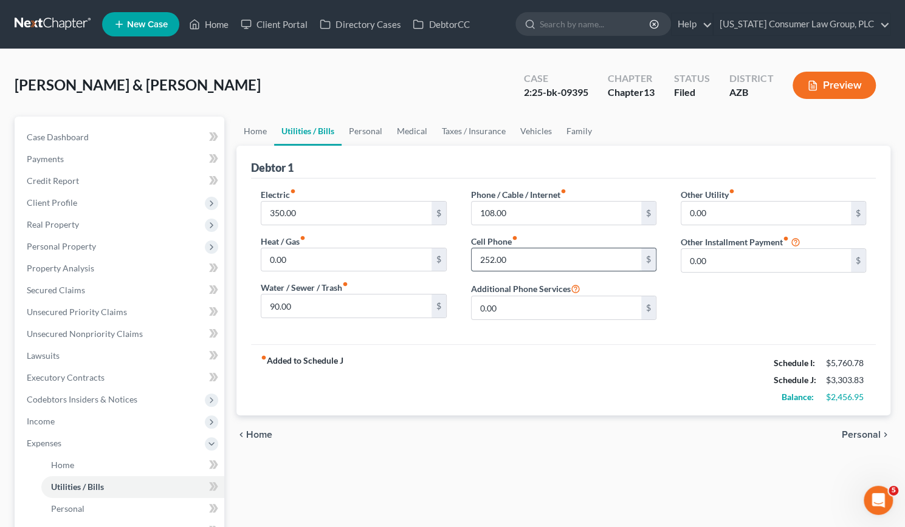
click at [521, 263] on input "252.00" at bounding box center [556, 260] width 170 height 23
type input "138"
click at [518, 214] on input "108.00" at bounding box center [556, 213] width 170 height 23
type input "173"
click at [364, 125] on link "Personal" at bounding box center [365, 131] width 48 height 29
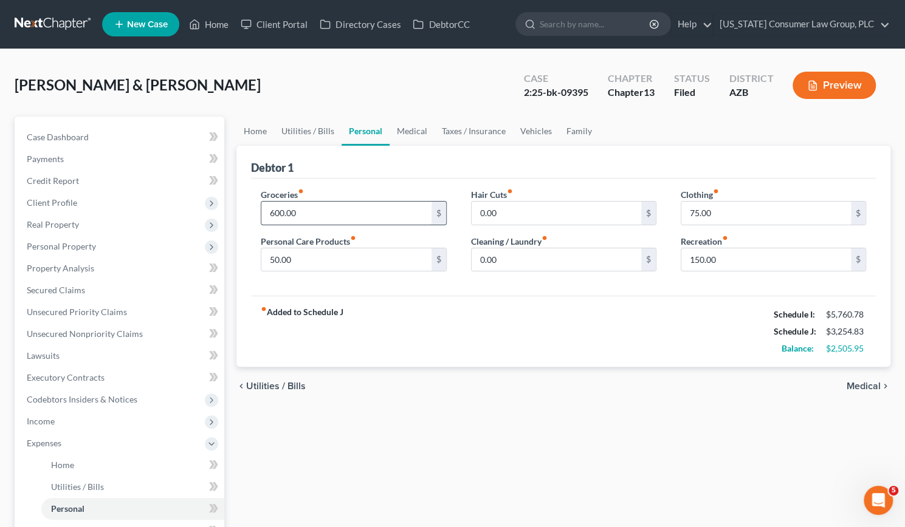
click at [308, 208] on input "600.00" at bounding box center [346, 213] width 170 height 23
type input "863"
click at [725, 210] on input "75.00" at bounding box center [766, 213] width 170 height 23
click at [722, 257] on input "150.00" at bounding box center [766, 260] width 170 height 23
type input "300"
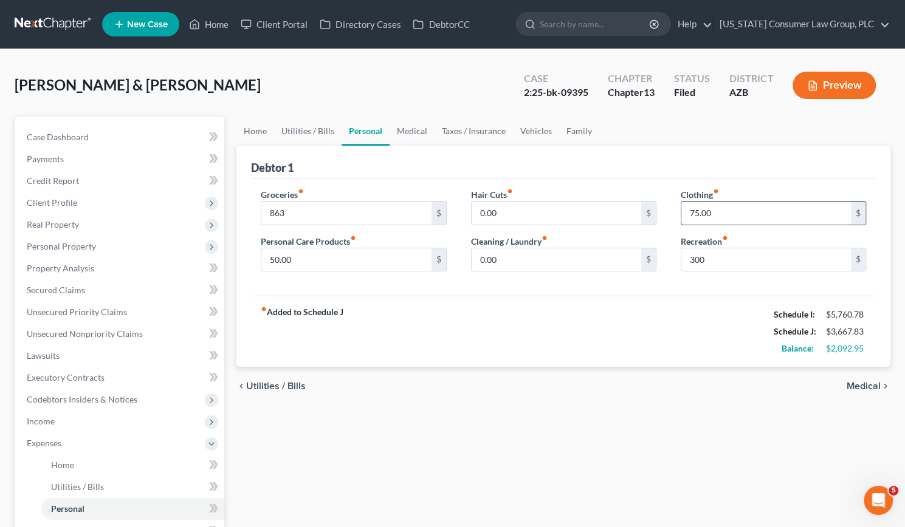
click at [718, 213] on input "75.00" at bounding box center [766, 213] width 170 height 23
click at [304, 261] on input "50.00" at bounding box center [346, 260] width 170 height 23
type input "75"
click at [718, 214] on input "75.00" at bounding box center [766, 213] width 170 height 23
type input "185"
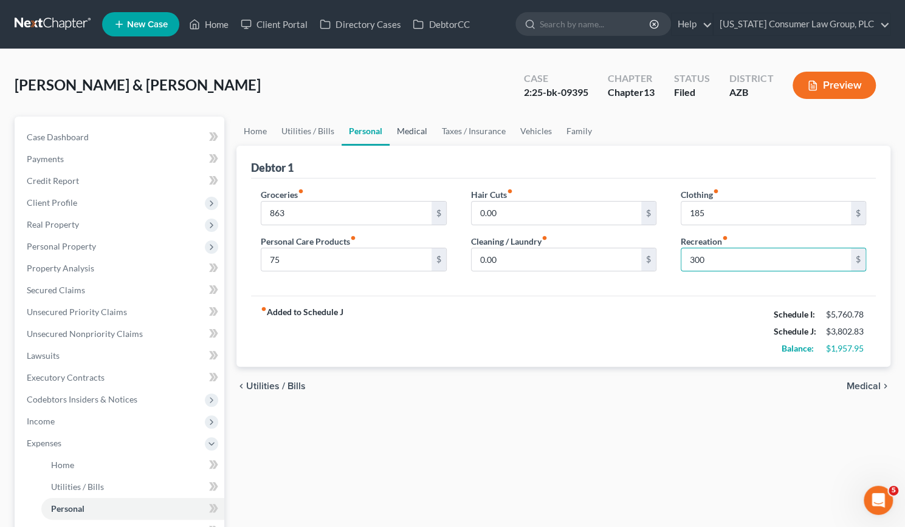
click at [403, 132] on link "Medical" at bounding box center [411, 131] width 45 height 29
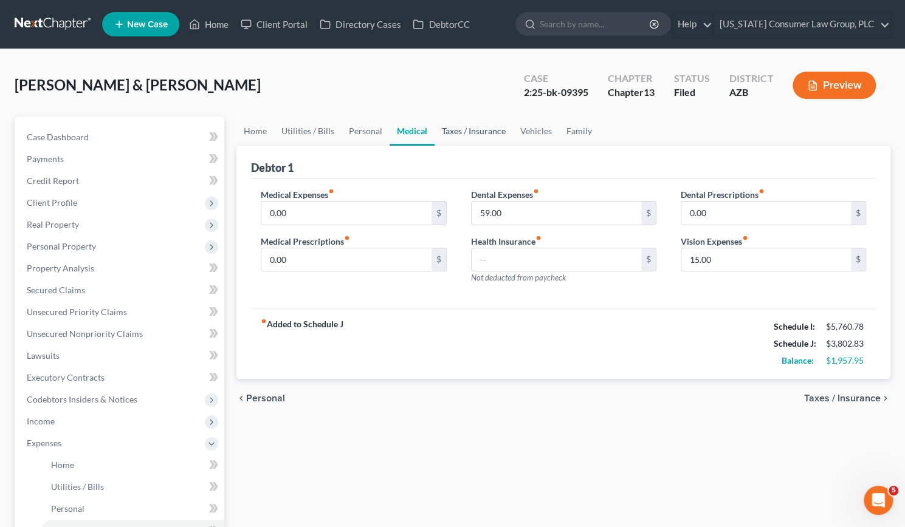
click at [457, 129] on link "Taxes / Insurance" at bounding box center [473, 131] width 78 height 29
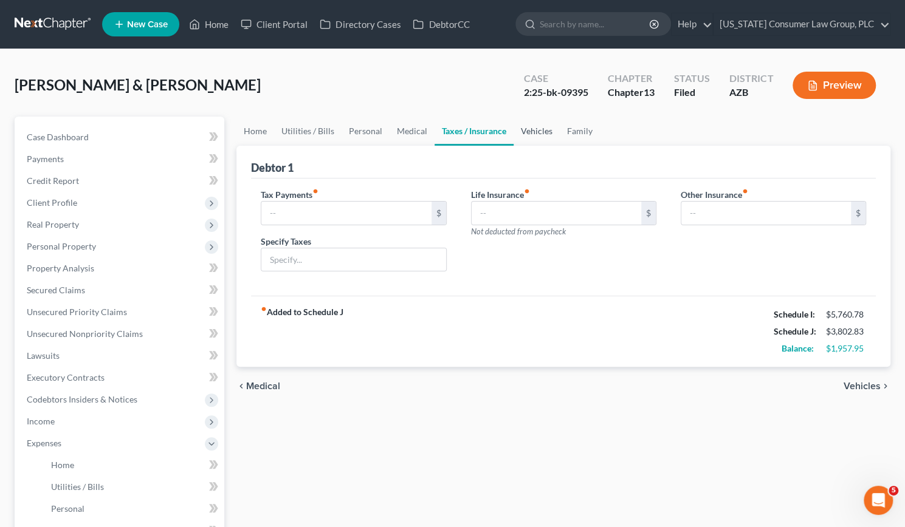
click at [545, 122] on link "Vehicles" at bounding box center [536, 131] width 46 height 29
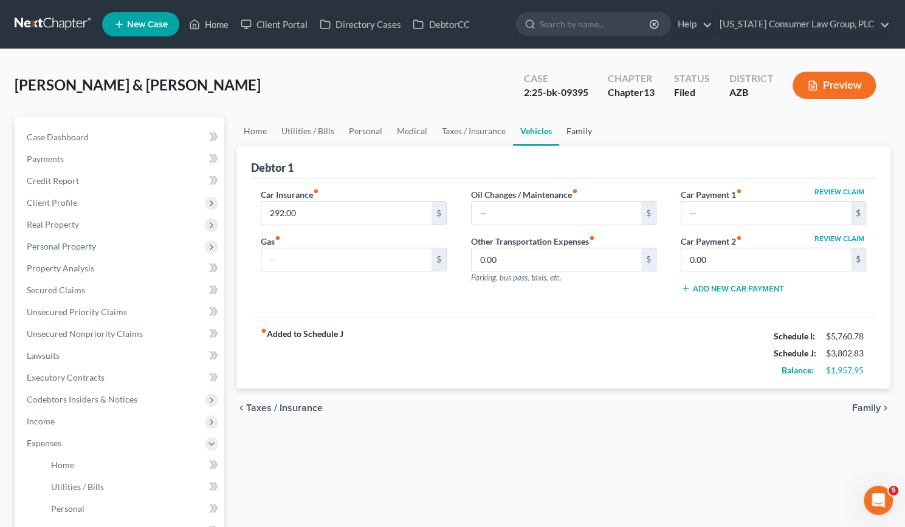
click at [578, 131] on link "Family" at bounding box center [579, 131] width 40 height 29
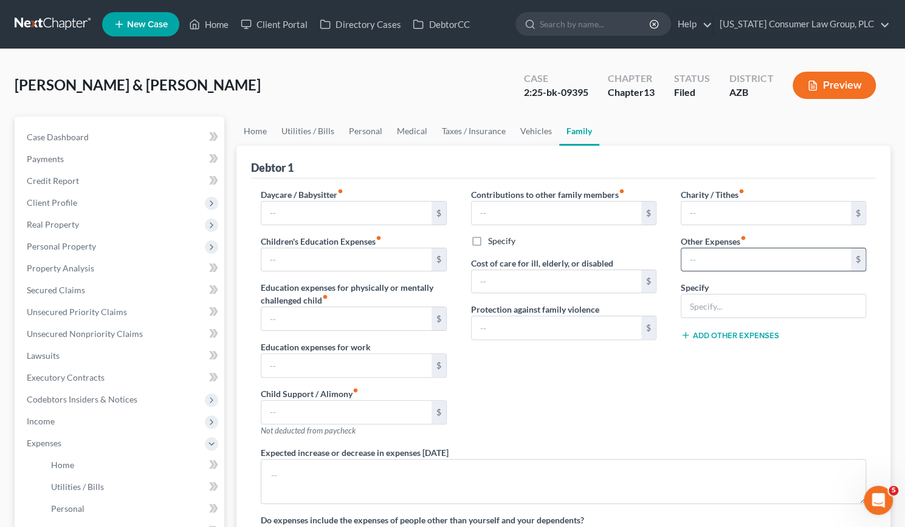
click at [698, 258] on input "text" at bounding box center [766, 260] width 170 height 23
type input "0"
type input "300"
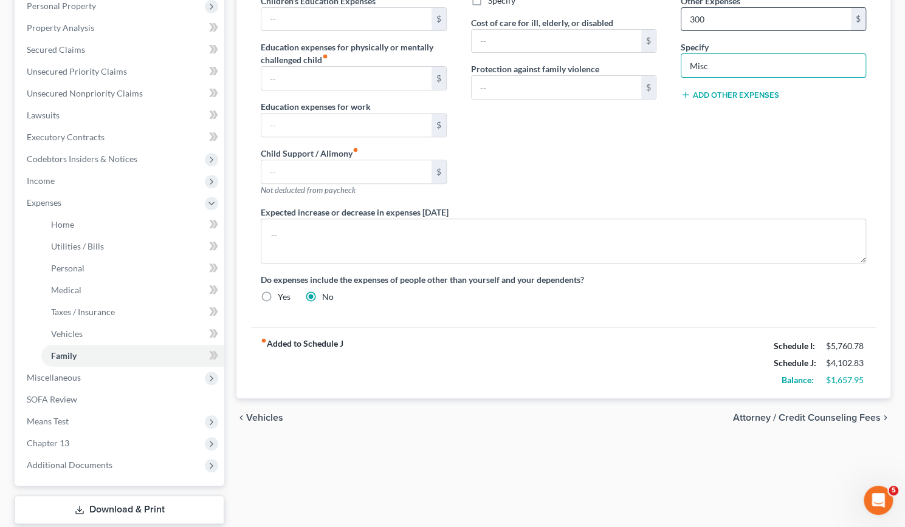
scroll to position [243, 0]
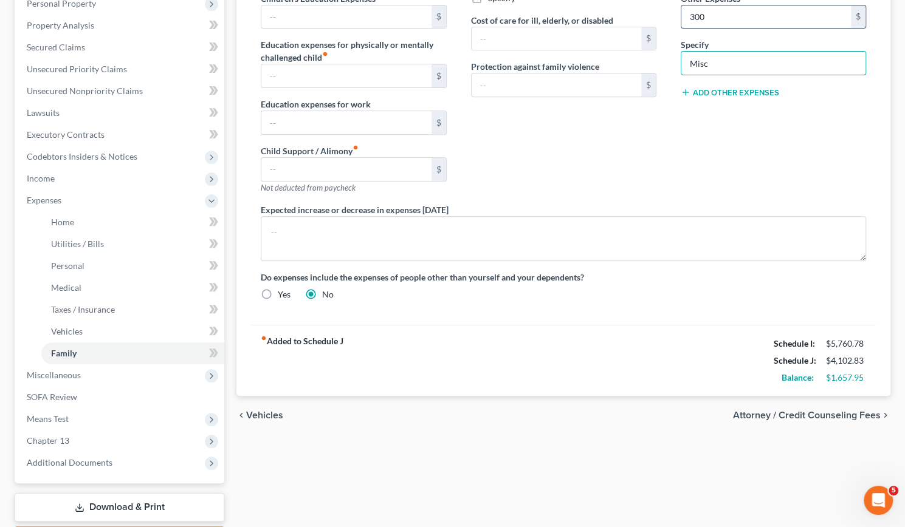
type input "Misc"
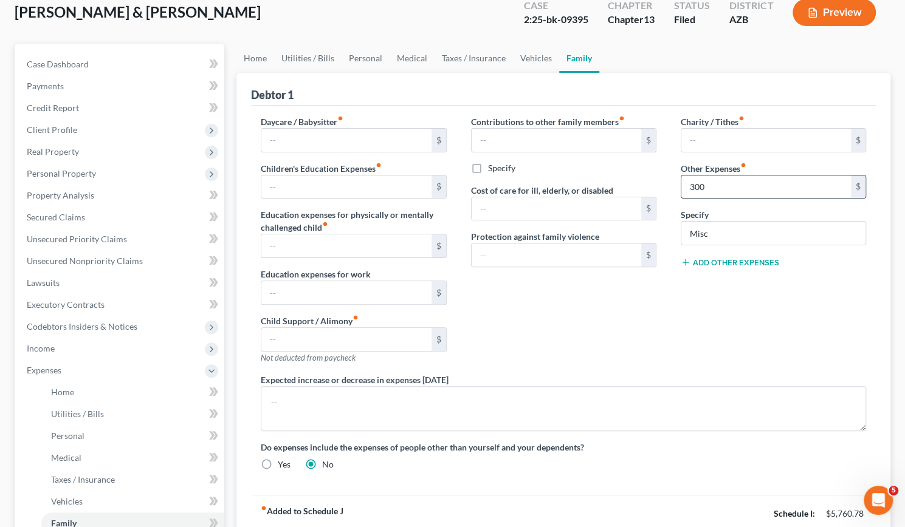
scroll to position [70, 0]
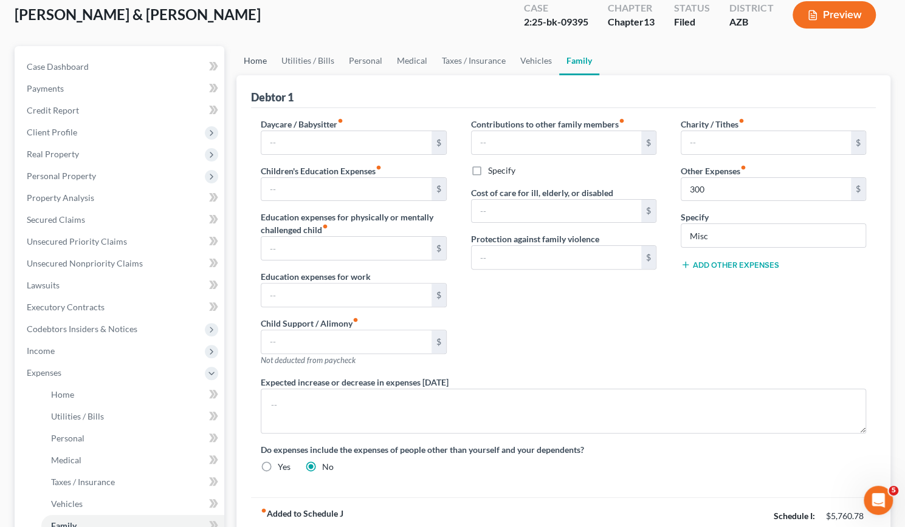
click at [253, 58] on link "Home" at bounding box center [255, 60] width 38 height 29
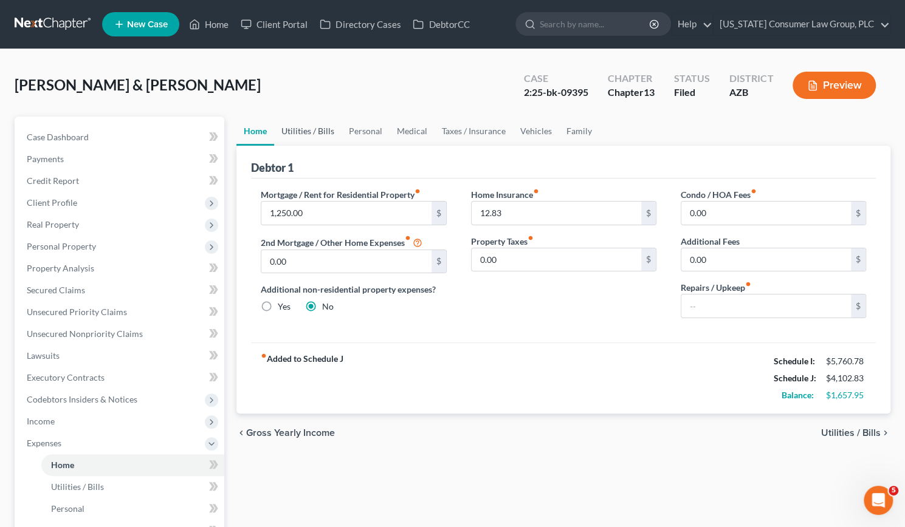
click at [311, 130] on link "Utilities / Bills" at bounding box center [307, 131] width 67 height 29
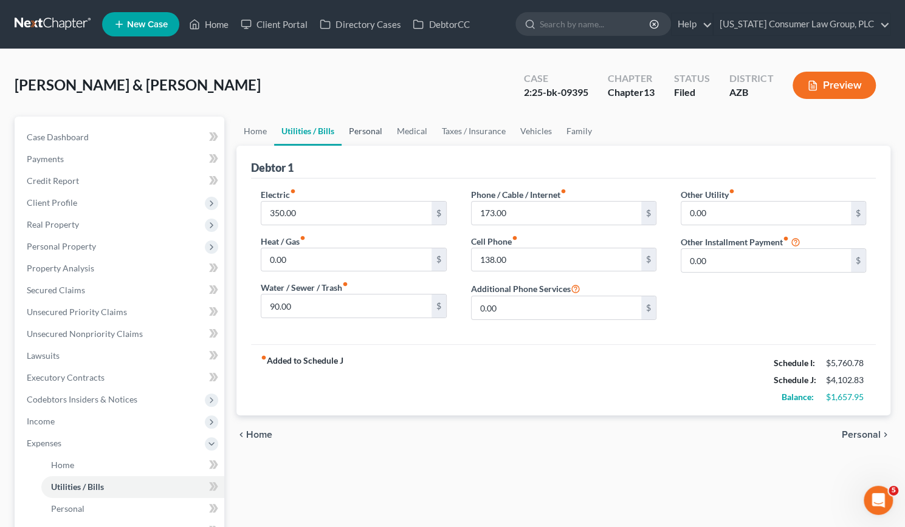
click at [359, 129] on link "Personal" at bounding box center [365, 131] width 48 height 29
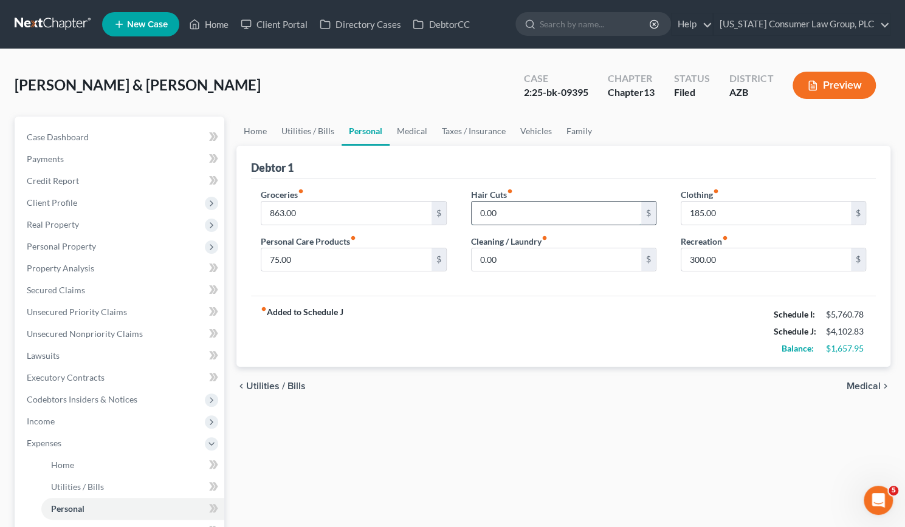
click at [501, 213] on input "0.00" at bounding box center [556, 213] width 170 height 23
type input "50"
click at [254, 128] on link "Home" at bounding box center [255, 131] width 38 height 29
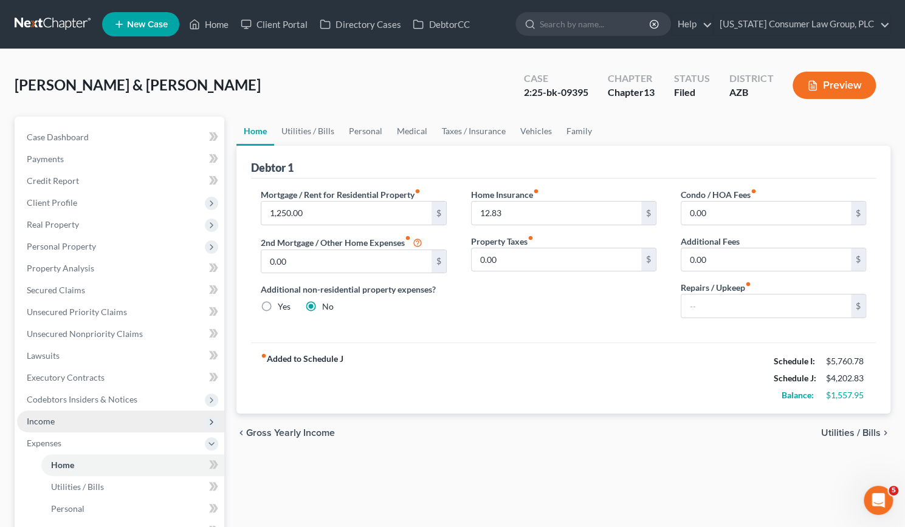
click at [62, 414] on span "Income" at bounding box center [120, 422] width 207 height 22
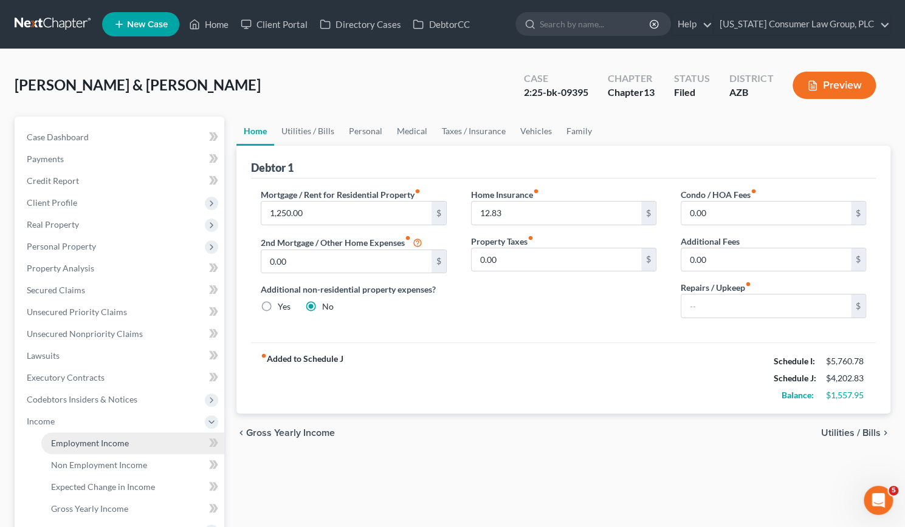
click at [73, 444] on span "Employment Income" at bounding box center [90, 443] width 78 height 10
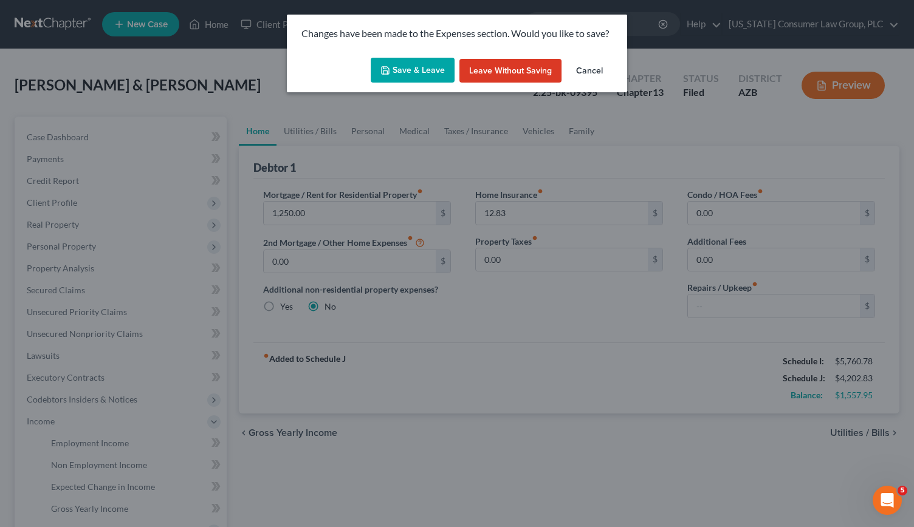
click at [423, 75] on button "Save & Leave" at bounding box center [413, 71] width 84 height 26
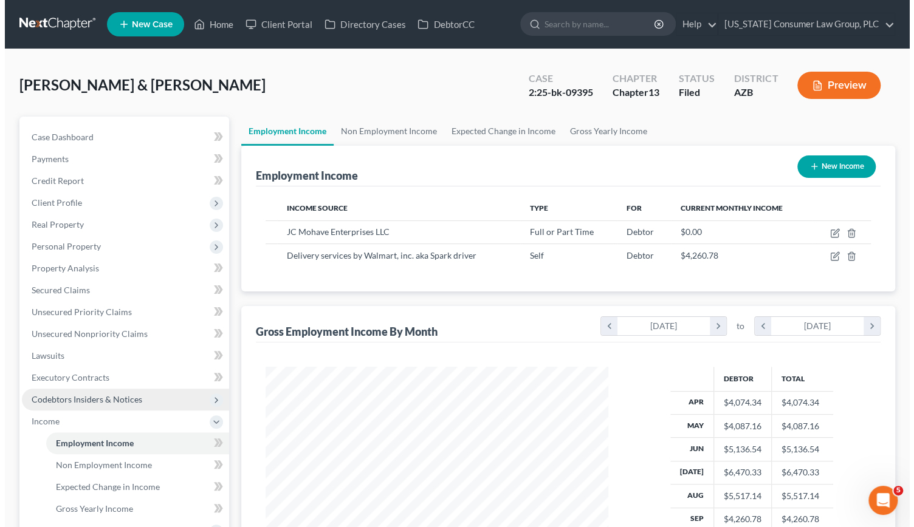
scroll to position [216, 367]
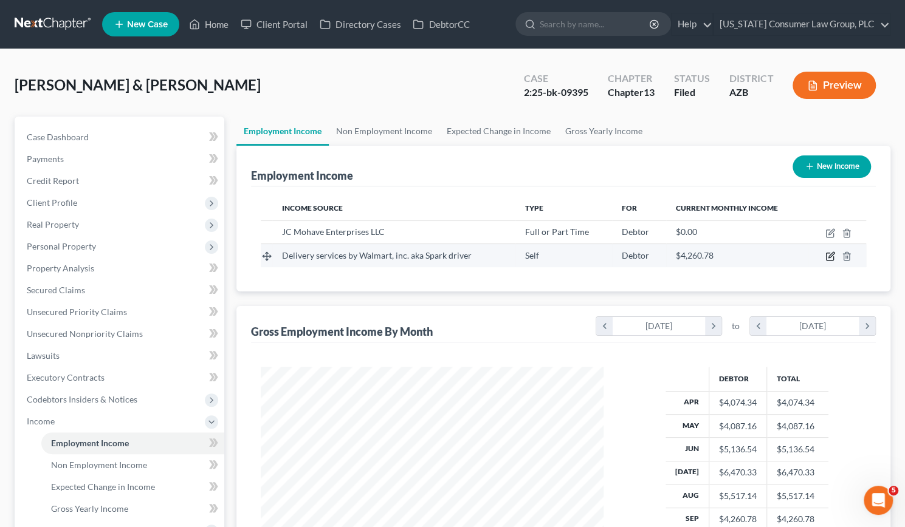
click at [830, 254] on icon "button" at bounding box center [830, 255] width 5 height 5
select select "1"
select select "0"
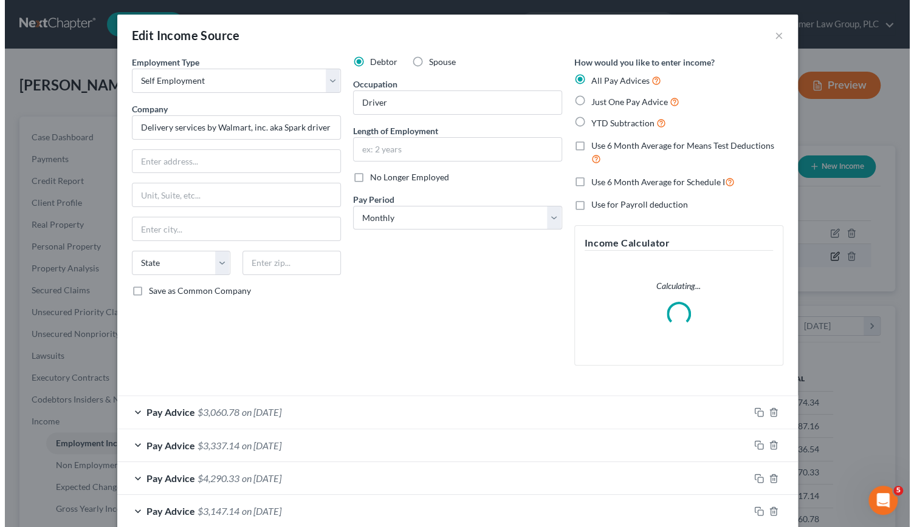
scroll to position [216, 371]
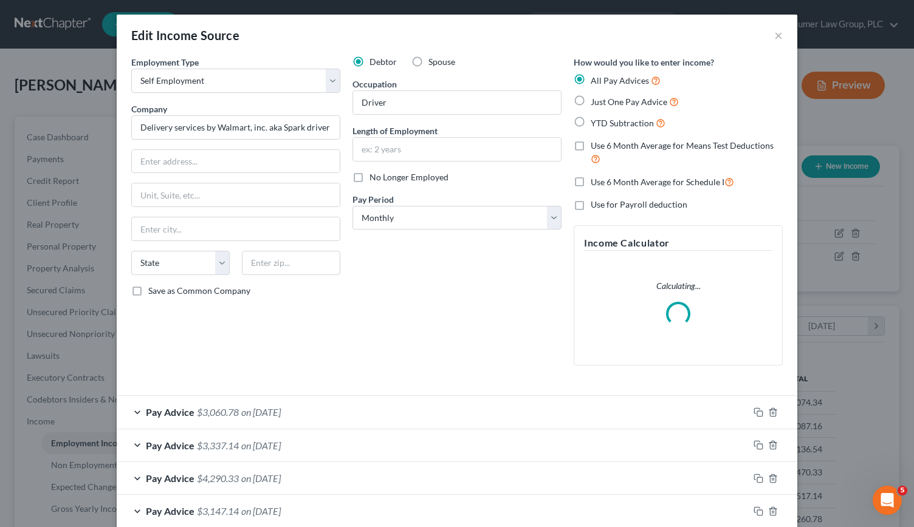
click at [311, 409] on div "Pay Advice $3,060.78 on 09/01/2025" at bounding box center [433, 412] width 632 height 32
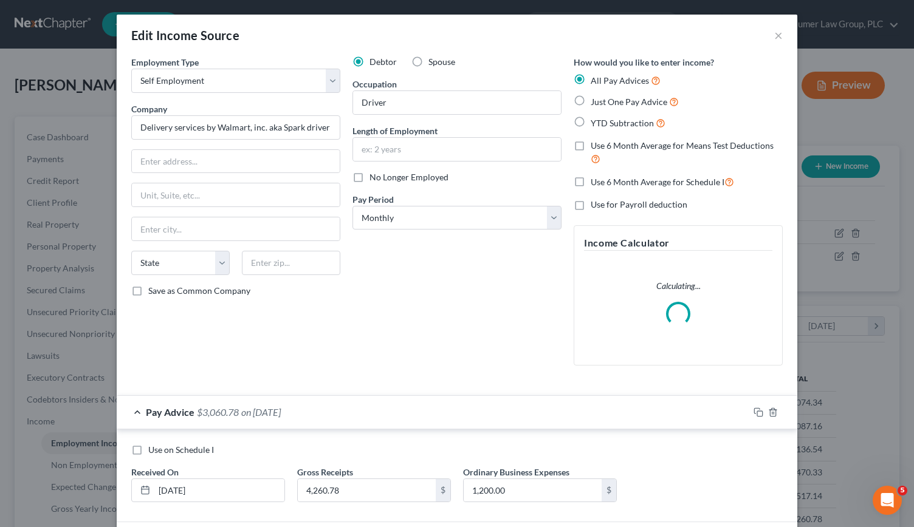
click at [148, 449] on label "Use on Schedule I" at bounding box center [181, 450] width 66 height 12
click at [153, 449] on input "Use on Schedule I" at bounding box center [157, 448] width 8 height 8
checkbox input "true"
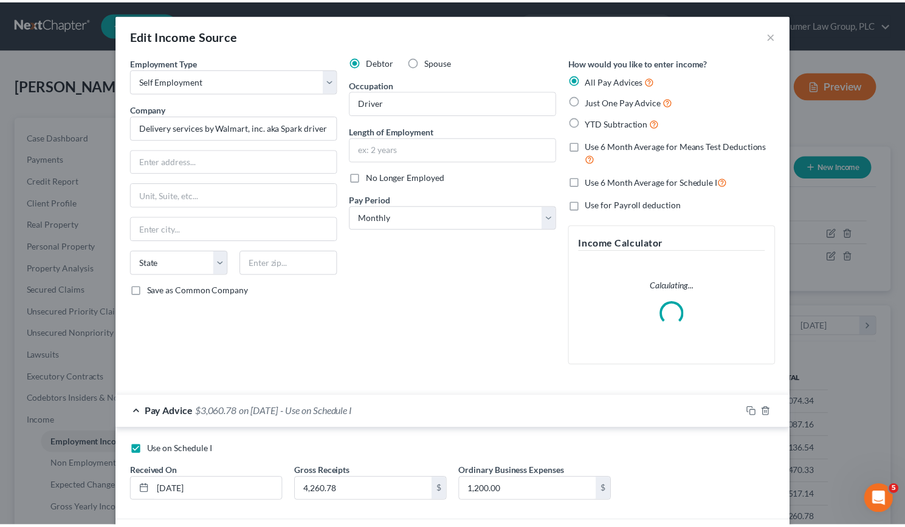
scroll to position [224, 0]
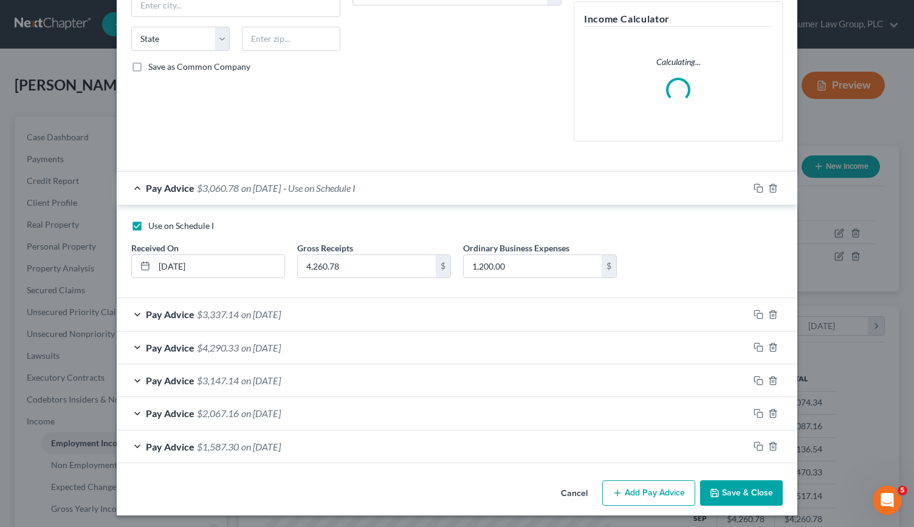
click at [739, 487] on button "Save & Close" at bounding box center [741, 494] width 83 height 26
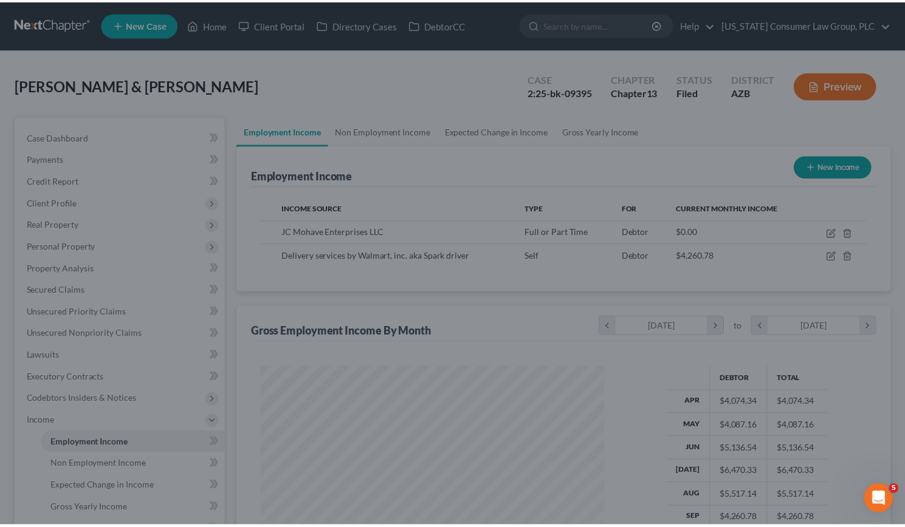
scroll to position [607378, 607227]
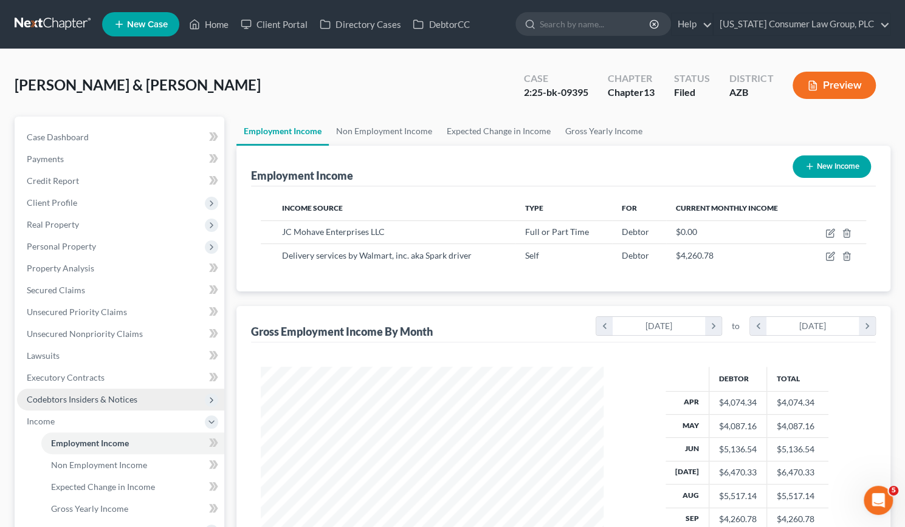
click at [74, 397] on span "Codebtors Insiders & Notices" at bounding box center [82, 399] width 111 height 10
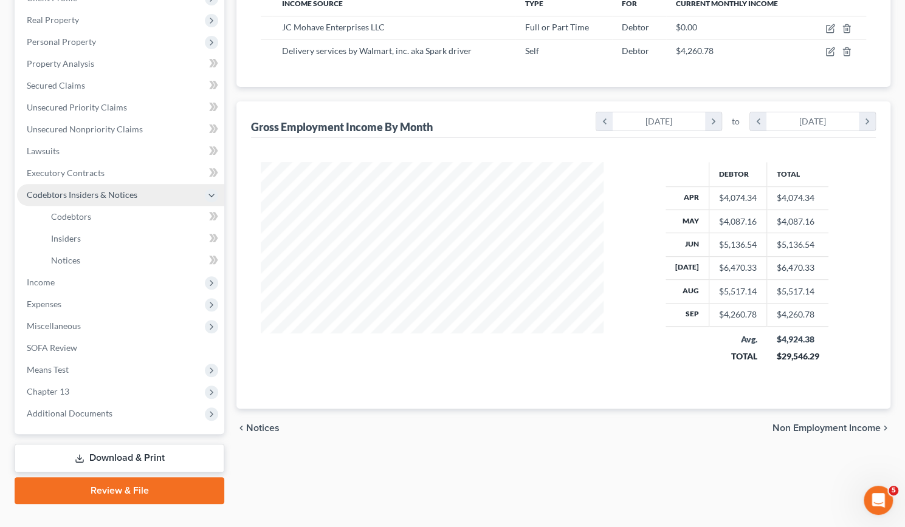
scroll to position [211, 0]
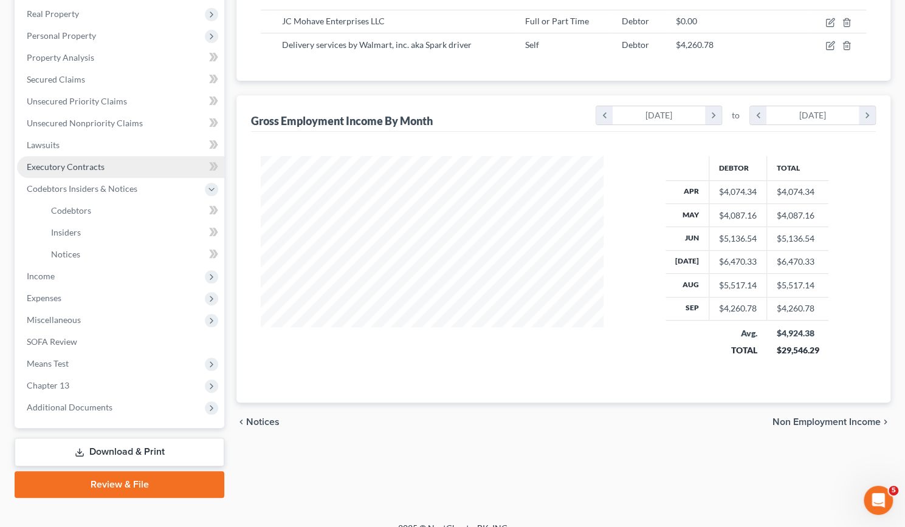
click at [71, 162] on span "Executory Contracts" at bounding box center [66, 167] width 78 height 10
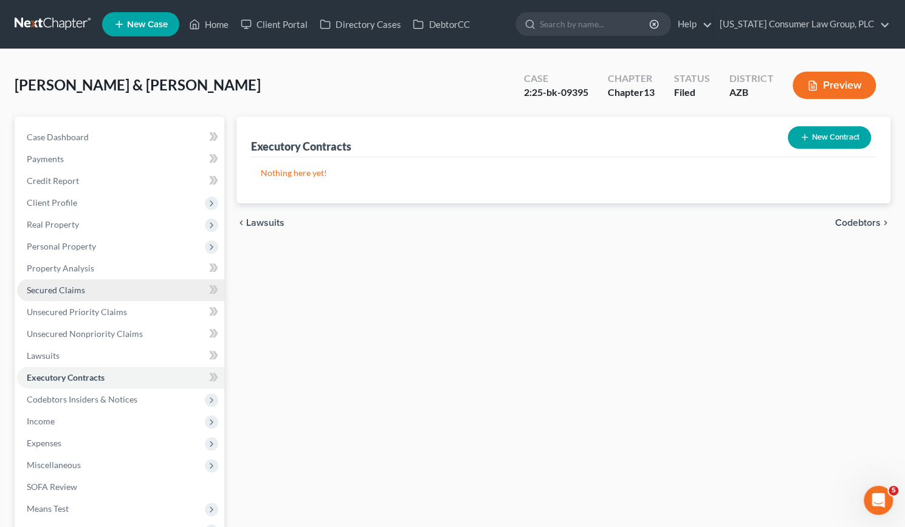
scroll to position [160, 0]
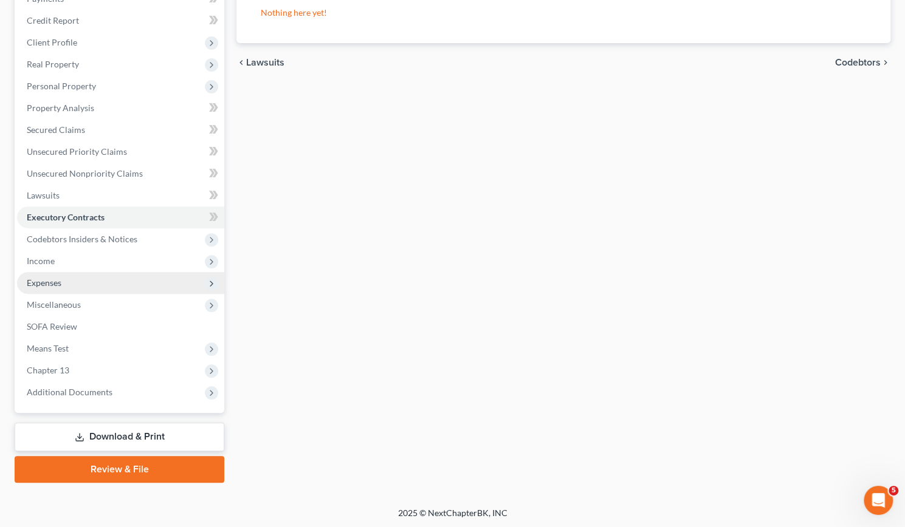
click at [59, 278] on span "Expenses" at bounding box center [44, 283] width 35 height 10
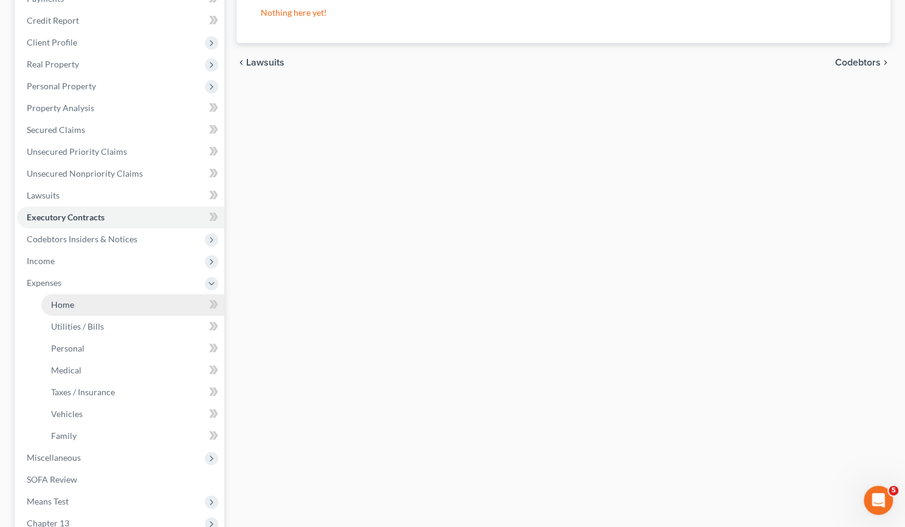
click at [62, 300] on span "Home" at bounding box center [62, 305] width 23 height 10
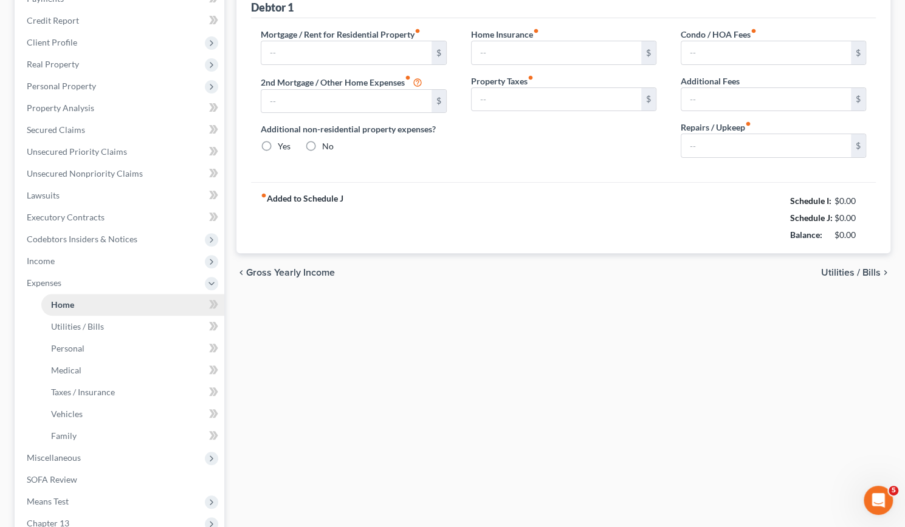
scroll to position [12, 0]
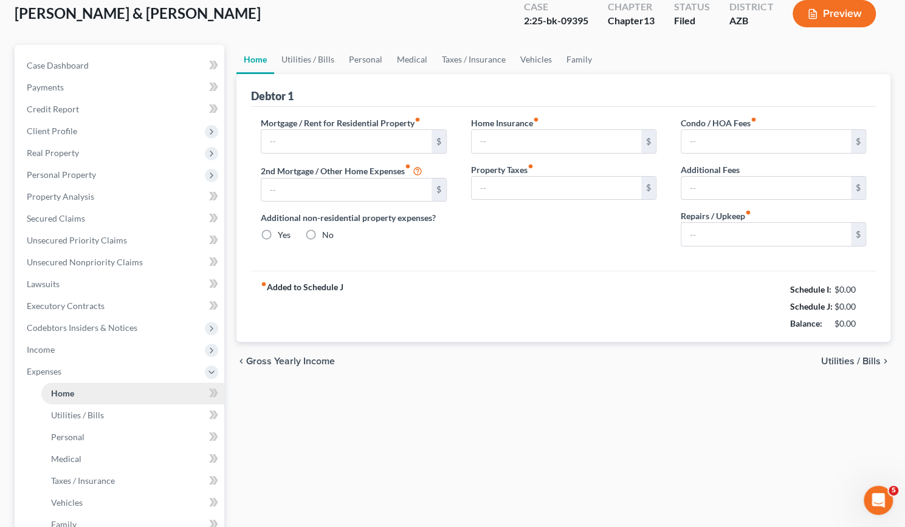
type input "1,250.00"
type input "0.00"
radio input "true"
type input "12.83"
type input "0.00"
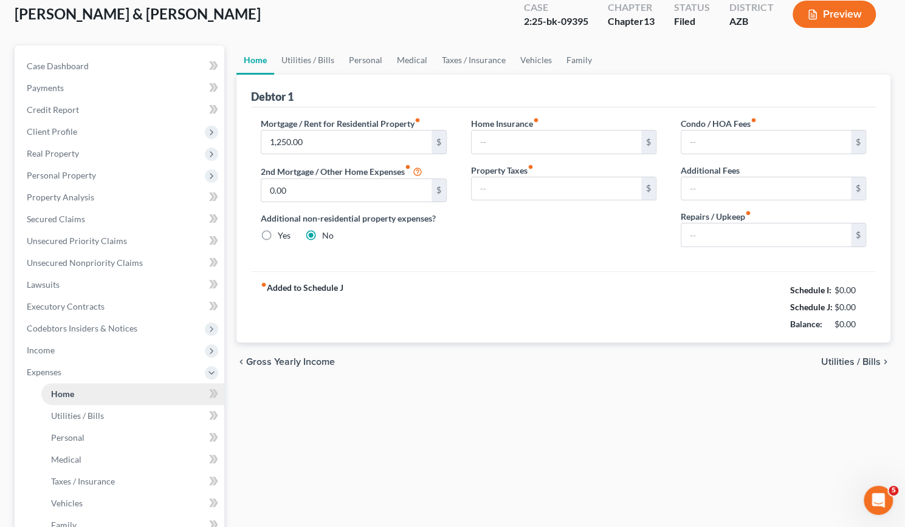
type input "0.00"
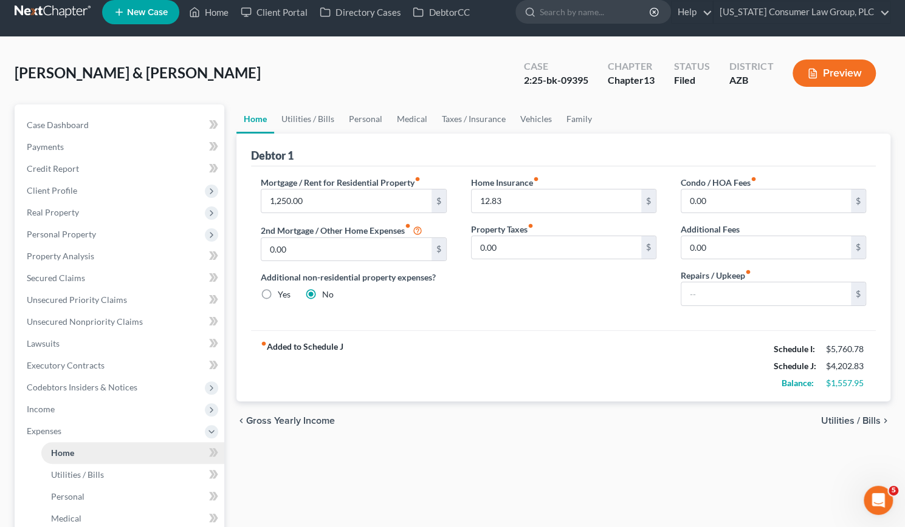
scroll to position [0, 0]
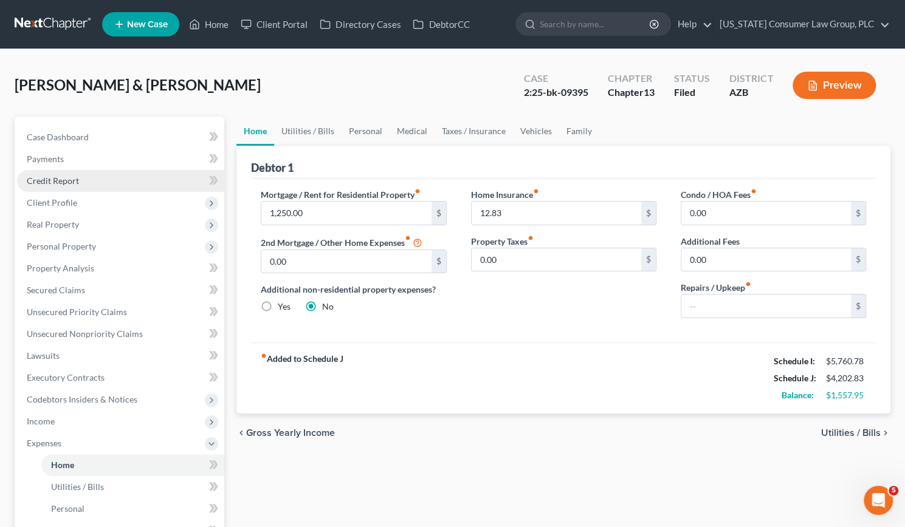
scroll to position [312, 0]
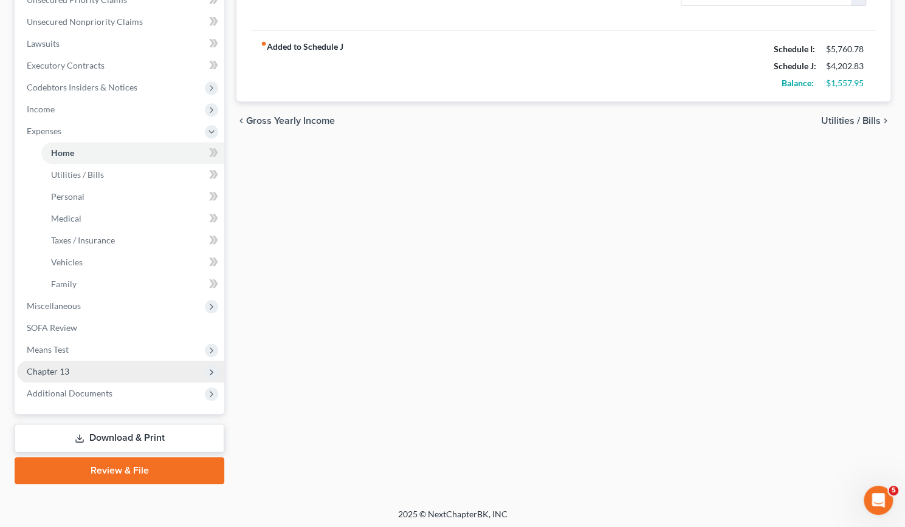
click at [66, 372] on span "Chapter 13" at bounding box center [48, 371] width 43 height 10
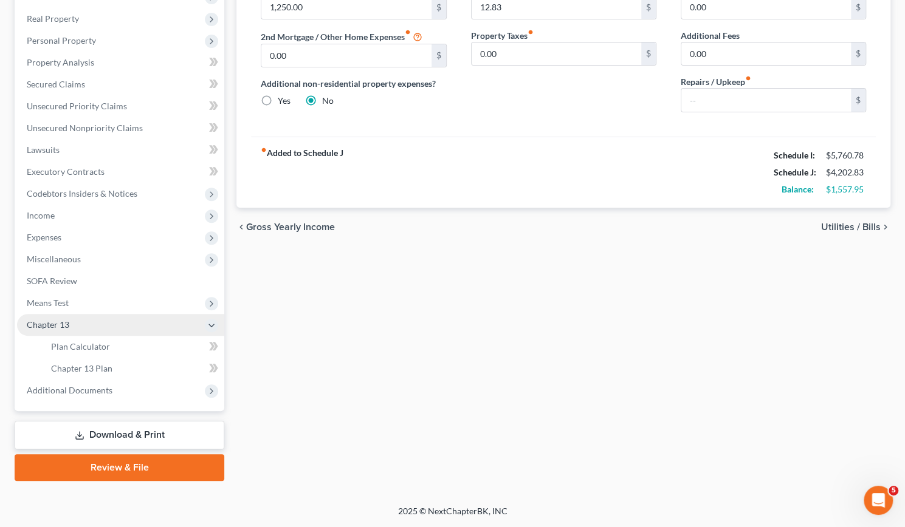
scroll to position [204, 0]
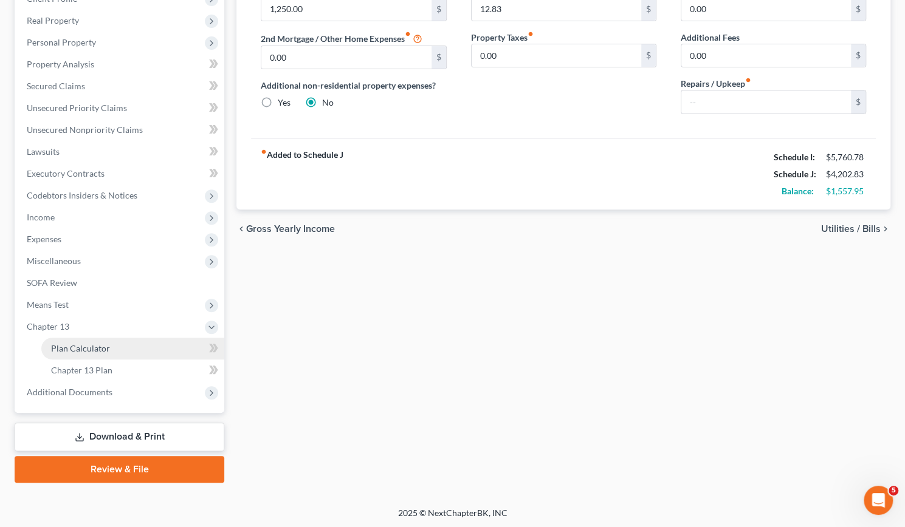
click at [74, 353] on link "Plan Calculator" at bounding box center [132, 349] width 183 height 22
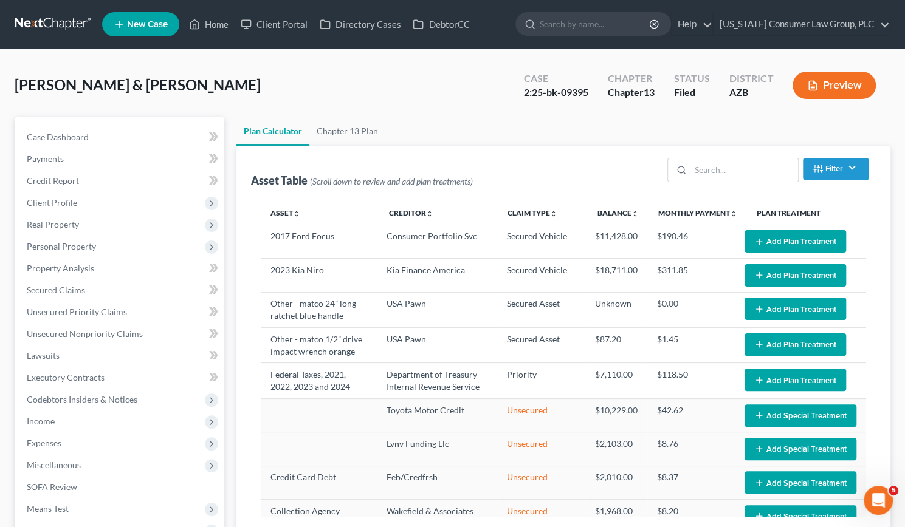
select select "59"
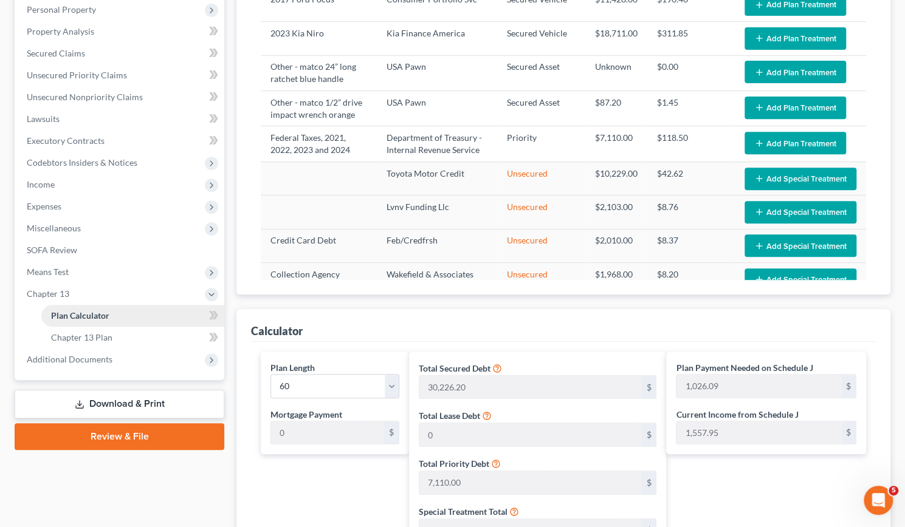
scroll to position [241, 0]
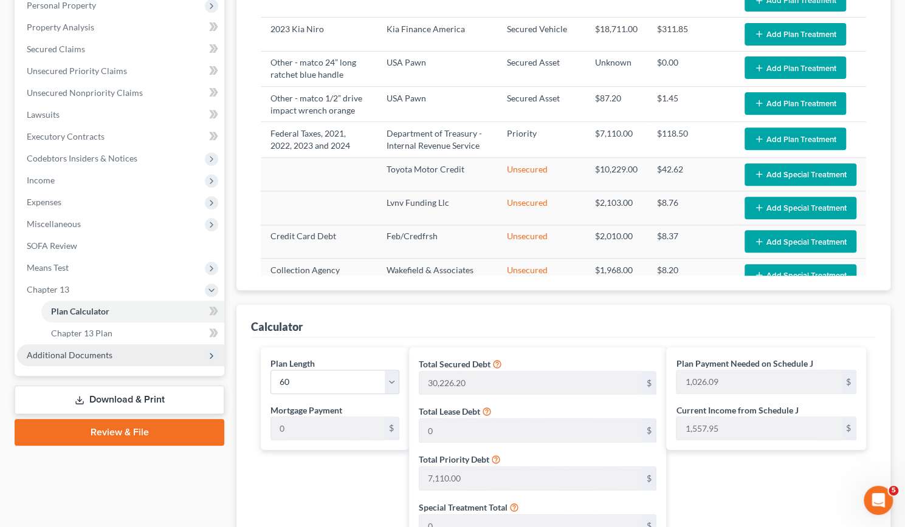
click at [74, 352] on span "Additional Documents" at bounding box center [70, 355] width 86 height 10
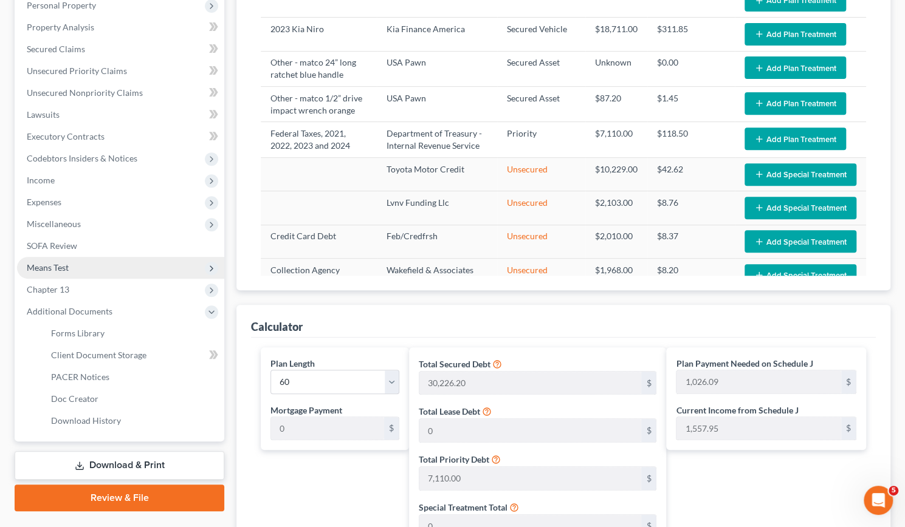
click at [63, 267] on span "Means Test" at bounding box center [48, 267] width 42 height 10
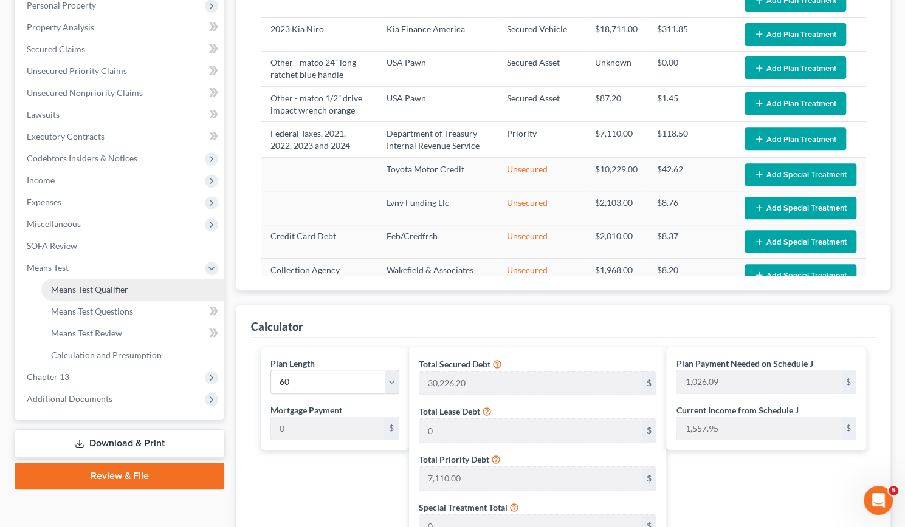
click at [73, 283] on link "Means Test Qualifier" at bounding box center [132, 290] width 183 height 22
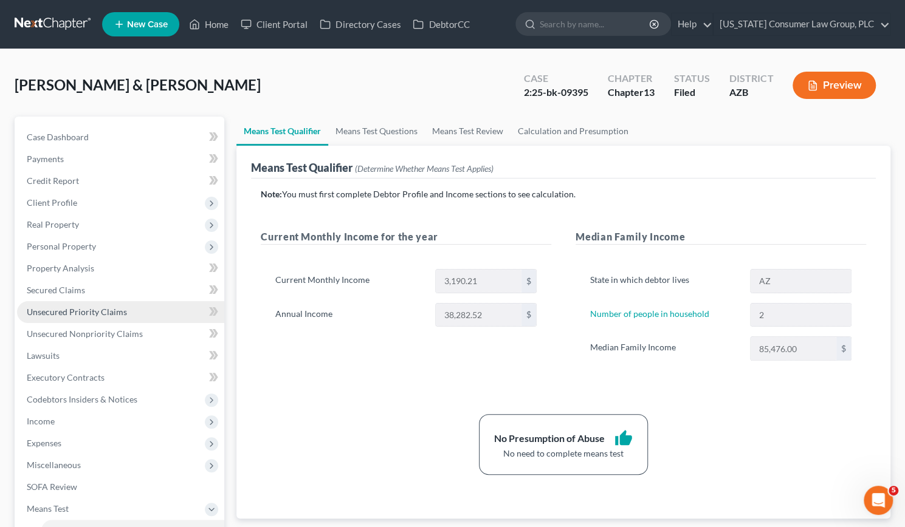
scroll to position [248, 0]
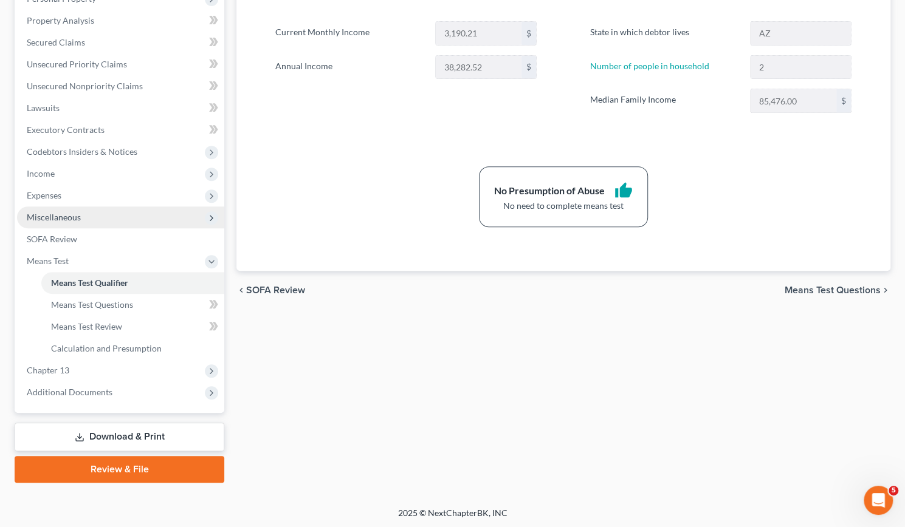
click at [55, 219] on span "Miscellaneous" at bounding box center [54, 217] width 54 height 10
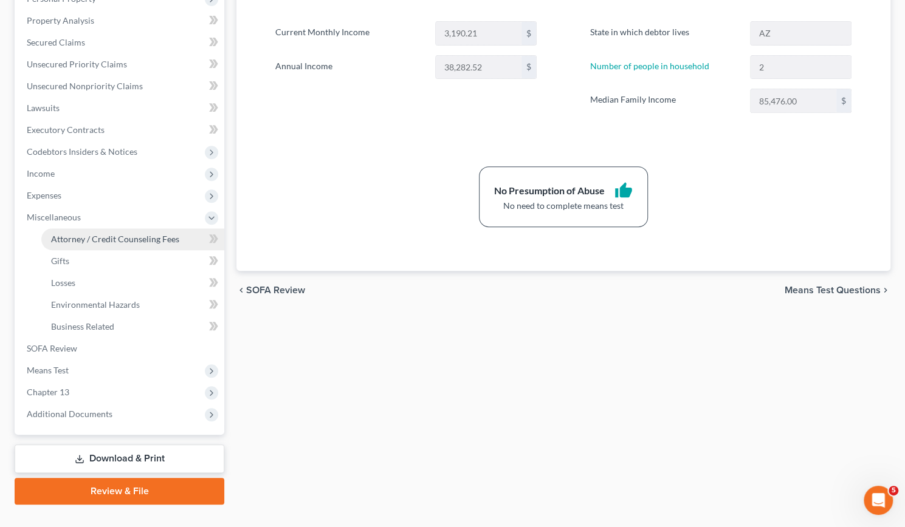
click at [111, 236] on span "Attorney / Credit Counseling Fees" at bounding box center [115, 239] width 128 height 10
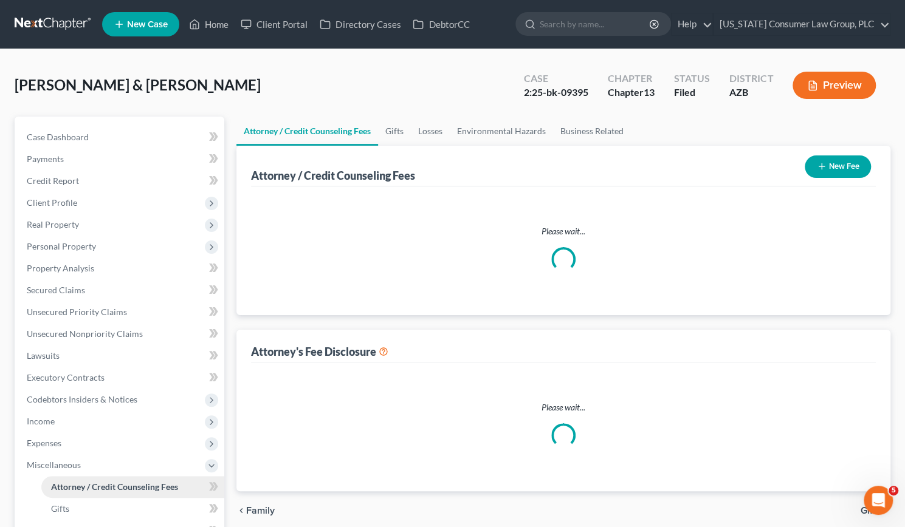
select select "8"
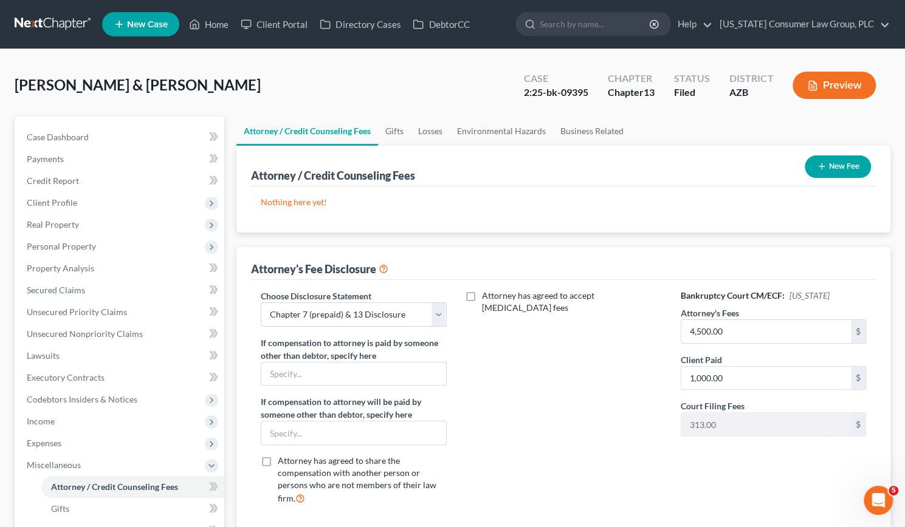
click at [842, 168] on button "New Fee" at bounding box center [837, 167] width 66 height 22
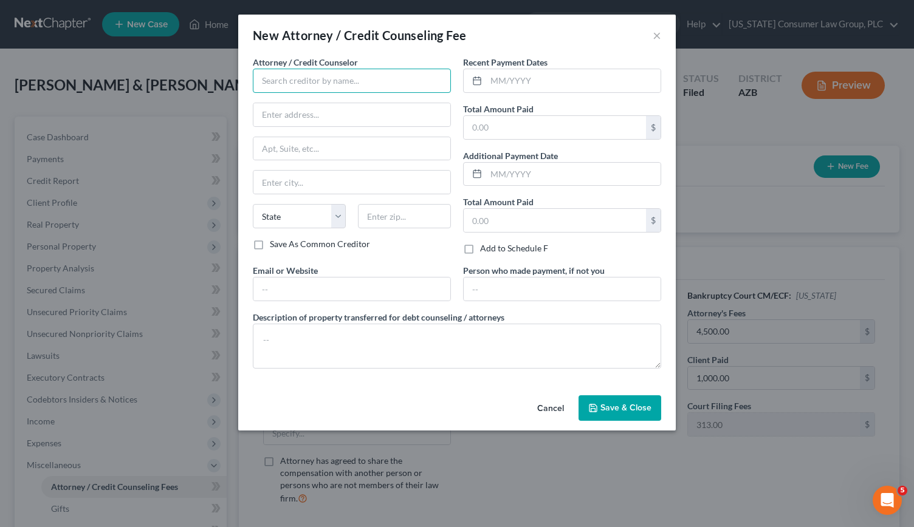
click at [329, 78] on input "text" at bounding box center [352, 81] width 198 height 24
type input "[US_STATE] Consumer Law Group, PLC"
type input "[STREET_ADDRESS][PERSON_NAME]"
type input "85286"
type input "New River"
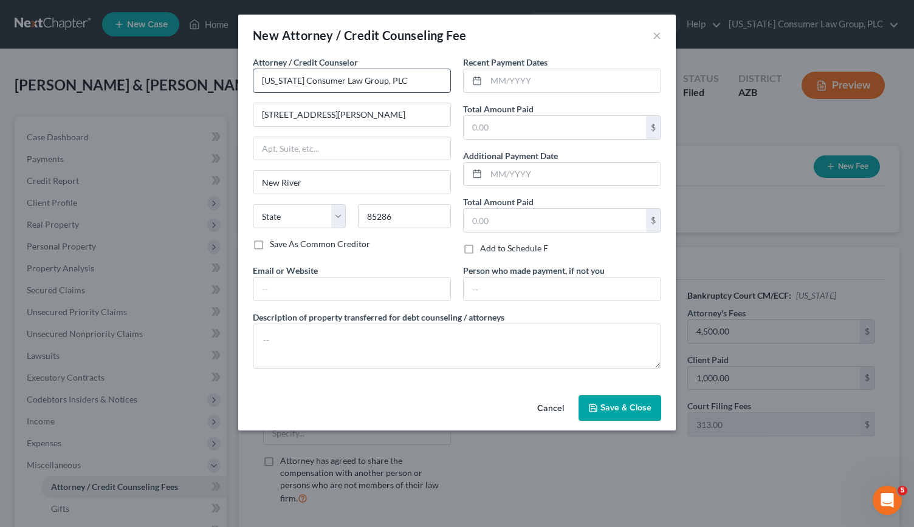
select select "3"
drag, startPoint x: 314, startPoint y: 182, endPoint x: 222, endPoint y: 187, distance: 91.3
click at [222, 187] on div "New Attorney / Credit Counseling Fee × Attorney / Credit Counselor * [US_STATE]…" at bounding box center [457, 263] width 914 height 527
type input "[PERSON_NAME]"
click at [495, 82] on input "text" at bounding box center [573, 80] width 174 height 23
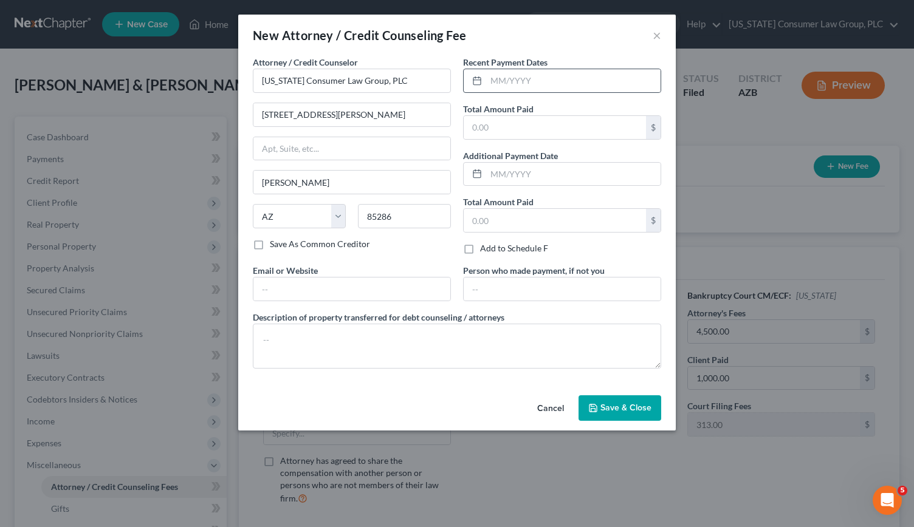
click at [474, 79] on icon at bounding box center [477, 81] width 10 height 10
click at [496, 78] on input "text" at bounding box center [573, 80] width 174 height 23
type input "10/2025"
type input "1,313"
click at [607, 403] on span "Save & Close" at bounding box center [625, 408] width 51 height 10
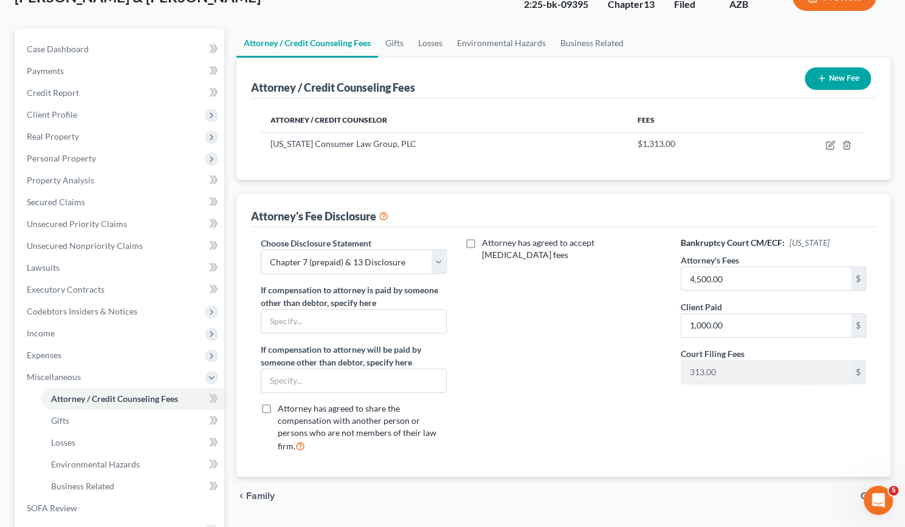
scroll to position [84, 0]
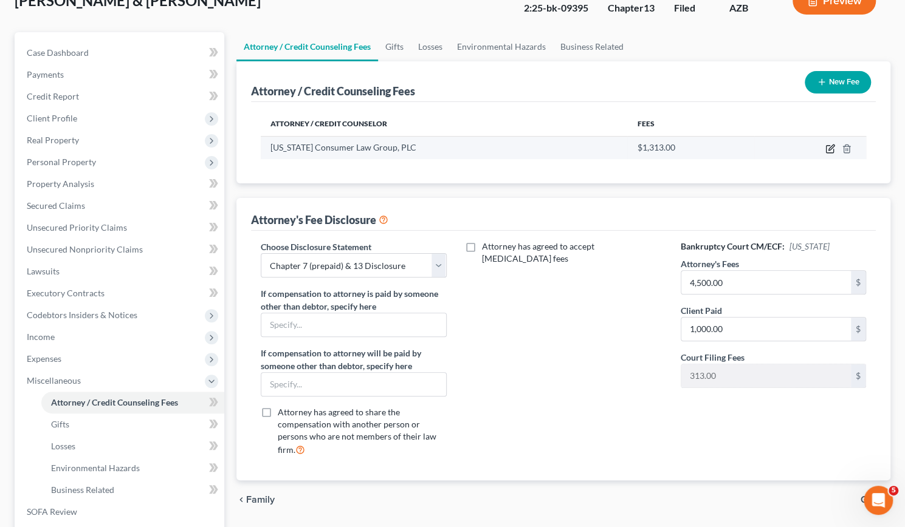
click at [827, 152] on icon "button" at bounding box center [829, 149] width 7 height 7
select select "3"
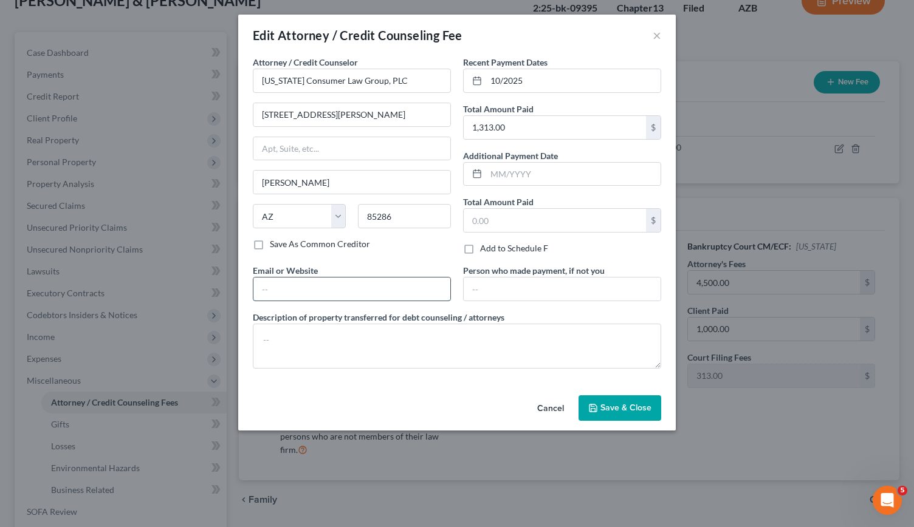
click at [286, 285] on input "text" at bounding box center [351, 289] width 197 height 23
type input "[PERSON_NAME][EMAIL_ADDRESS][DOMAIN_NAME]"
click at [617, 408] on span "Save & Close" at bounding box center [625, 408] width 51 height 10
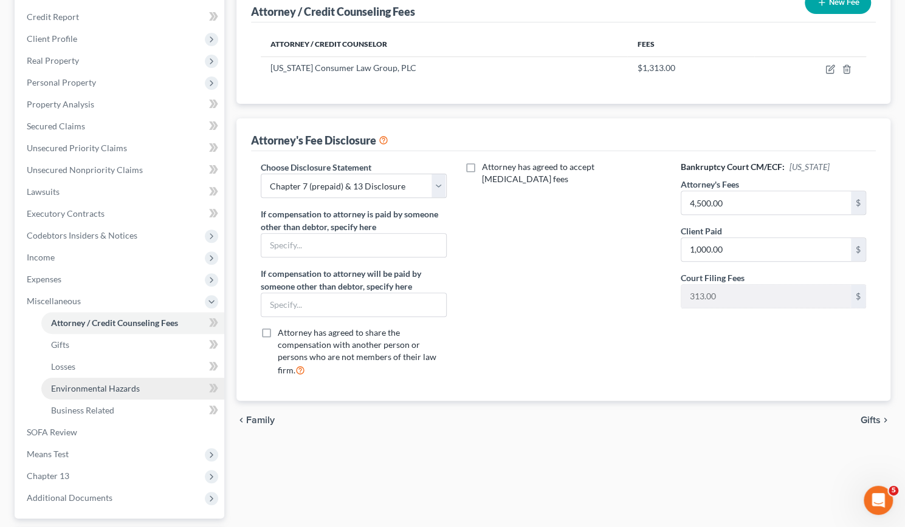
scroll to position [165, 0]
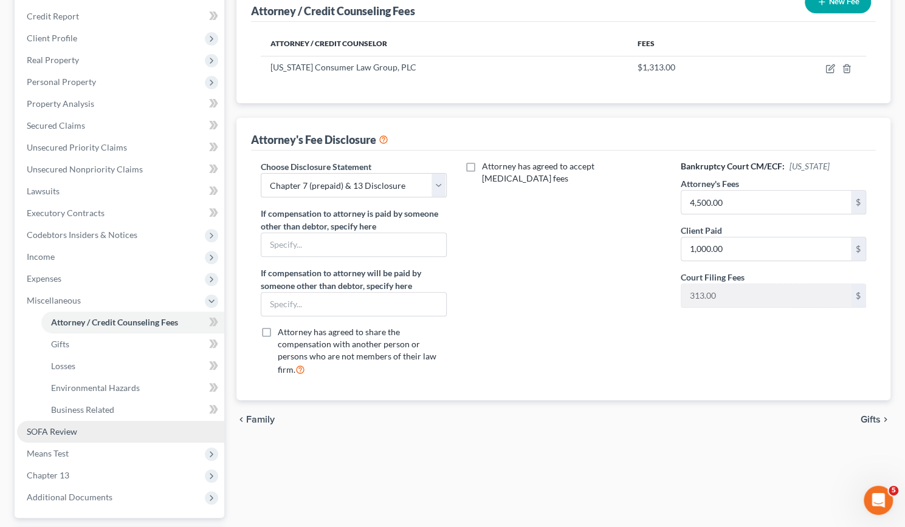
click at [67, 434] on span "SOFA Review" at bounding box center [52, 432] width 50 height 10
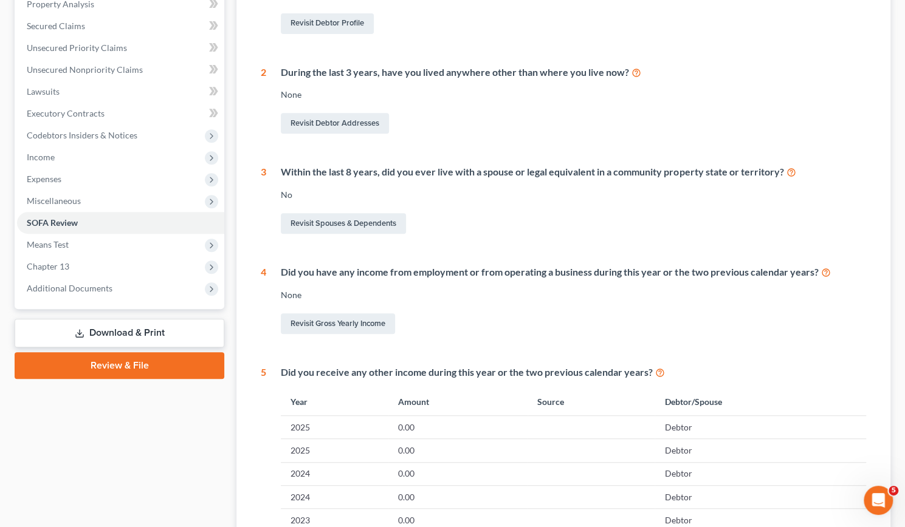
scroll to position [454, 0]
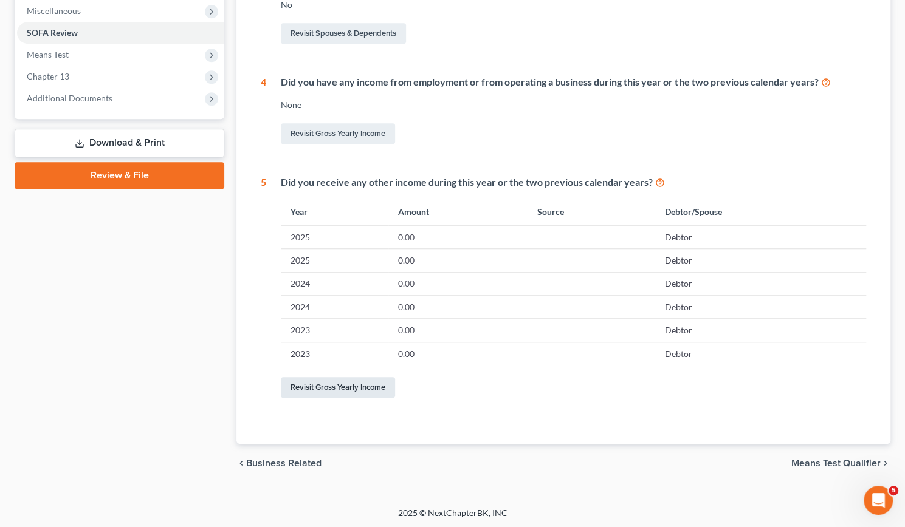
click at [341, 384] on link "Revisit Gross Yearly Income" at bounding box center [338, 387] width 114 height 21
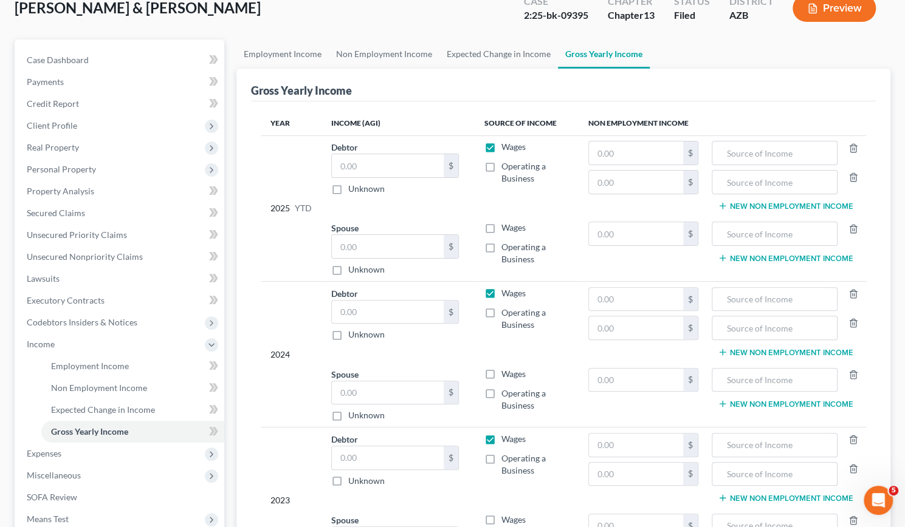
scroll to position [78, 0]
click at [359, 159] on input "text" at bounding box center [388, 165] width 112 height 23
type input "13,356.24"
click at [367, 309] on input "text" at bounding box center [388, 311] width 112 height 23
type input "5"
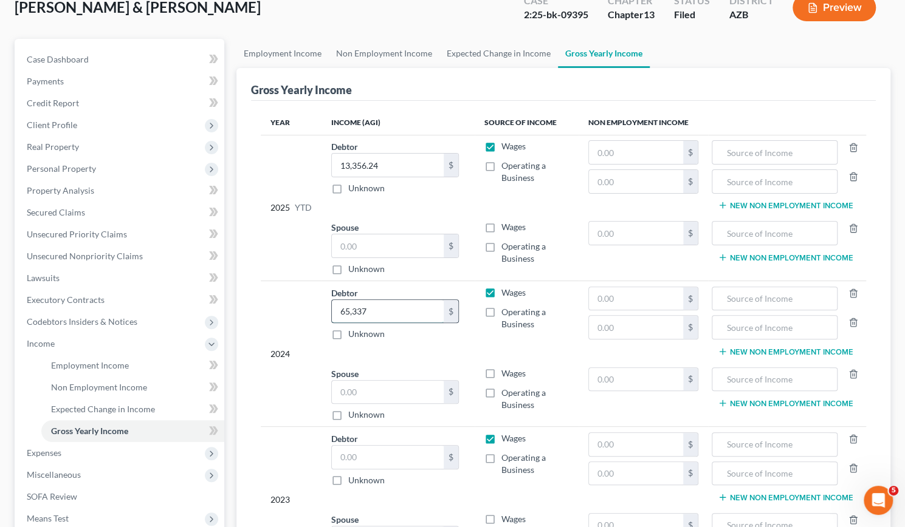
type input "65,337"
click at [341, 453] on input "text" at bounding box center [388, 457] width 112 height 23
type input "97,900"
click at [360, 386] on input "text" at bounding box center [388, 392] width 112 height 23
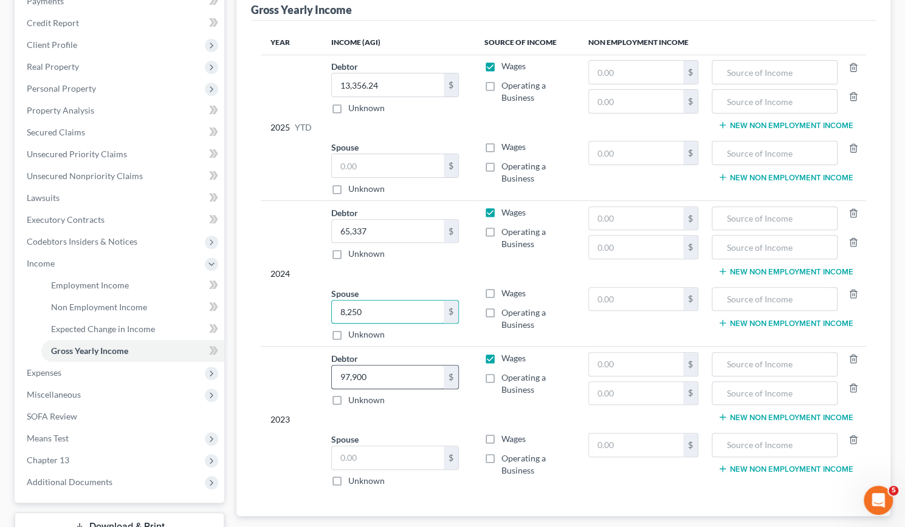
scroll to position [159, 0]
type input "8,250"
click at [501, 308] on label "Operating a Business" at bounding box center [534, 318] width 67 height 24
click at [506, 308] on input "Operating a Business" at bounding box center [510, 310] width 8 height 8
checkbox input "true"
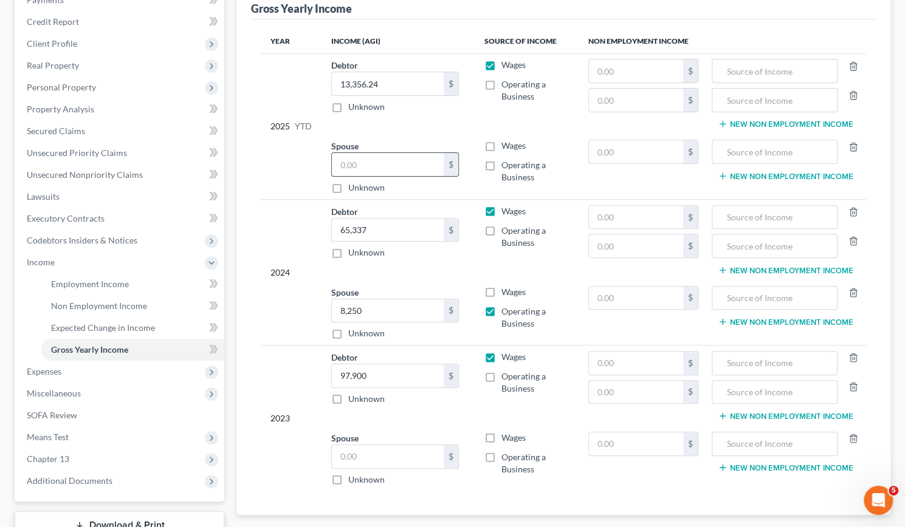
scroll to position [134, 0]
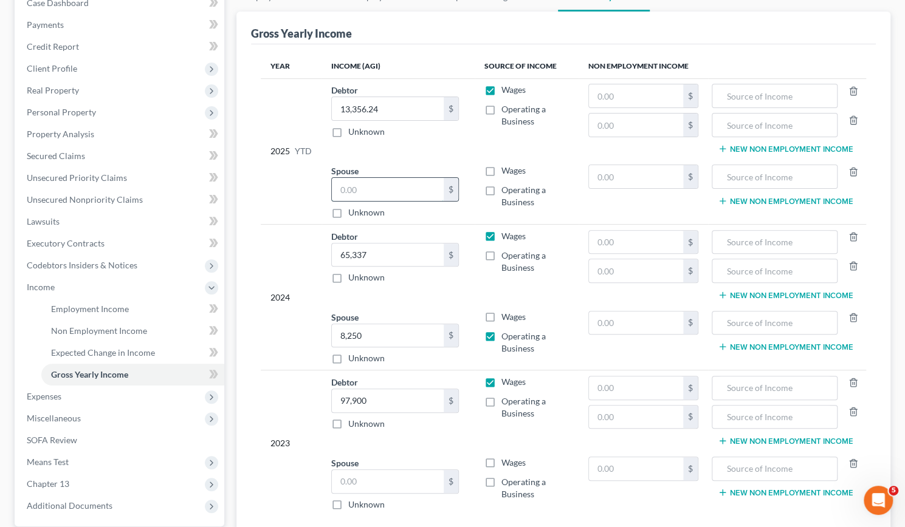
click at [375, 187] on input "text" at bounding box center [388, 189] width 112 height 23
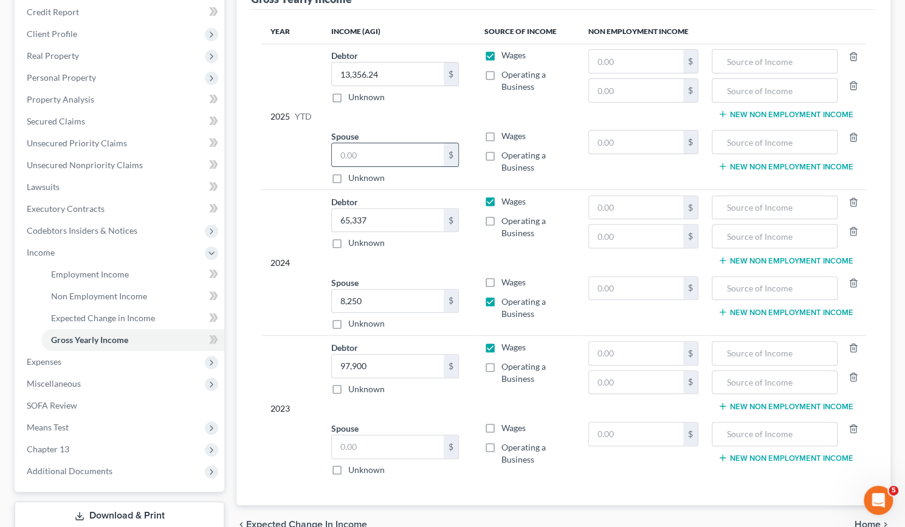
scroll to position [170, 0]
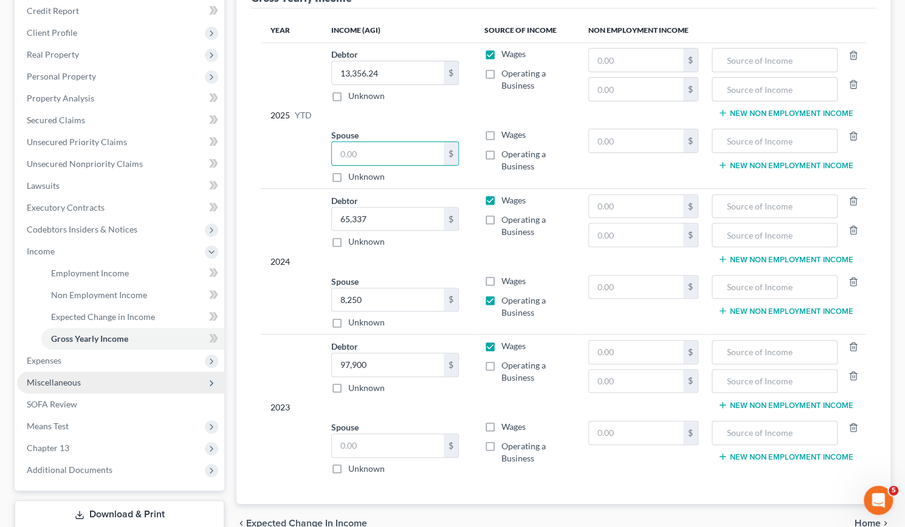
click at [52, 377] on span "Miscellaneous" at bounding box center [54, 382] width 54 height 10
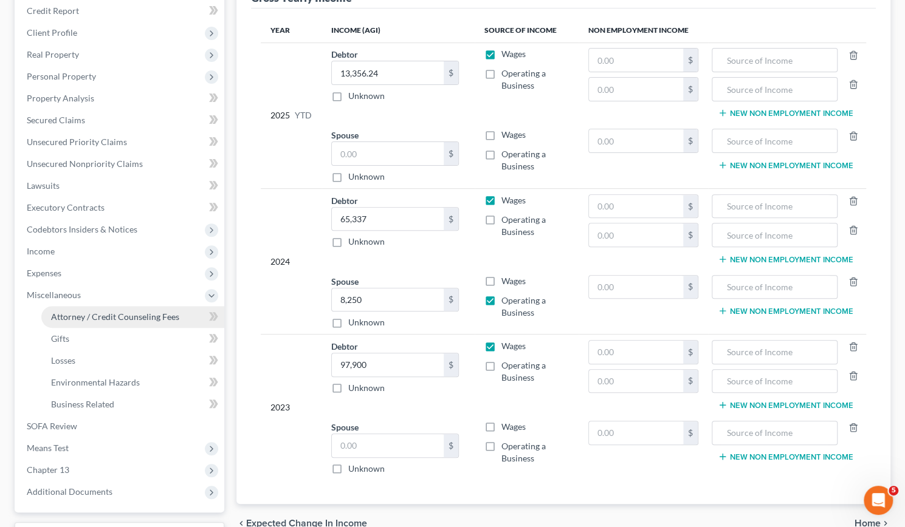
click at [80, 317] on span "Attorney / Credit Counseling Fees" at bounding box center [115, 317] width 128 height 10
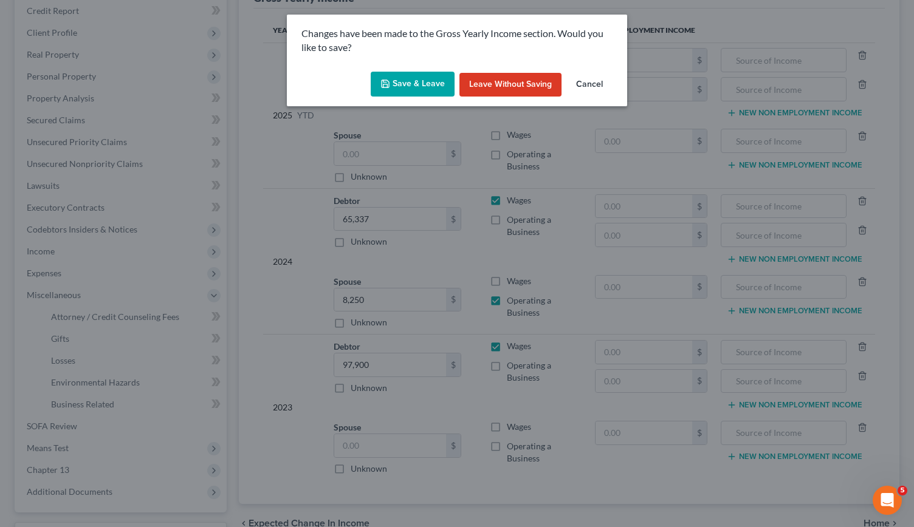
click at [403, 87] on button "Save & Leave" at bounding box center [413, 85] width 84 height 26
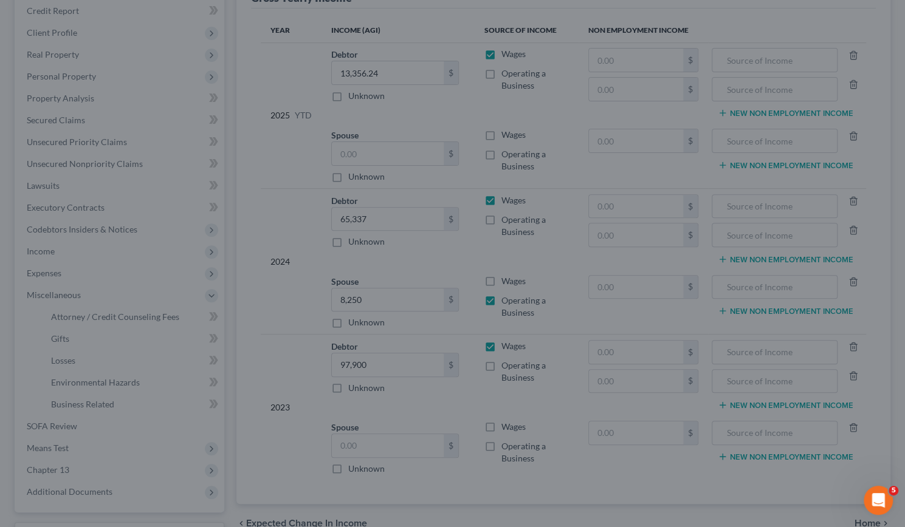
select select "8"
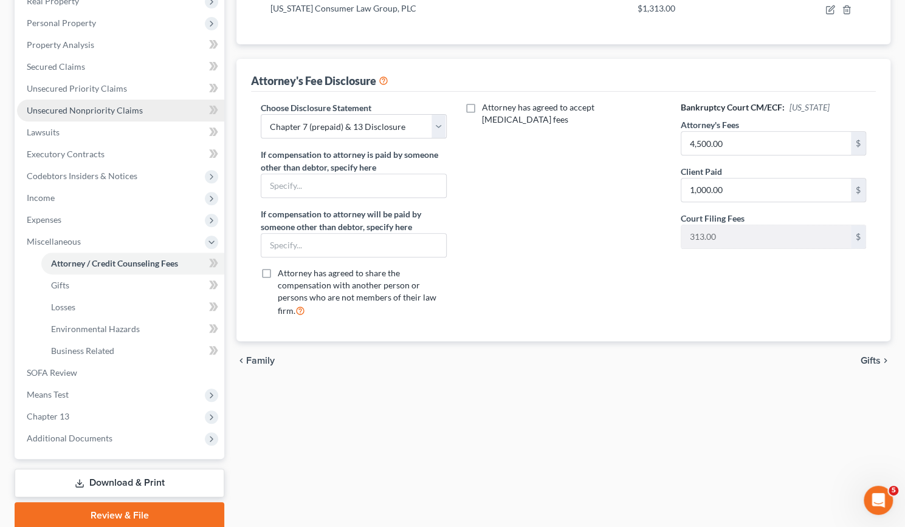
scroll to position [226, 0]
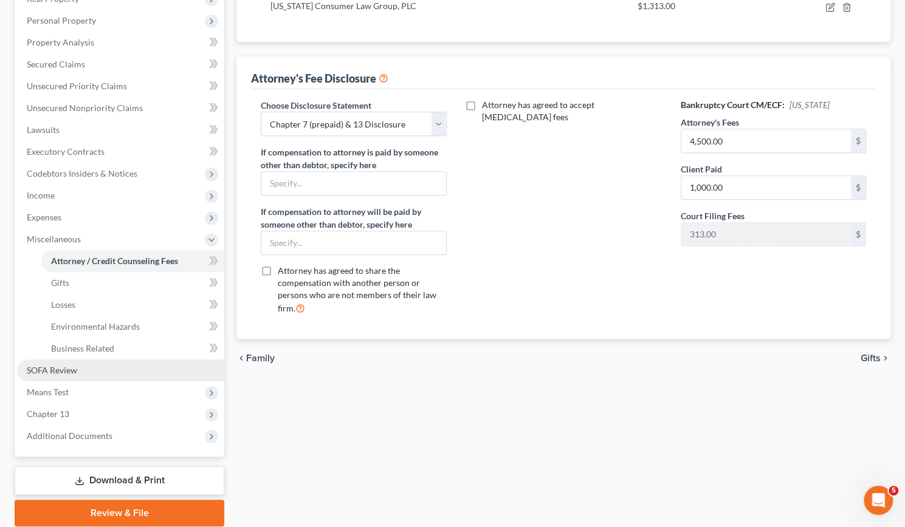
click at [50, 366] on span "SOFA Review" at bounding box center [52, 370] width 50 height 10
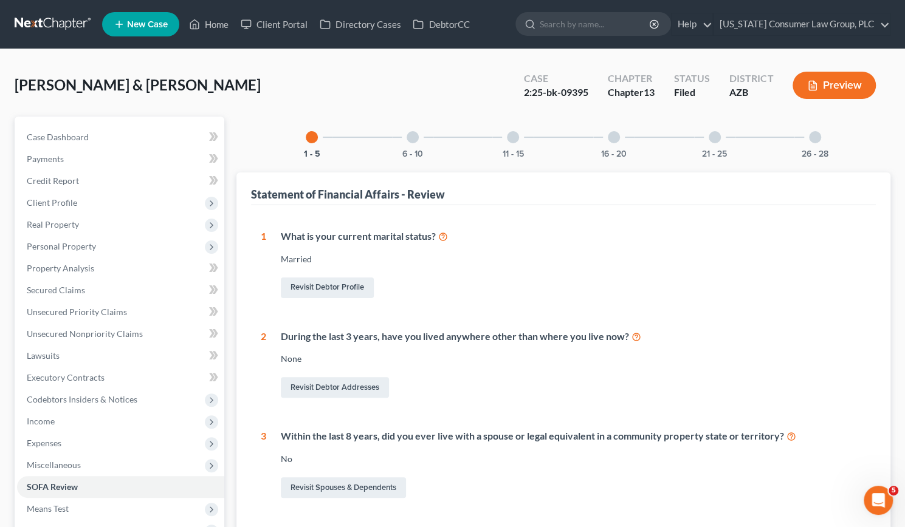
click at [413, 133] on div at bounding box center [412, 137] width 12 height 12
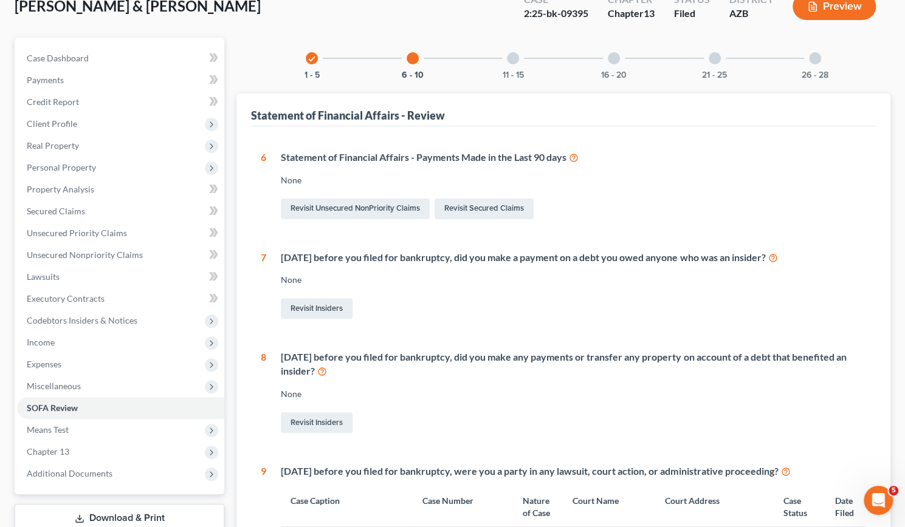
scroll to position [78, 0]
click at [510, 57] on div at bounding box center [513, 59] width 12 height 12
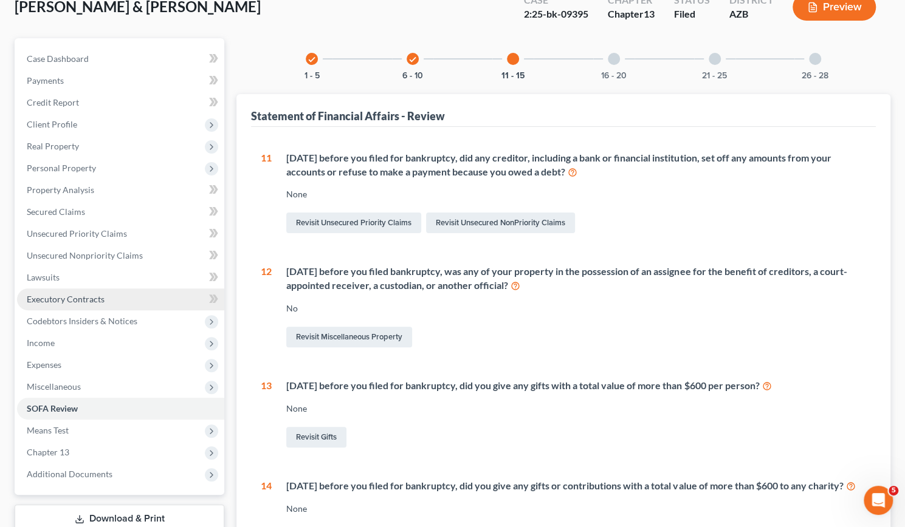
click at [46, 292] on link "Executory Contracts" at bounding box center [120, 300] width 207 height 22
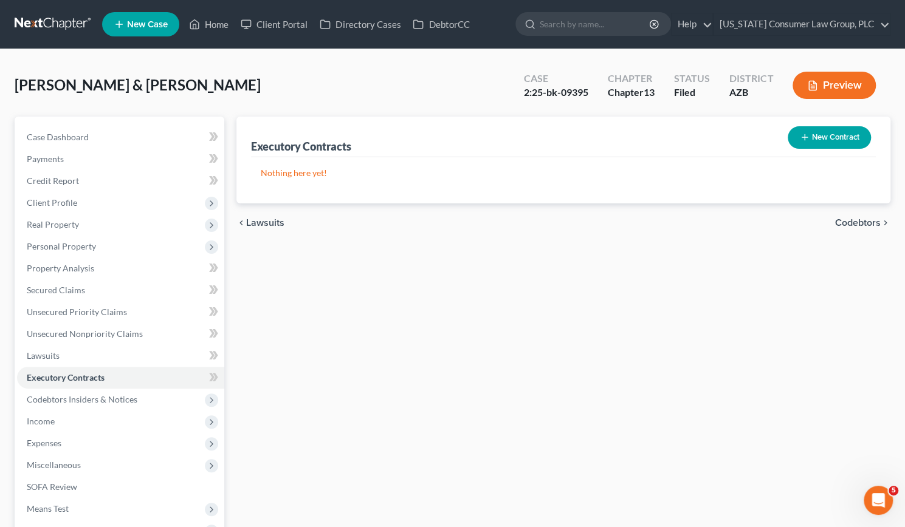
click at [829, 134] on button "New Contract" at bounding box center [828, 137] width 83 height 22
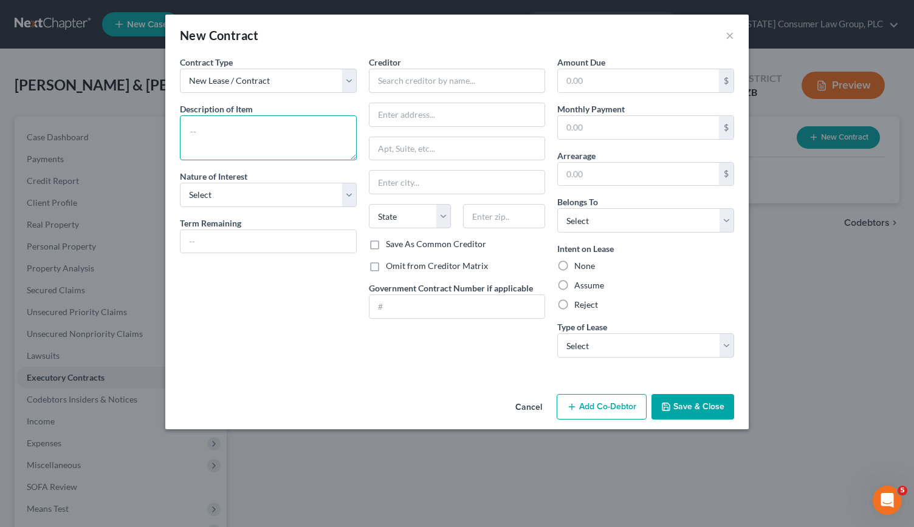
click at [248, 132] on textarea at bounding box center [268, 137] width 177 height 45
type textarea "Residential Lease"
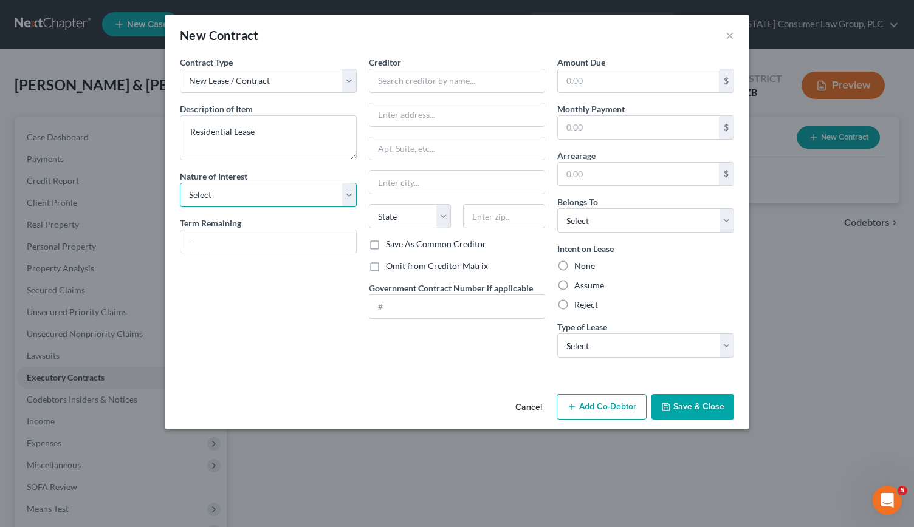
click at [346, 197] on select "Select Purchaser Agent Lessor Lessee" at bounding box center [268, 195] width 177 height 24
select select "3"
click at [180, 183] on select "Select Purchaser Agent Lessor Lessee" at bounding box center [268, 195] width 177 height 24
click at [211, 238] on input "text" at bounding box center [268, 241] width 176 height 23
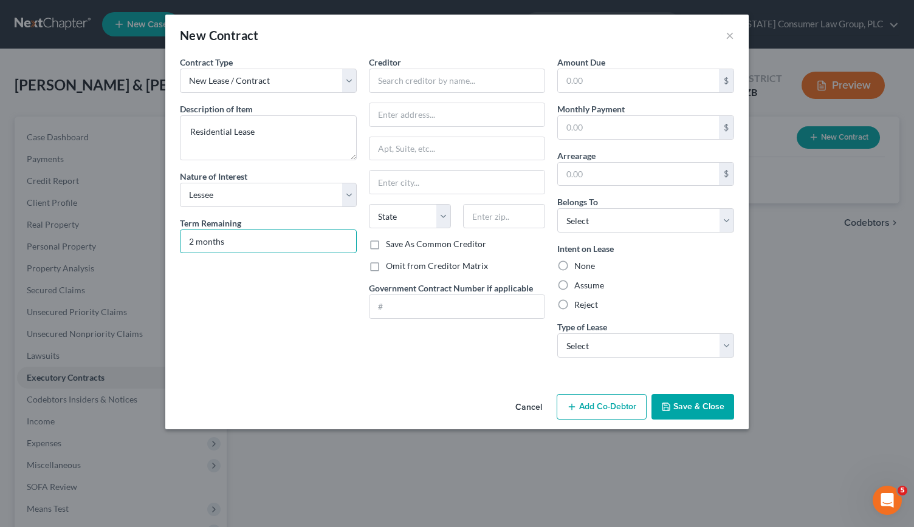
type input "2 months"
click at [407, 78] on input "text" at bounding box center [457, 81] width 177 height 24
click at [582, 131] on input "text" at bounding box center [638, 127] width 161 height 23
type input "Widgeon Enterprises, LLC"
type input "1,250"
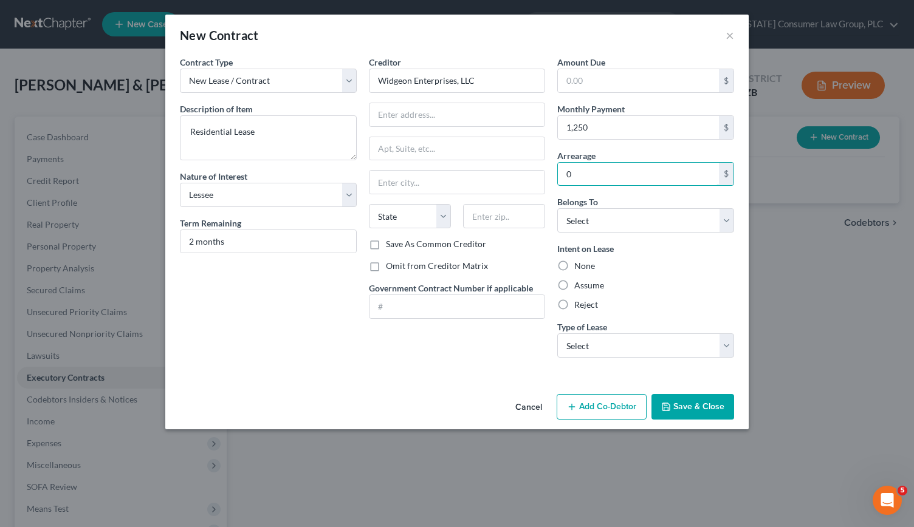
type input "0"
click at [574, 283] on label "Assume" at bounding box center [589, 285] width 30 height 12
click at [579, 283] on input "Assume" at bounding box center [583, 283] width 8 height 8
radio input "true"
click at [722, 217] on select "Select Debtor 1 Only Debtor 2 Only Debtor 1 And Debtor 2 Only At Least One Of T…" at bounding box center [645, 220] width 177 height 24
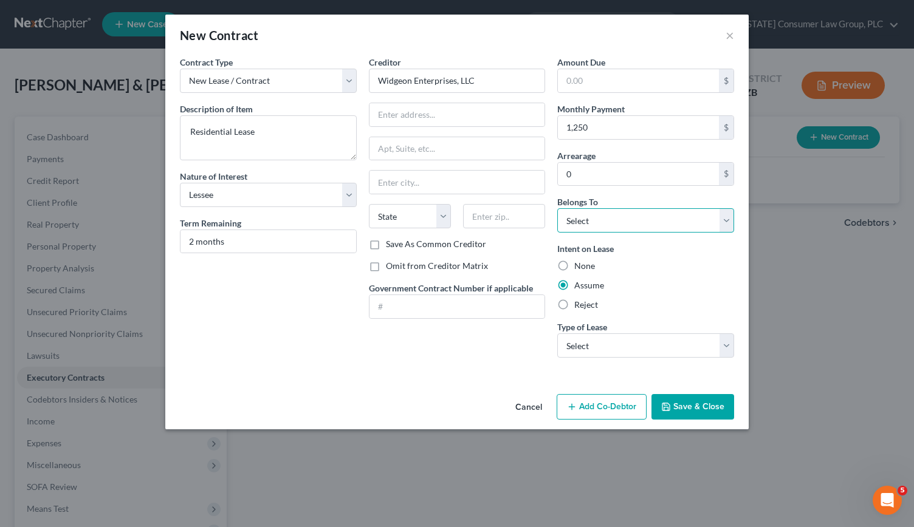
select select "2"
click at [557, 208] on select "Select Debtor 1 Only Debtor 2 Only Debtor 1 And Debtor 2 Only At Least One Of T…" at bounding box center [645, 220] width 177 height 24
click at [500, 219] on input "text" at bounding box center [504, 216] width 82 height 24
type input "86401"
type input "Kingman"
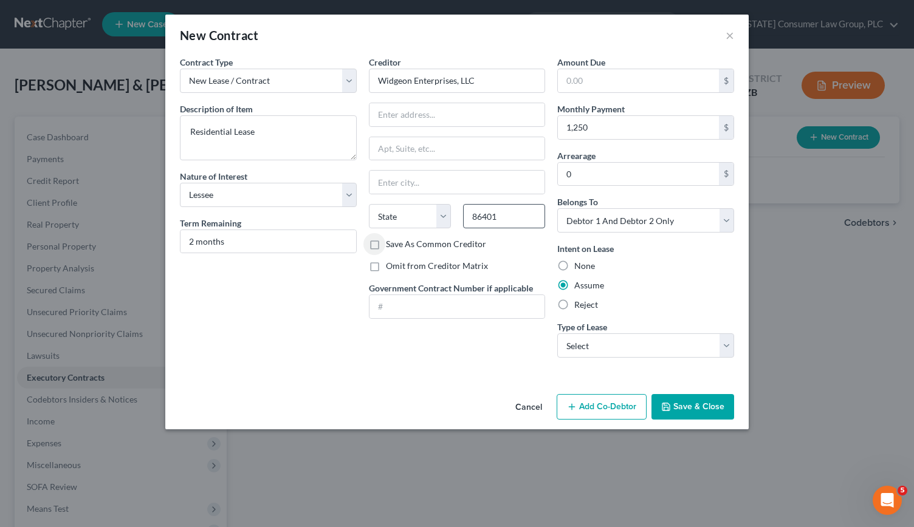
select select "3"
click at [686, 409] on button "Save & Close" at bounding box center [692, 407] width 83 height 26
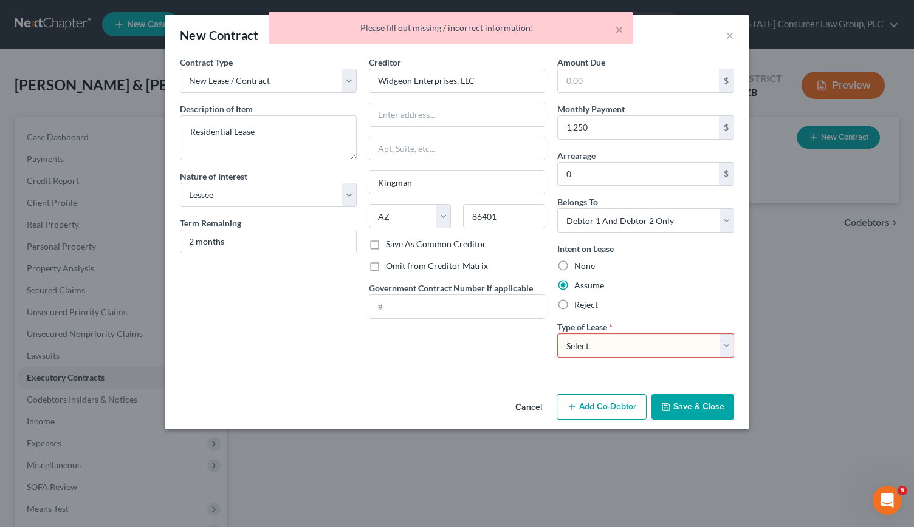
click at [728, 339] on select "Select Real Estate Car Other" at bounding box center [645, 346] width 177 height 24
select select "0"
click at [557, 334] on select "Select Real Estate Car Other" at bounding box center [645, 346] width 177 height 24
click at [688, 405] on button "Save & Close" at bounding box center [692, 407] width 83 height 26
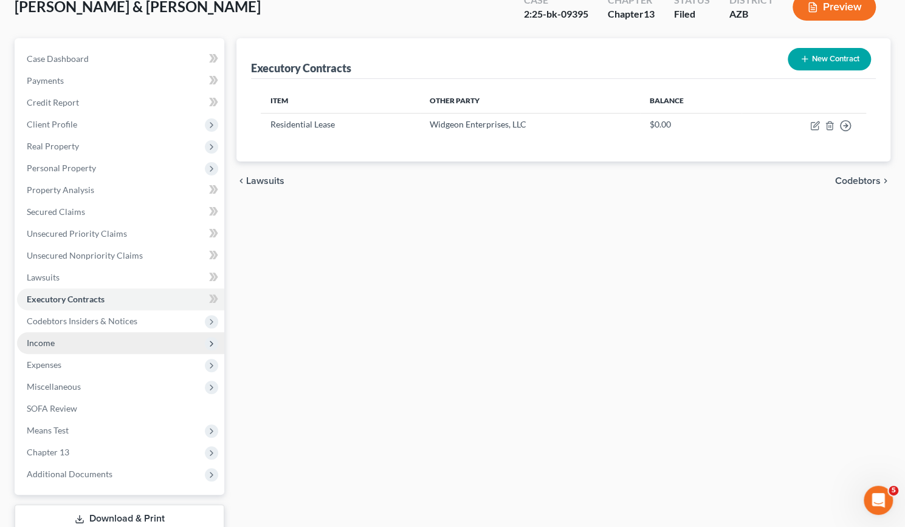
scroll to position [79, 0]
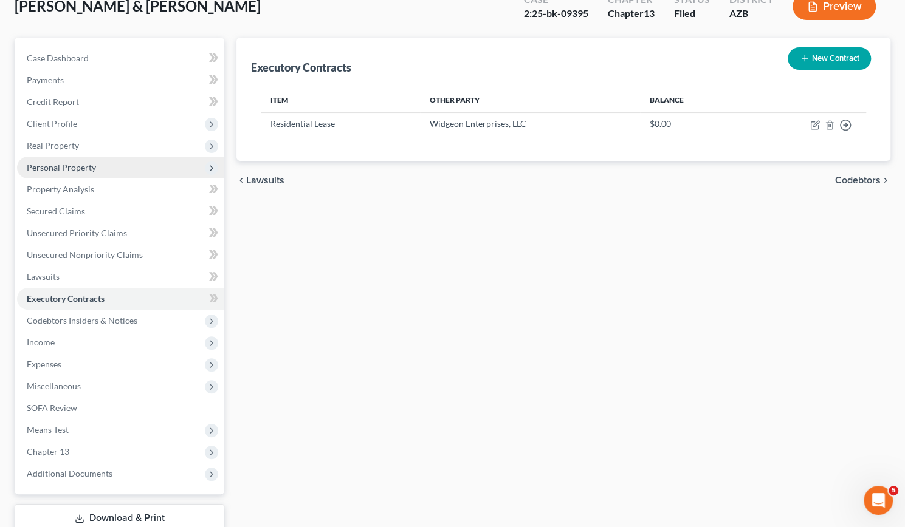
click at [67, 167] on span "Personal Property" at bounding box center [61, 167] width 69 height 10
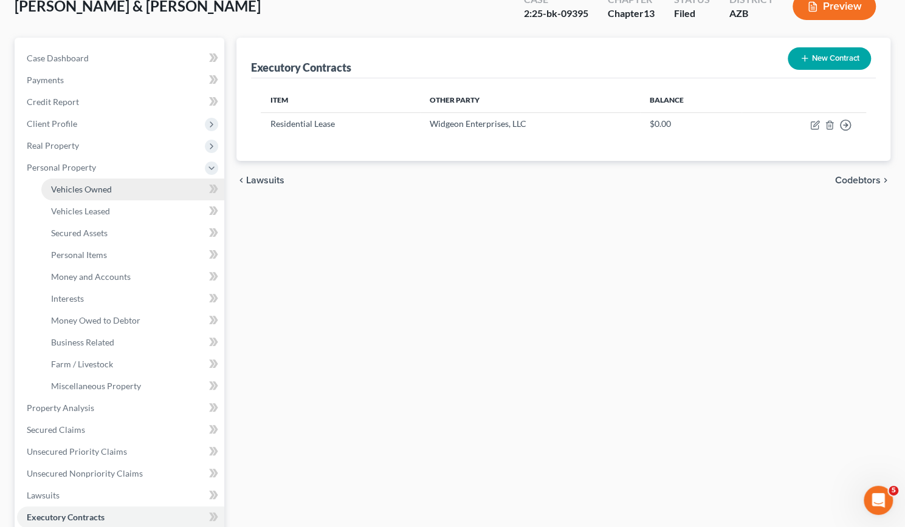
scroll to position [0, 0]
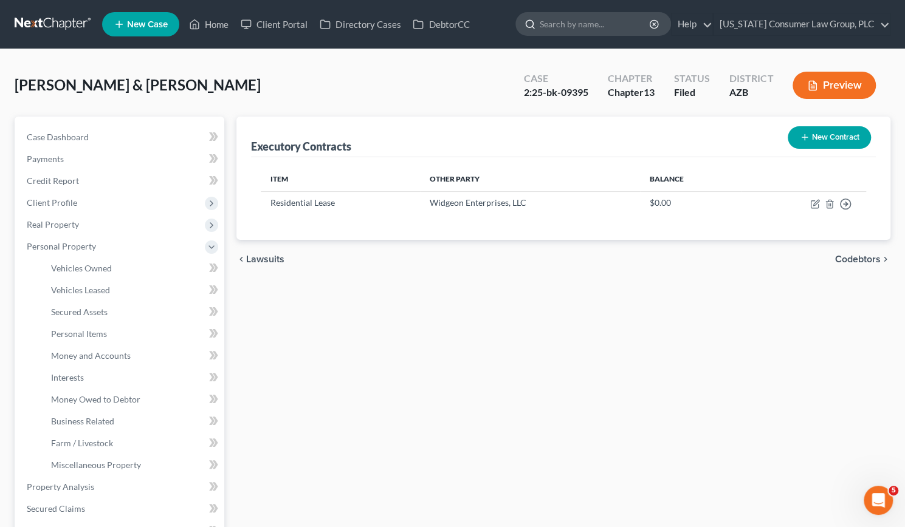
click at [574, 26] on input "search" at bounding box center [595, 24] width 111 height 22
type input "[PERSON_NAME]"
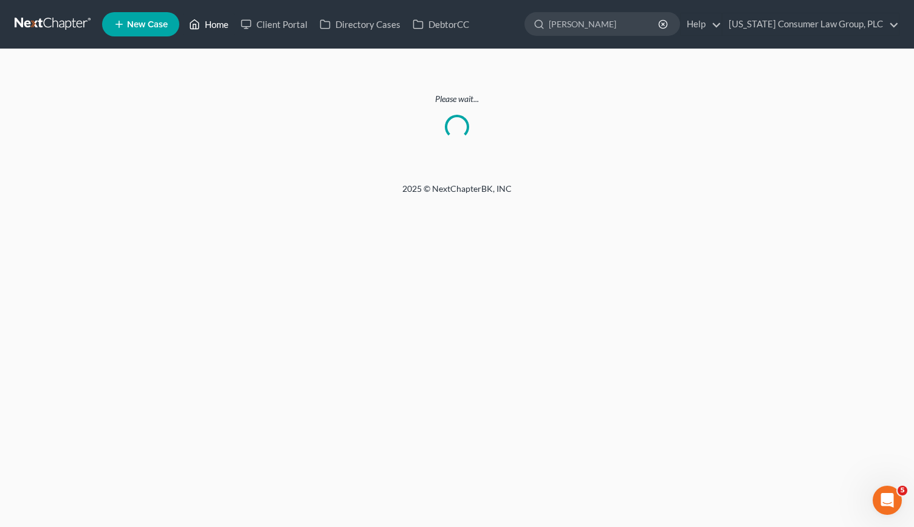
click at [216, 18] on link "Home" at bounding box center [209, 24] width 52 height 22
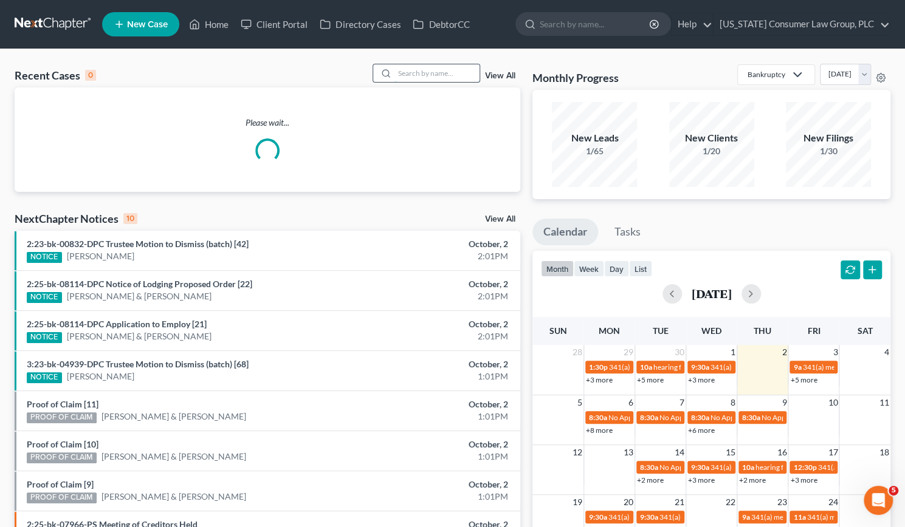
click at [442, 73] on input "search" at bounding box center [436, 73] width 85 height 18
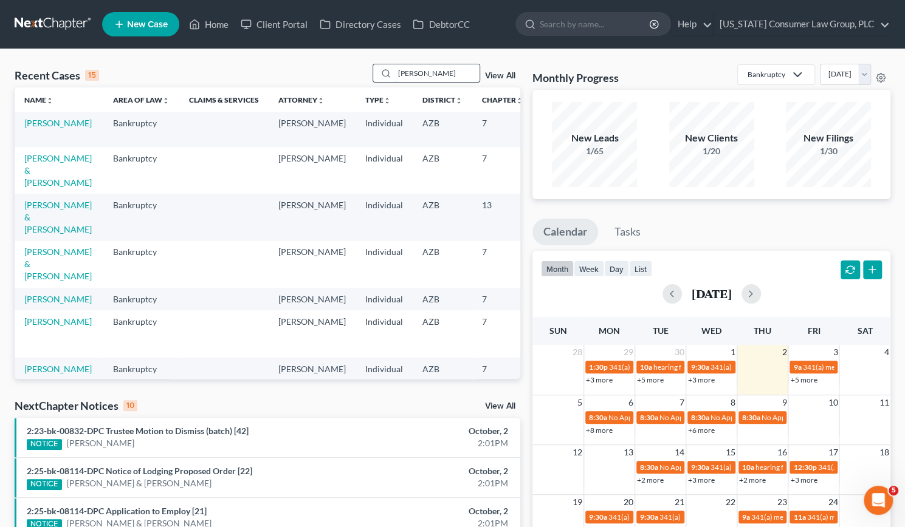
type input "[PERSON_NAME]"
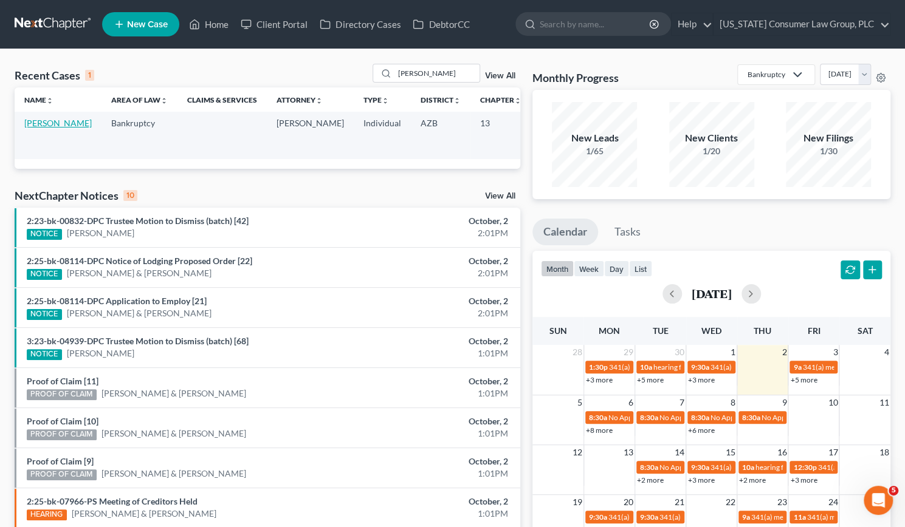
click at [35, 128] on link "[PERSON_NAME]" at bounding box center [57, 123] width 67 height 10
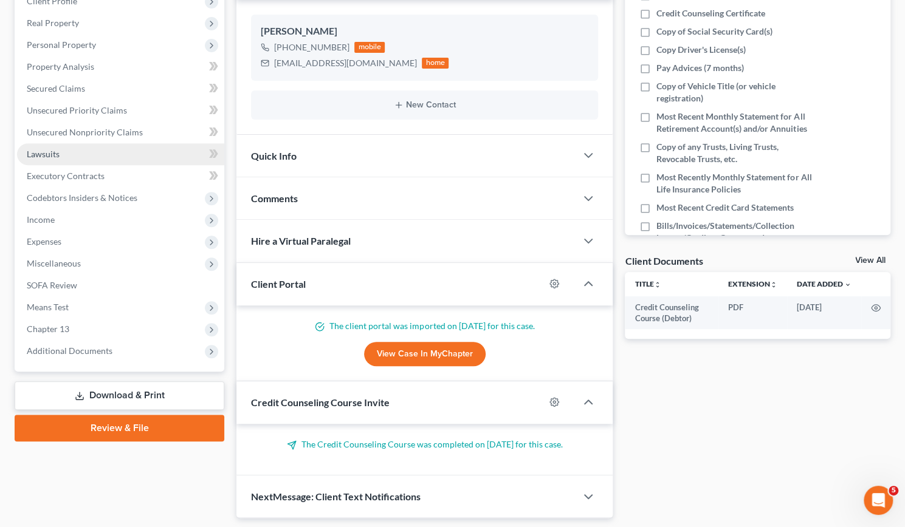
scroll to position [236, 0]
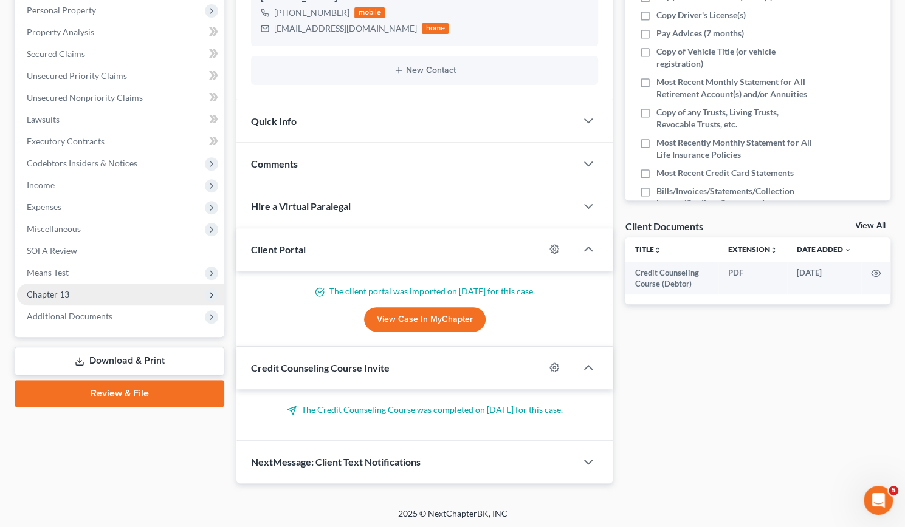
click at [58, 295] on span "Chapter 13" at bounding box center [48, 294] width 43 height 10
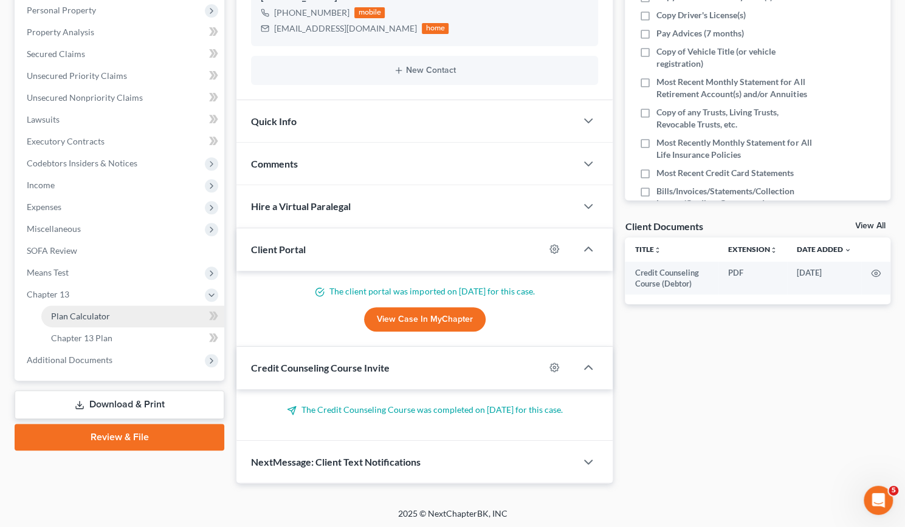
click at [67, 316] on span "Plan Calculator" at bounding box center [80, 316] width 59 height 10
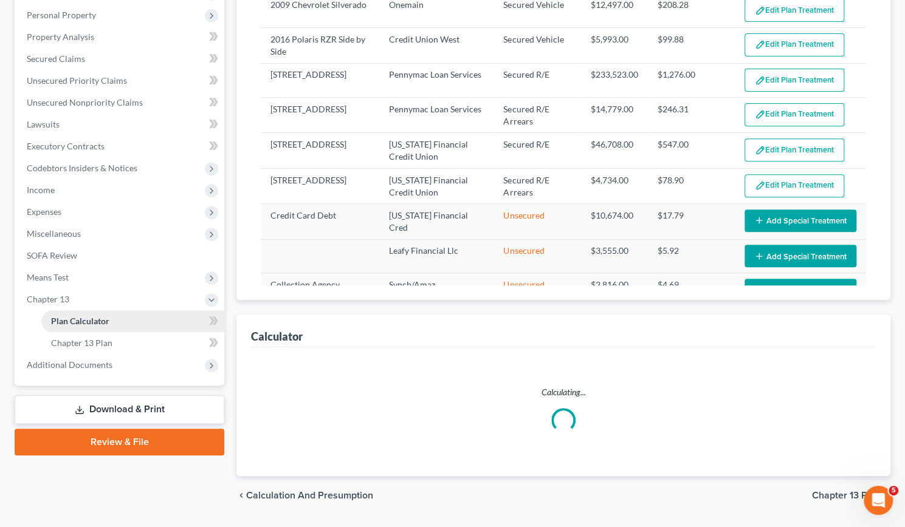
select select "59"
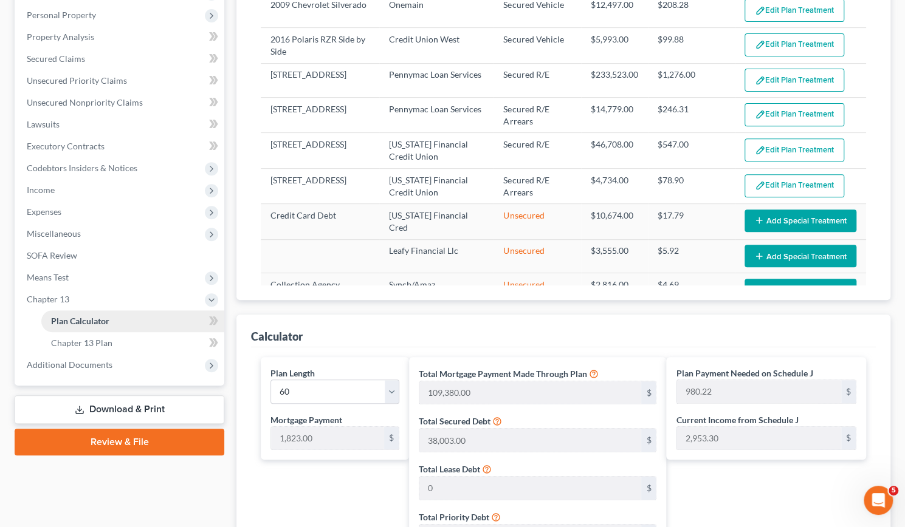
scroll to position [233, 0]
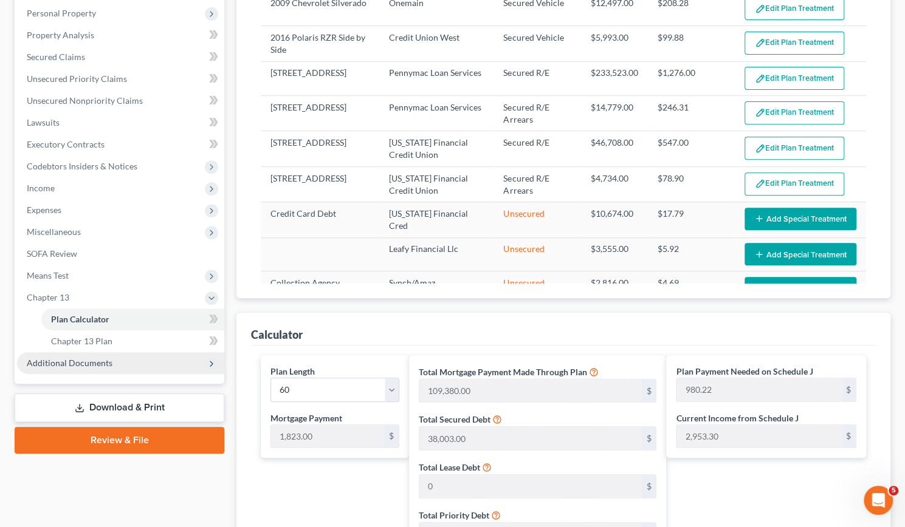
click at [64, 360] on span "Additional Documents" at bounding box center [70, 363] width 86 height 10
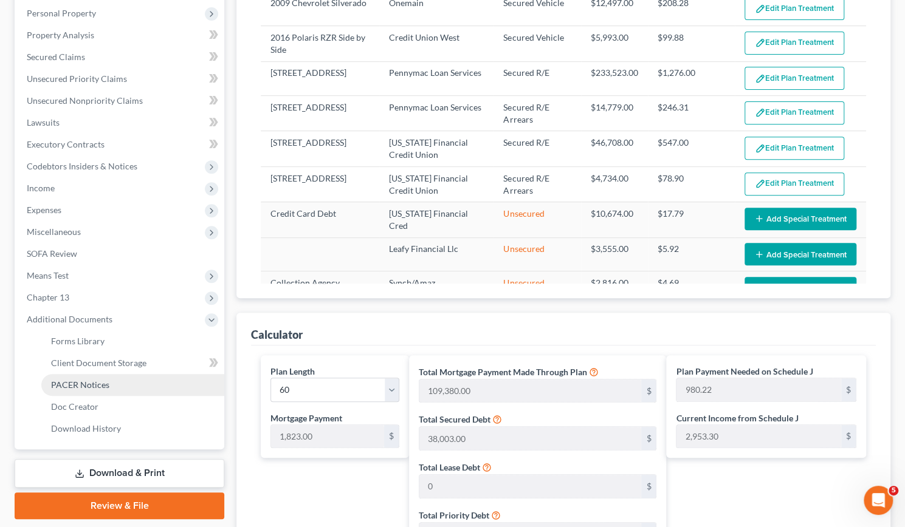
click at [69, 380] on span "PACER Notices" at bounding box center [80, 385] width 58 height 10
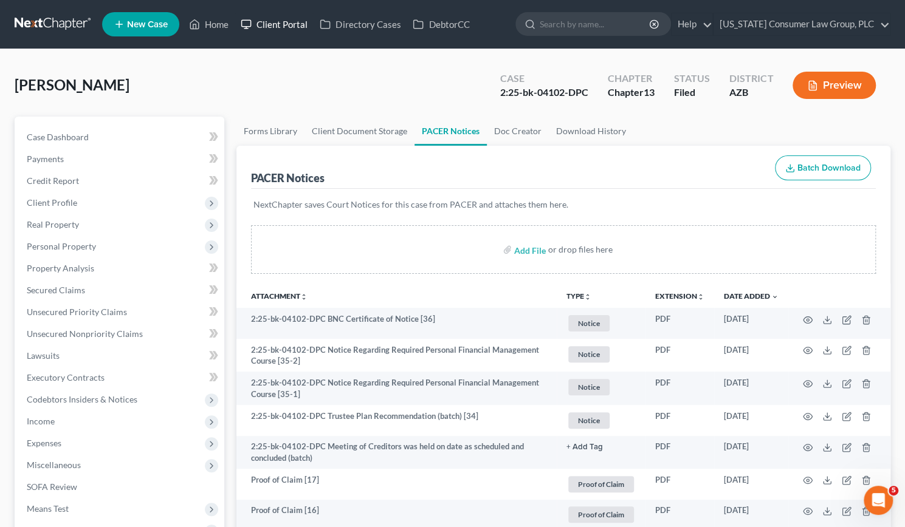
click at [304, 24] on link "Client Portal" at bounding box center [274, 24] width 79 height 22
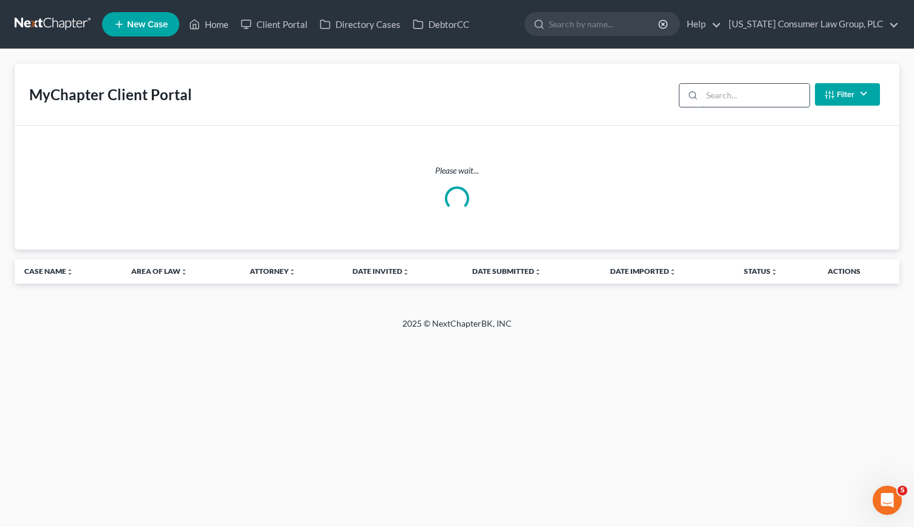
click at [745, 89] on input "search" at bounding box center [756, 95] width 108 height 23
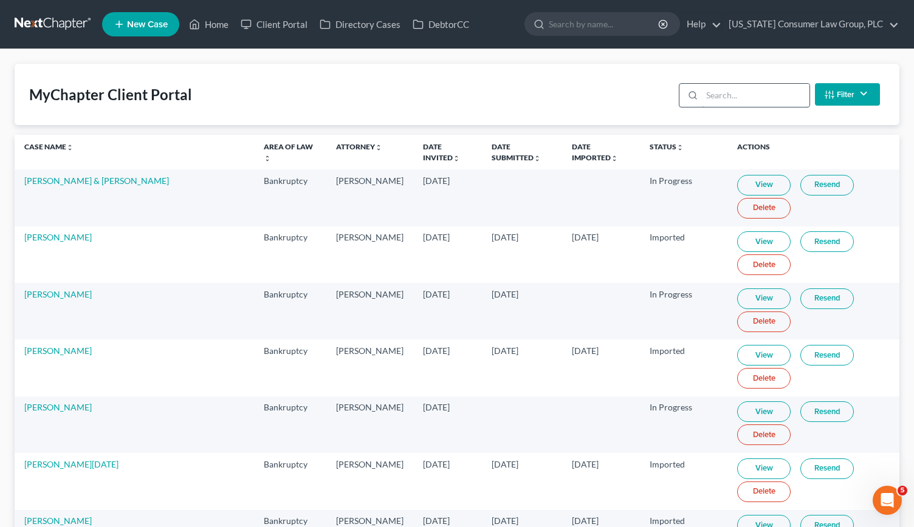
click at [736, 94] on input "search" at bounding box center [756, 95] width 108 height 23
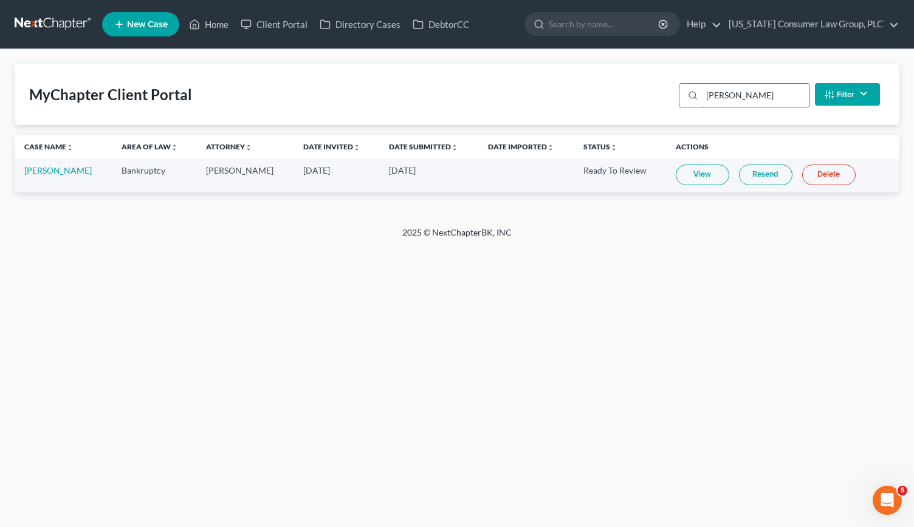
type input "[PERSON_NAME]"
click at [692, 173] on link "View" at bounding box center [702, 175] width 53 height 21
click at [584, 24] on input "search" at bounding box center [604, 24] width 111 height 22
type input "hoy"
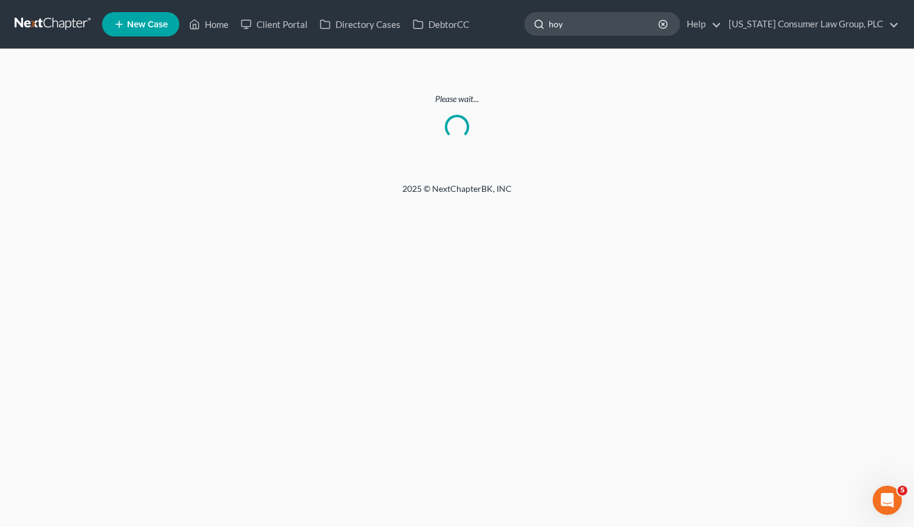
drag, startPoint x: 583, startPoint y: 24, endPoint x: 560, endPoint y: 25, distance: 23.7
click at [560, 25] on div "hoy" at bounding box center [602, 24] width 156 height 24
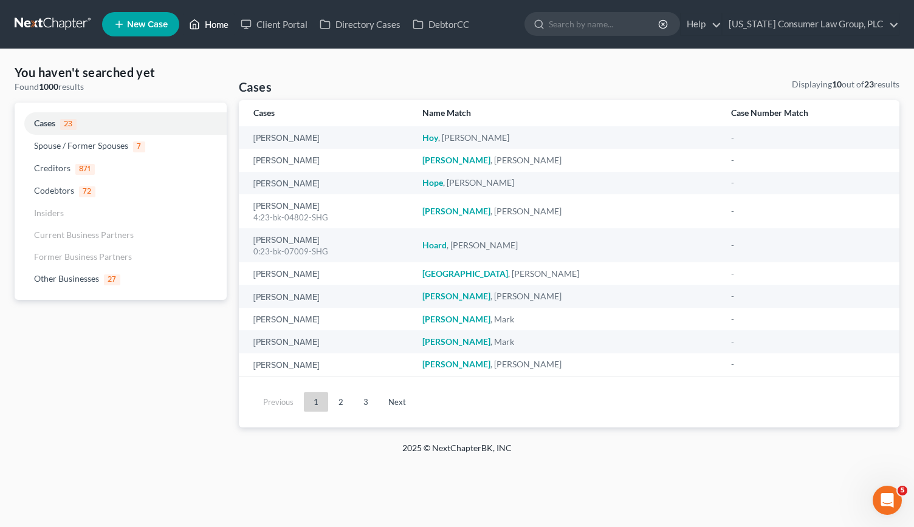
click at [214, 22] on link "Home" at bounding box center [209, 24] width 52 height 22
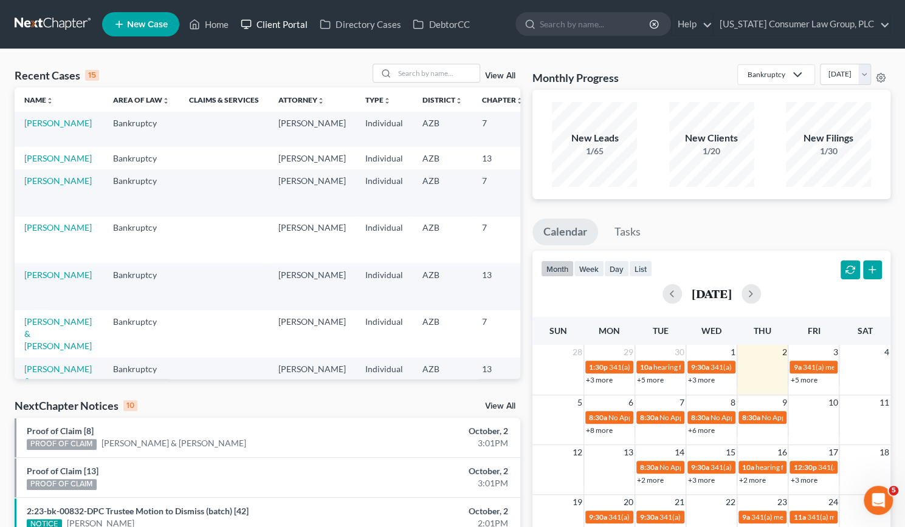
click at [278, 25] on link "Client Portal" at bounding box center [274, 24] width 79 height 22
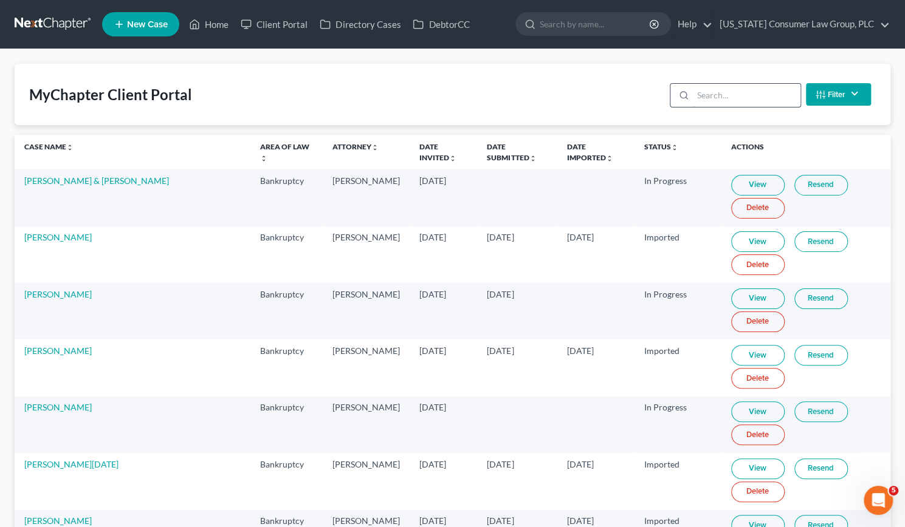
click at [707, 91] on input "search" at bounding box center [747, 95] width 108 height 23
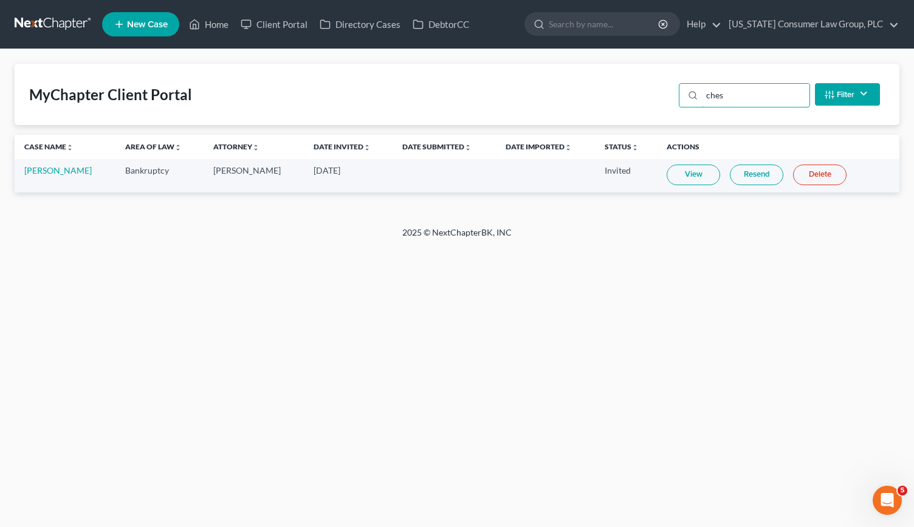
type input "ches"
click at [597, 25] on input "search" at bounding box center [604, 24] width 111 height 22
type input "[PERSON_NAME]"
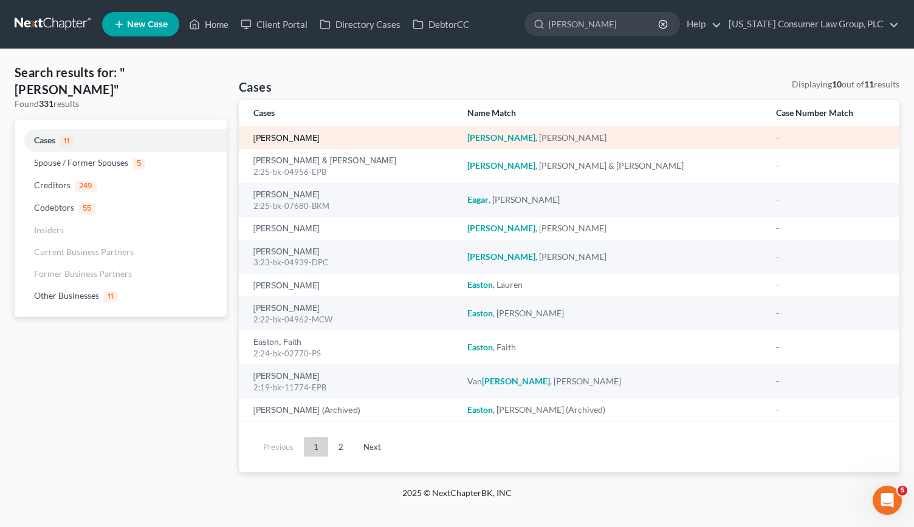
click at [293, 141] on link "[PERSON_NAME]" at bounding box center [286, 138] width 66 height 9
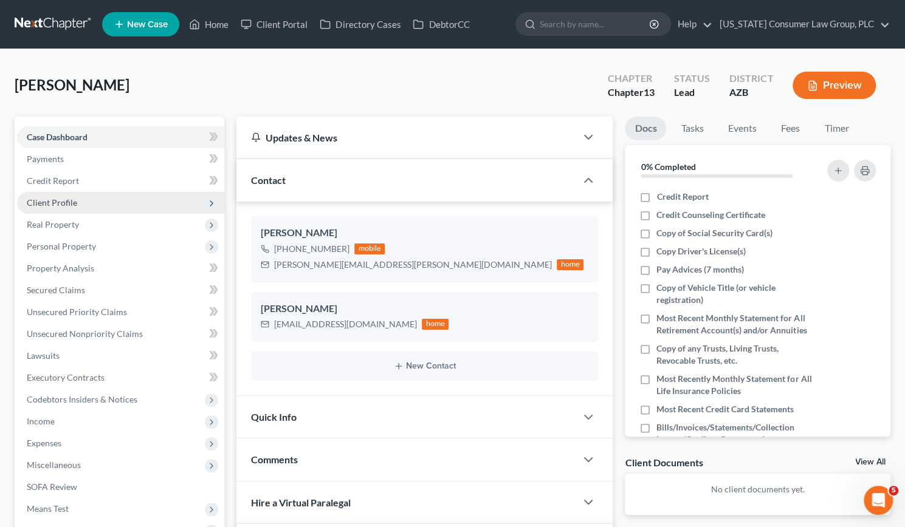
click at [61, 199] on span "Client Profile" at bounding box center [52, 202] width 50 height 10
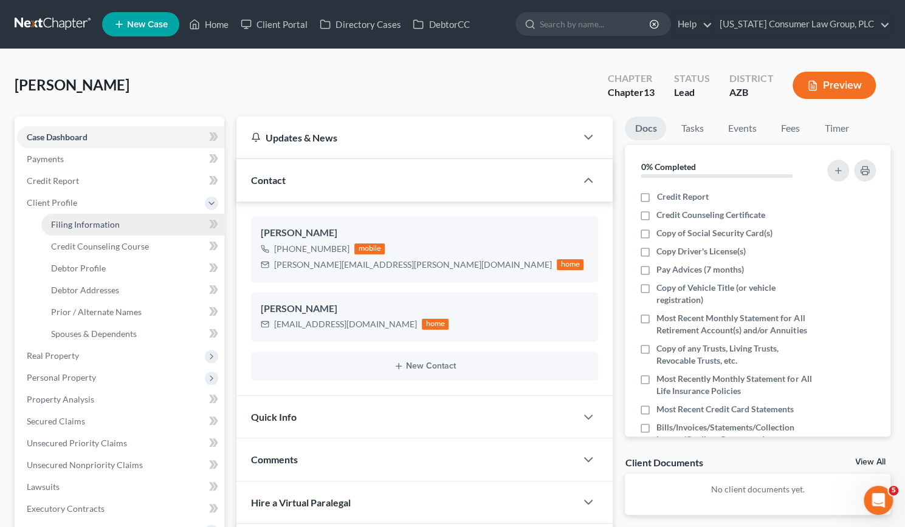
click at [68, 220] on span "Filing Information" at bounding box center [85, 224] width 69 height 10
select select "1"
select select "0"
select select "3"
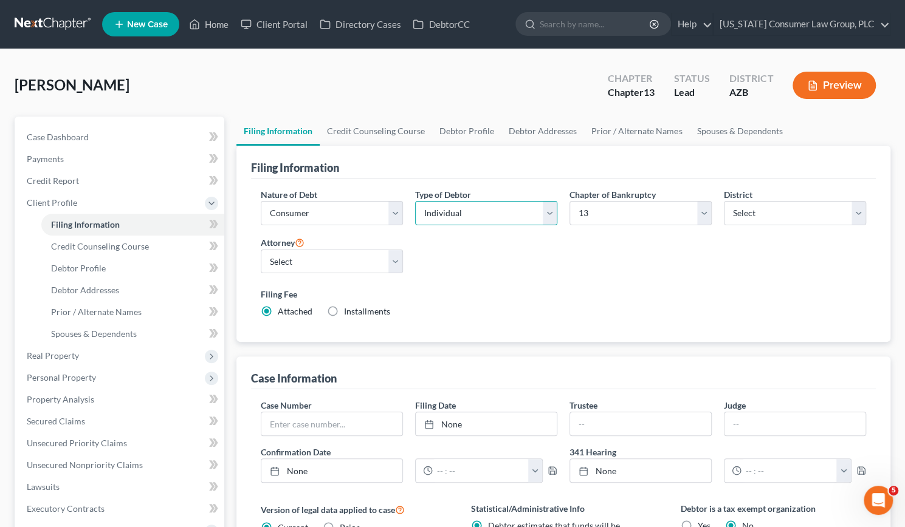
click at [550, 208] on select "Select Individual Joint" at bounding box center [486, 213] width 142 height 24
select select "1"
click at [415, 201] on select "Select Individual Joint" at bounding box center [486, 213] width 142 height 24
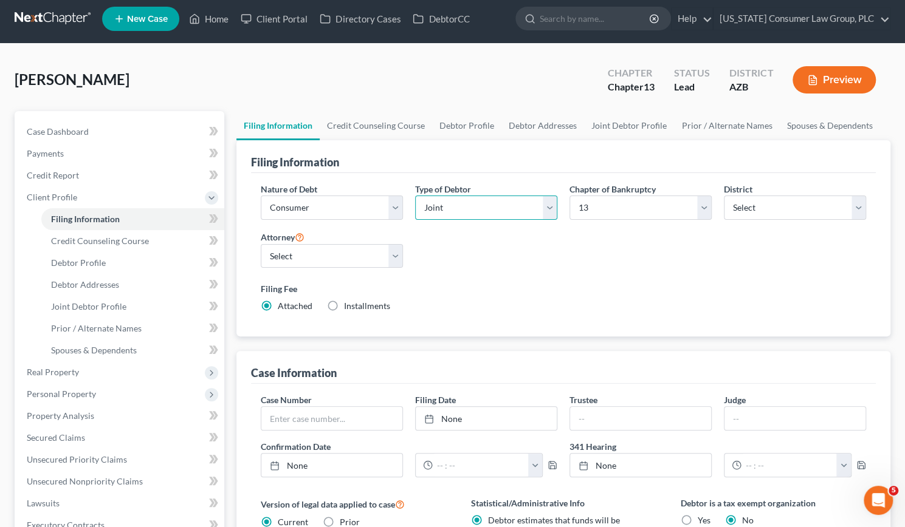
scroll to position [4, 0]
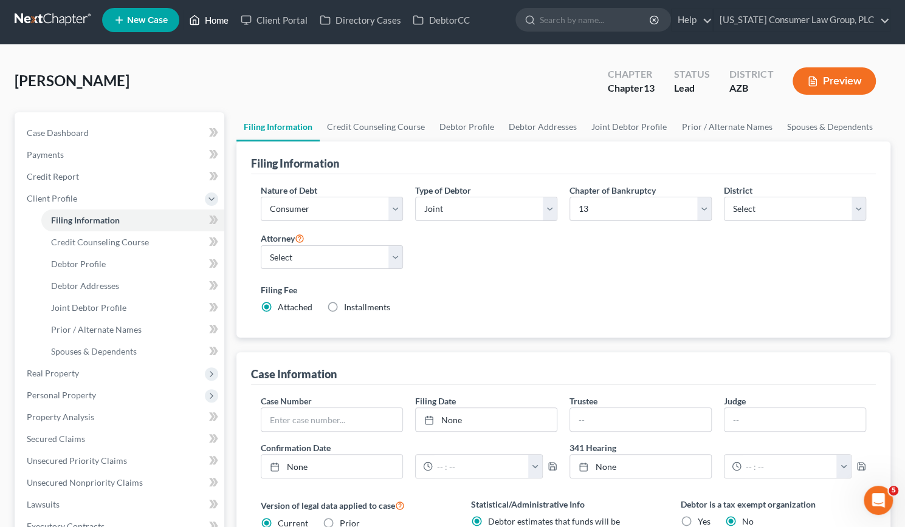
click at [214, 21] on link "Home" at bounding box center [209, 20] width 52 height 22
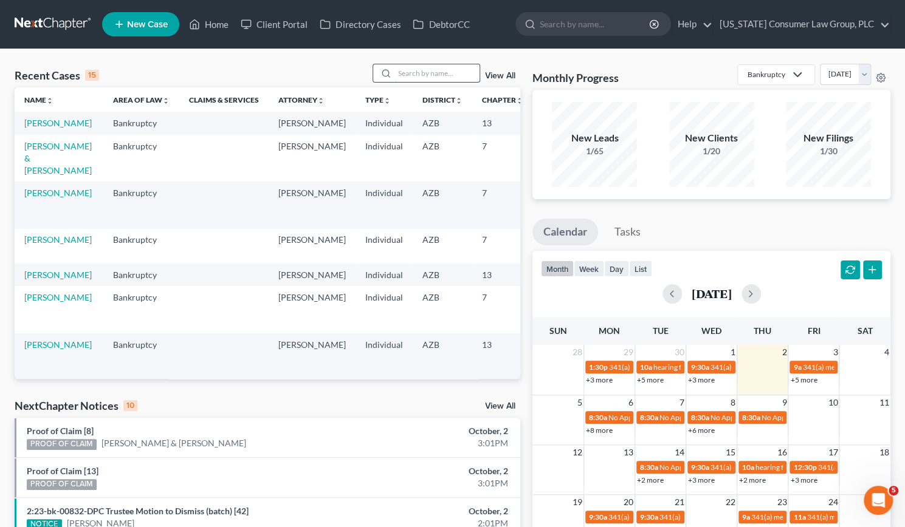
click at [429, 71] on input "search" at bounding box center [436, 73] width 85 height 18
click at [289, 25] on link "Client Portal" at bounding box center [274, 24] width 79 height 22
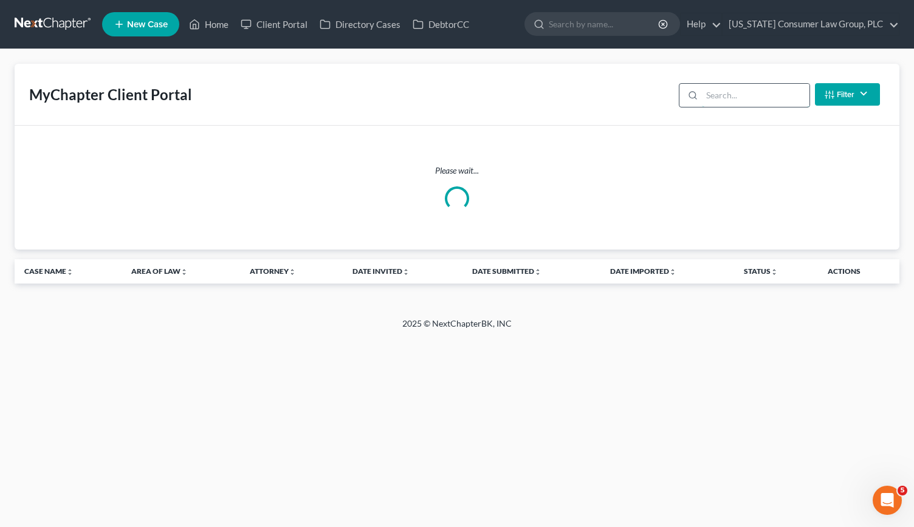
click at [729, 97] on input "search" at bounding box center [756, 95] width 108 height 23
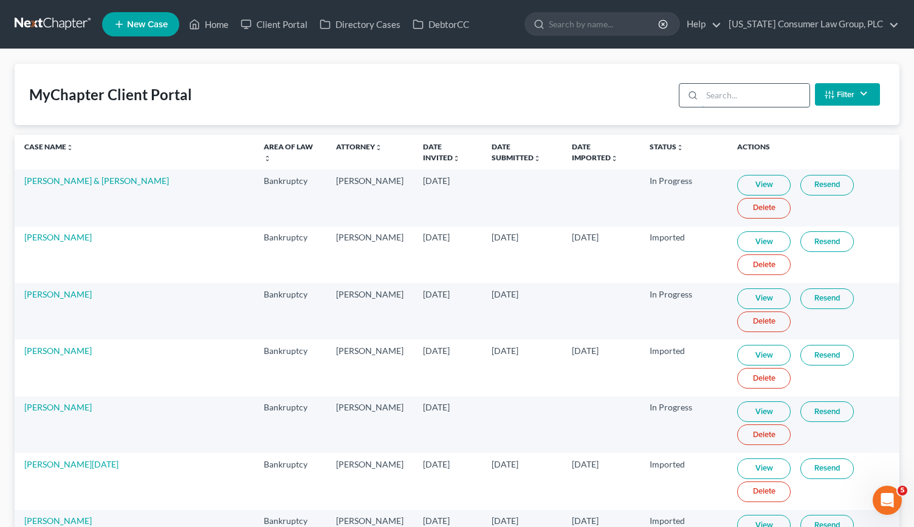
click at [718, 91] on input "search" at bounding box center [756, 95] width 108 height 23
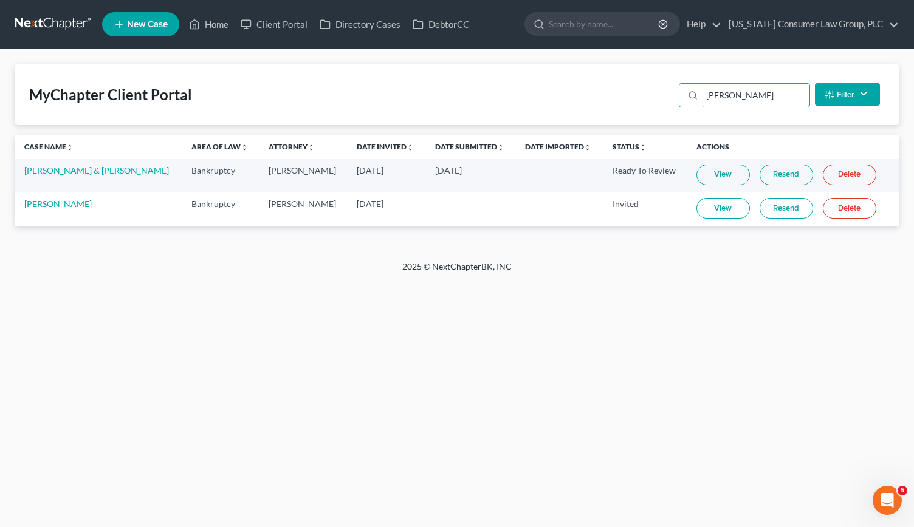
type input "[PERSON_NAME]"
click at [432, 20] on link "DebtorCC" at bounding box center [440, 24] width 69 height 22
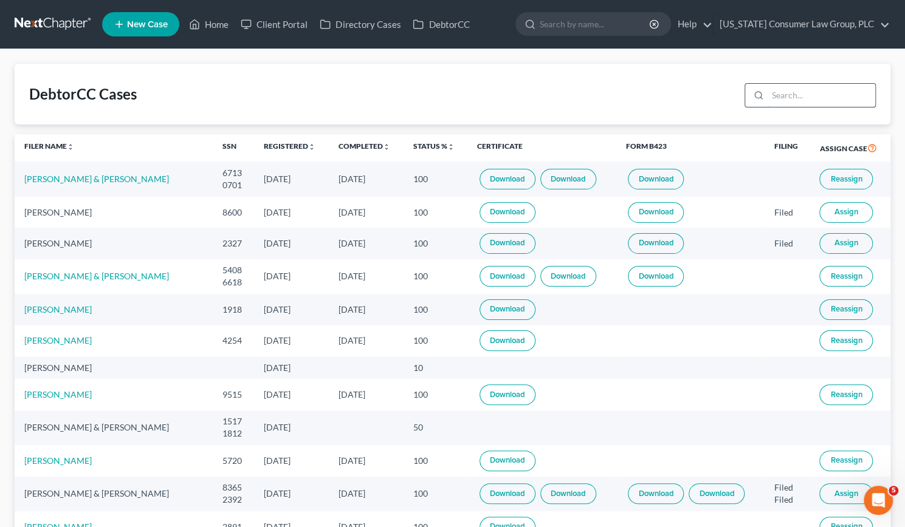
click at [829, 94] on input "search" at bounding box center [821, 95] width 108 height 23
type input "[PERSON_NAME]"
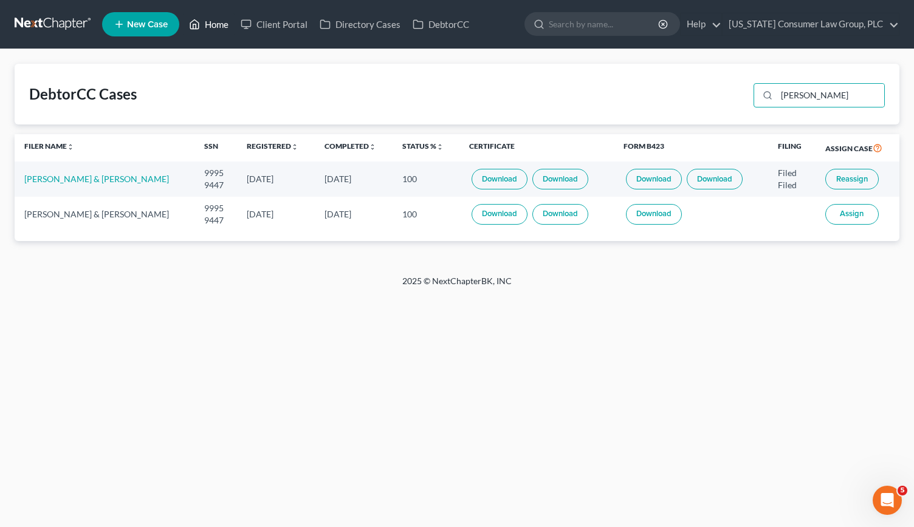
click at [218, 21] on link "Home" at bounding box center [209, 24] width 52 height 22
